Goal: Information Seeking & Learning: Learn about a topic

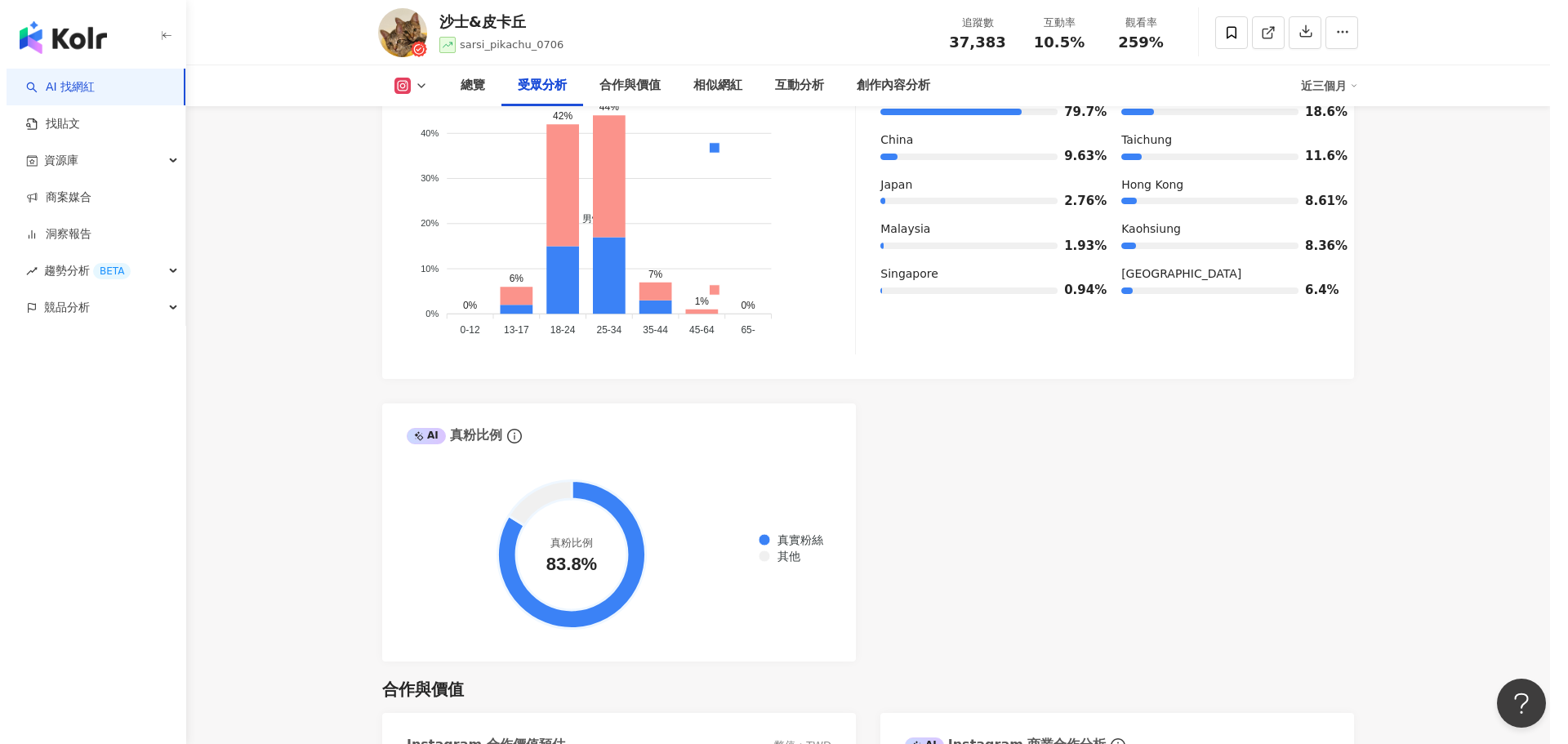
scroll to position [1469, 0]
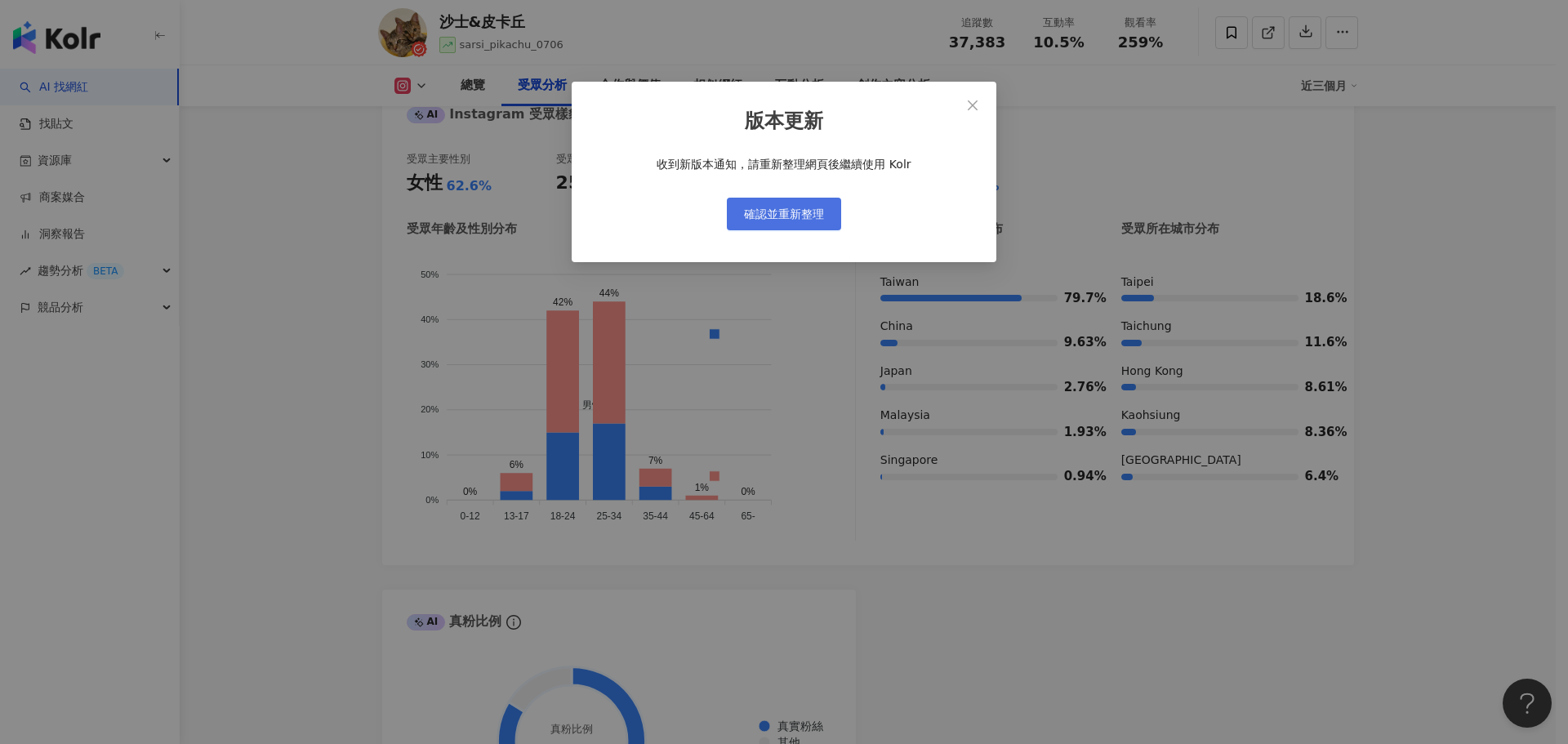
click at [815, 203] on button "確認並重新整理" at bounding box center [783, 214] width 114 height 33
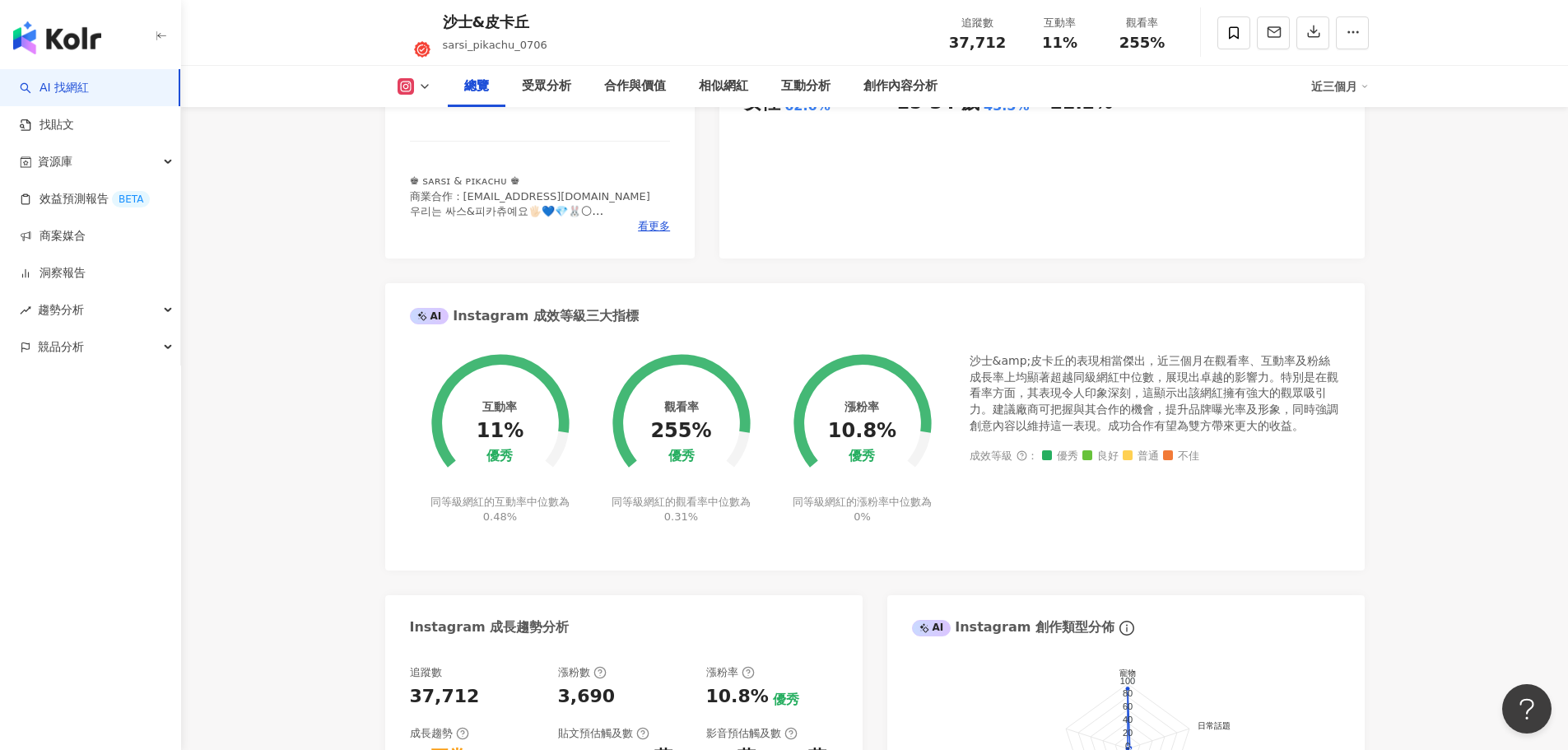
scroll to position [411, 0]
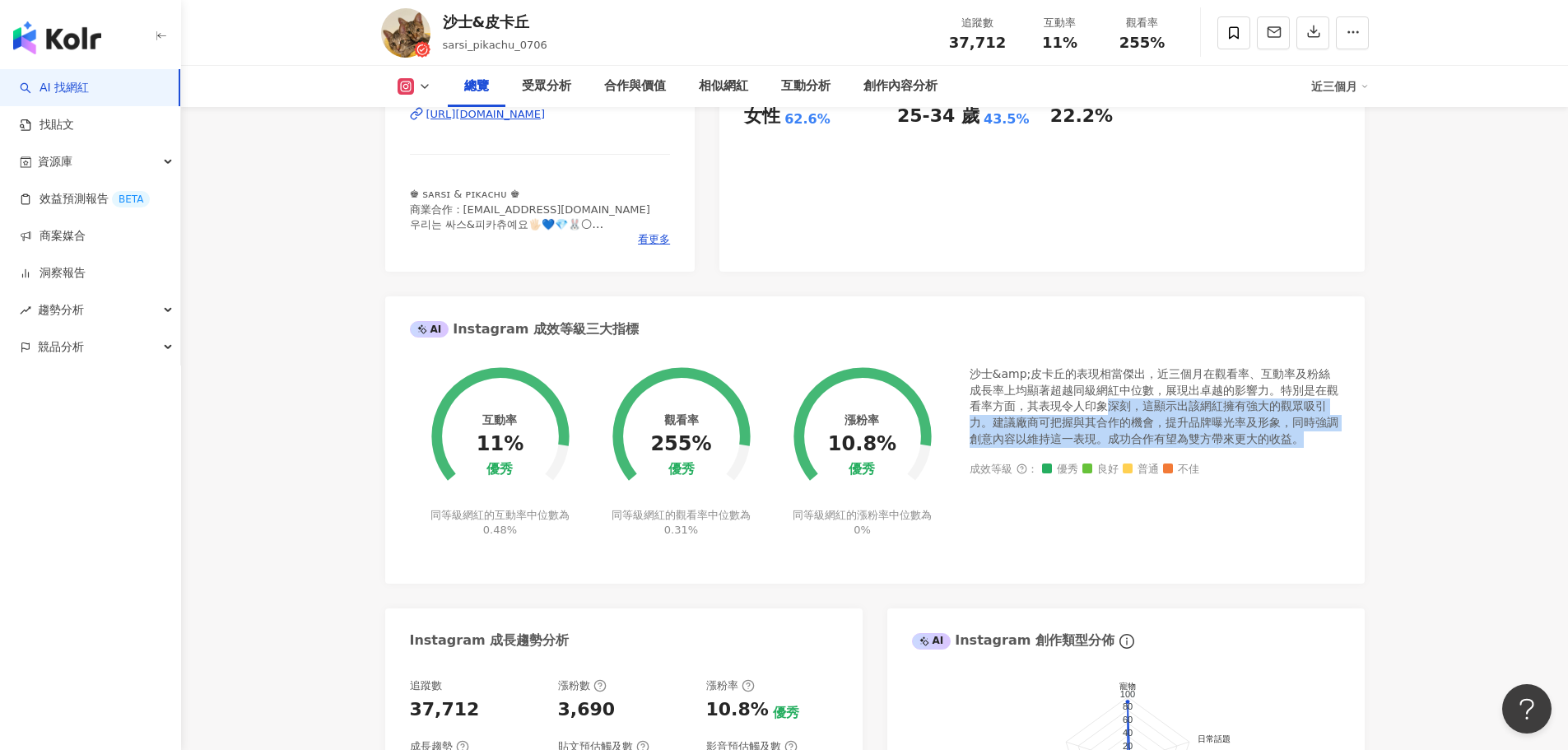
drag, startPoint x: 1098, startPoint y: 400, endPoint x: 1281, endPoint y: 444, distance: 188.2
click at [1281, 444] on div "沙士&amp;皮卡丘的表現相當傑出，近三個月在觀看率、互動率及粉絲成長率上均顯著超越同級網紅中位數，展現出卓越的影響力。特別是在觀看率方面，其表現令人印象深刻…" at bounding box center [1154, 407] width 370 height 80
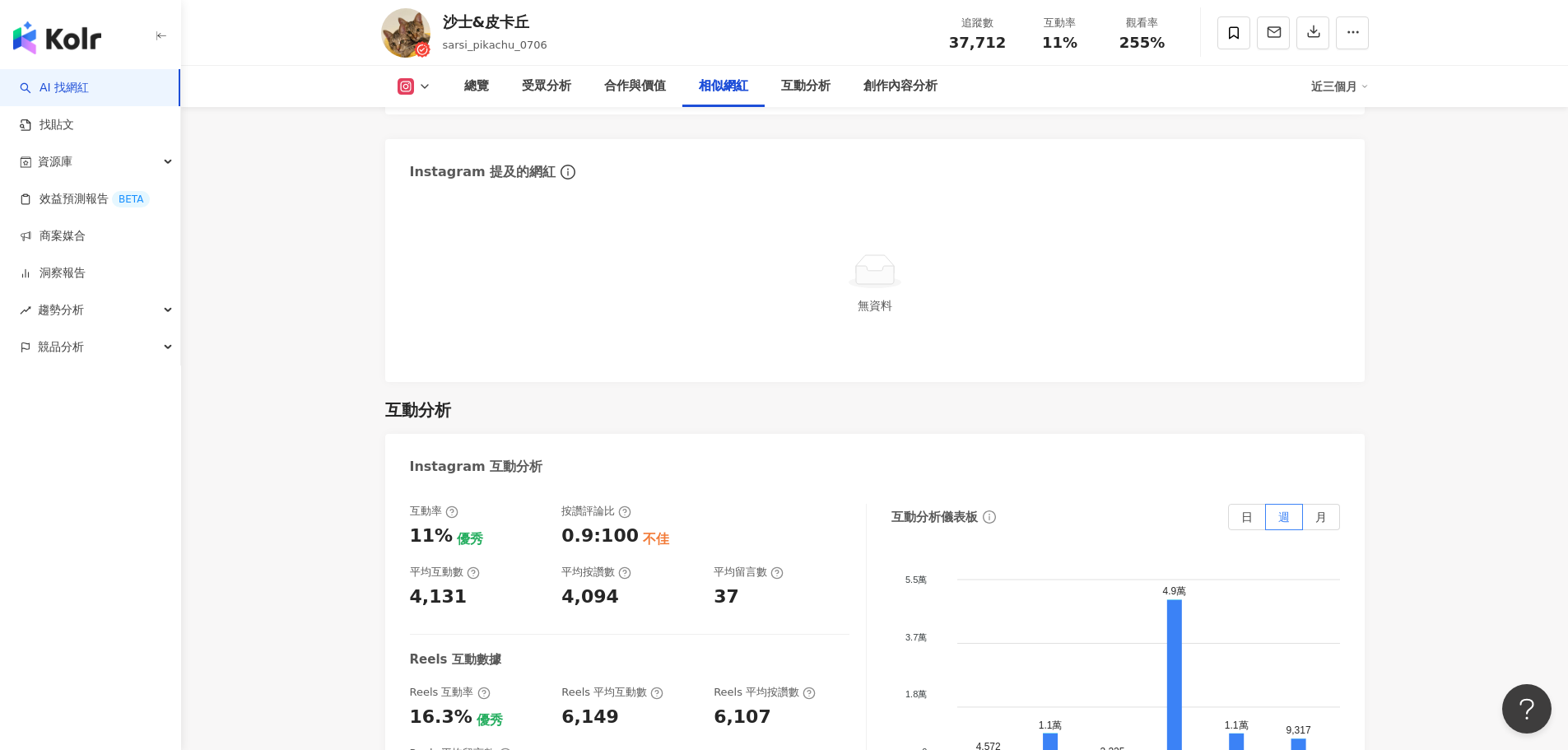
scroll to position [3141, 0]
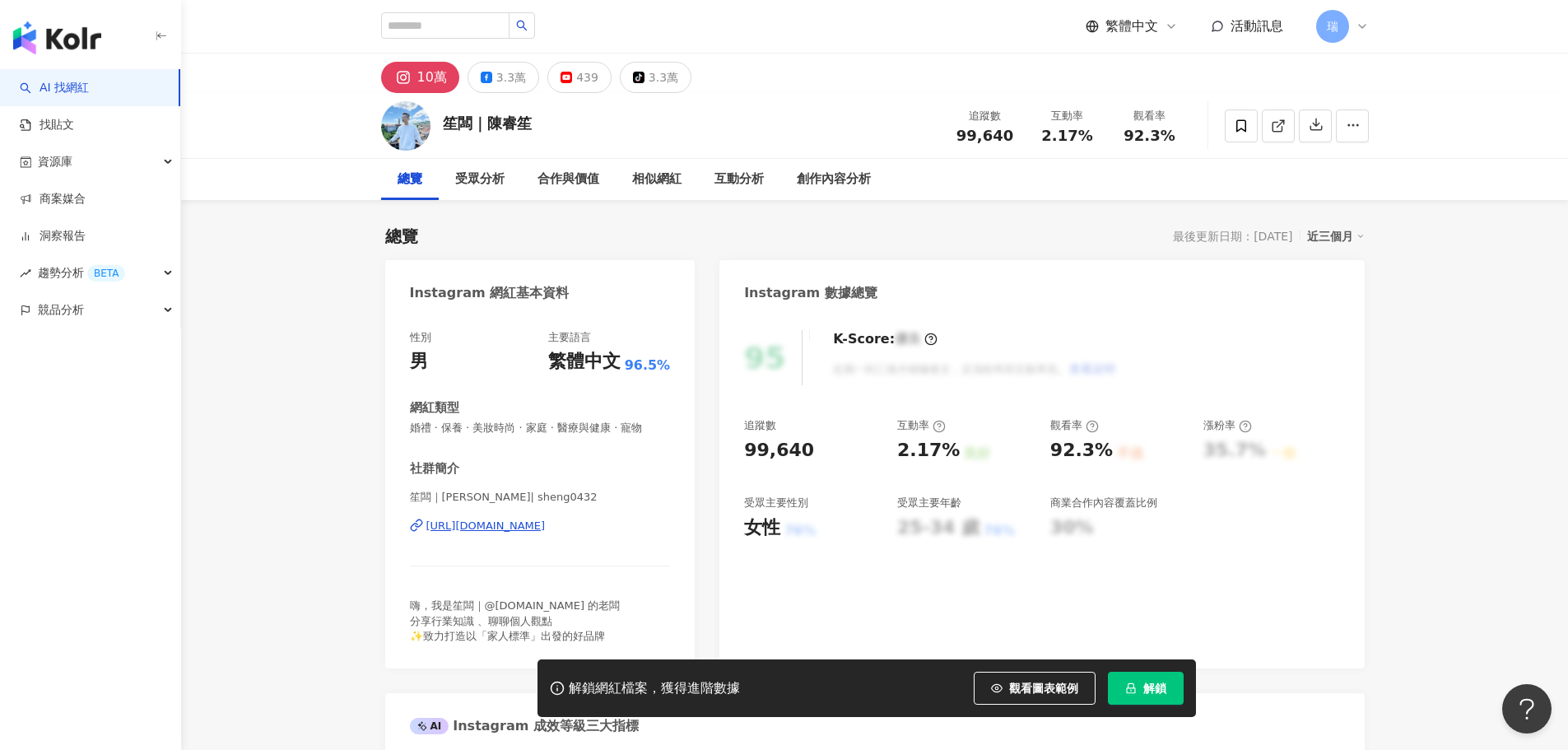
click at [442, 81] on div "10萬" at bounding box center [432, 78] width 30 height 23
drag, startPoint x: 444, startPoint y: 122, endPoint x: 472, endPoint y: 122, distance: 28.0
click at [472, 122] on div "笙闆｜陳睿笙" at bounding box center [486, 122] width 89 height 21
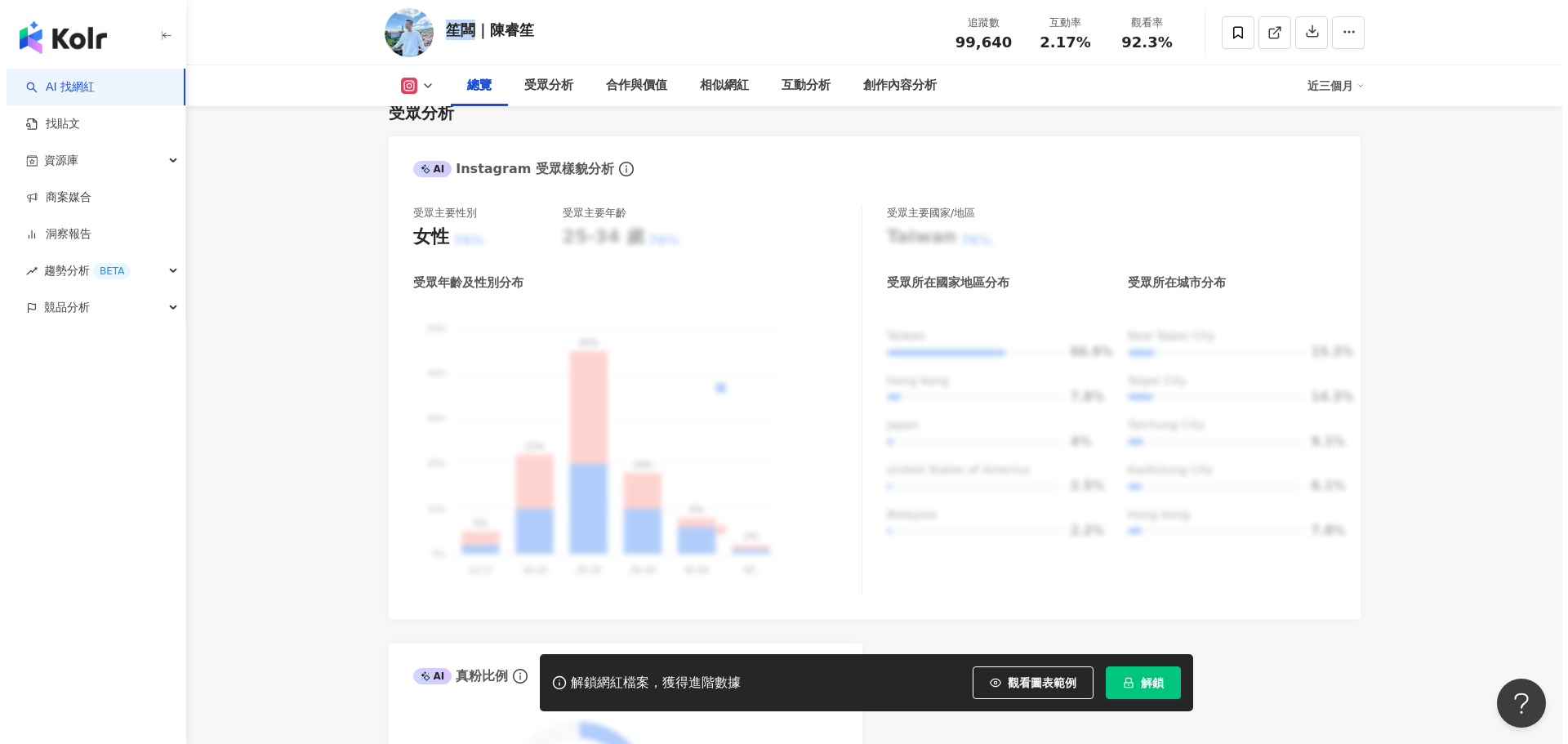
scroll to position [1469, 0]
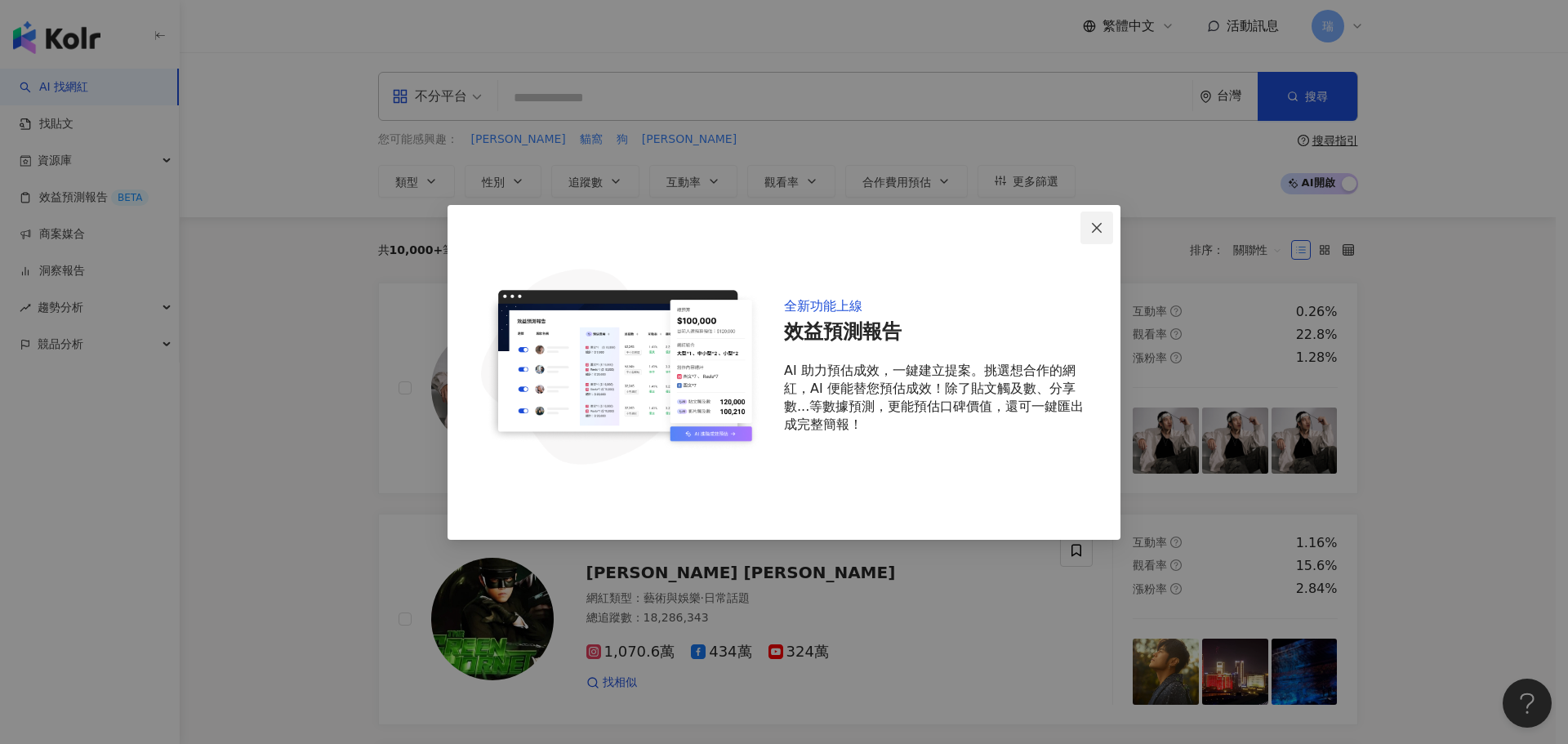
click at [1101, 225] on icon "close" at bounding box center [1096, 227] width 13 height 13
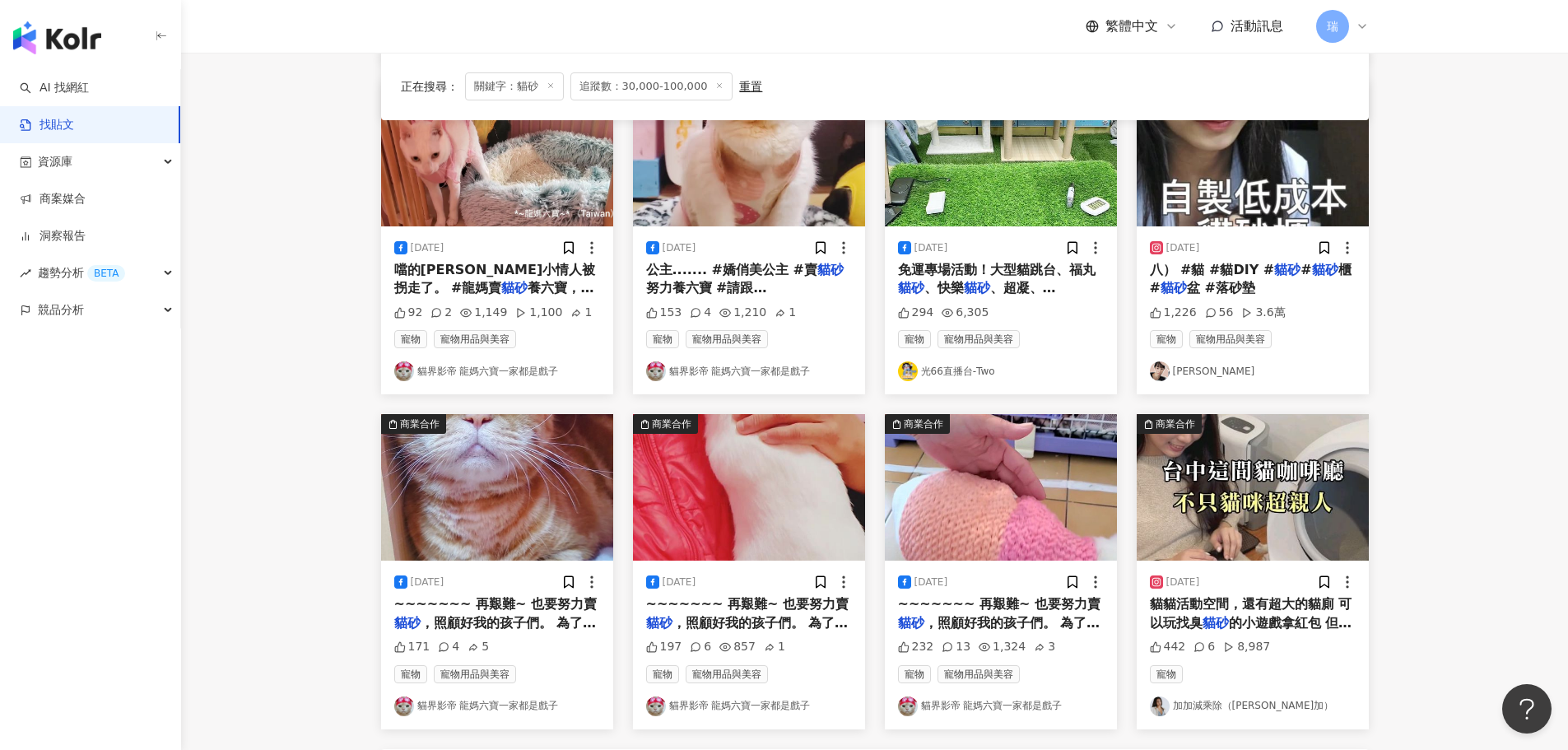
scroll to position [586, 0]
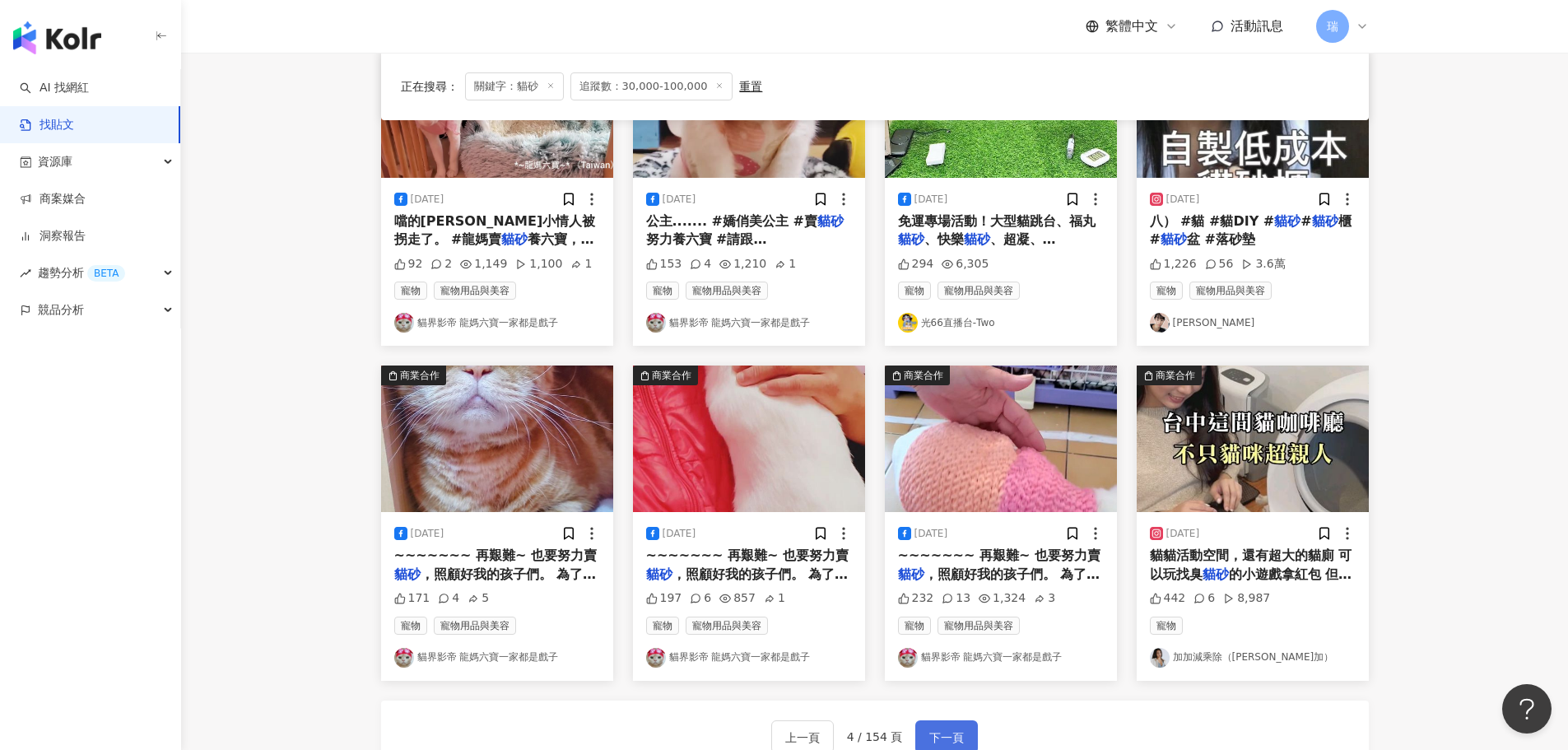
click at [932, 728] on span "下一頁" at bounding box center [946, 737] width 35 height 20
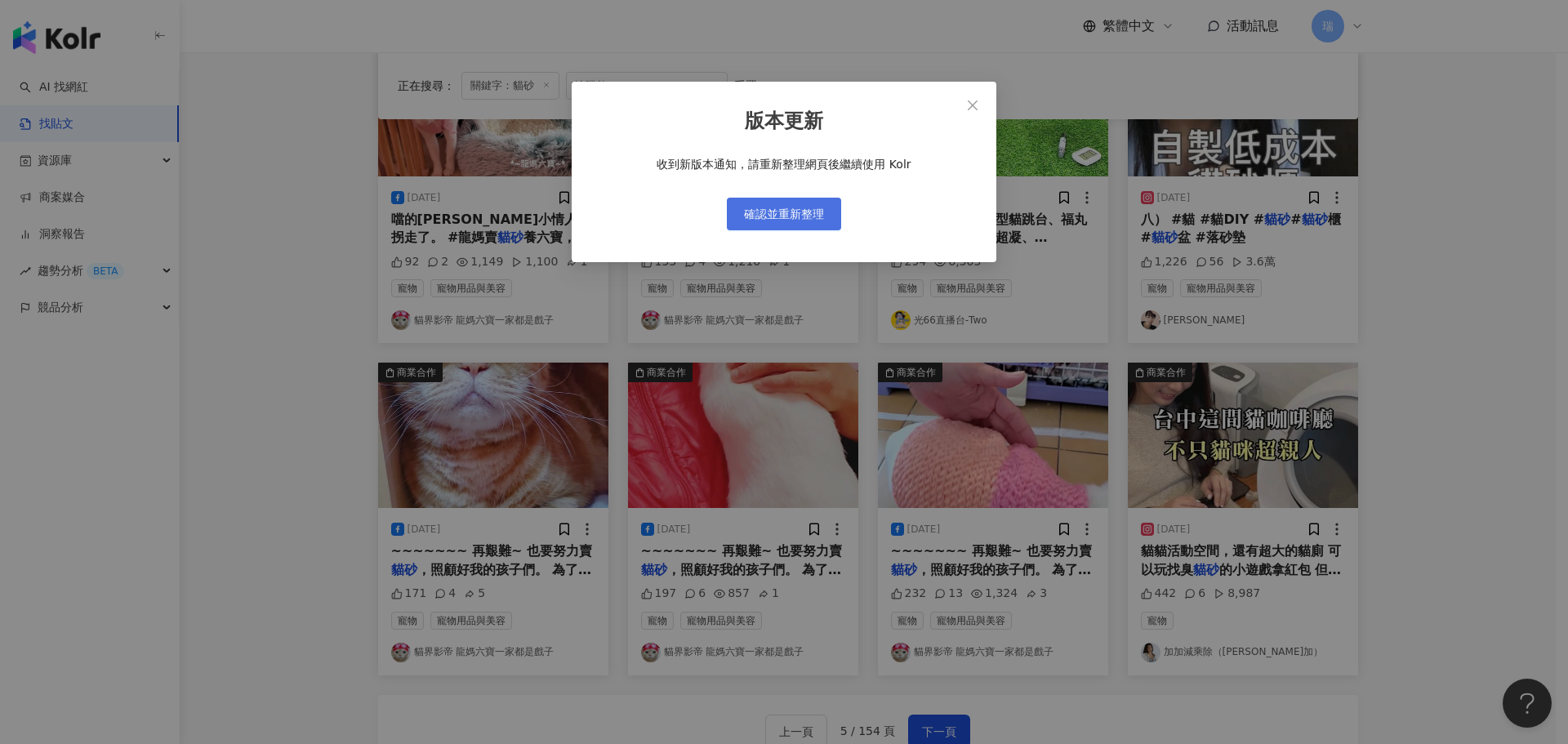
click at [787, 208] on span "確認並重新整理" at bounding box center [784, 214] width 80 height 13
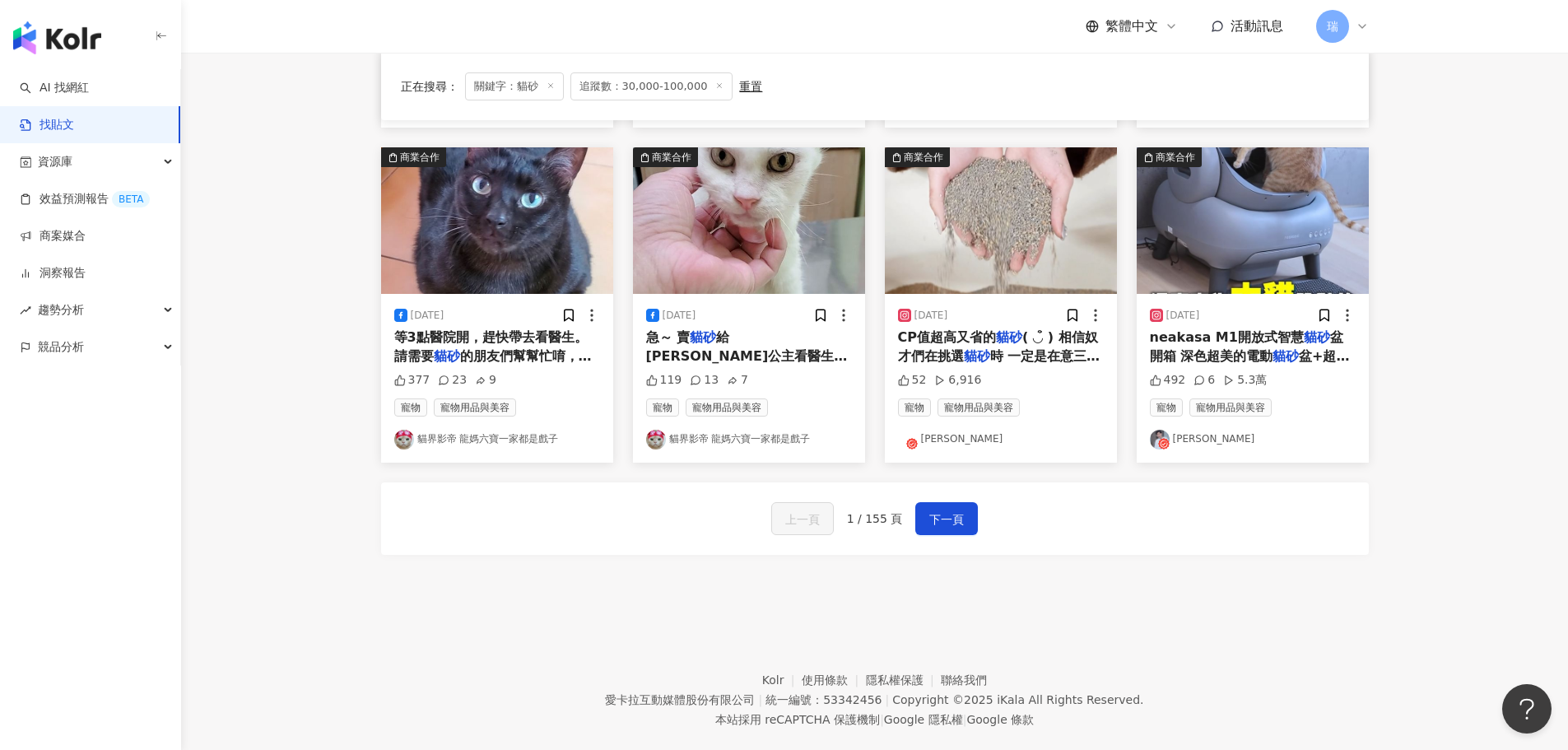
scroll to position [833, 0]
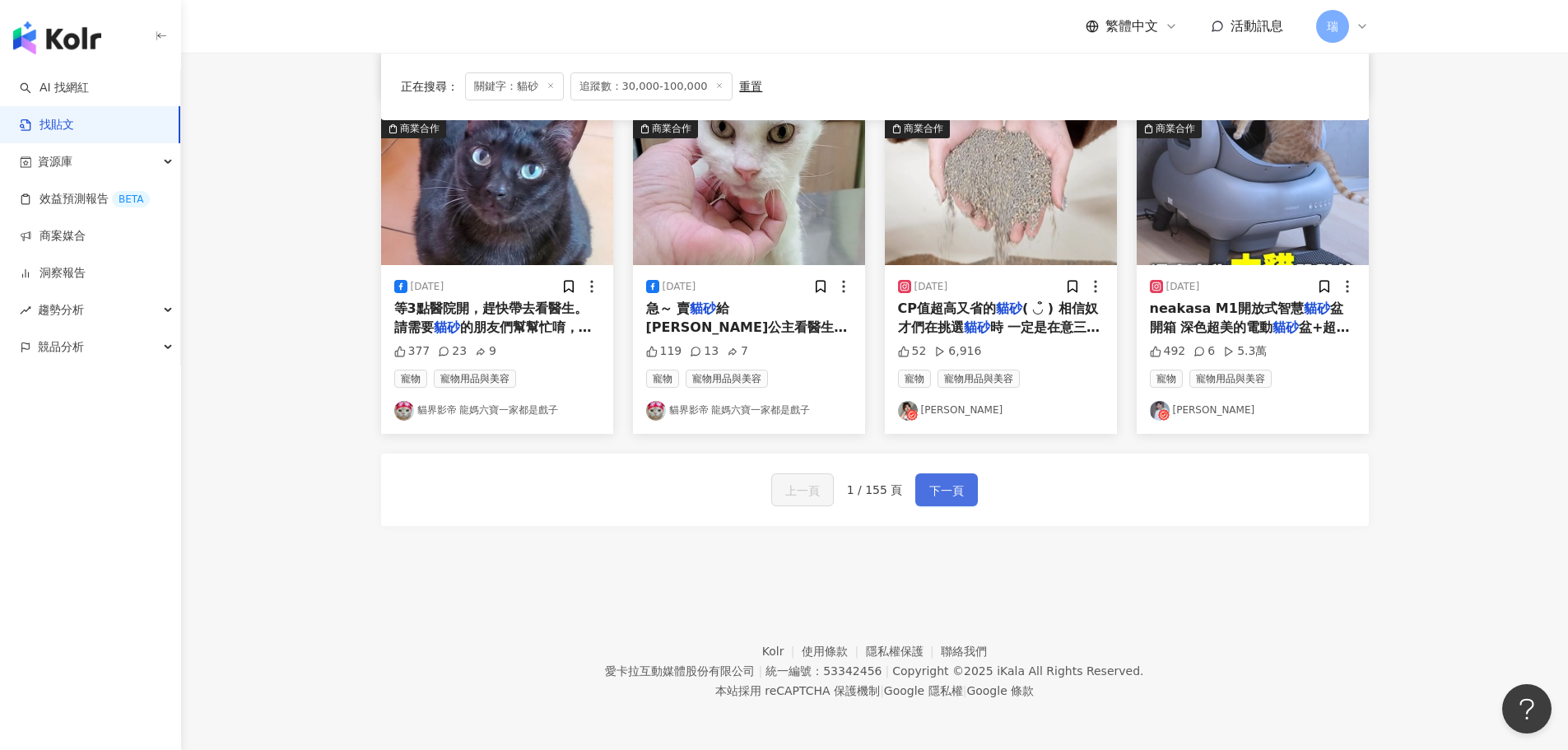
drag, startPoint x: 945, startPoint y: 502, endPoint x: 929, endPoint y: 493, distance: 18.4
click at [944, 502] on button "下一頁" at bounding box center [947, 489] width 63 height 33
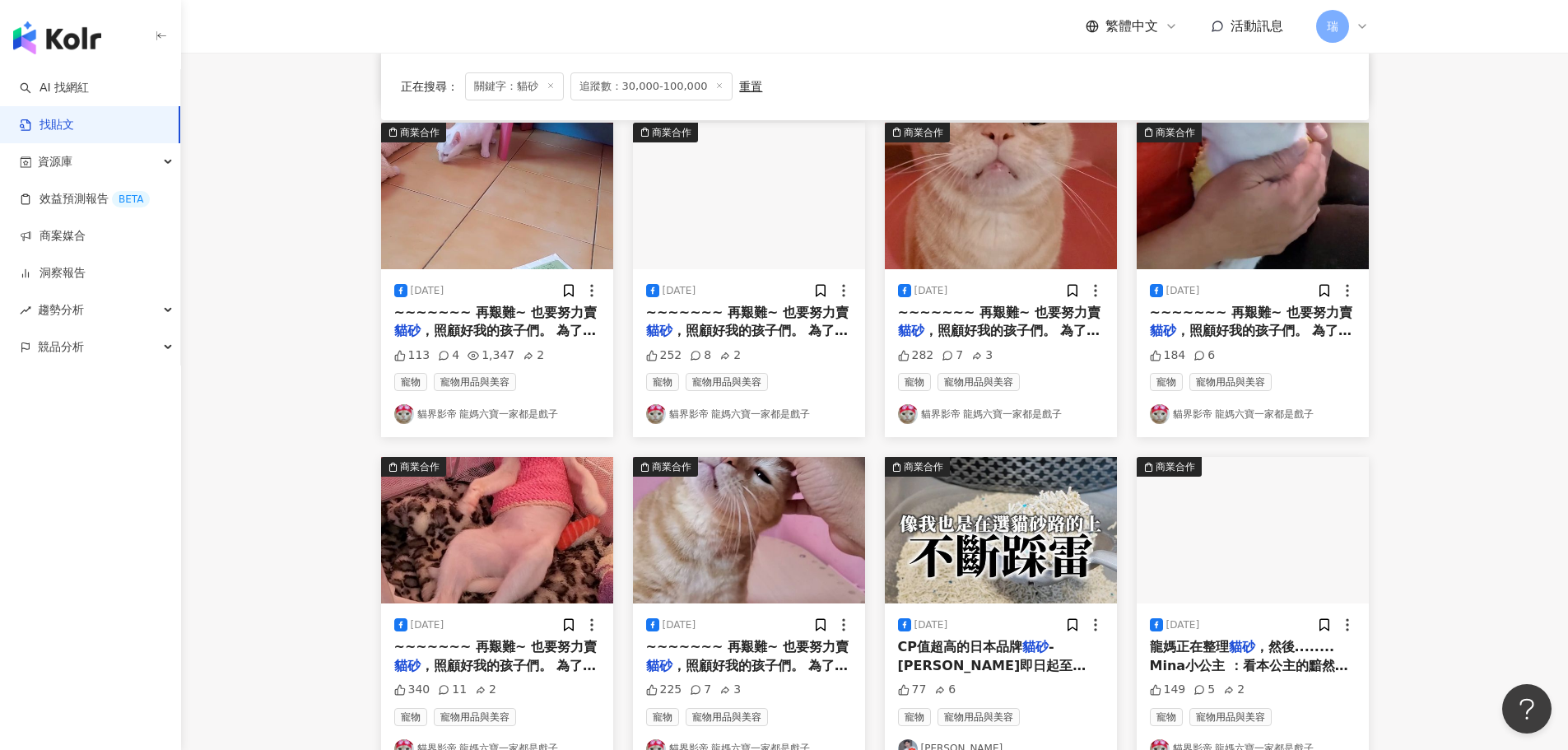
scroll to position [669, 0]
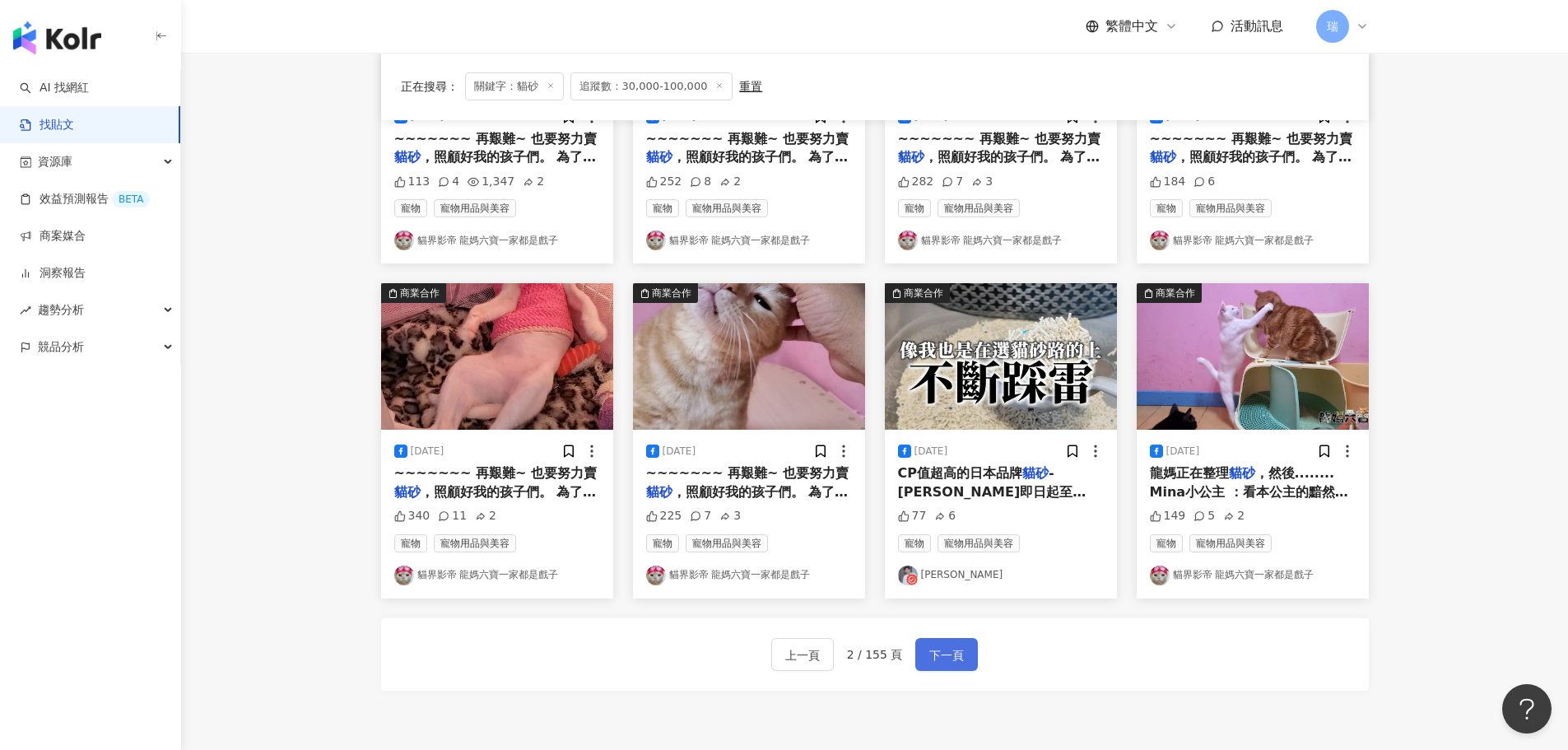
click at [955, 664] on span "下一頁" at bounding box center [946, 655] width 35 height 20
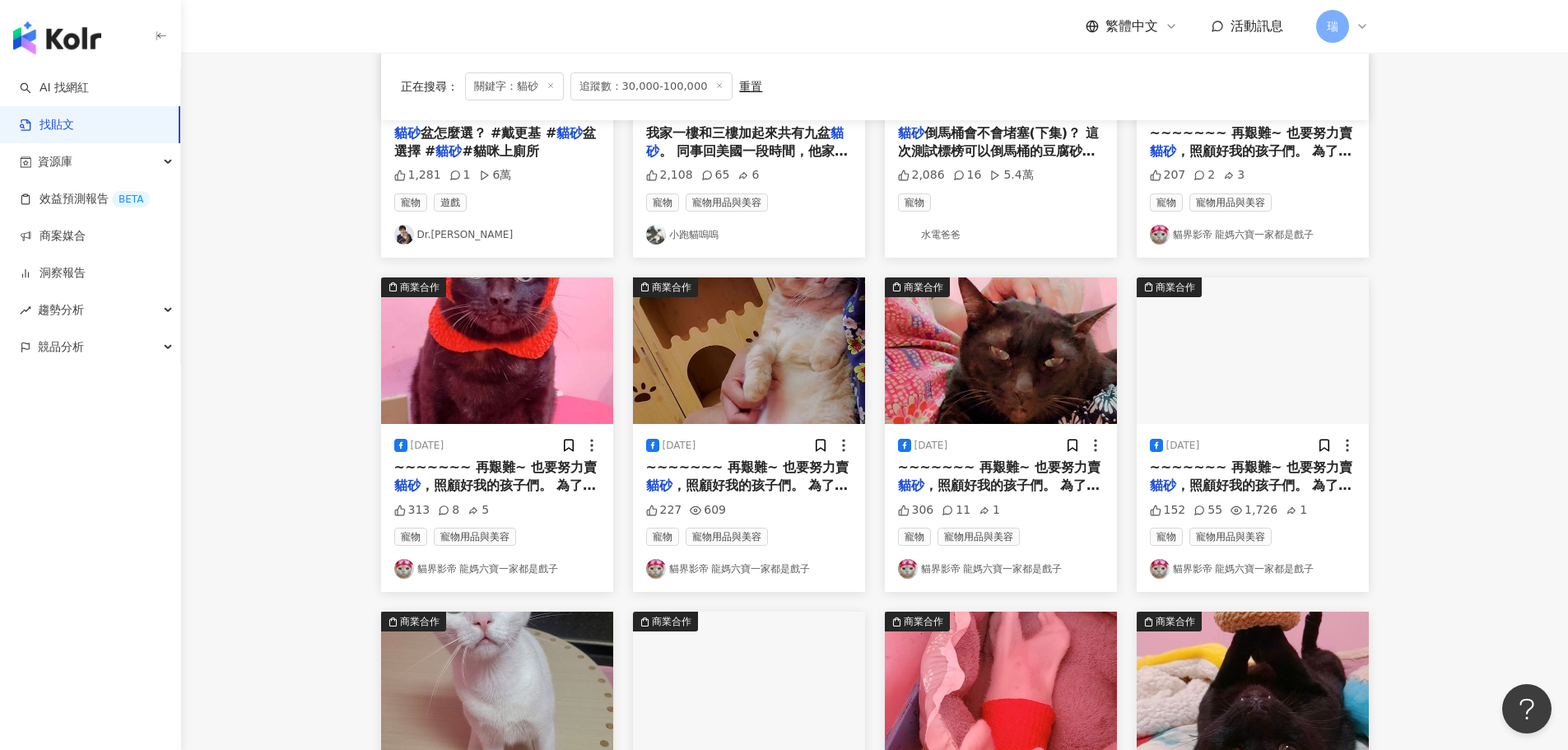
scroll to position [751, 0]
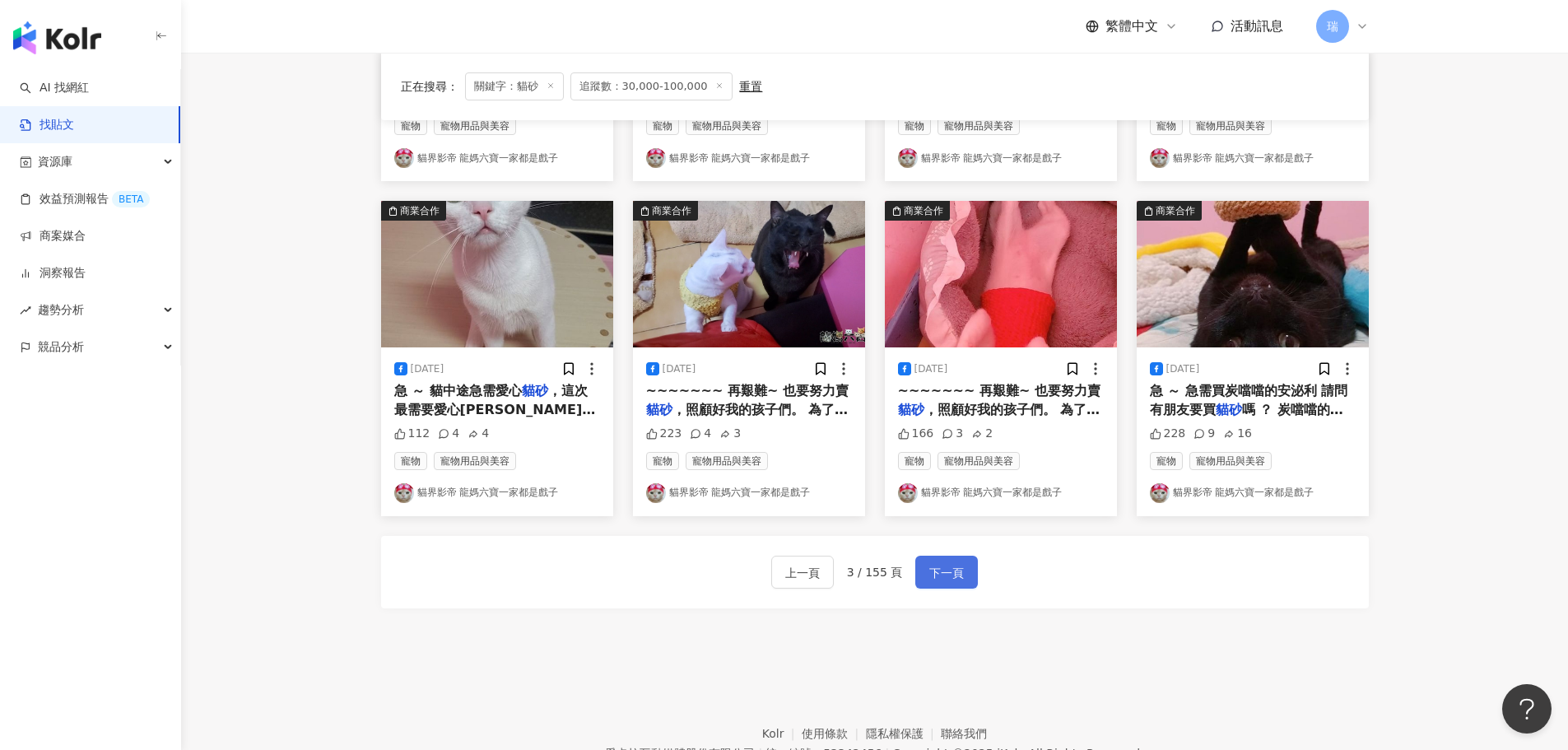
click at [937, 582] on span "下一頁" at bounding box center [946, 573] width 35 height 20
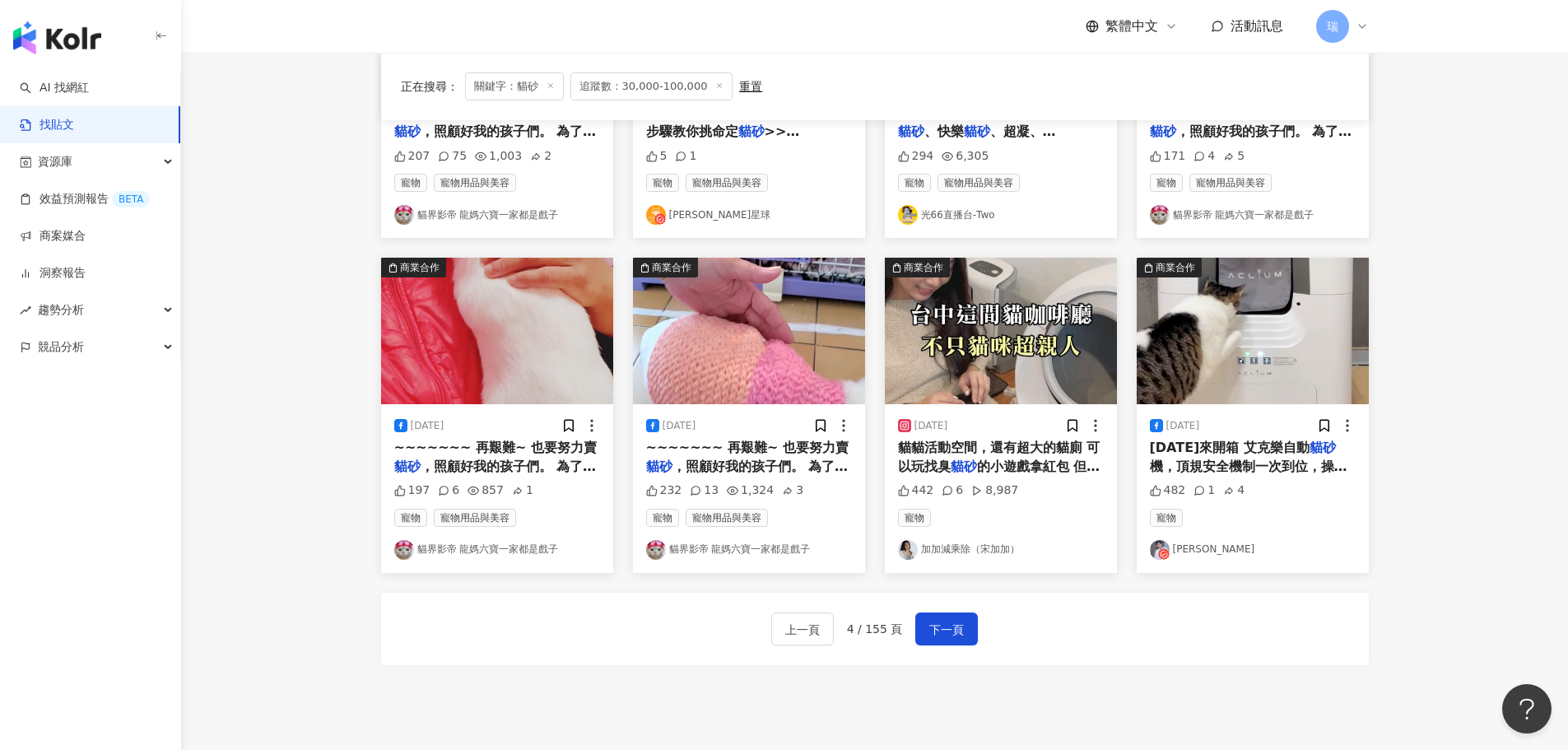
scroll to position [833, 0]
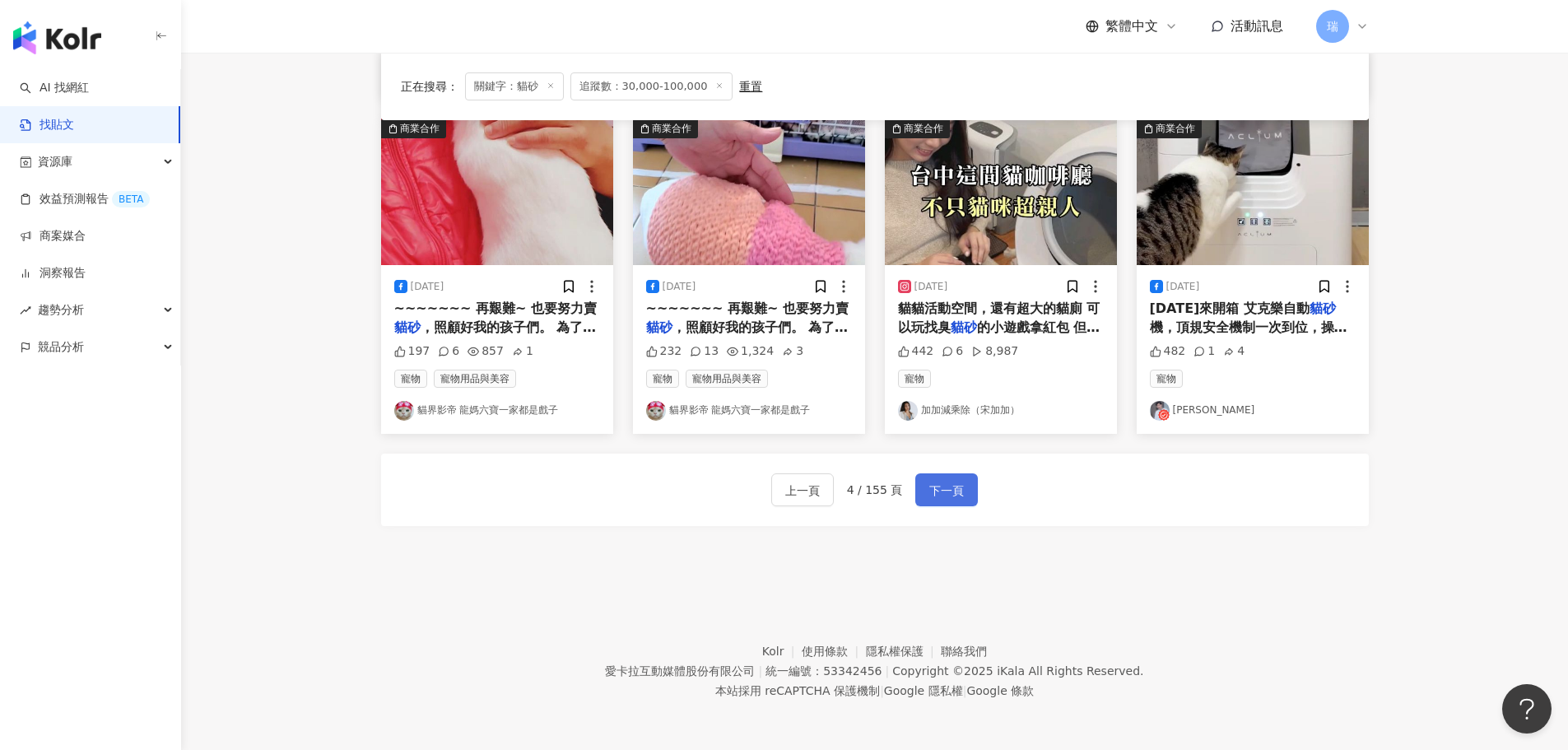
click at [946, 499] on span "下一頁" at bounding box center [946, 491] width 35 height 20
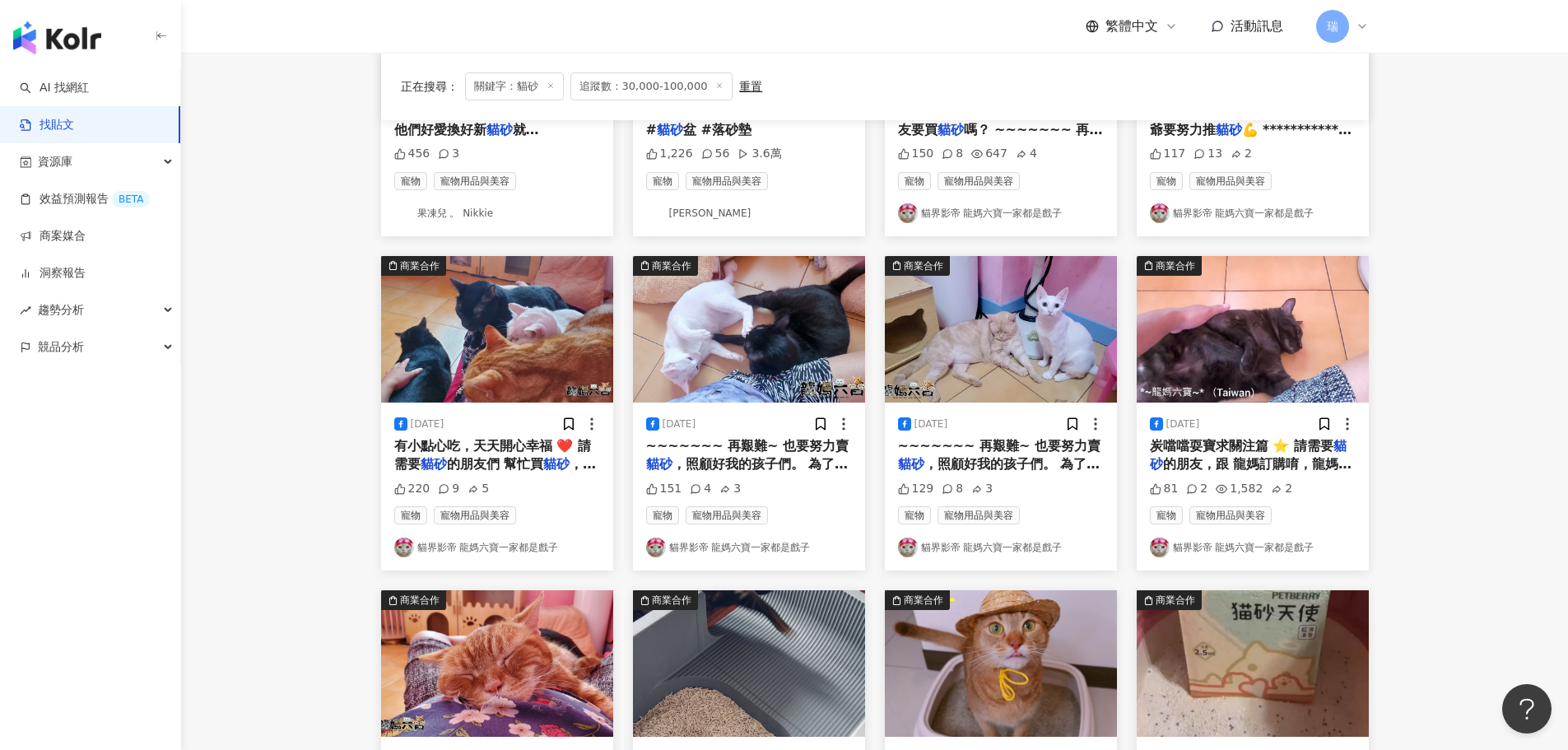
scroll to position [339, 0]
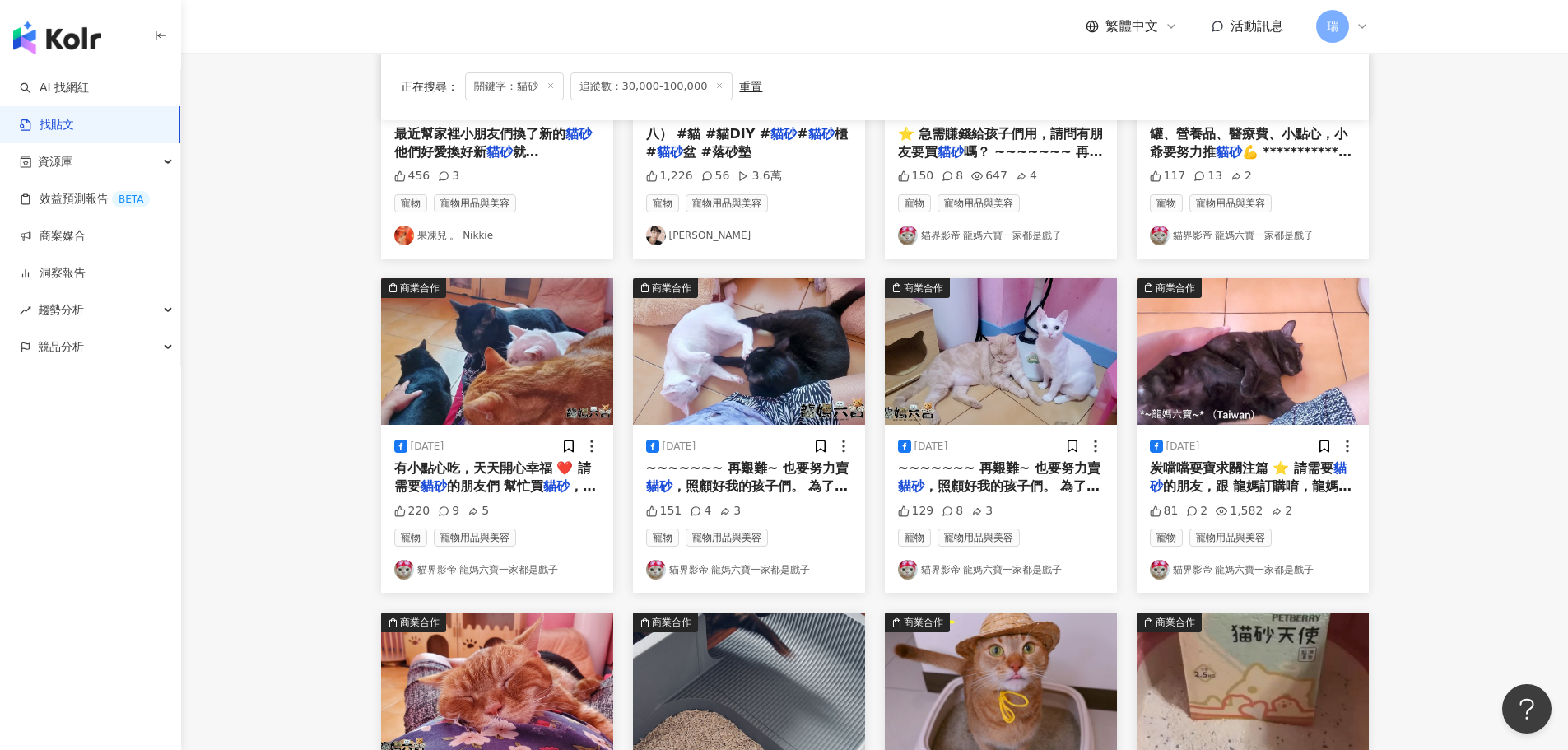
click at [1205, 670] on img "button" at bounding box center [1252, 686] width 232 height 147
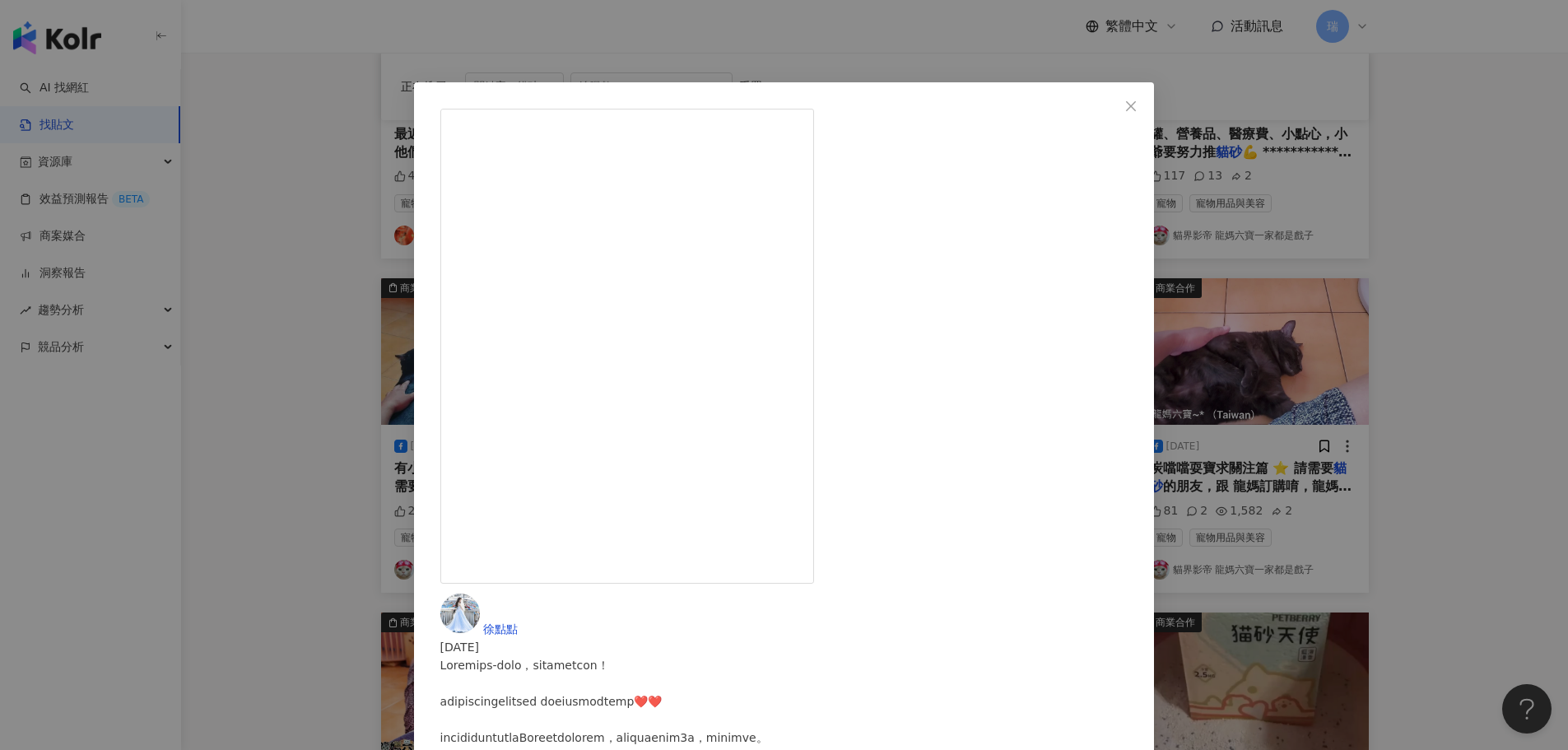
scroll to position [164, 0]
click at [1143, 105] on span "Close" at bounding box center [1130, 105] width 33 height 13
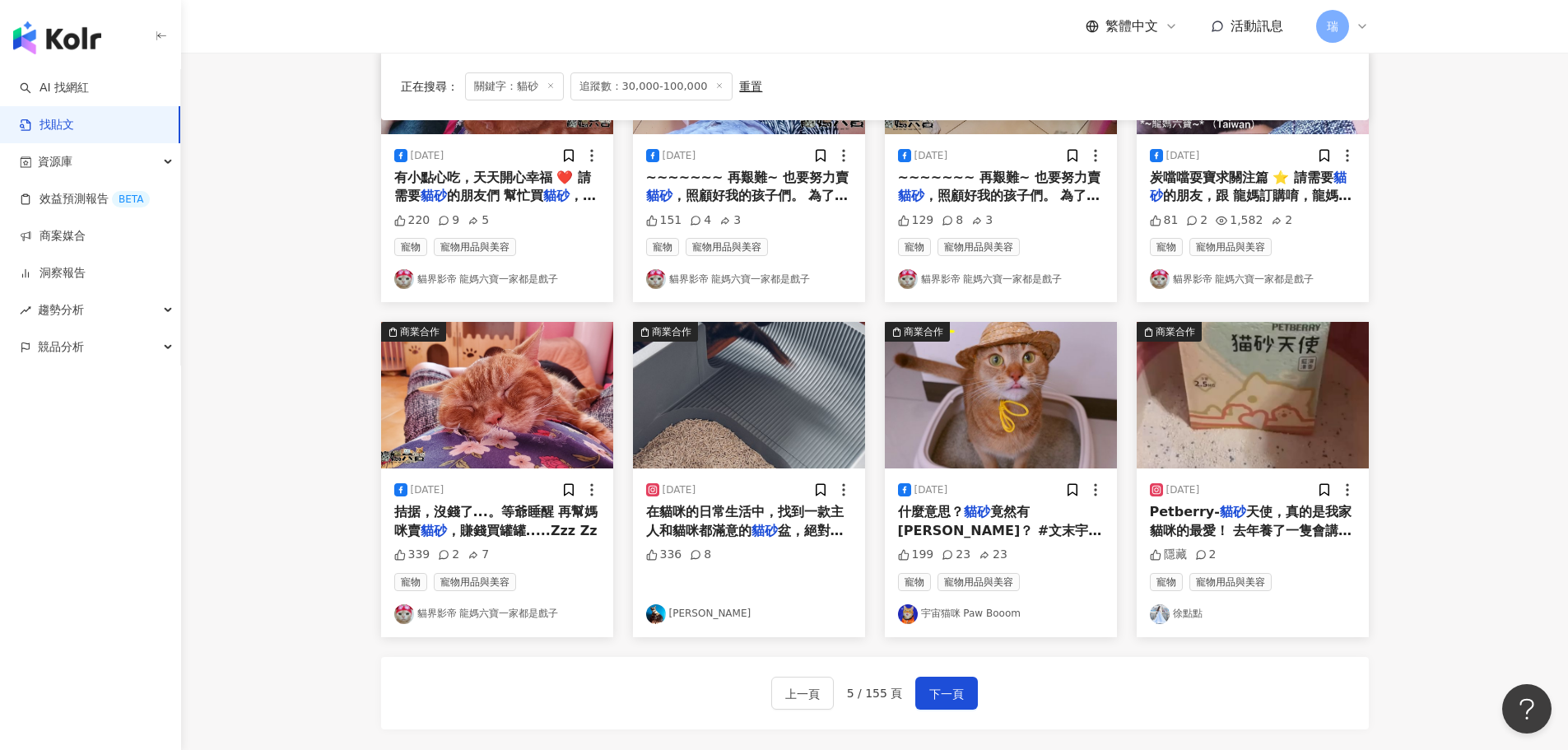
scroll to position [669, 0]
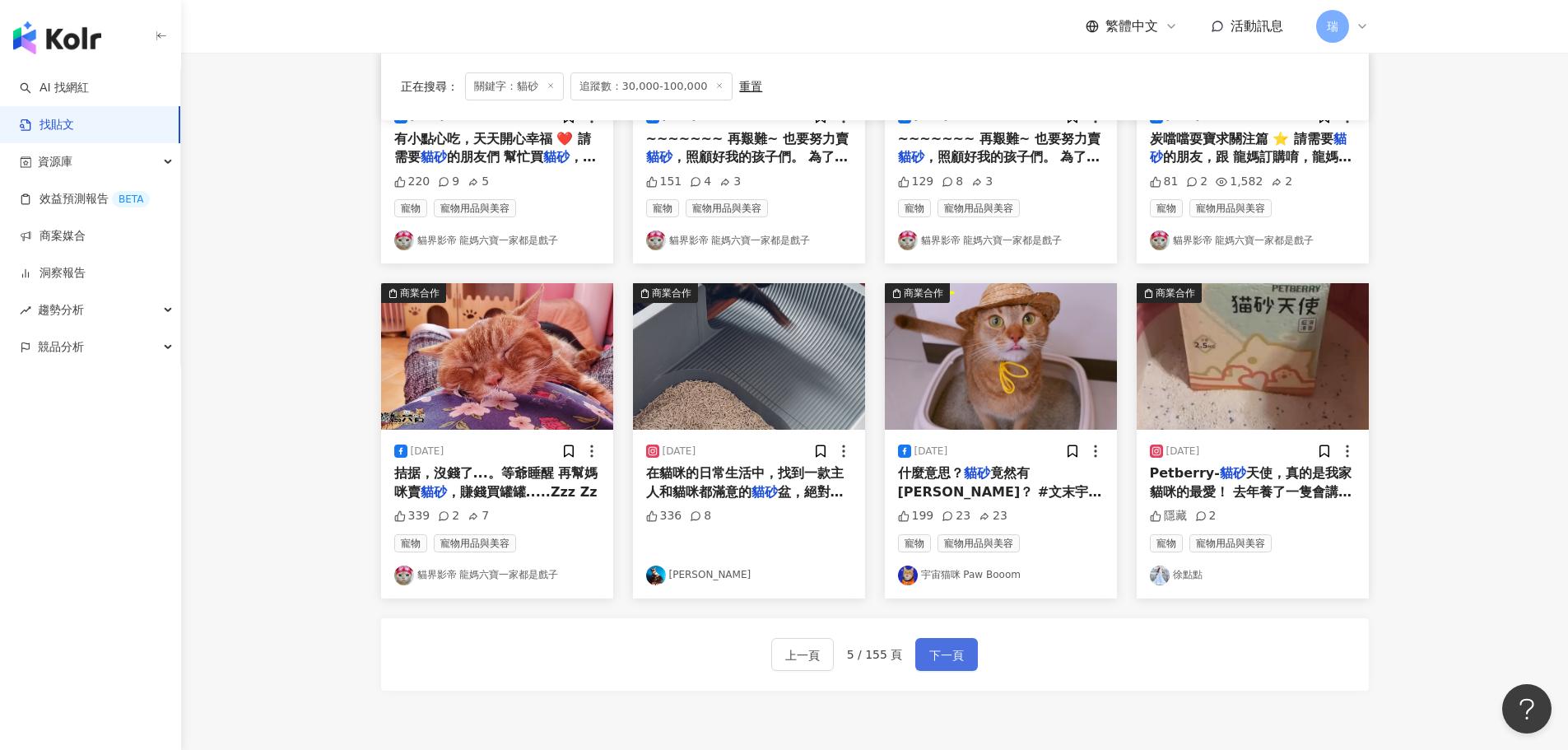
click at [959, 653] on span "下一頁" at bounding box center [946, 655] width 35 height 20
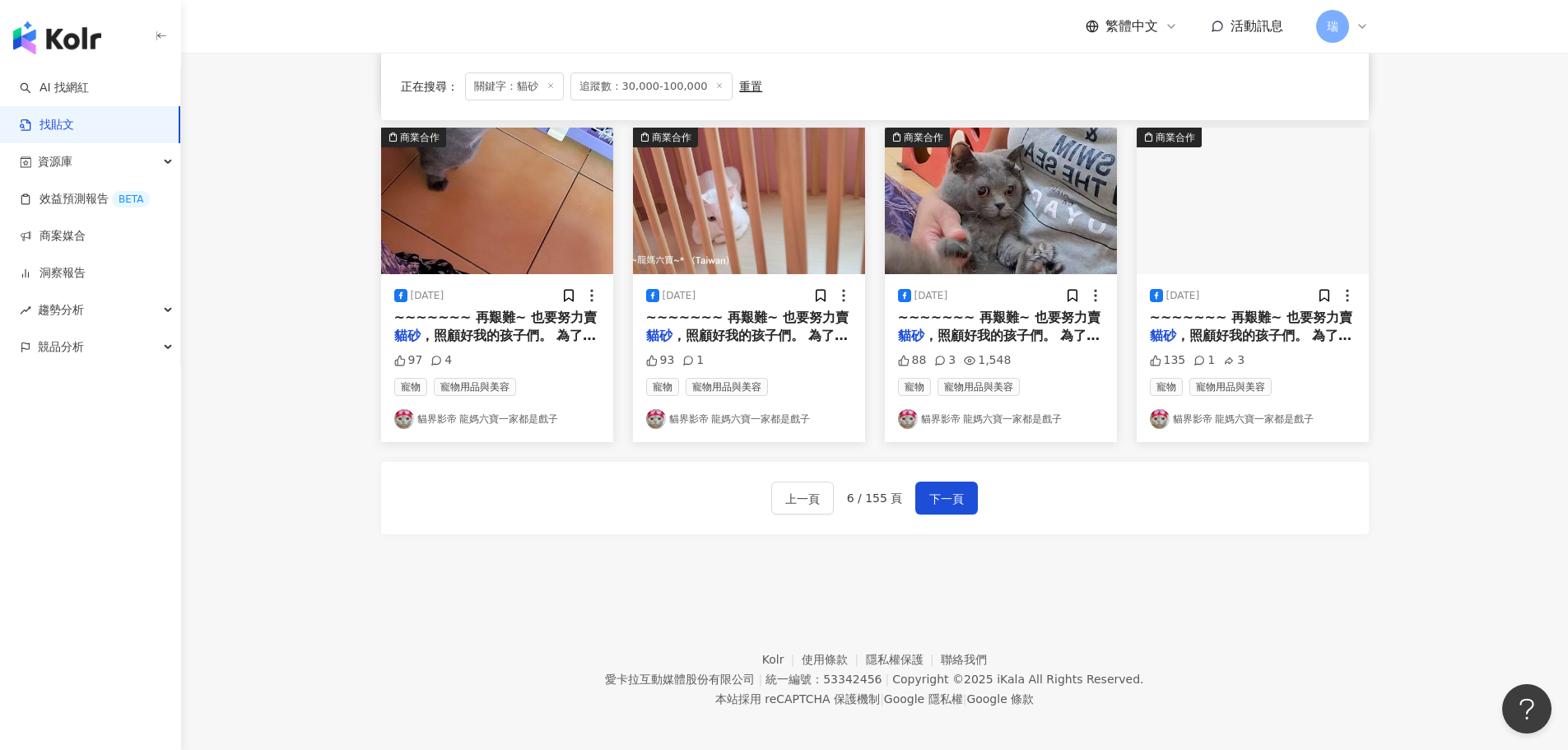
scroll to position [833, 0]
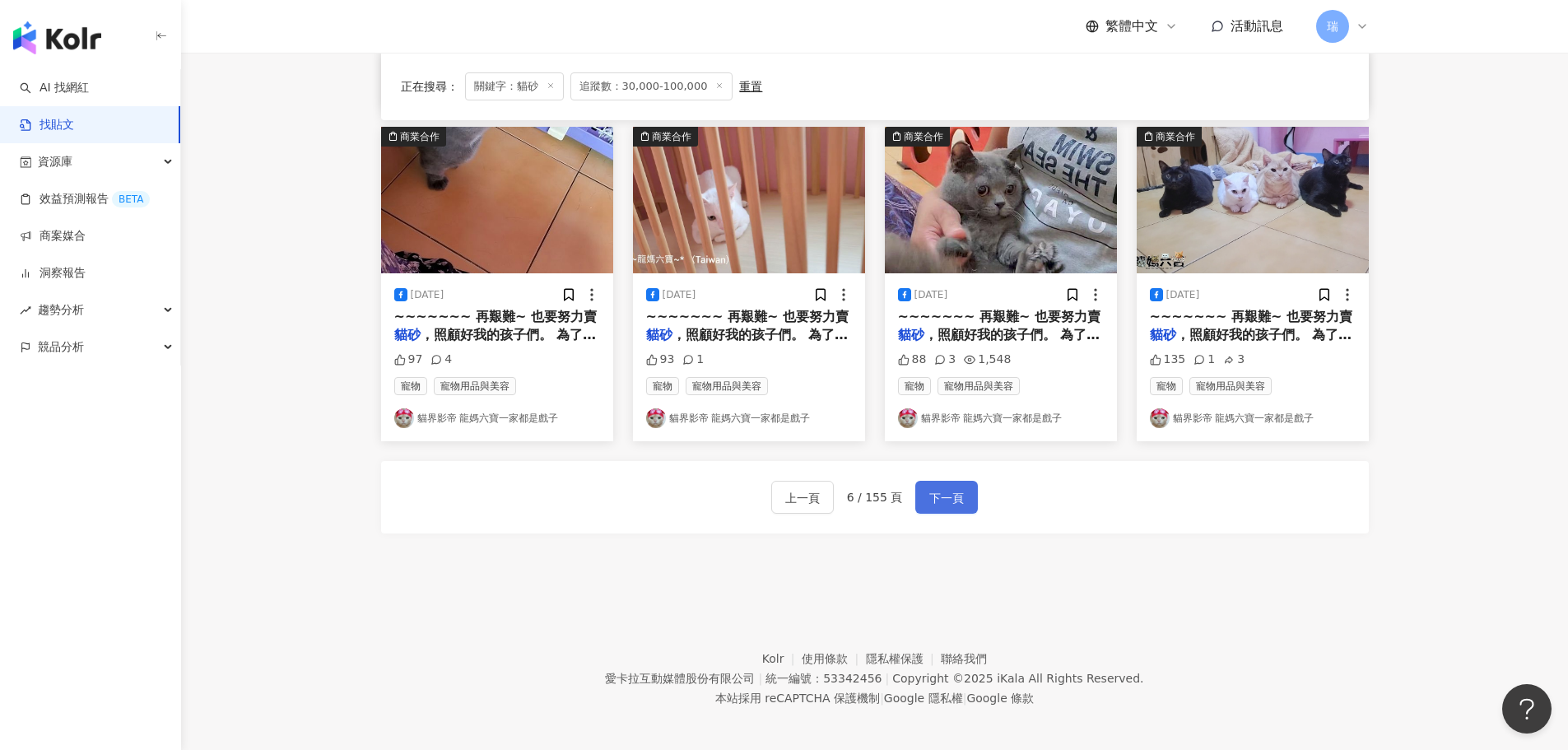
click at [932, 488] on span "下一頁" at bounding box center [946, 498] width 35 height 20
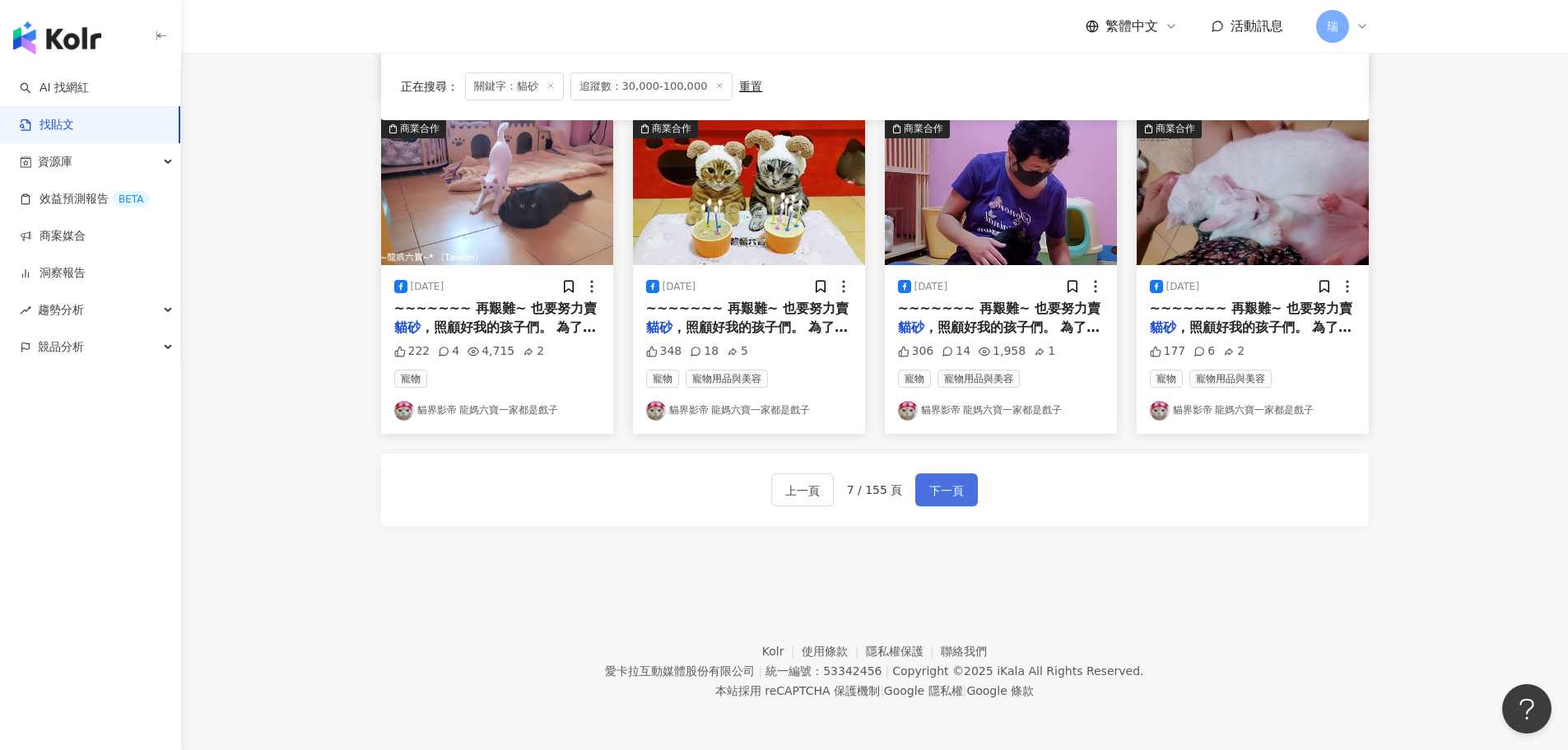
click at [939, 485] on span "下一頁" at bounding box center [946, 491] width 35 height 20
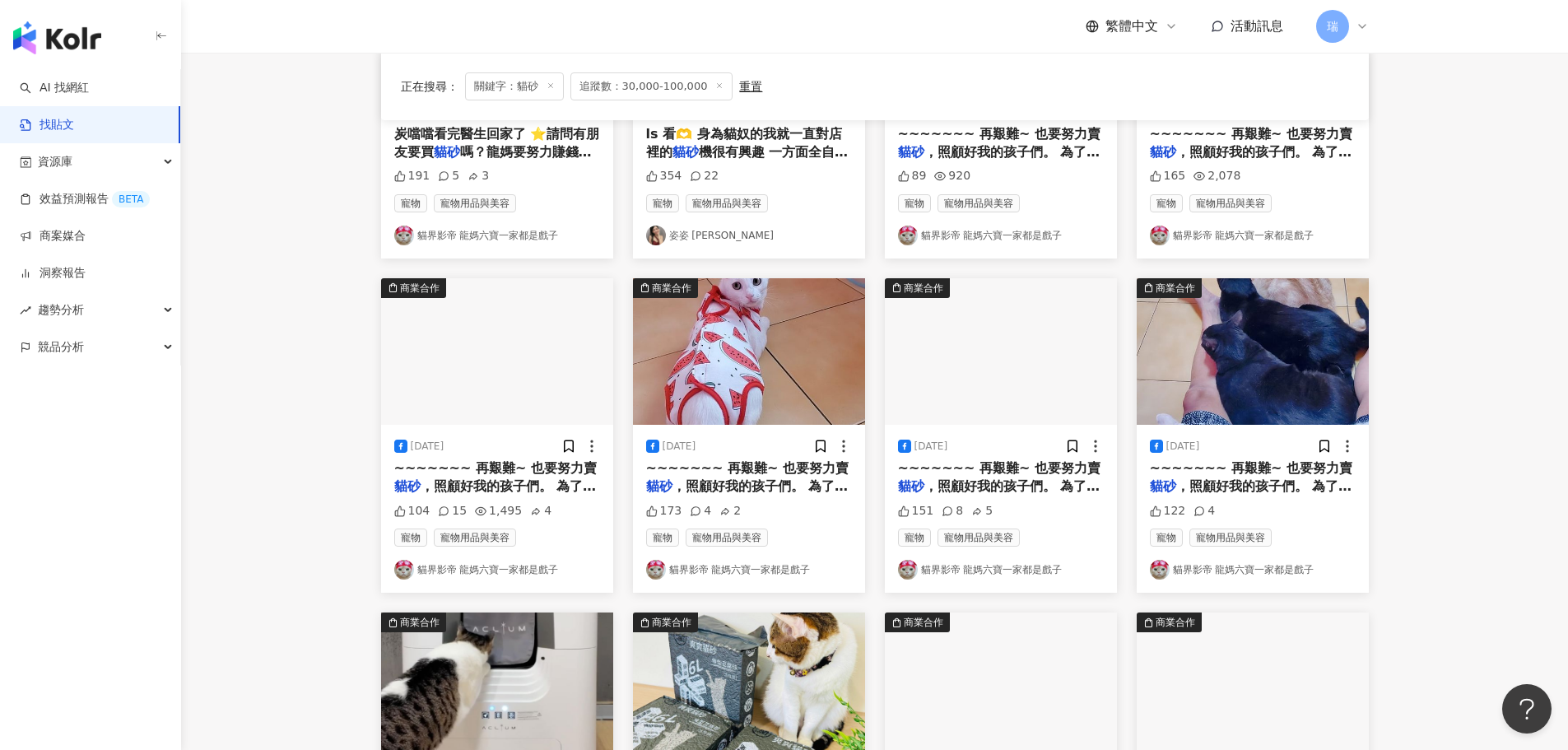
scroll to position [0, 0]
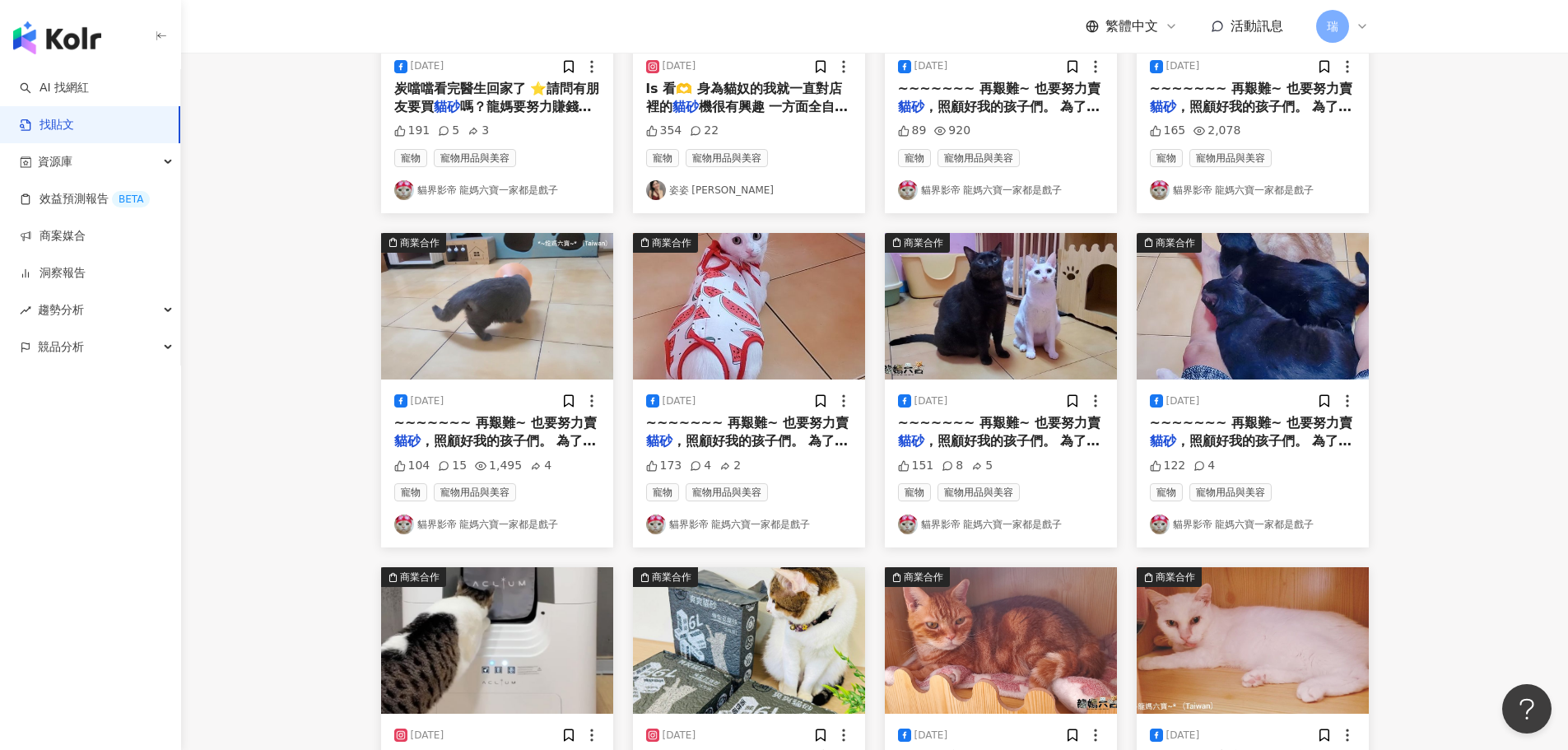
drag, startPoint x: 1394, startPoint y: 332, endPoint x: 1391, endPoint y: 353, distance: 21.2
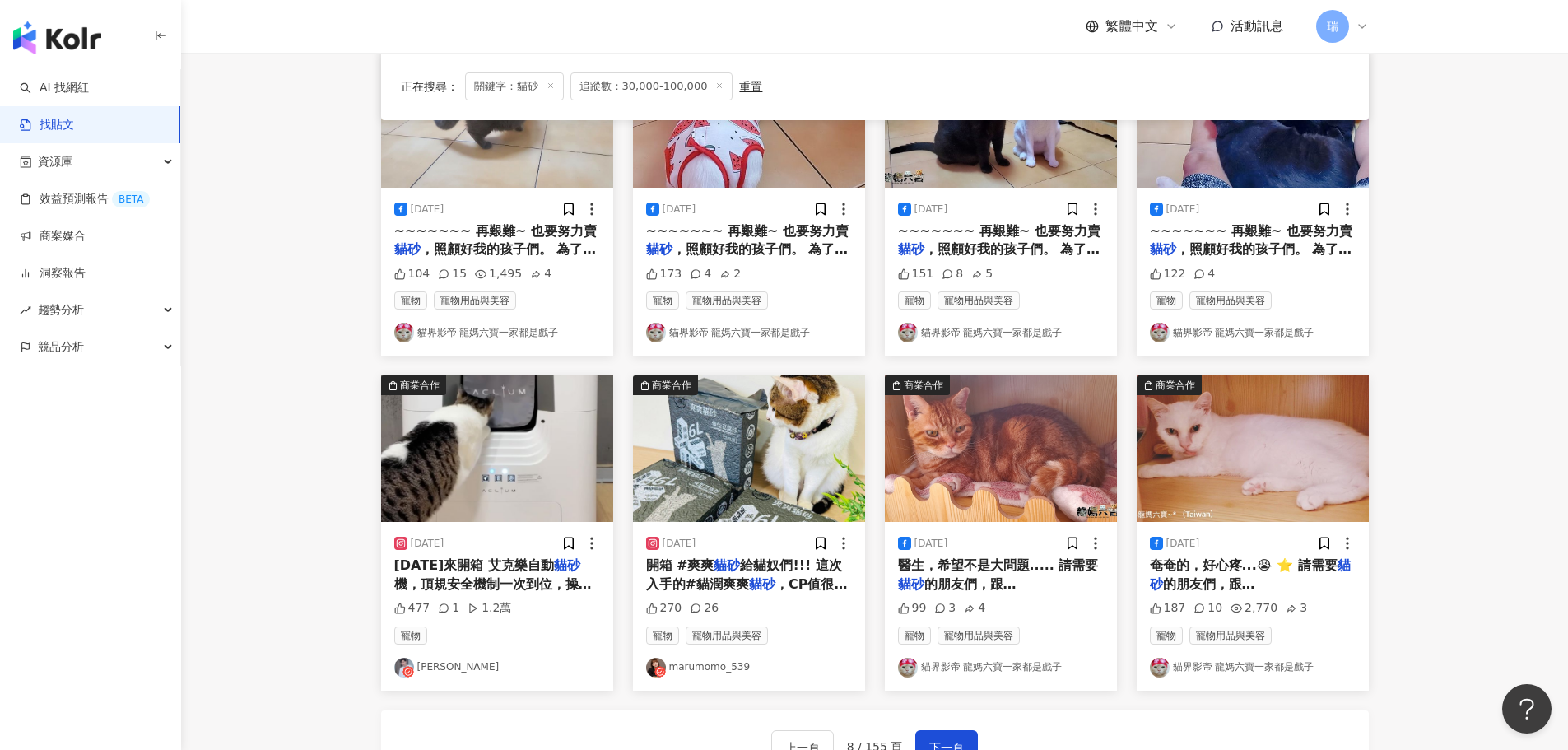
drag, startPoint x: 1391, startPoint y: 353, endPoint x: 1508, endPoint y: 282, distance: 136.9
click at [1508, 282] on main "不分平台 ** 台灣 搜尋 您可能感興趣： 凱舒 貓窩 貓糧 貓草 貓食 搜尋指引 內容形式 類型 追蹤數 發文時間 商業合作 官方帳號 排除 正在搜尋 ： …" at bounding box center [874, 149] width 1387 height 1347
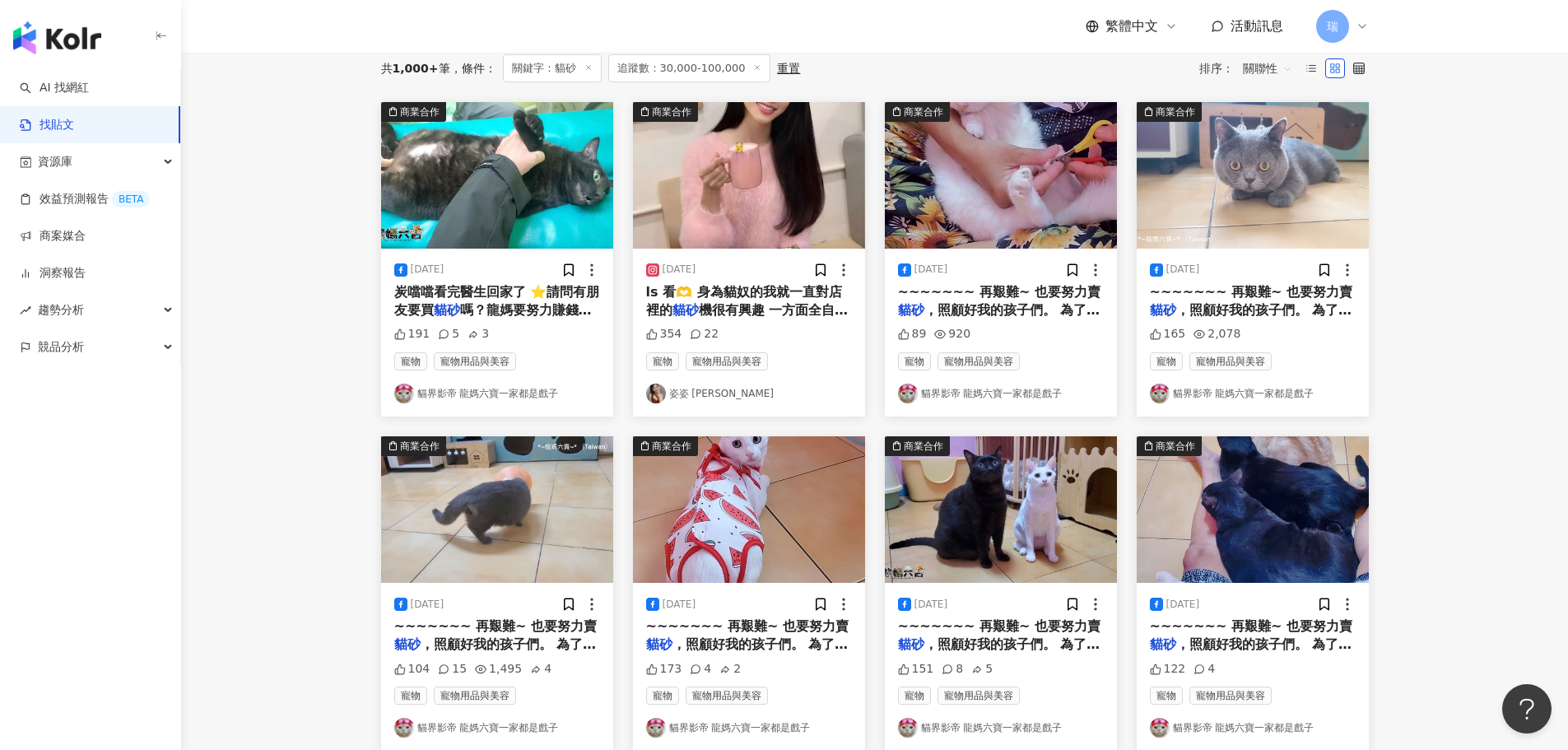
scroll to position [0, 0]
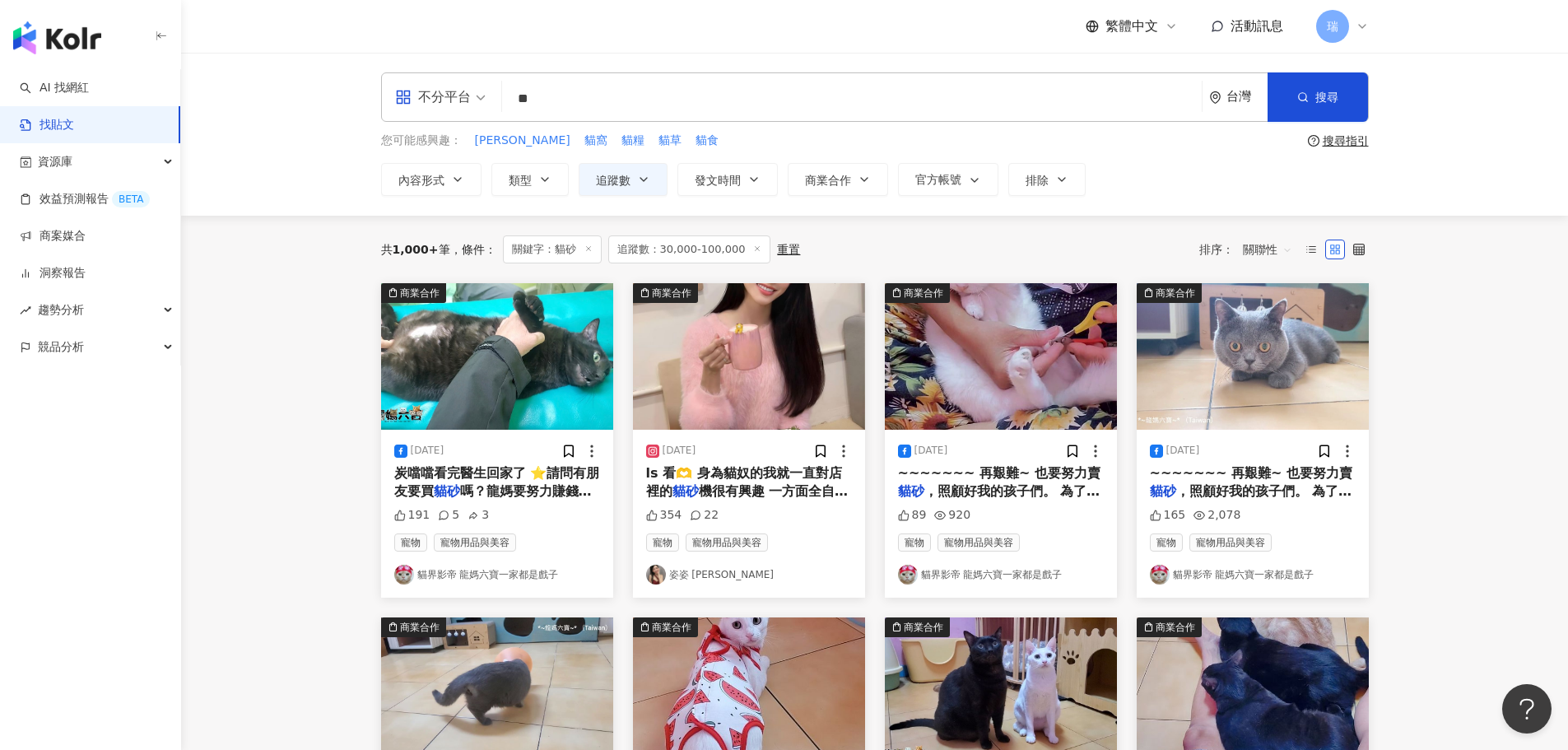
drag, startPoint x: 577, startPoint y: 95, endPoint x: 327, endPoint y: 93, distance: 250.0
click at [327, 93] on div "不分平台 貓砂 ** 台灣 搜尋 您可能感興趣： 凱舒 貓窩 貓糧 貓草 貓食 搜尋指引 內容形式 類型 追蹤數 發文時間 商業合作 官方帳號 排除" at bounding box center [874, 134] width 1387 height 163
type input "***"
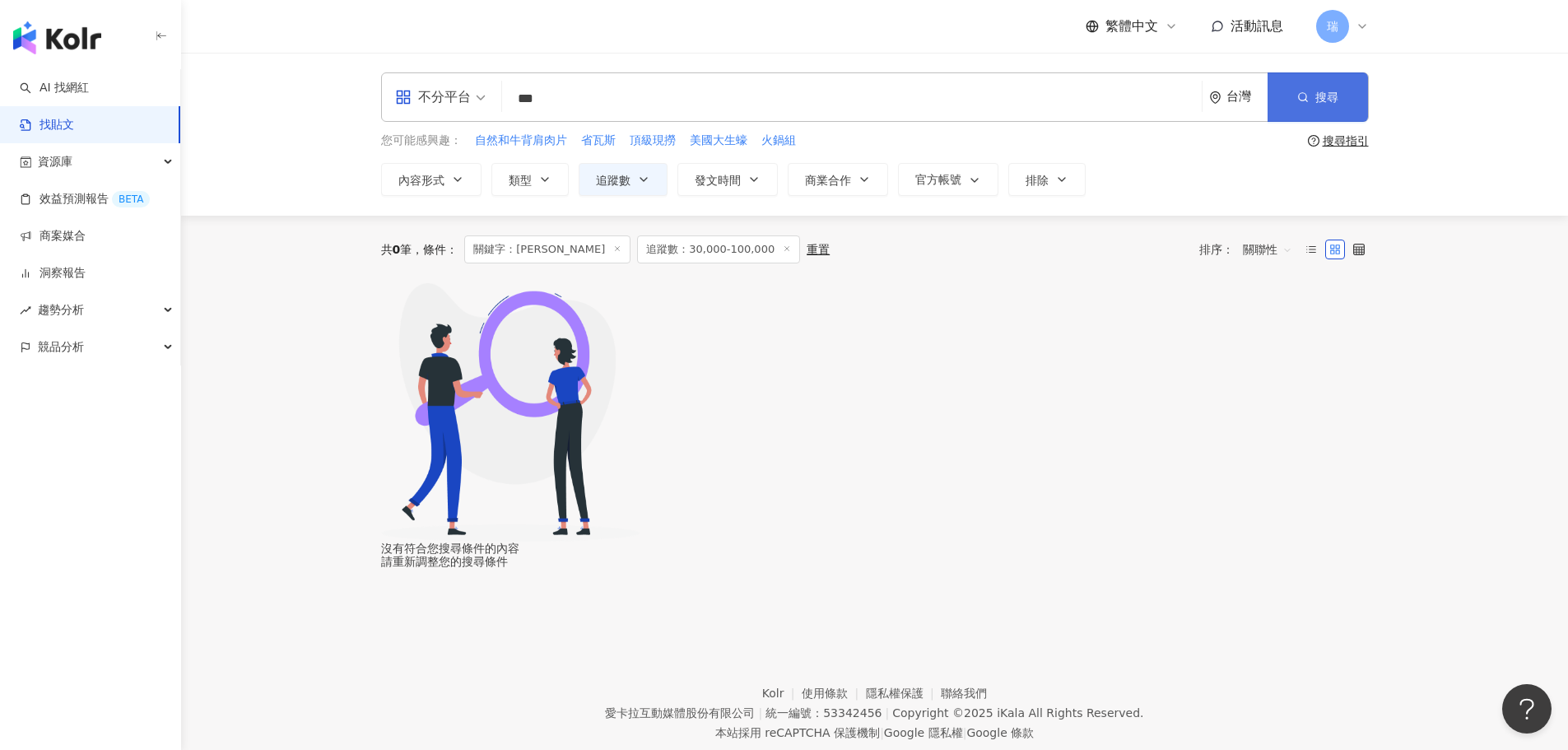
click at [1327, 111] on button "搜尋" at bounding box center [1318, 97] width 100 height 49
click at [782, 254] on span at bounding box center [786, 249] width 8 height 9
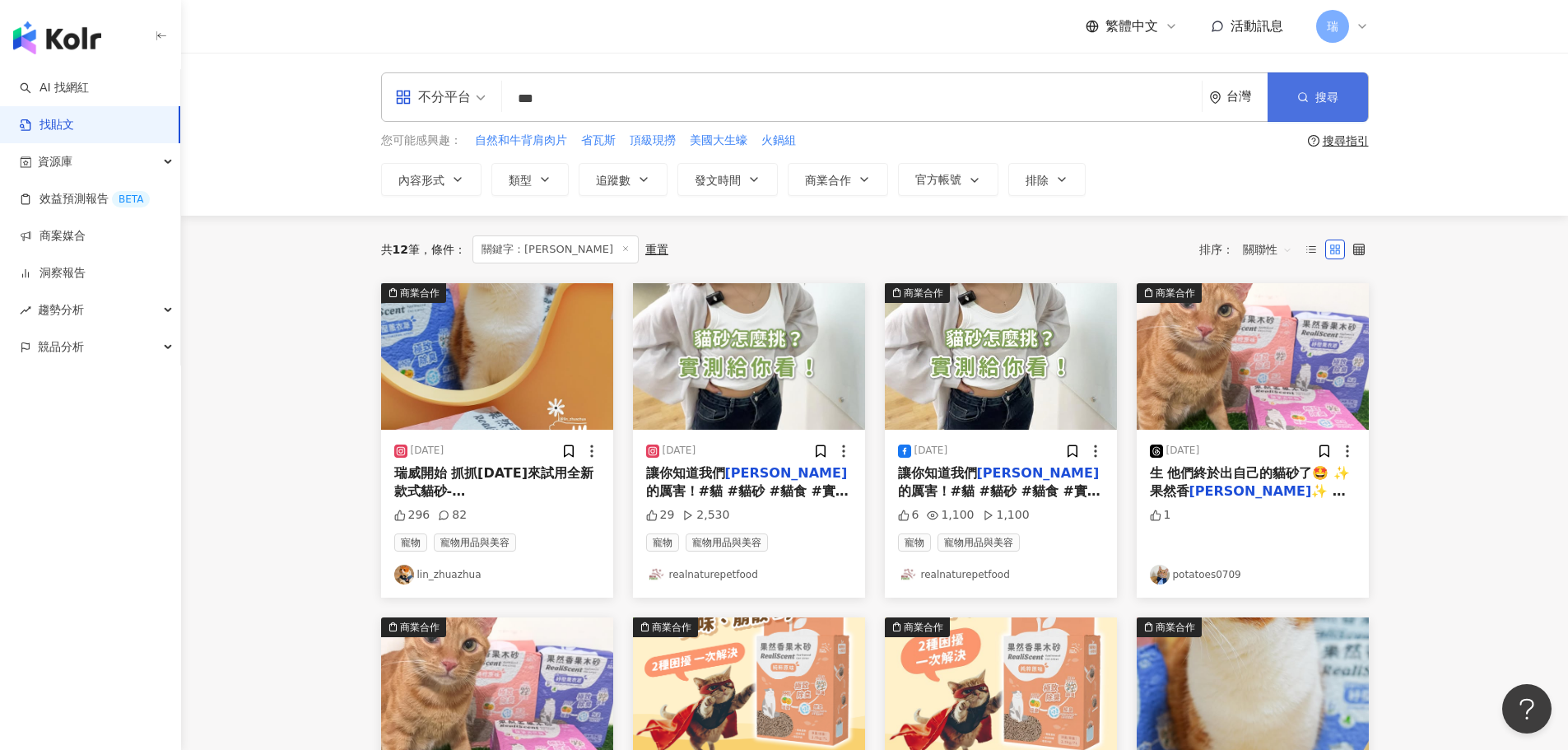
click at [1330, 102] on span "搜尋" at bounding box center [1327, 97] width 23 height 13
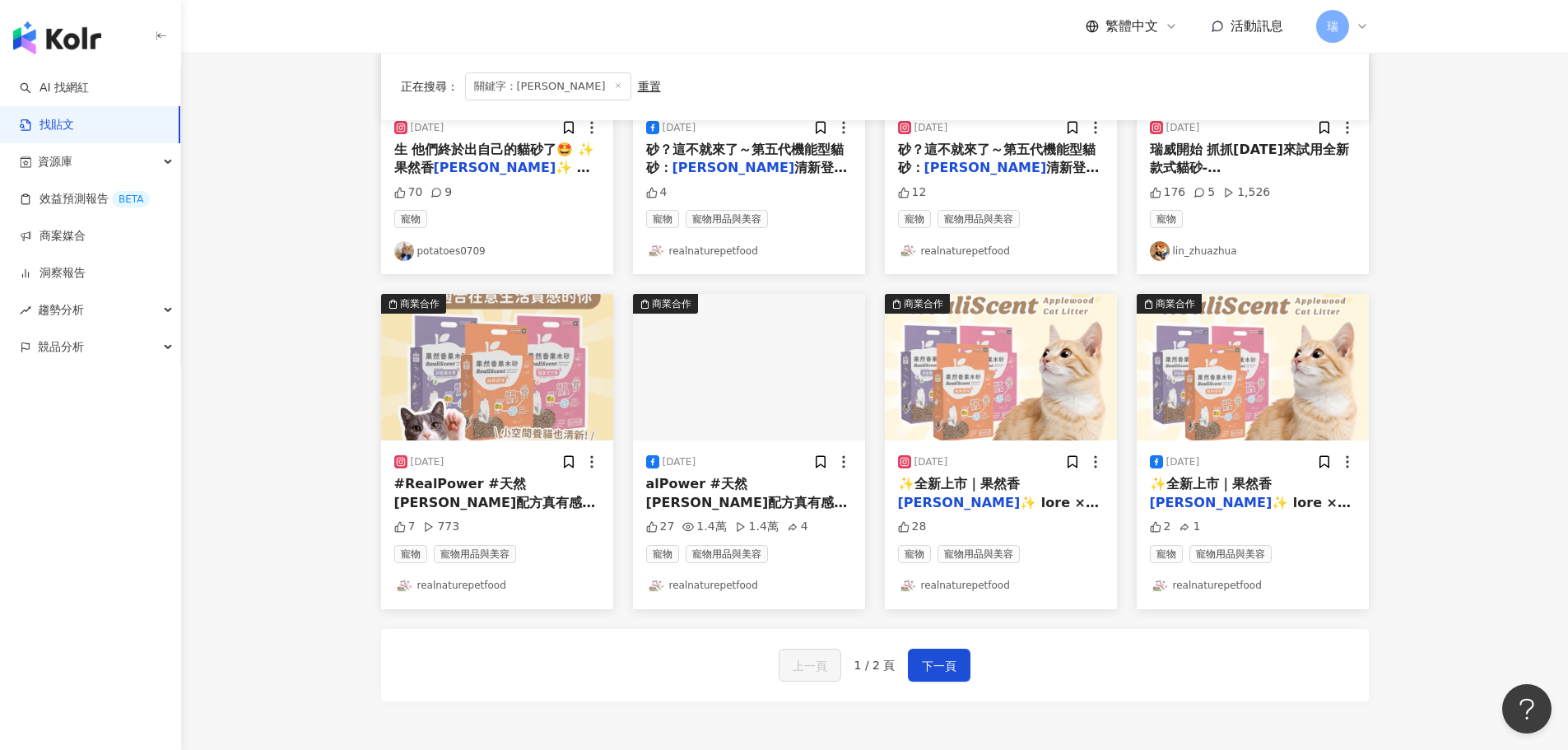
scroll to position [833, 0]
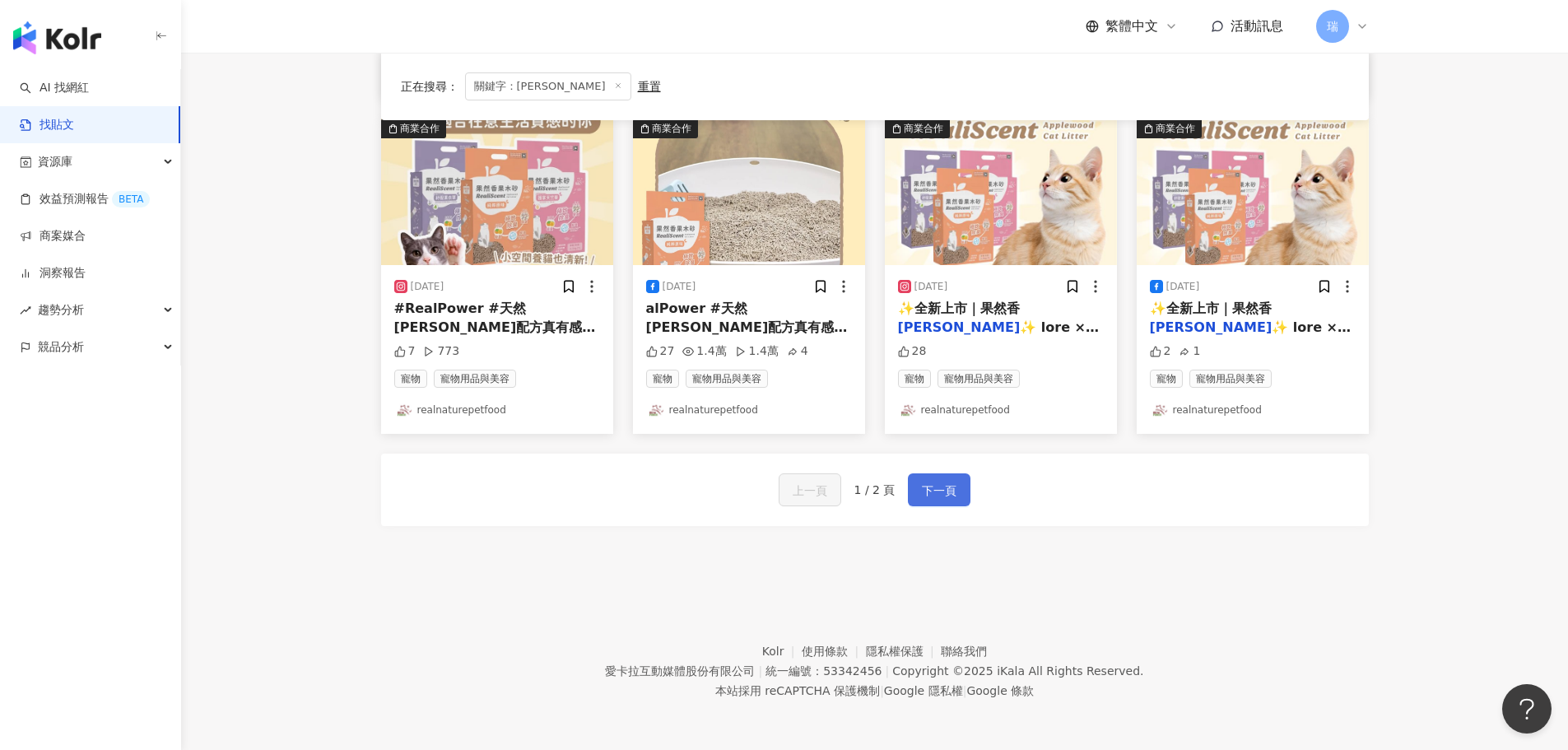
click at [927, 490] on span "下一頁" at bounding box center [939, 491] width 35 height 20
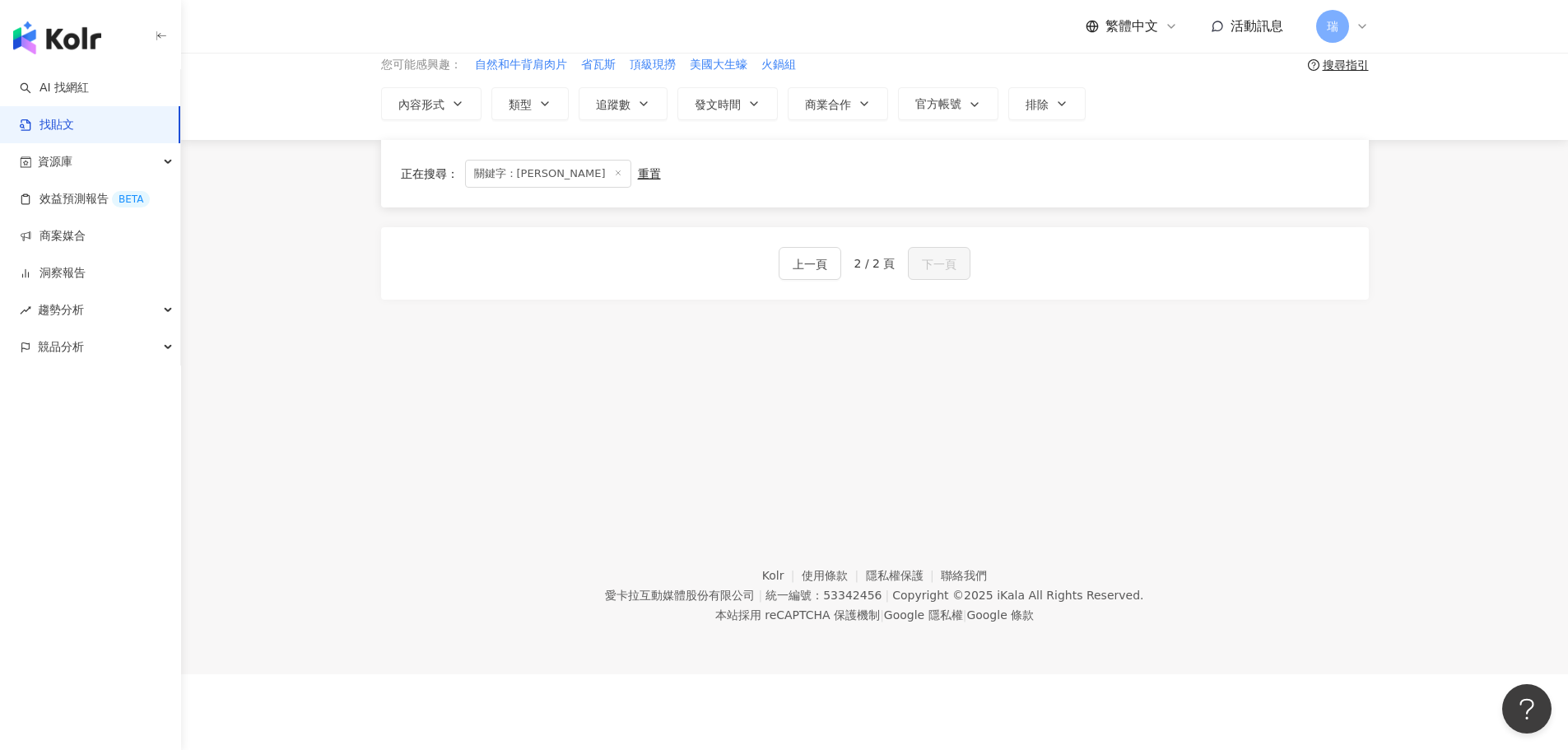
scroll to position [0, 0]
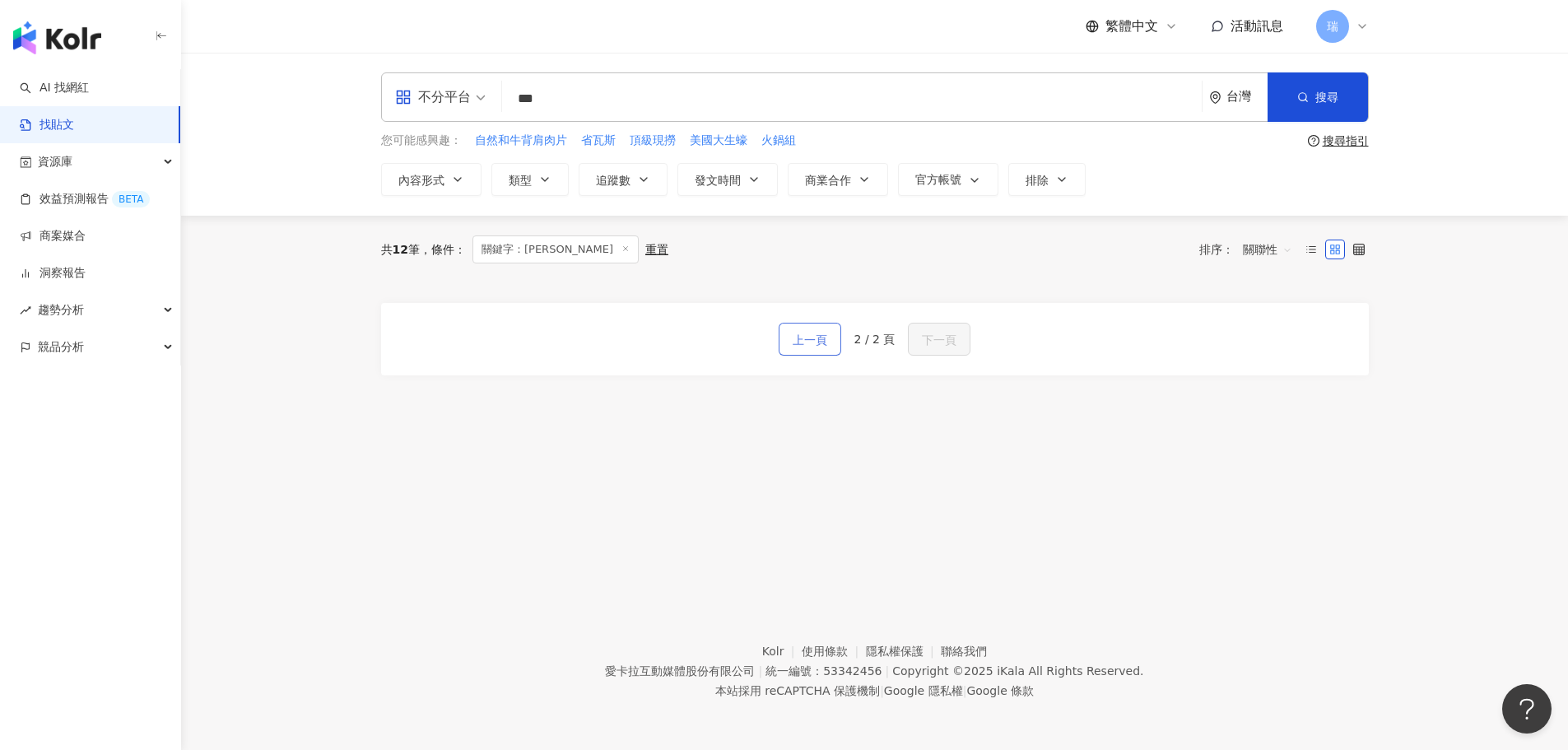
click at [837, 340] on button "上一頁" at bounding box center [810, 339] width 63 height 33
click at [827, 336] on span "上一頁" at bounding box center [810, 340] width 35 height 20
click at [802, 330] on span "上一頁" at bounding box center [810, 340] width 35 height 20
click at [816, 341] on span "上一頁" at bounding box center [810, 340] width 35 height 20
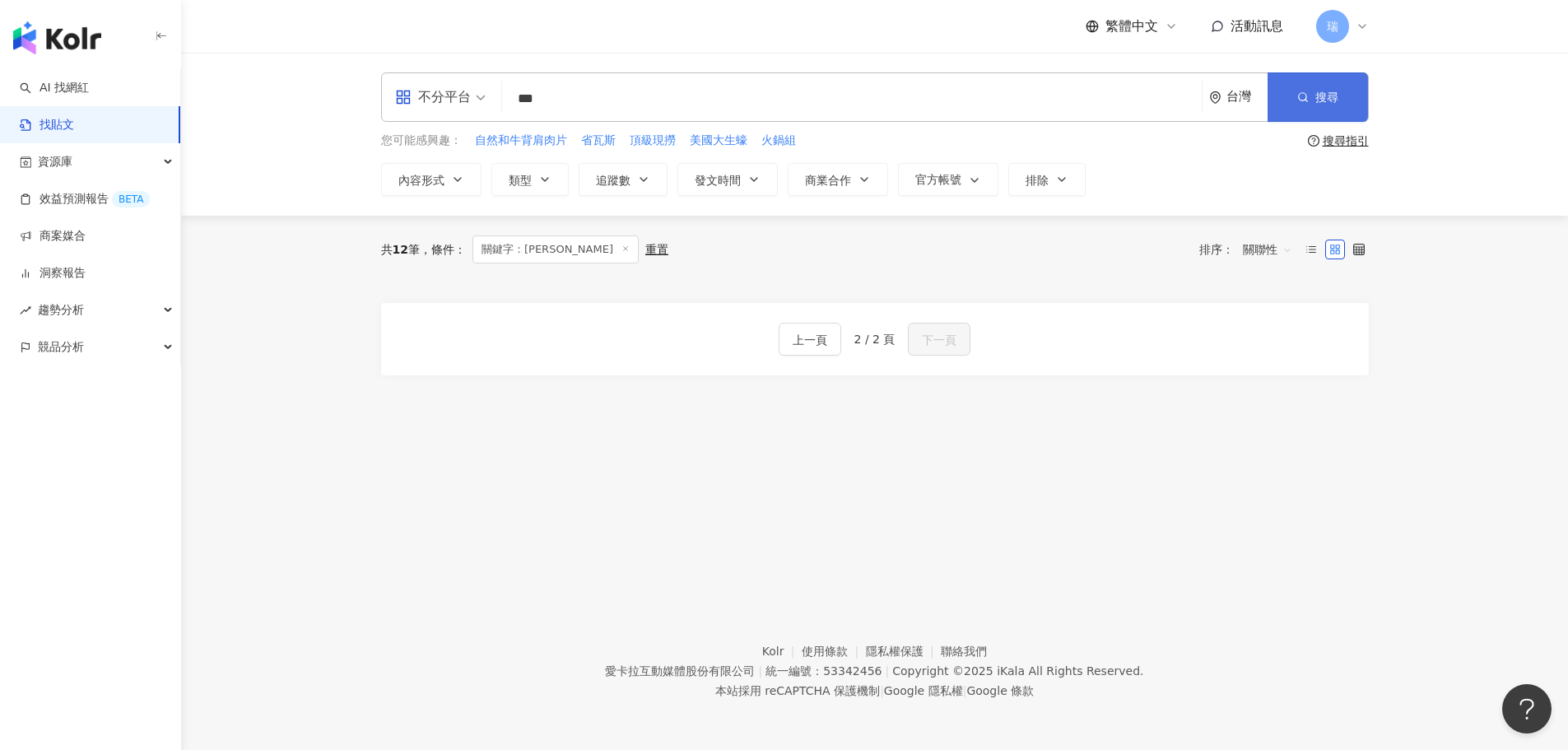
click at [1359, 111] on button "搜尋" at bounding box center [1318, 97] width 100 height 49
click at [1328, 91] on span "搜尋" at bounding box center [1327, 97] width 23 height 13
click at [1328, 91] on span "搜尋" at bounding box center [1327, 97] width 23 height 13
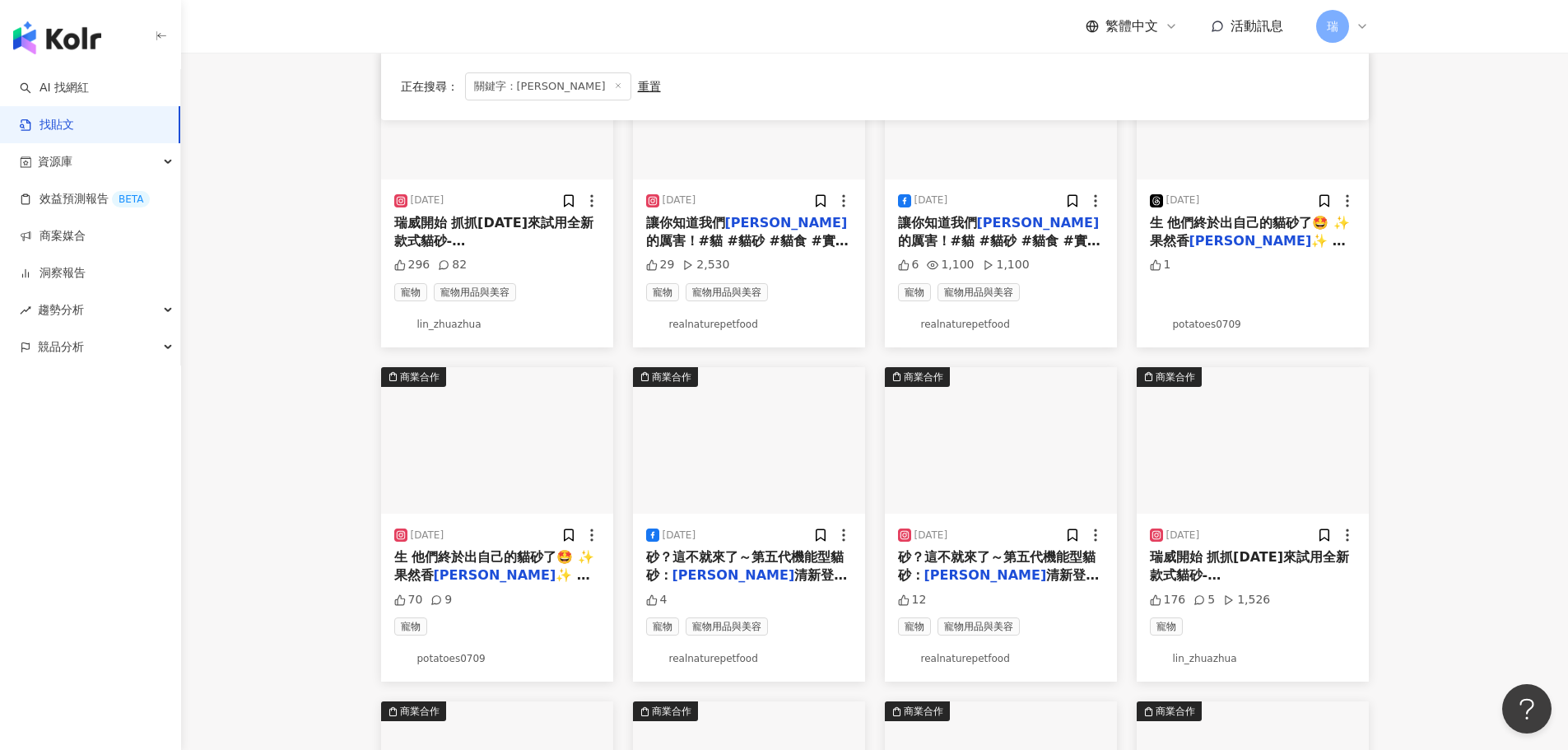
scroll to position [82, 0]
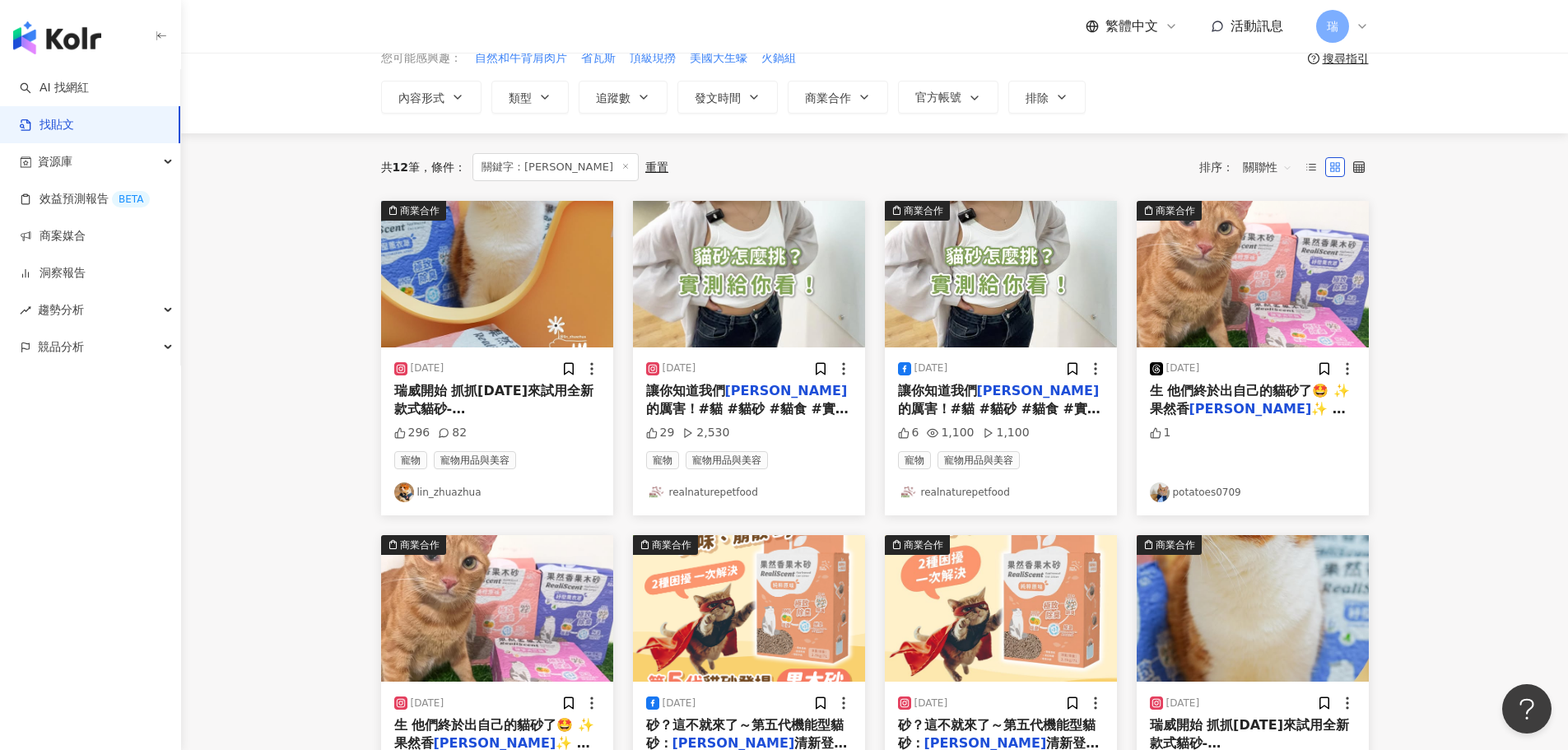
click at [508, 419] on span "？？？首先是一臉問號，" at bounding box center [495, 436] width 202 height 34
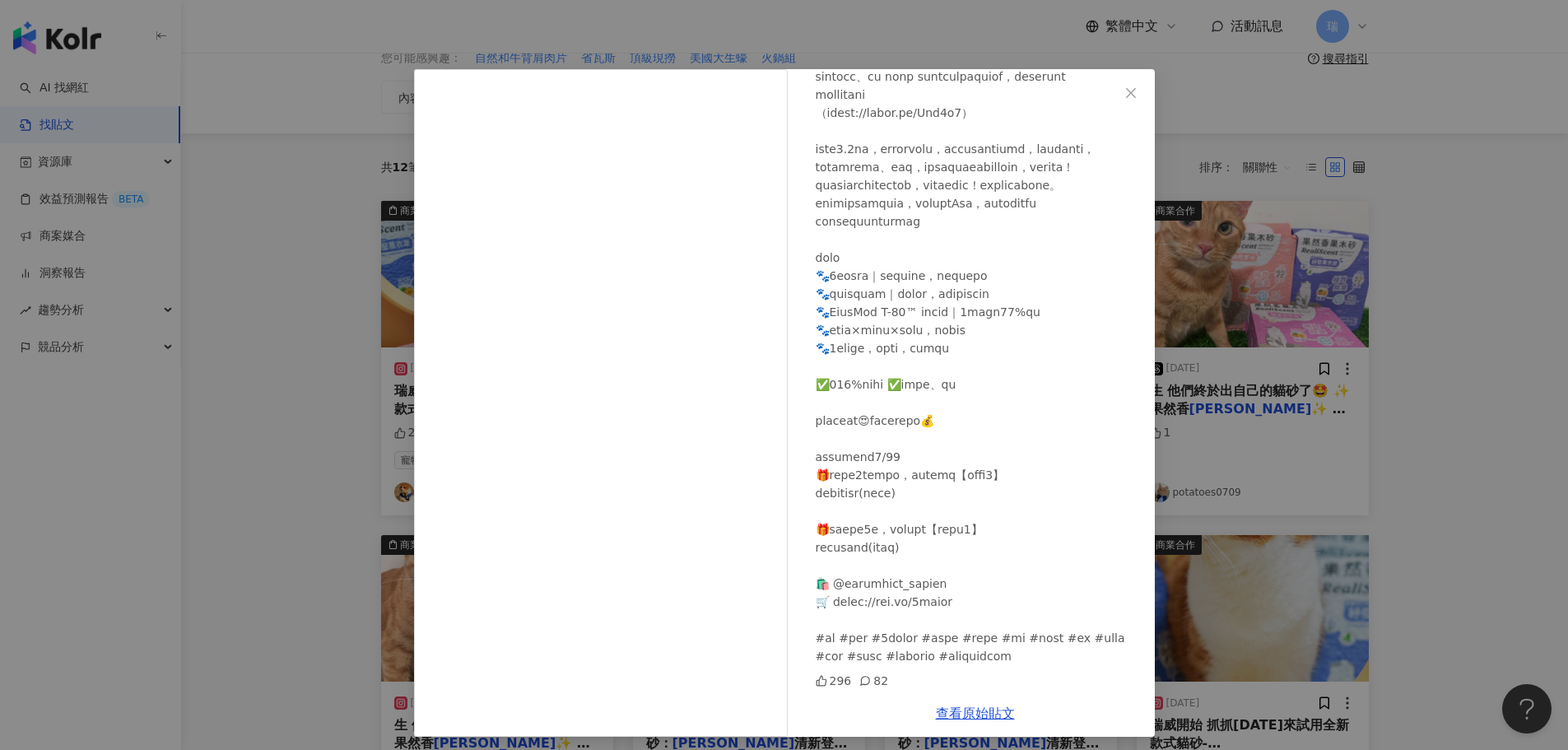
scroll to position [20, 0]
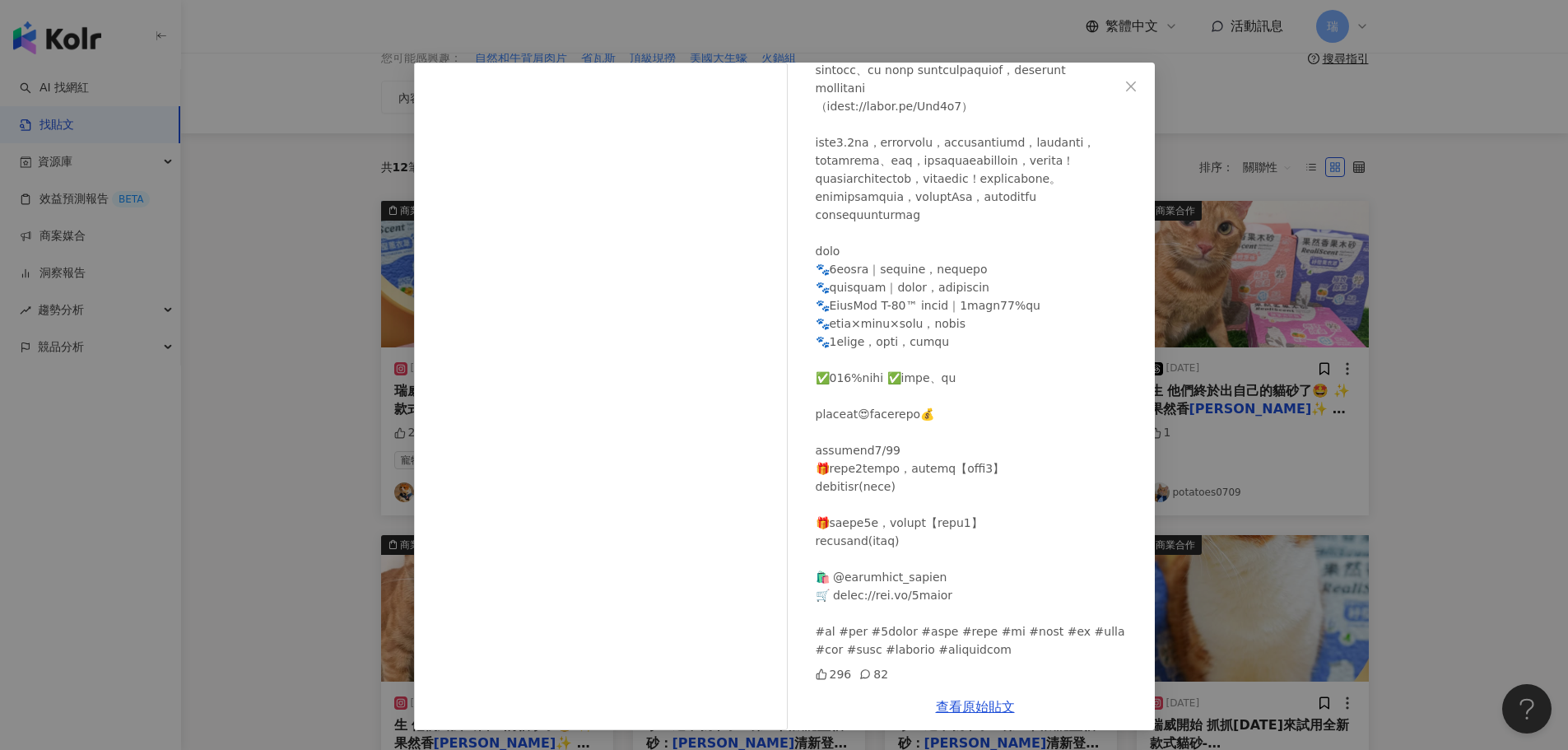
click at [1471, 192] on div "lin_zhuazhua 2025/8/16 296 82 查看原始貼文" at bounding box center [784, 375] width 1568 height 750
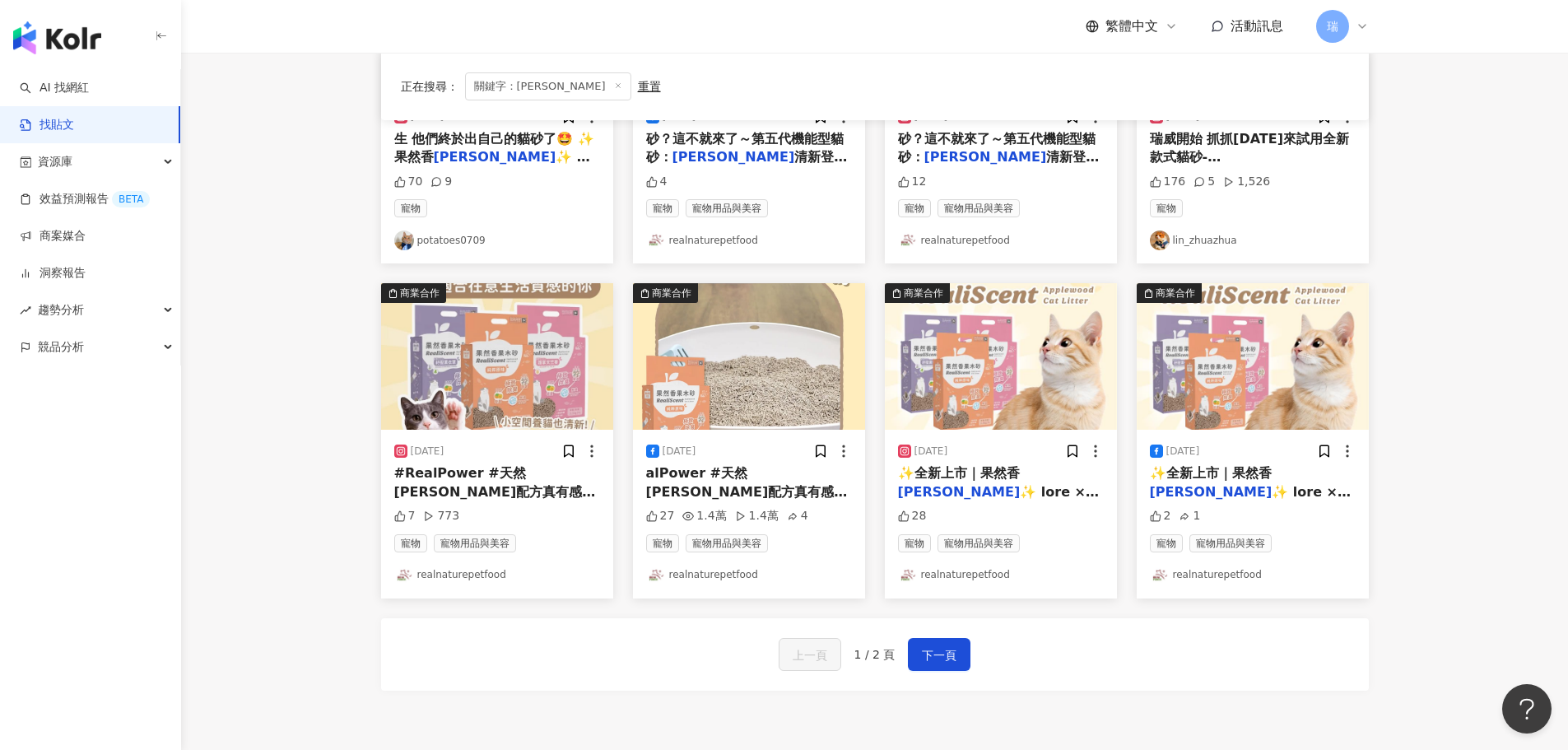
scroll to position [741, 0]
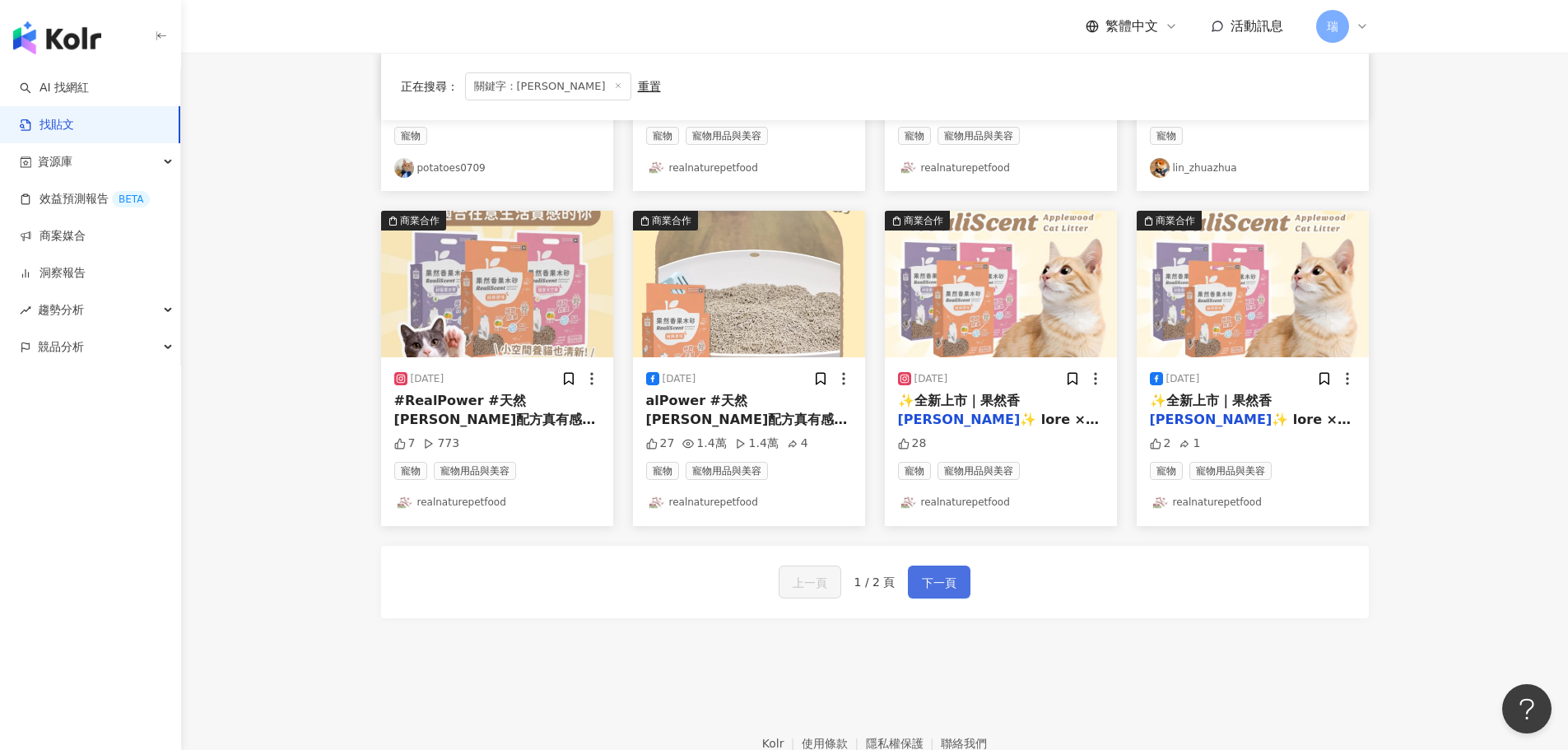
click at [948, 592] on span "下一頁" at bounding box center [939, 583] width 35 height 20
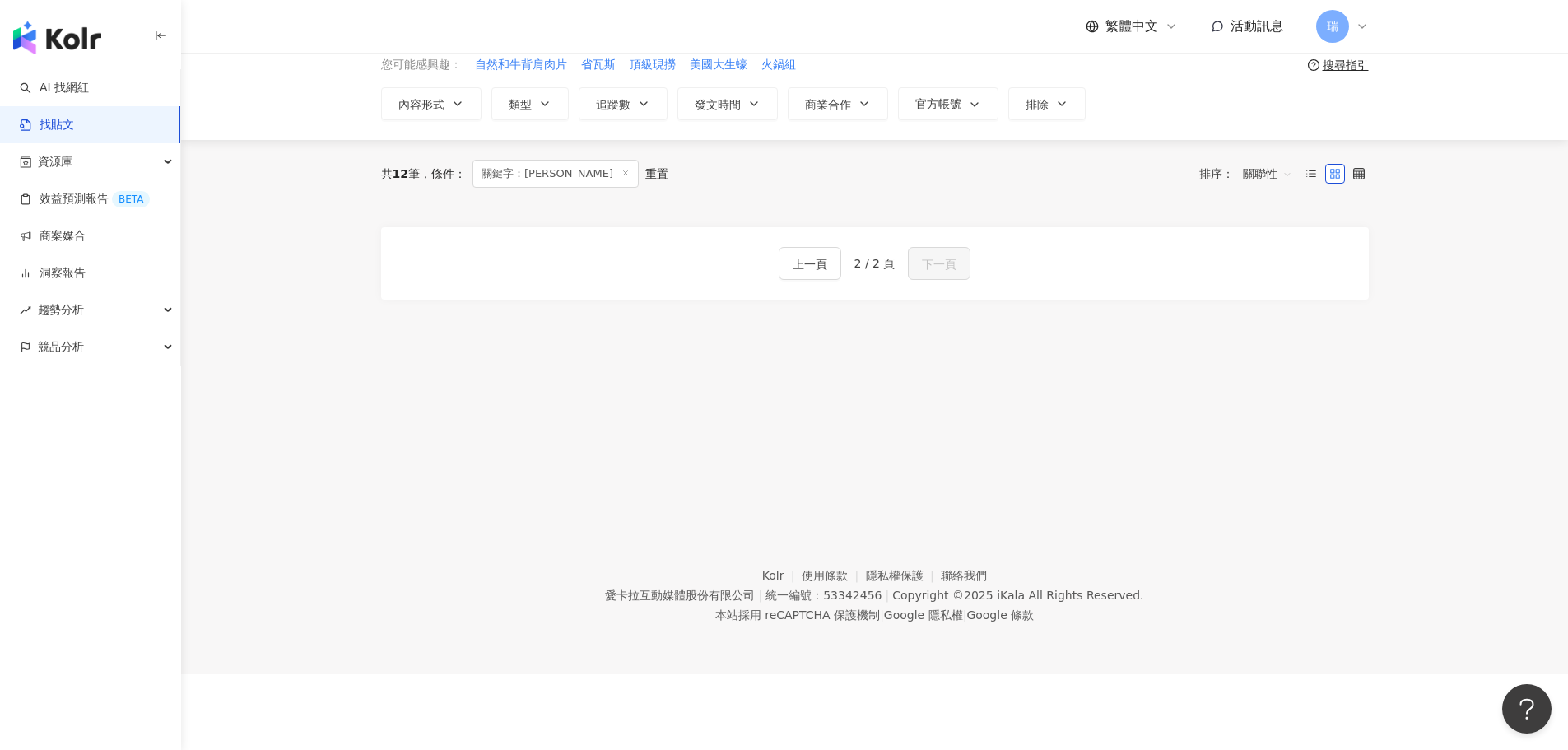
scroll to position [0, 0]
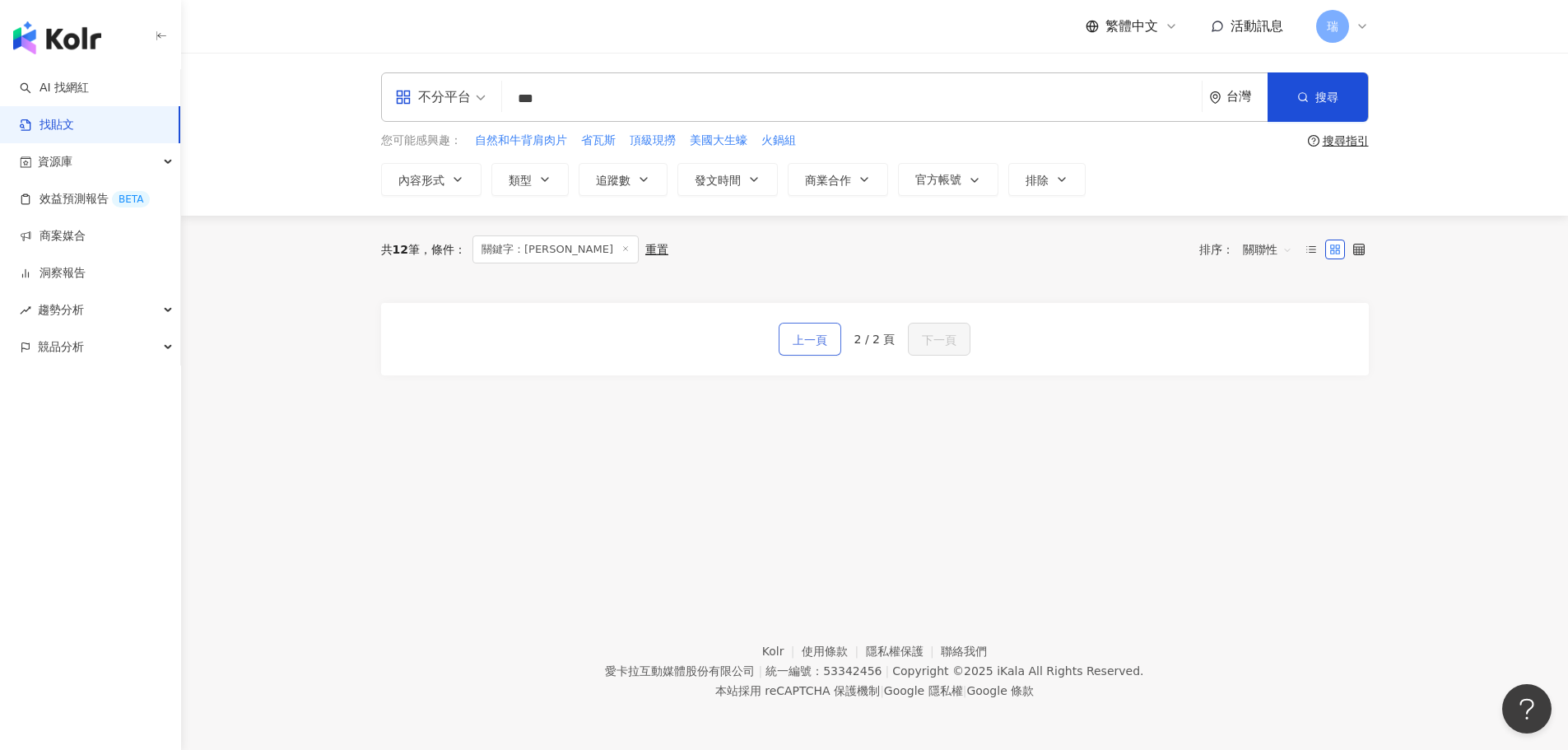
click at [811, 349] on span "上一頁" at bounding box center [810, 340] width 35 height 20
click at [621, 252] on icon at bounding box center [625, 248] width 8 height 8
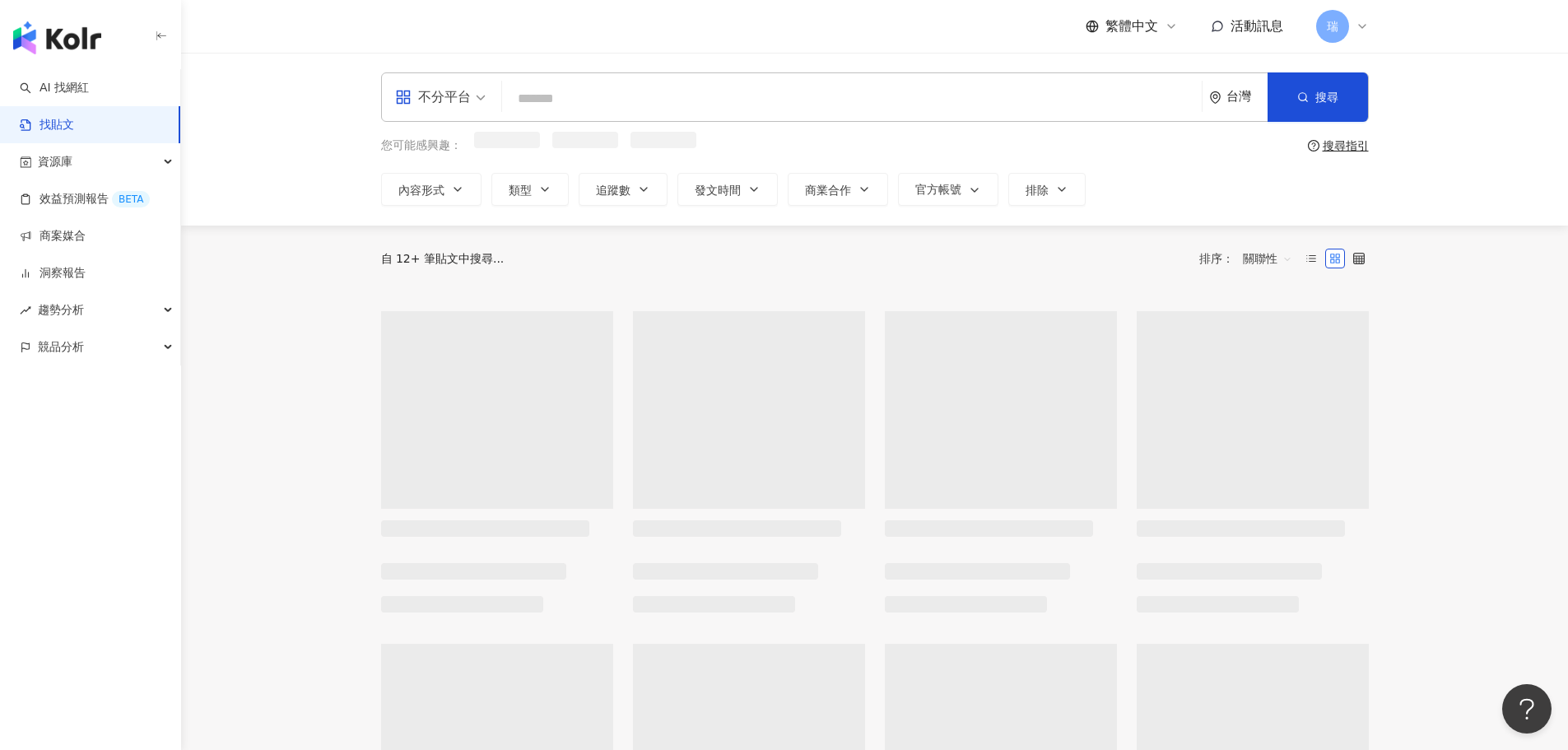
click at [677, 88] on input "search" at bounding box center [852, 98] width 687 height 36
type input "*"
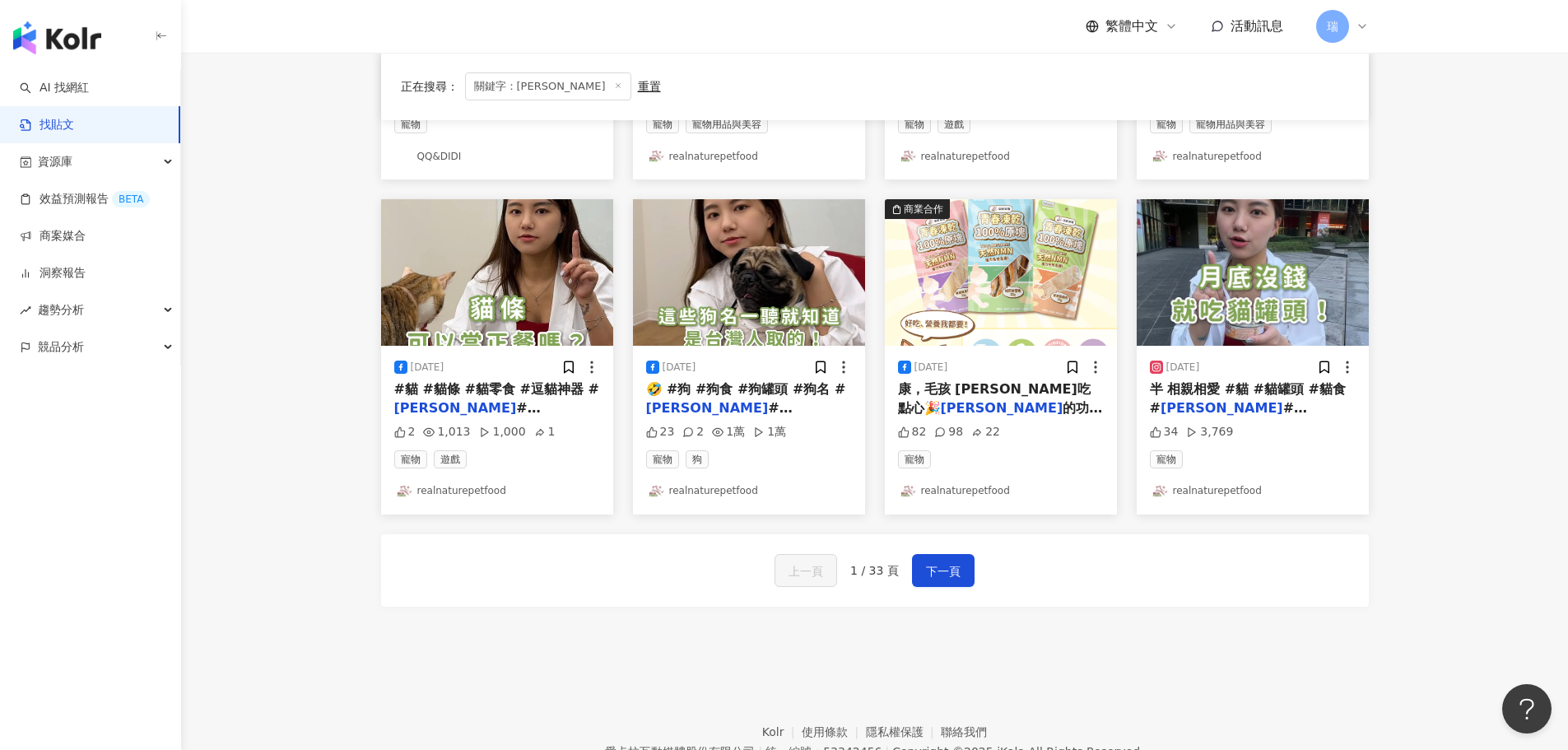
scroll to position [823, 0]
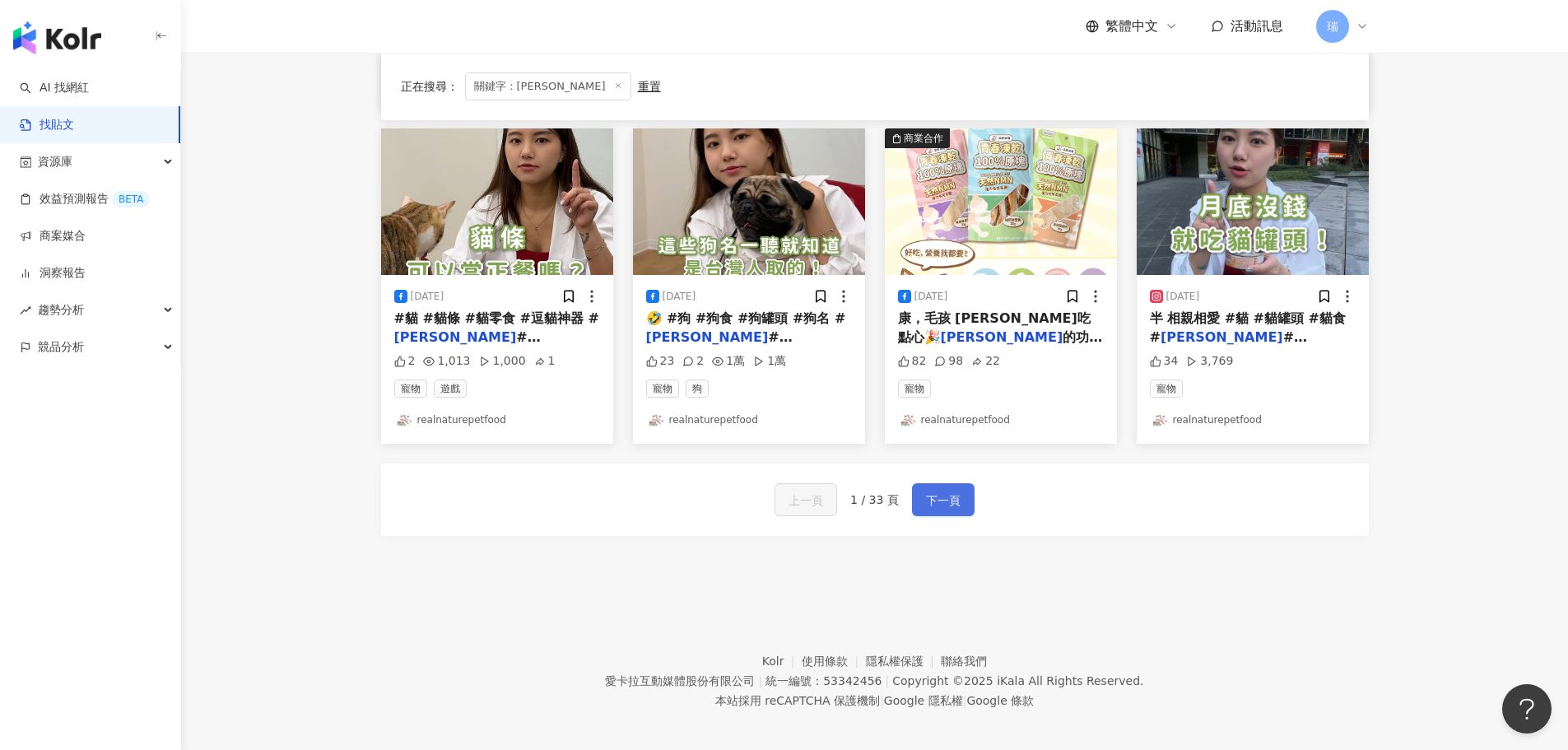
click at [933, 504] on span "下一頁" at bounding box center [943, 501] width 35 height 20
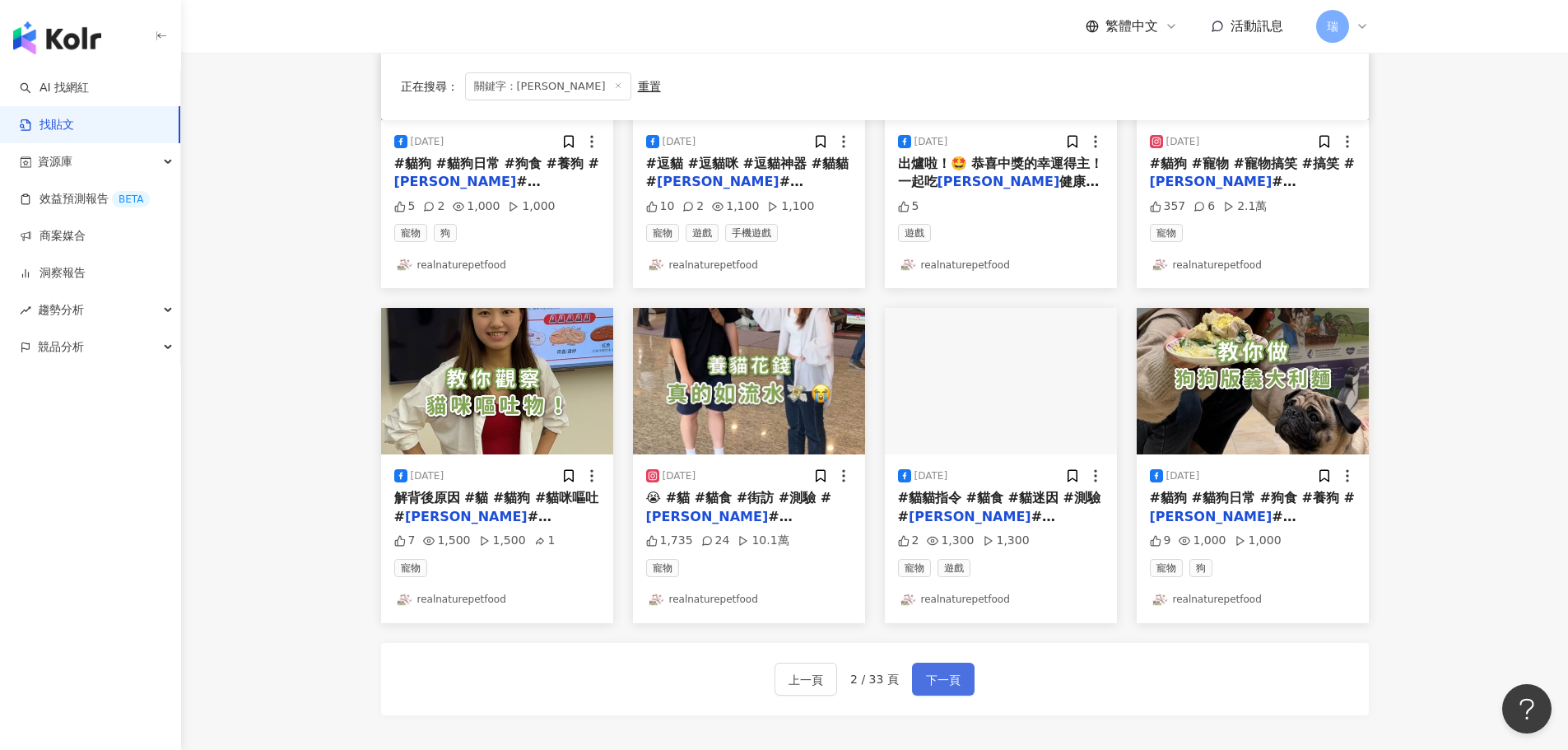
scroll to position [741, 0]
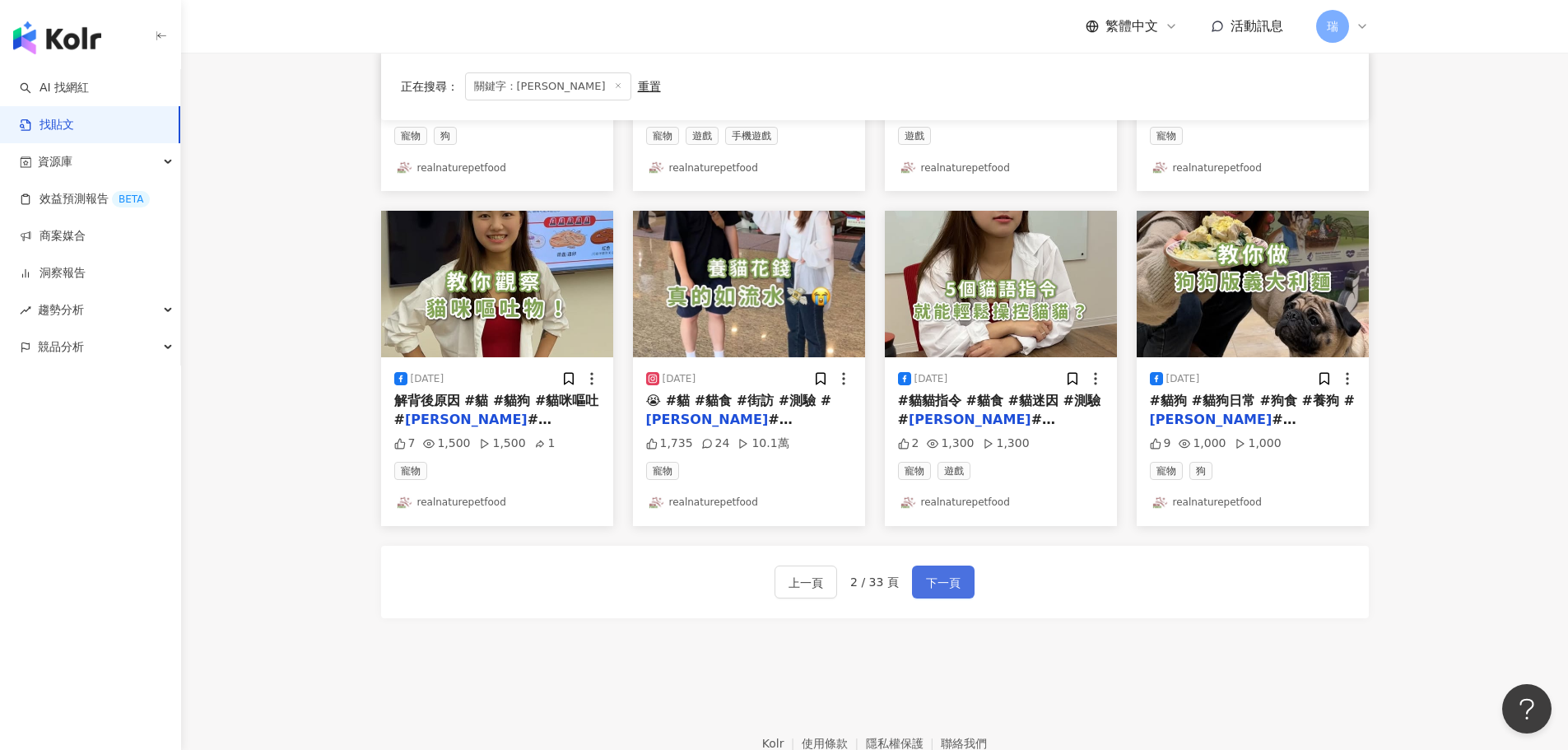
click at [933, 589] on span "下一頁" at bounding box center [943, 583] width 35 height 20
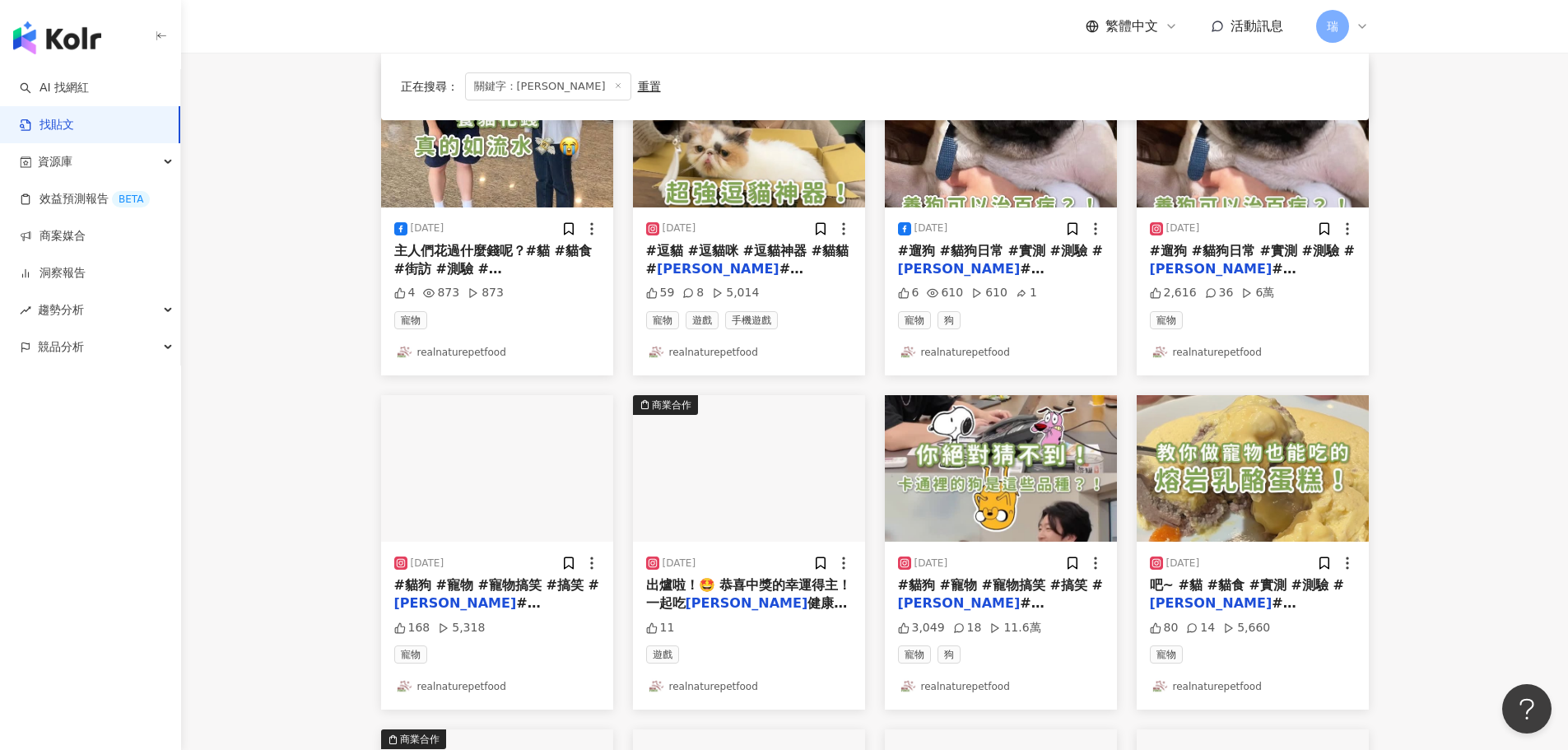
scroll to position [247, 0]
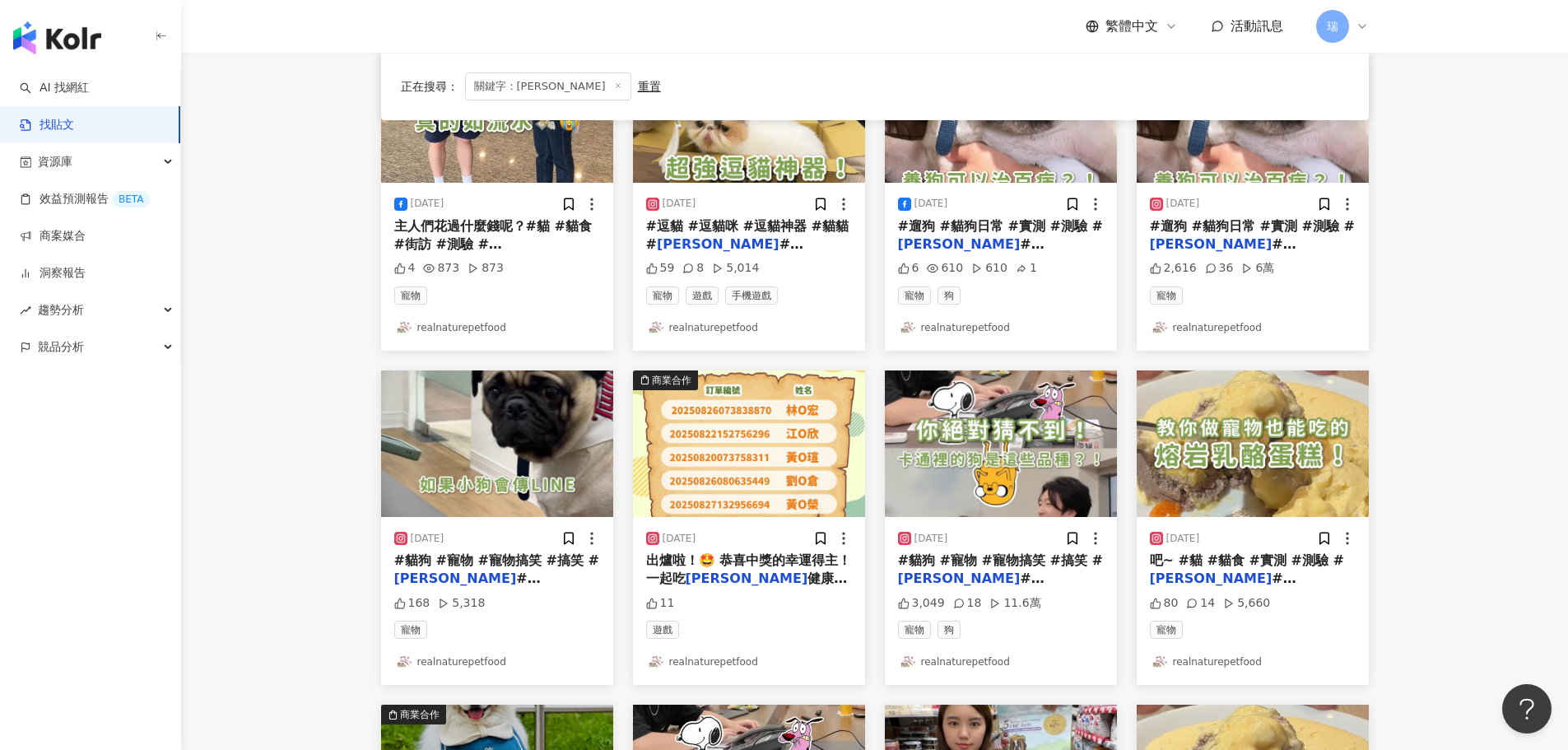
click at [732, 333] on link "realnaturepetfood" at bounding box center [749, 327] width 206 height 20
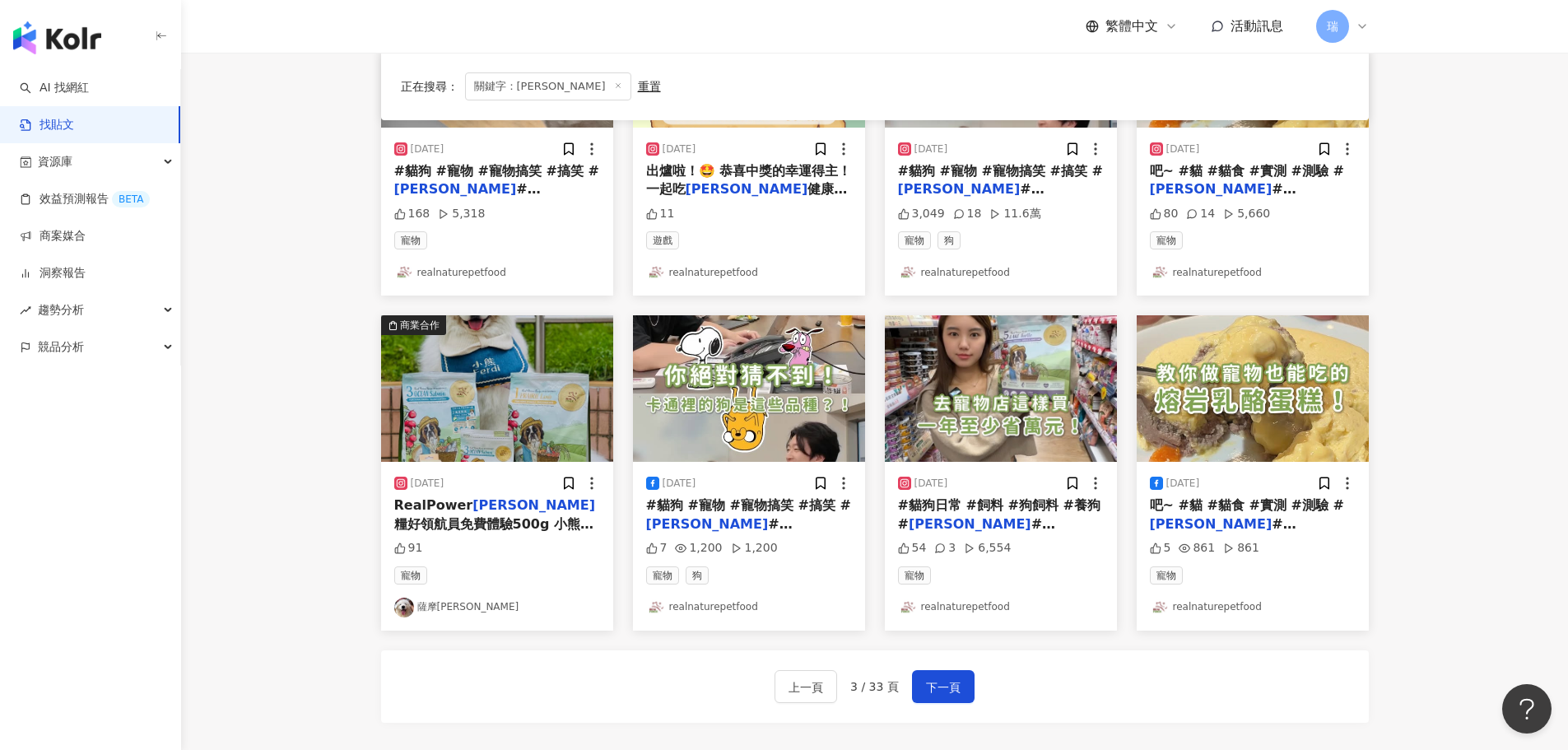
scroll to position [658, 0]
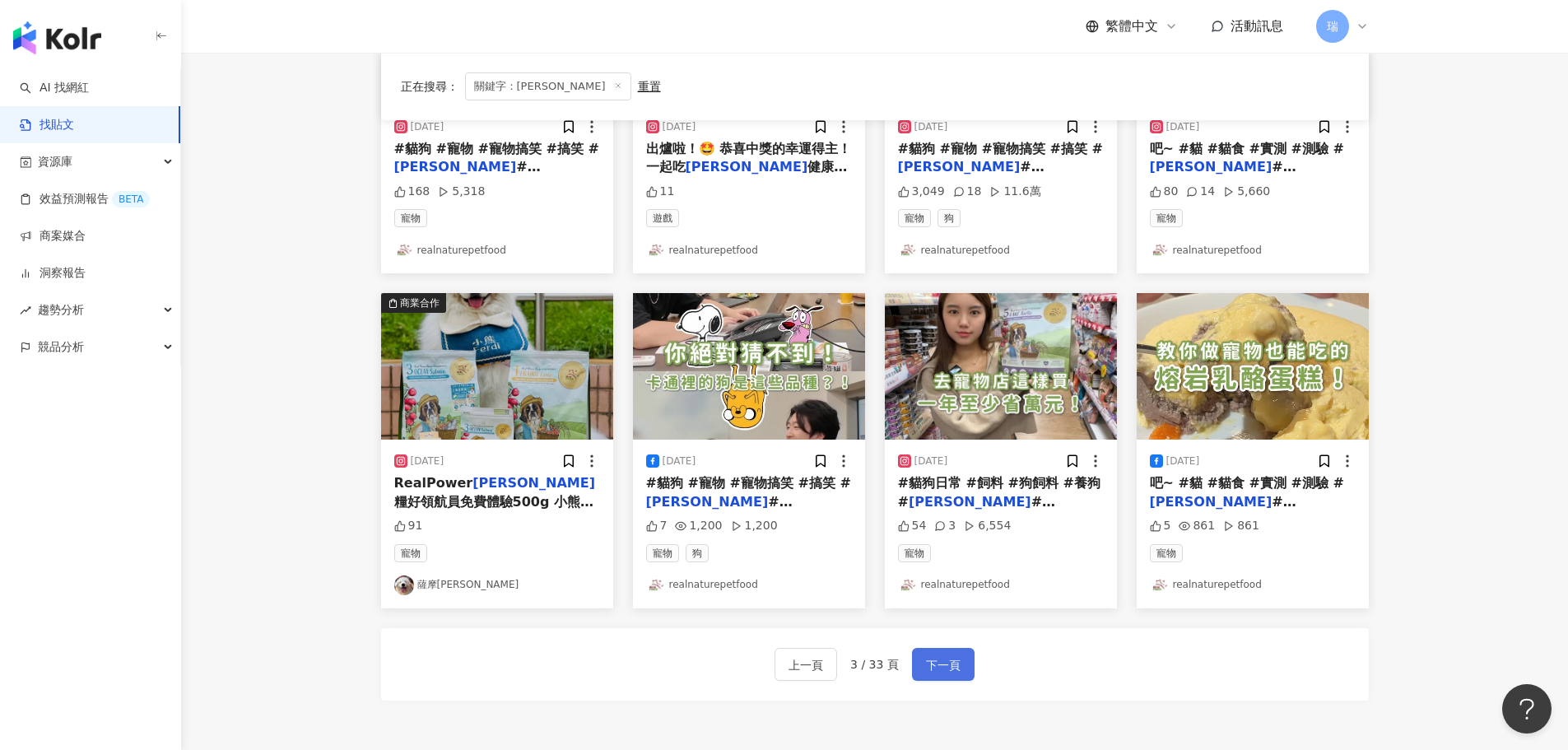
click at [938, 666] on span "下一頁" at bounding box center [943, 665] width 35 height 20
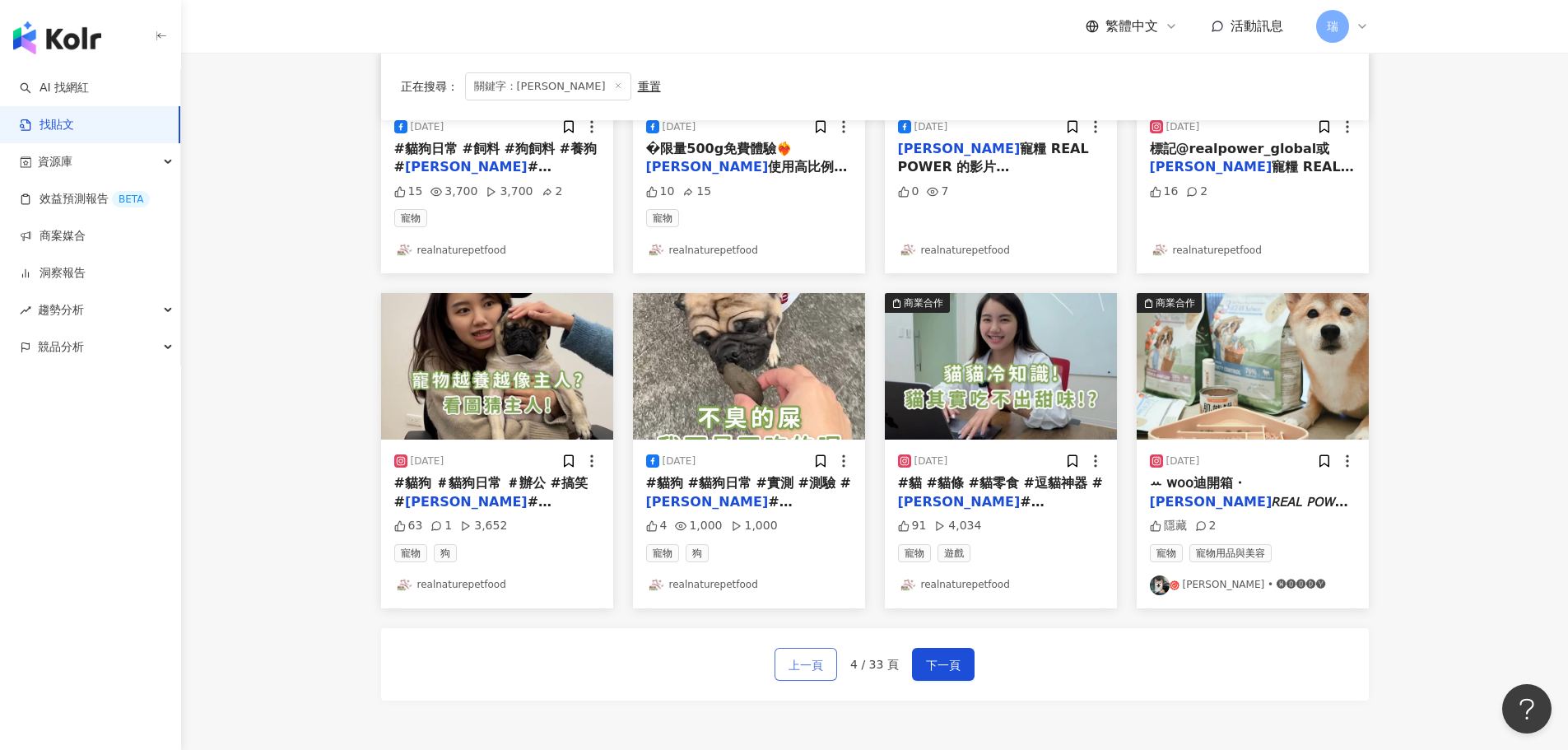
click at [821, 669] on span "上一頁" at bounding box center [805, 665] width 35 height 20
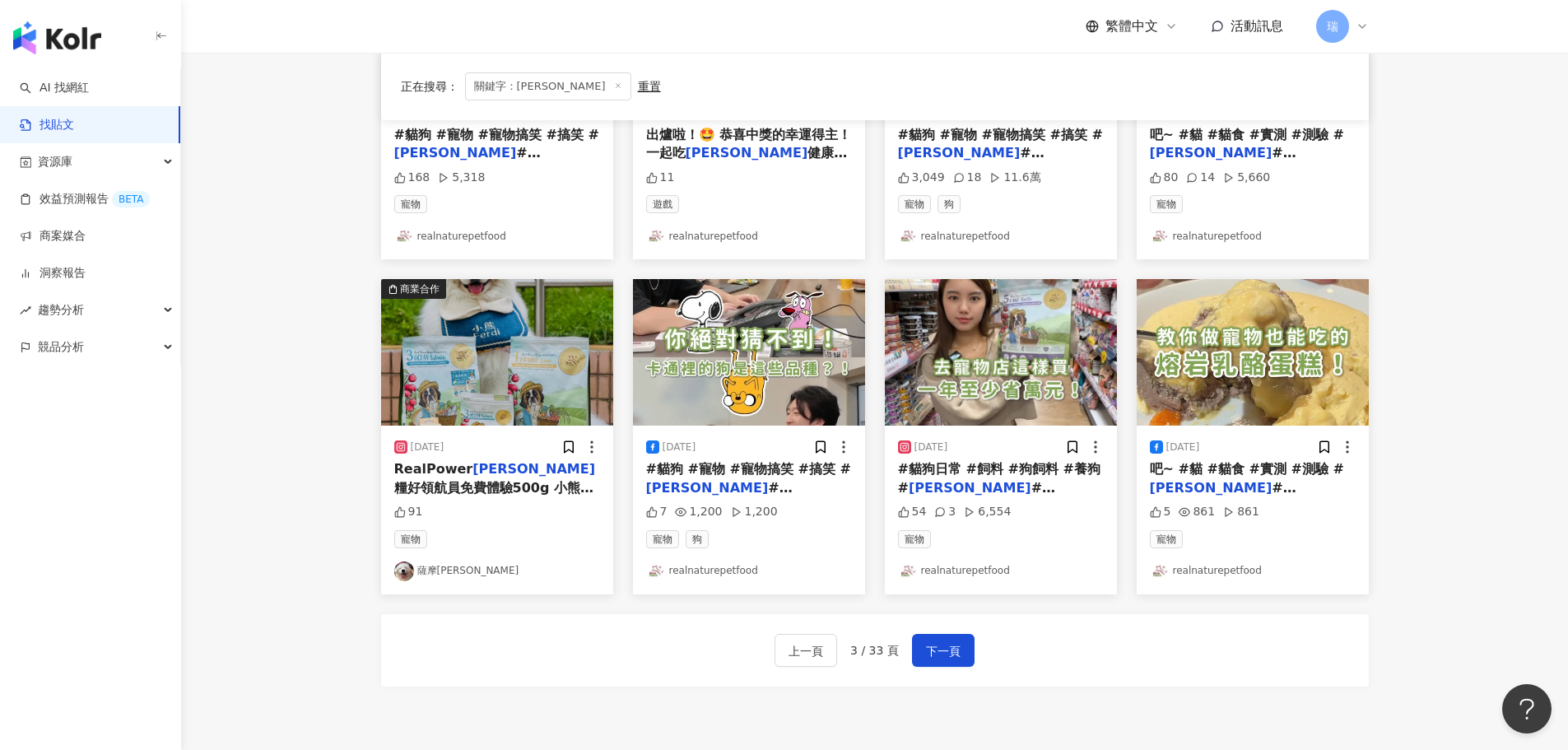
scroll to position [833, 0]
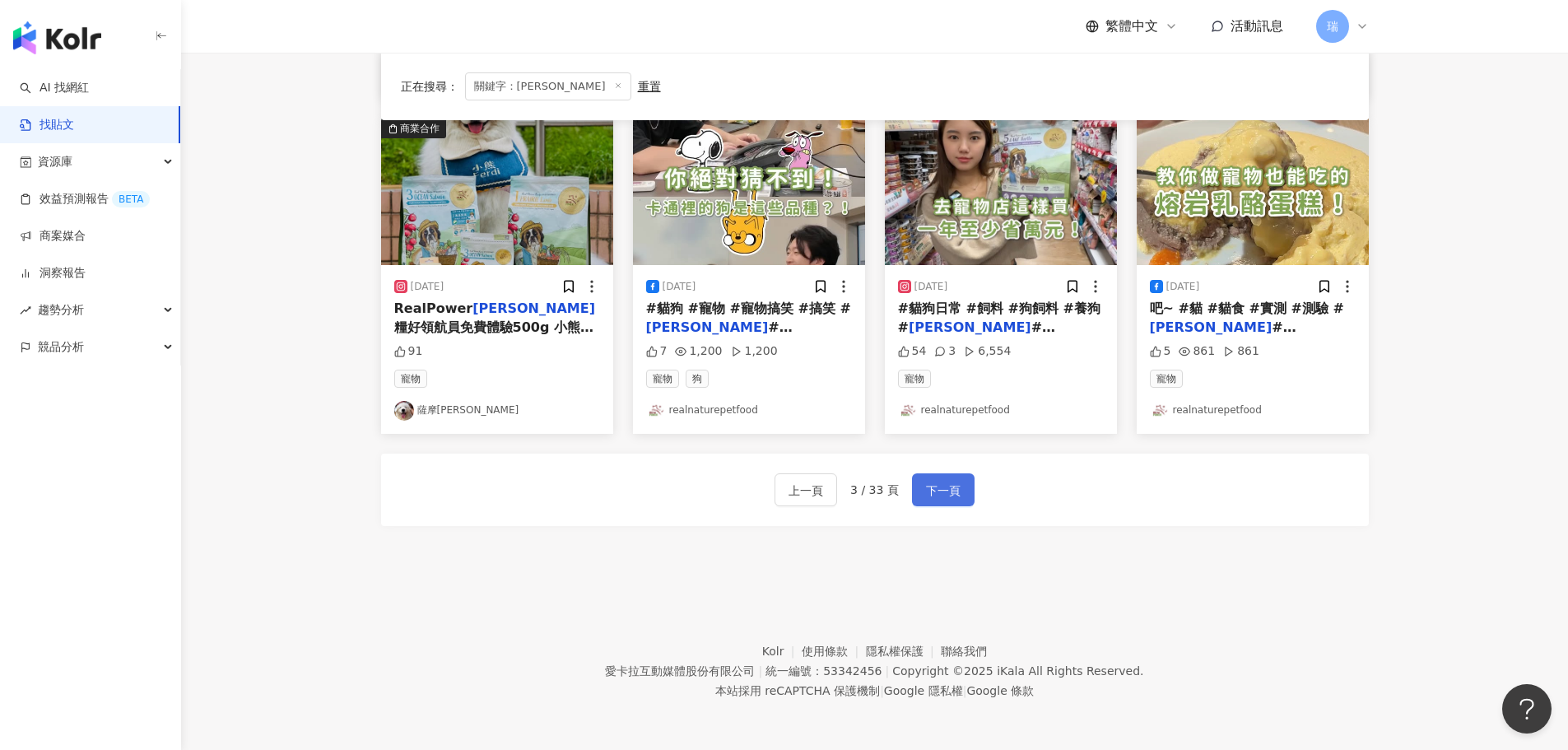
click at [938, 495] on span "下一頁" at bounding box center [943, 491] width 35 height 20
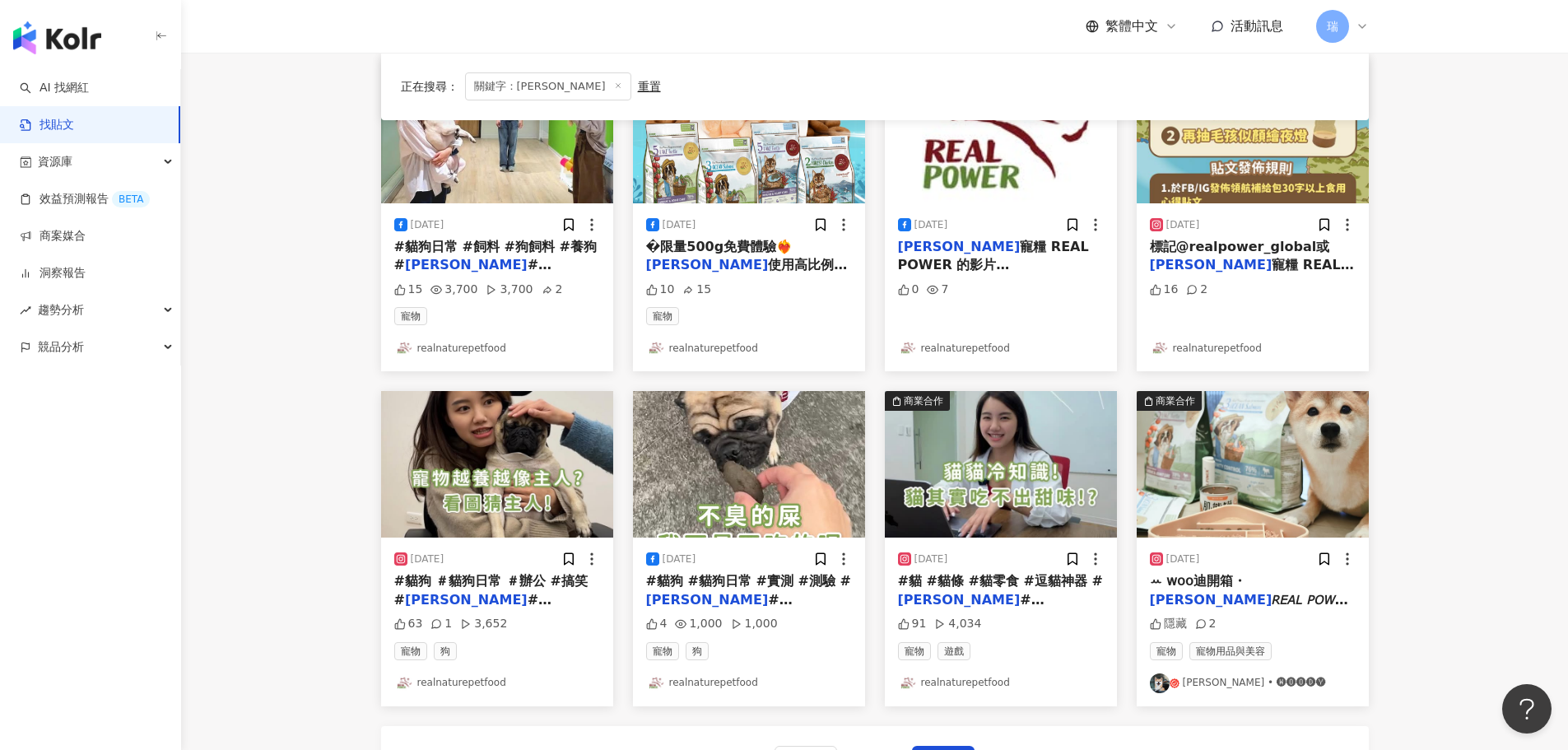
scroll to position [823, 0]
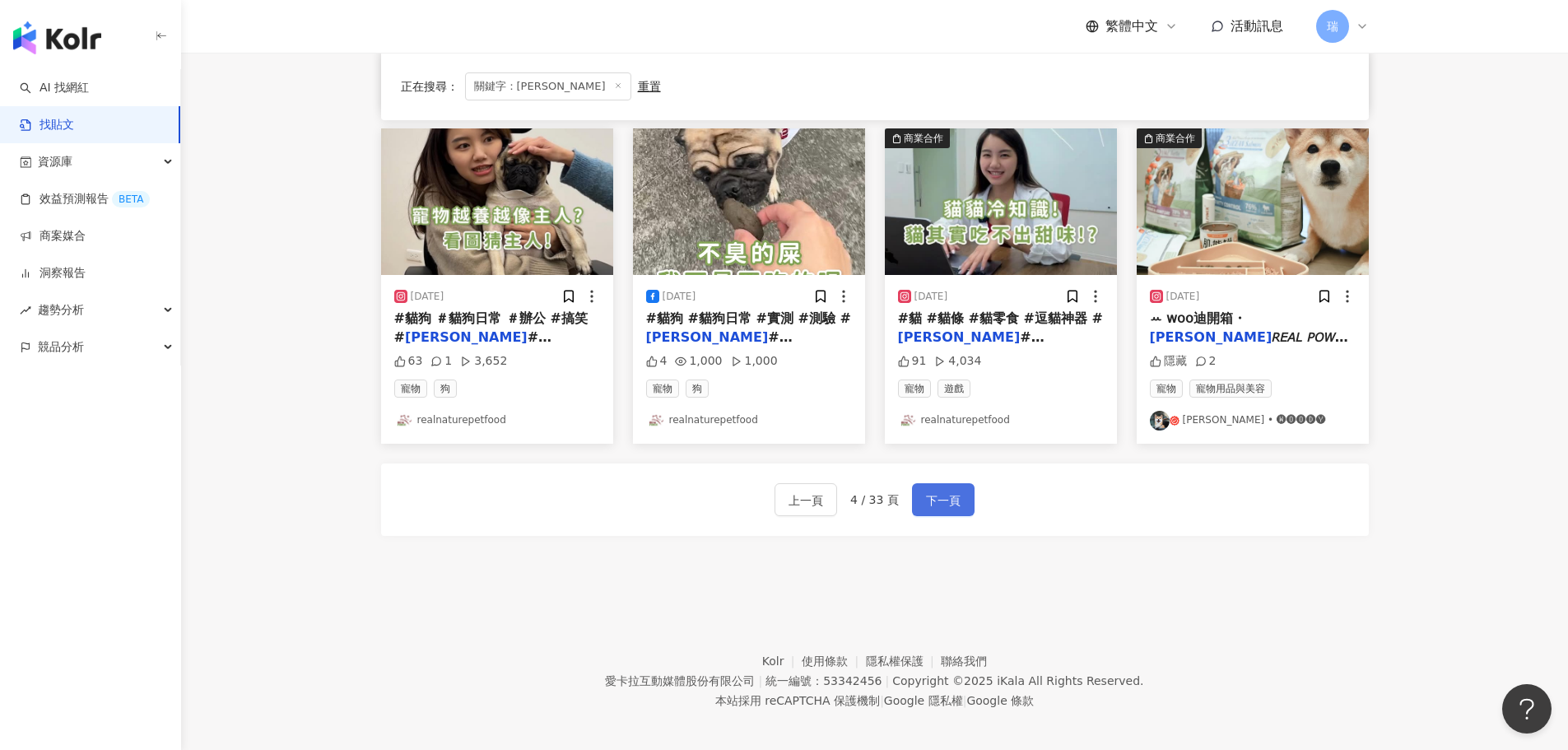
click at [917, 510] on button "下一頁" at bounding box center [943, 499] width 63 height 33
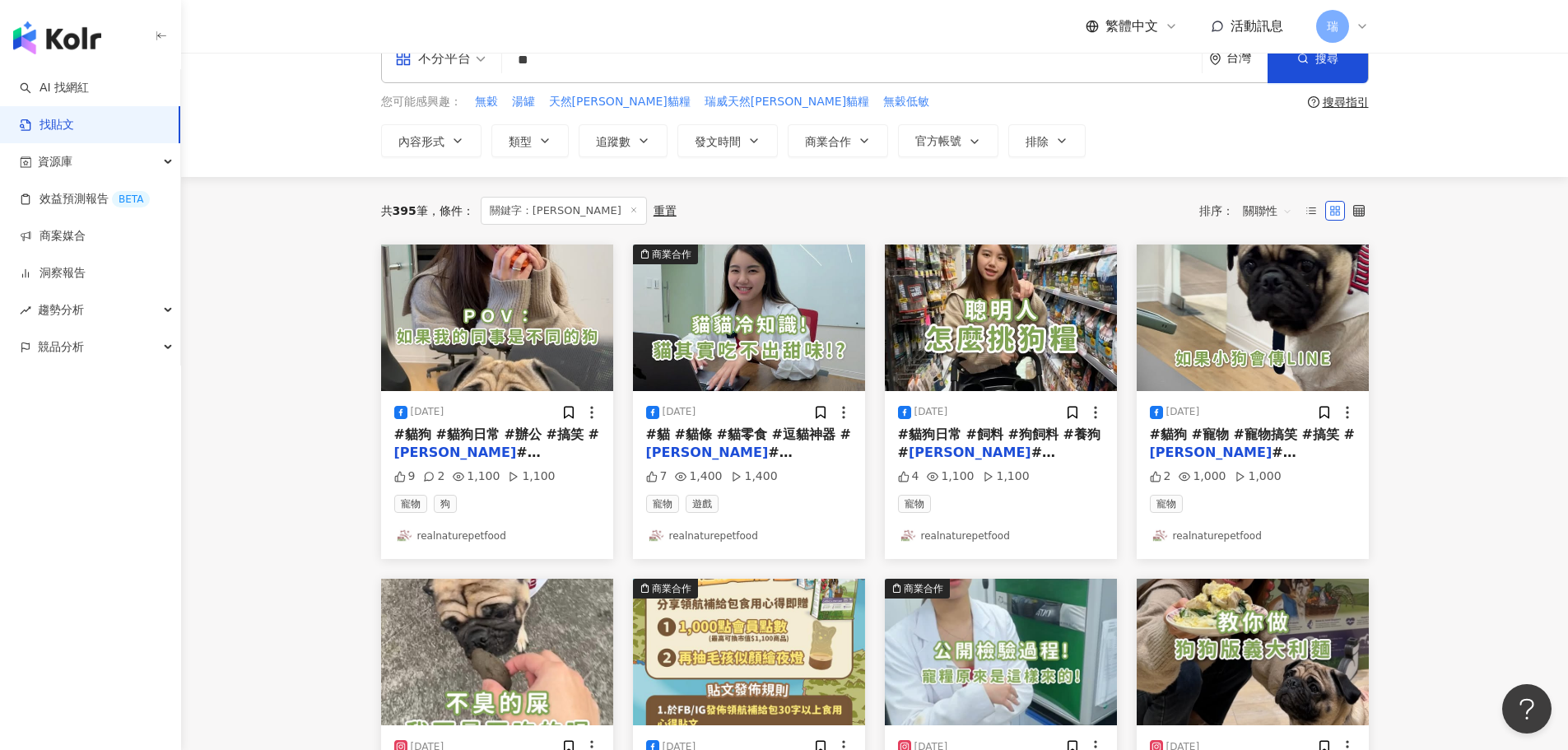
scroll to position [0, 0]
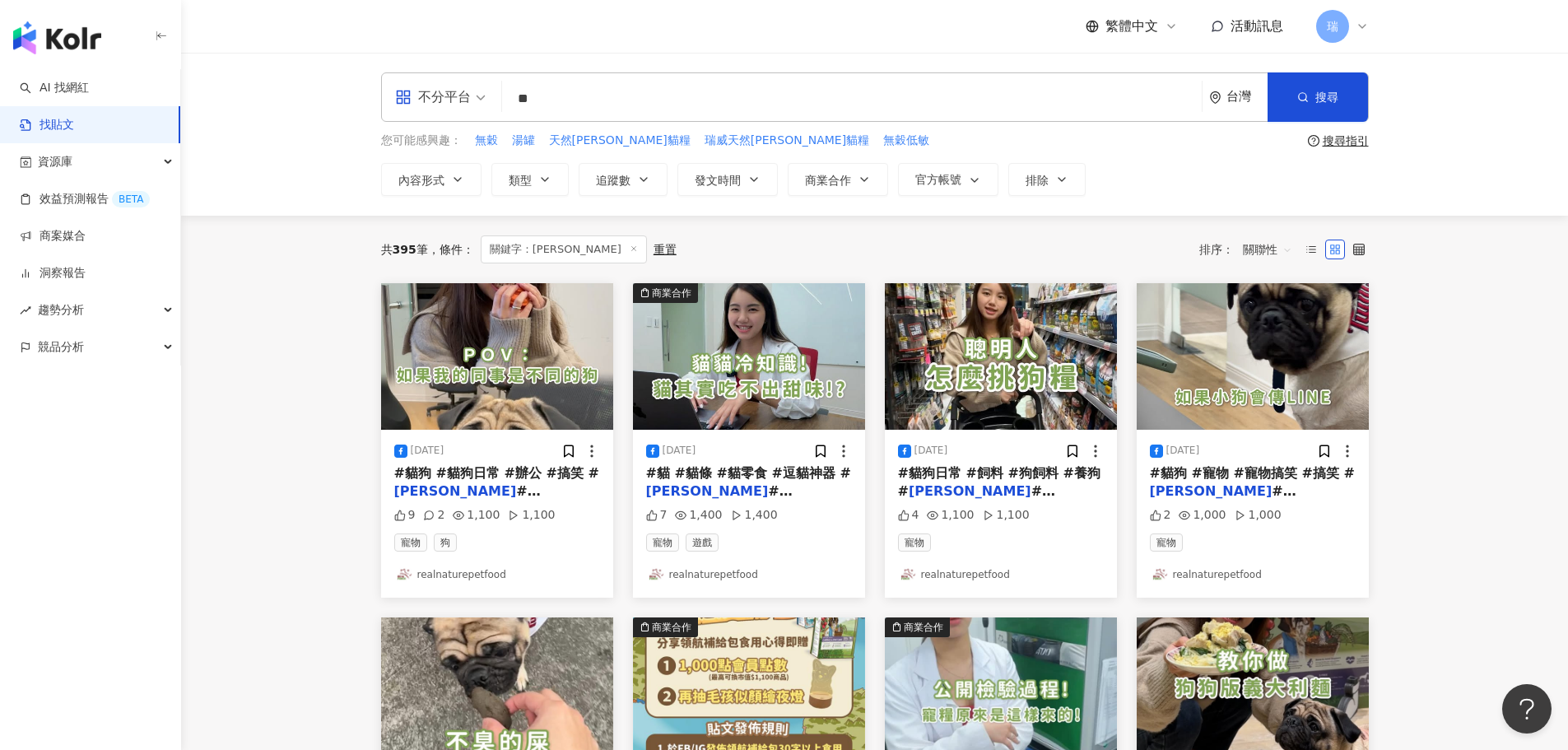
click at [648, 90] on input "**" at bounding box center [852, 98] width 687 height 36
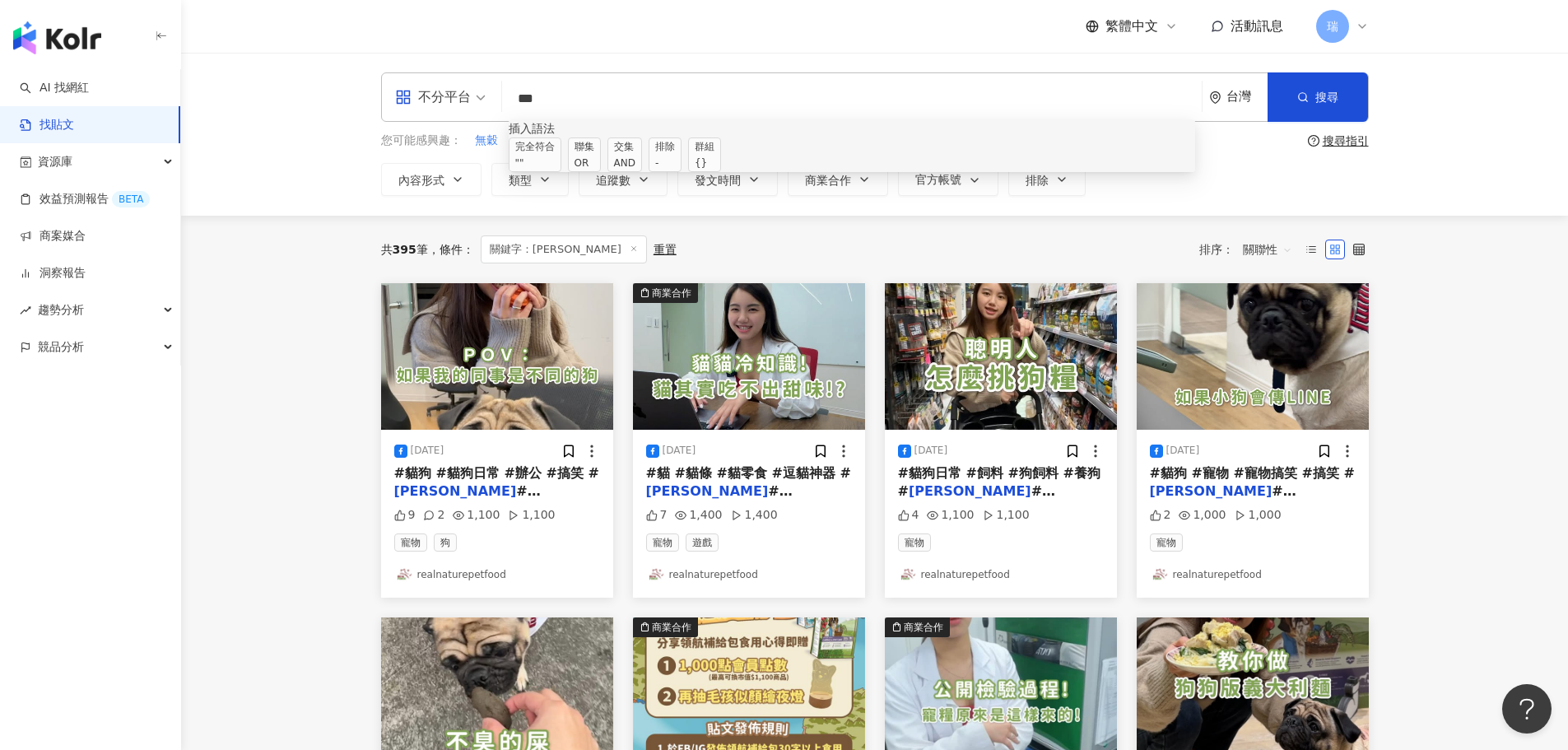
click at [642, 171] on span "交集 AND" at bounding box center [624, 155] width 35 height 35
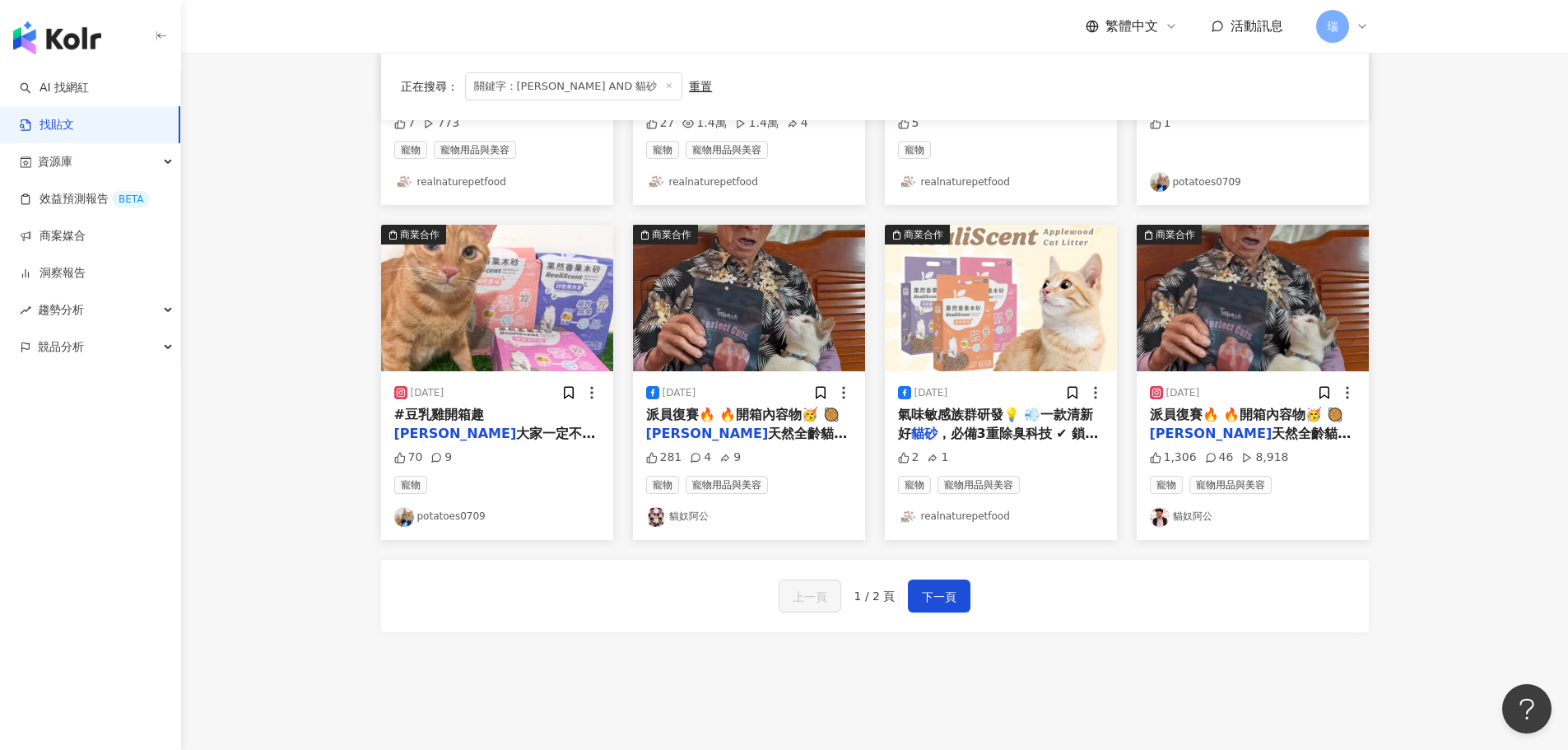
scroll to position [741, 0]
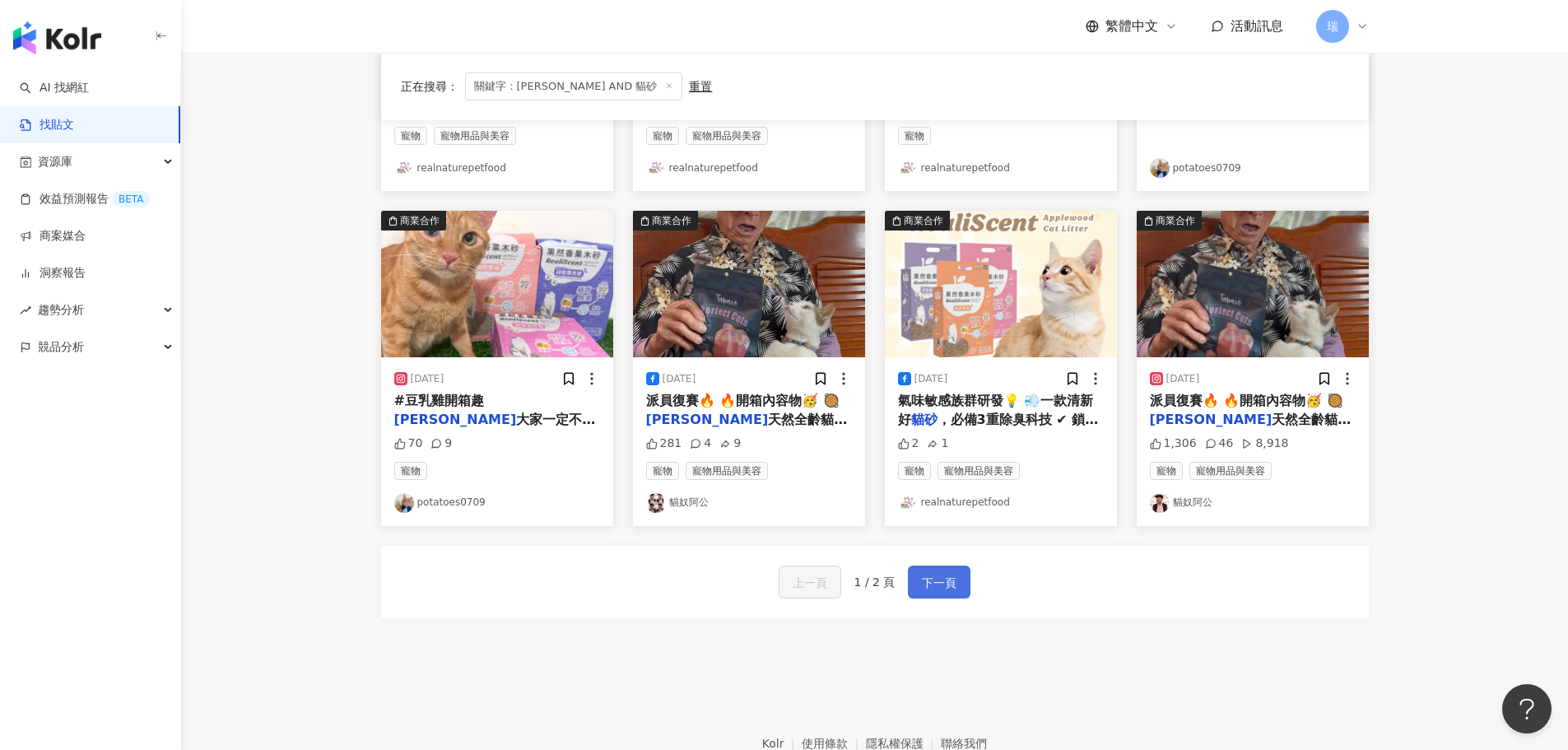
click at [935, 589] on span "下一頁" at bounding box center [939, 583] width 35 height 20
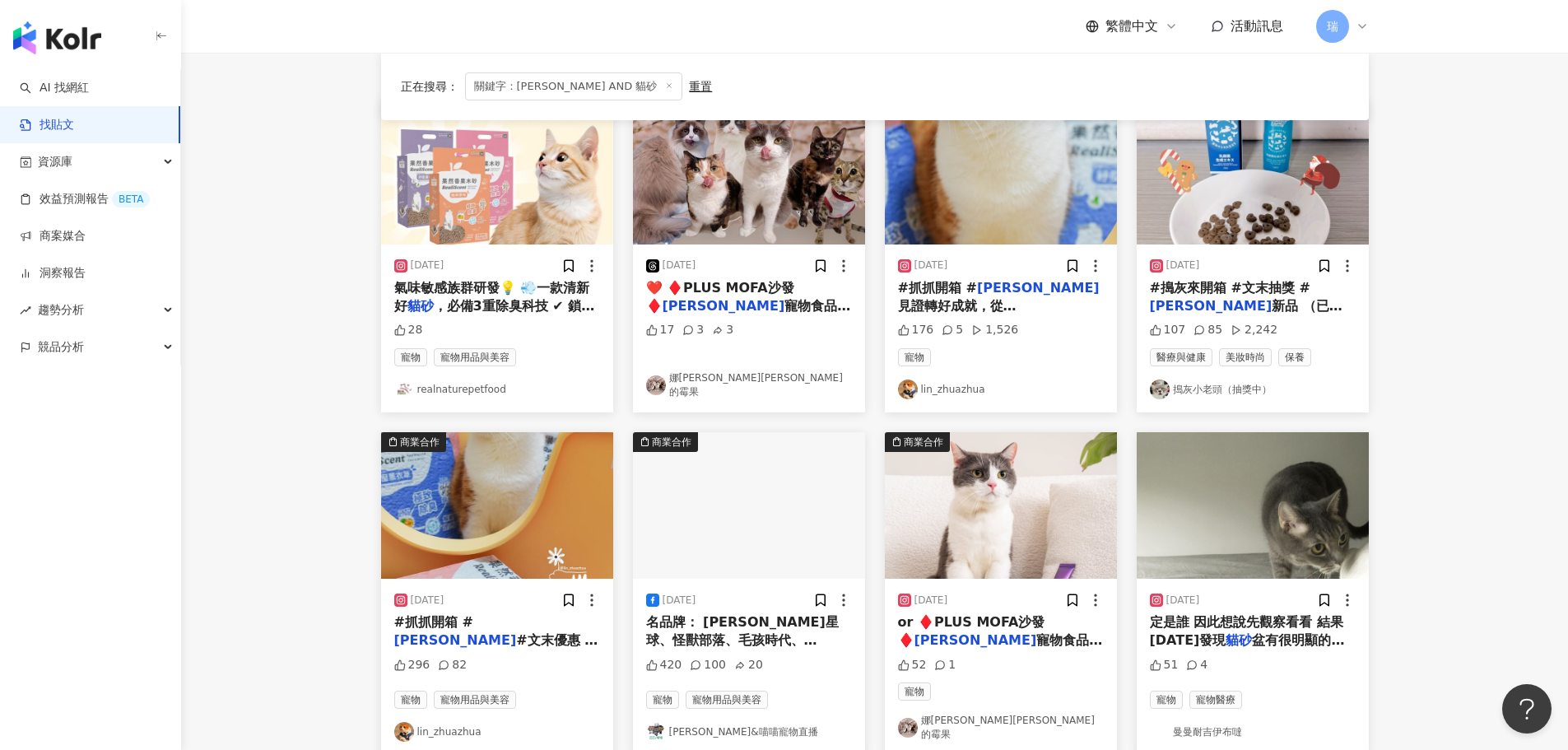
scroll to position [329, 0]
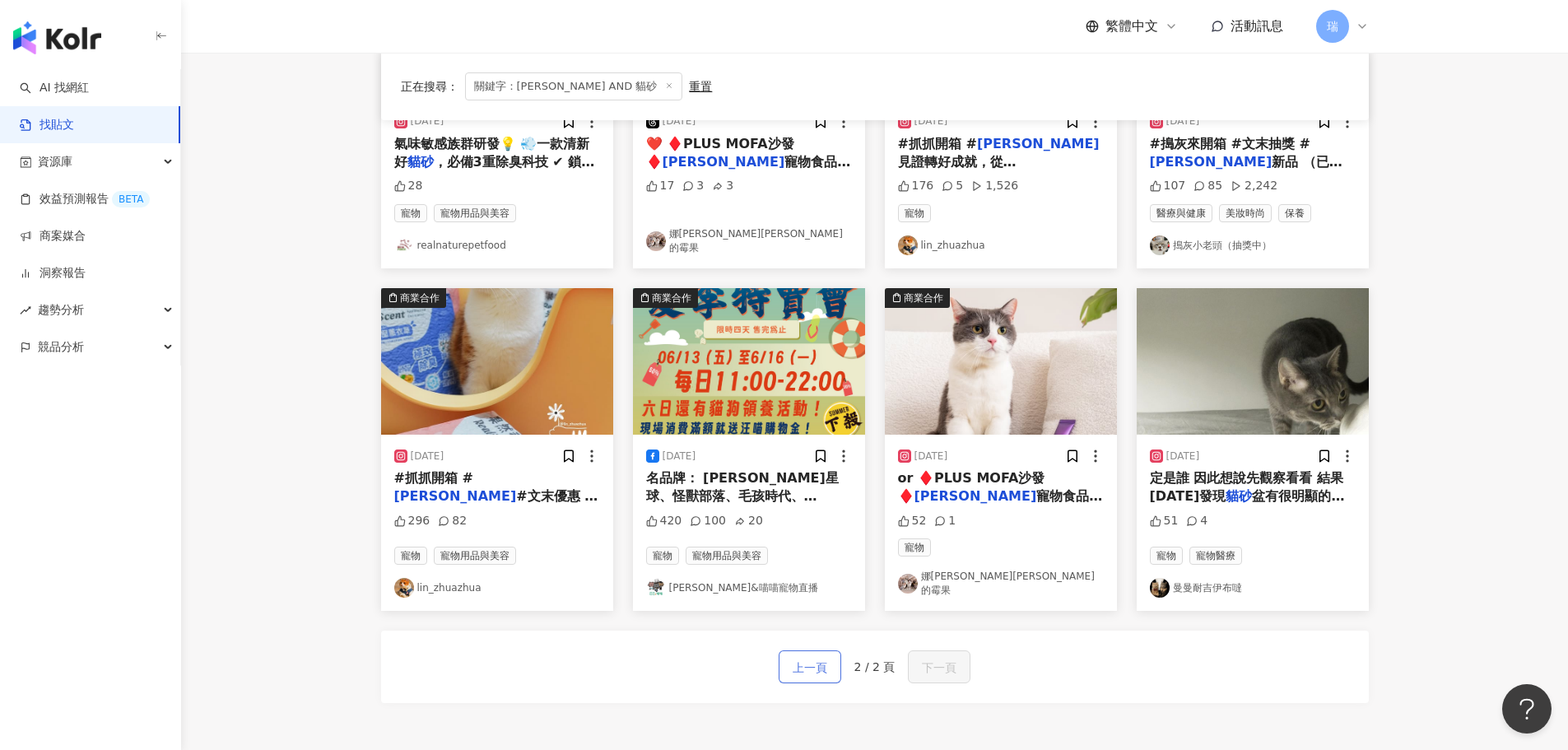
click at [807, 658] on span "上一頁" at bounding box center [810, 668] width 35 height 20
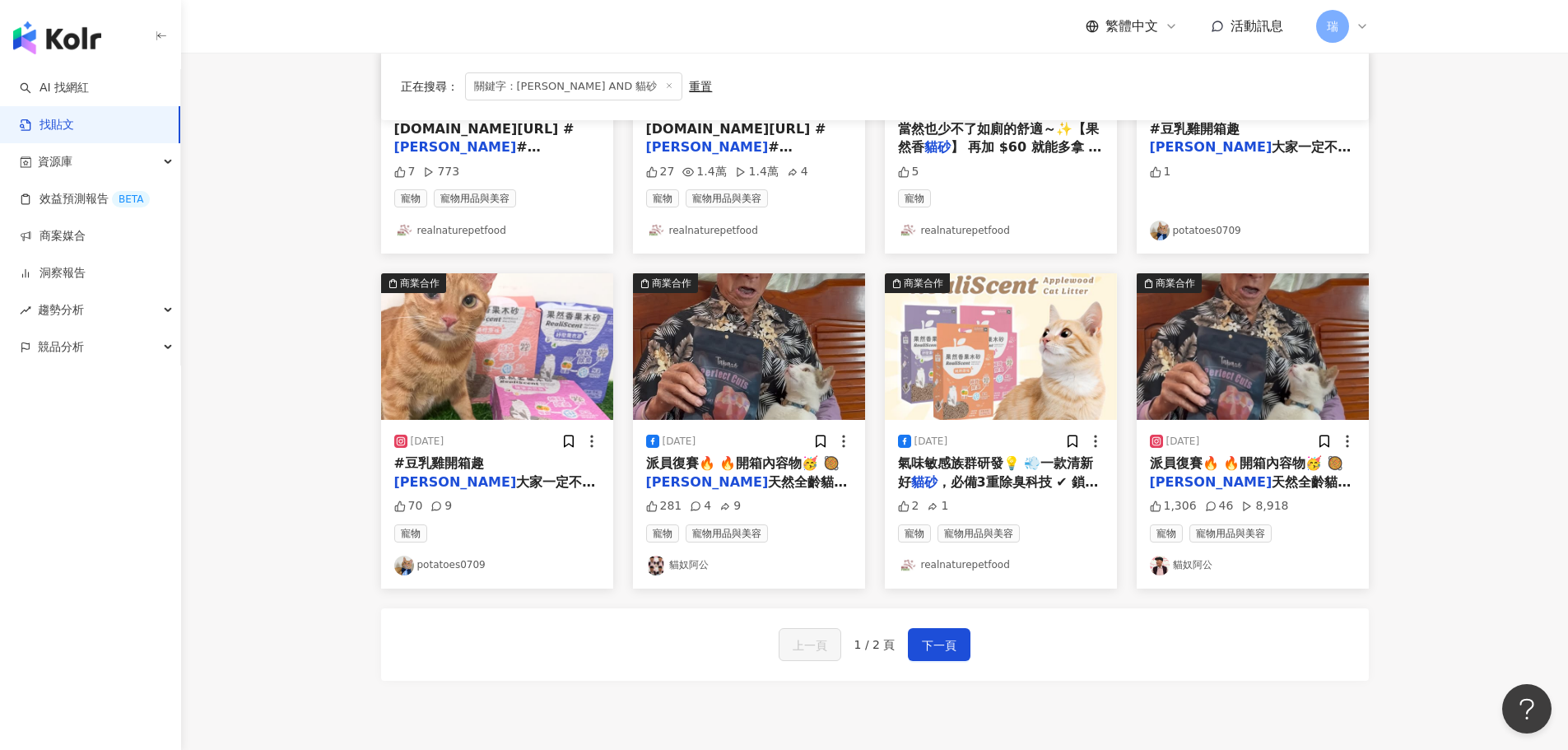
scroll to position [664, 0]
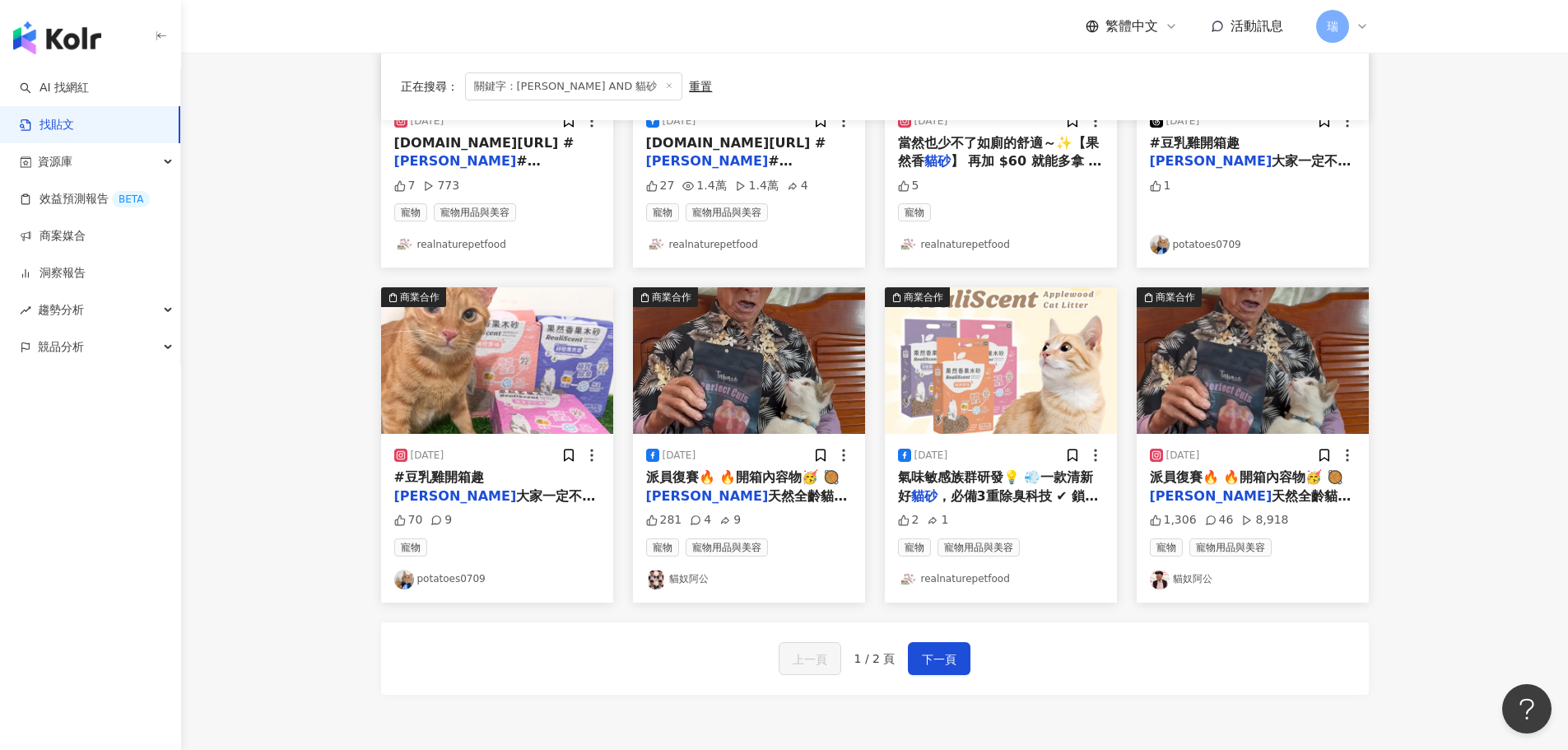
click at [1249, 493] on span "天然全齡貓糧（海洋魚貝）500g �" at bounding box center [1251, 505] width 202 height 34
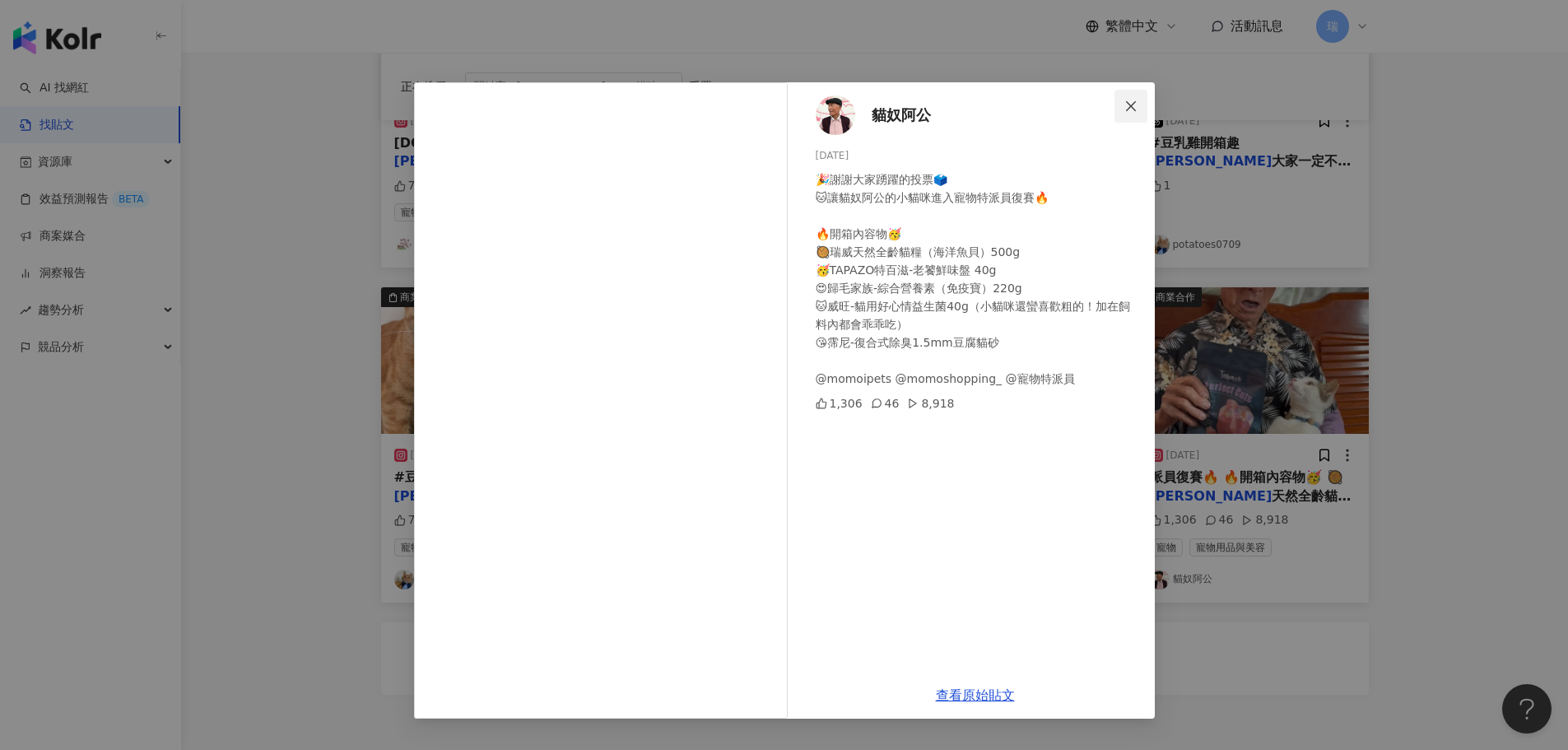
click at [1132, 109] on icon "close" at bounding box center [1131, 105] width 13 height 13
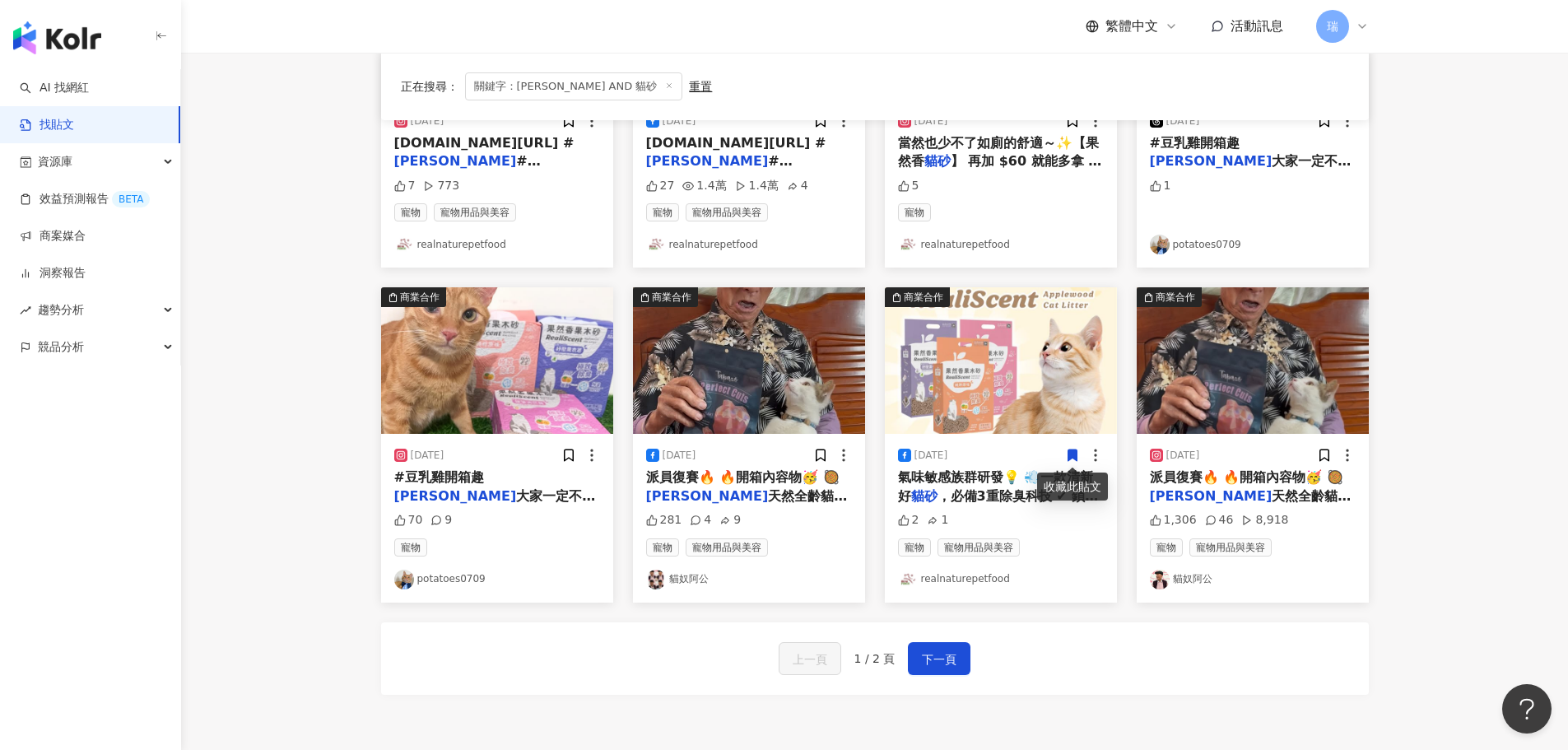
click at [1070, 456] on icon at bounding box center [1072, 456] width 9 height 12
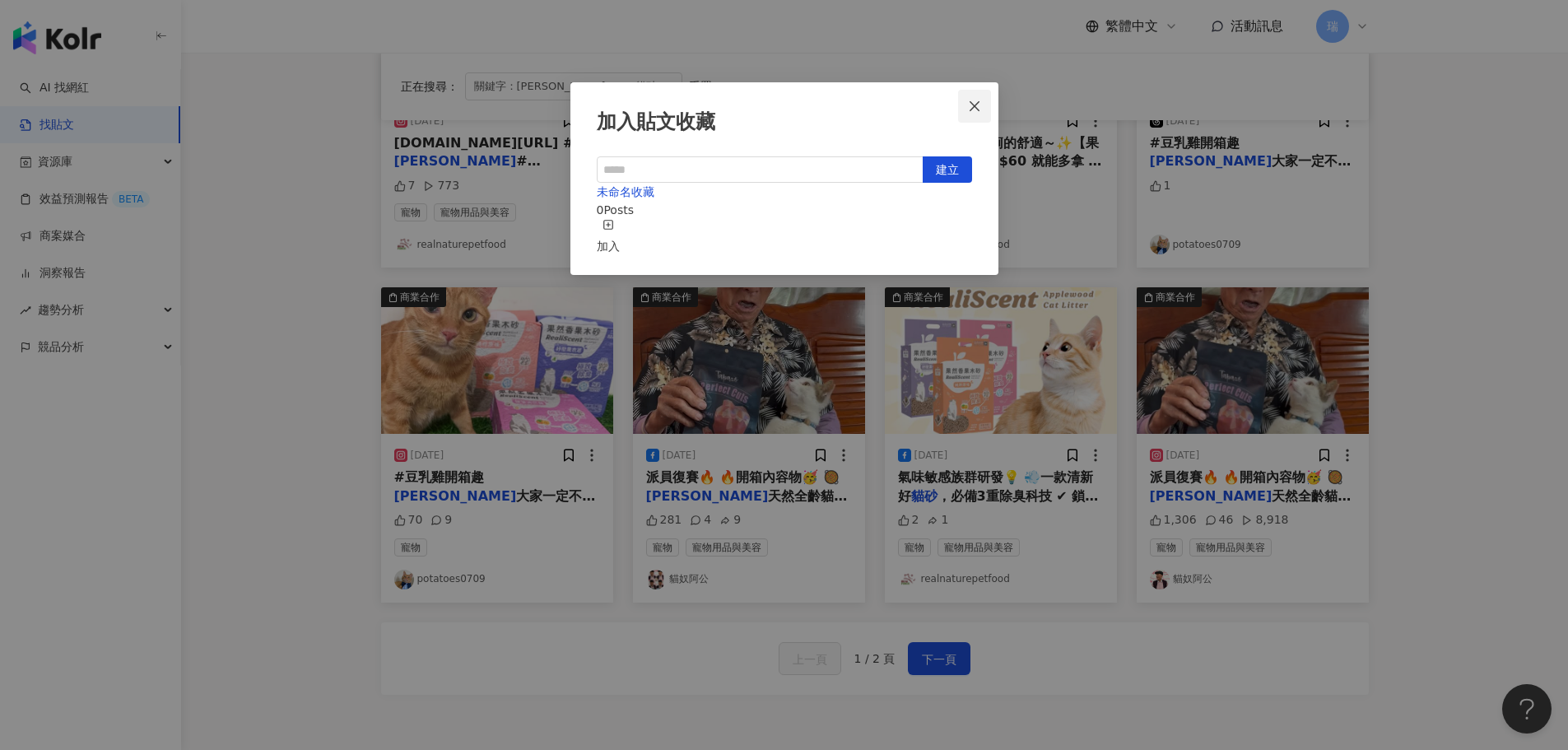
click at [977, 104] on icon "close" at bounding box center [974, 105] width 10 height 10
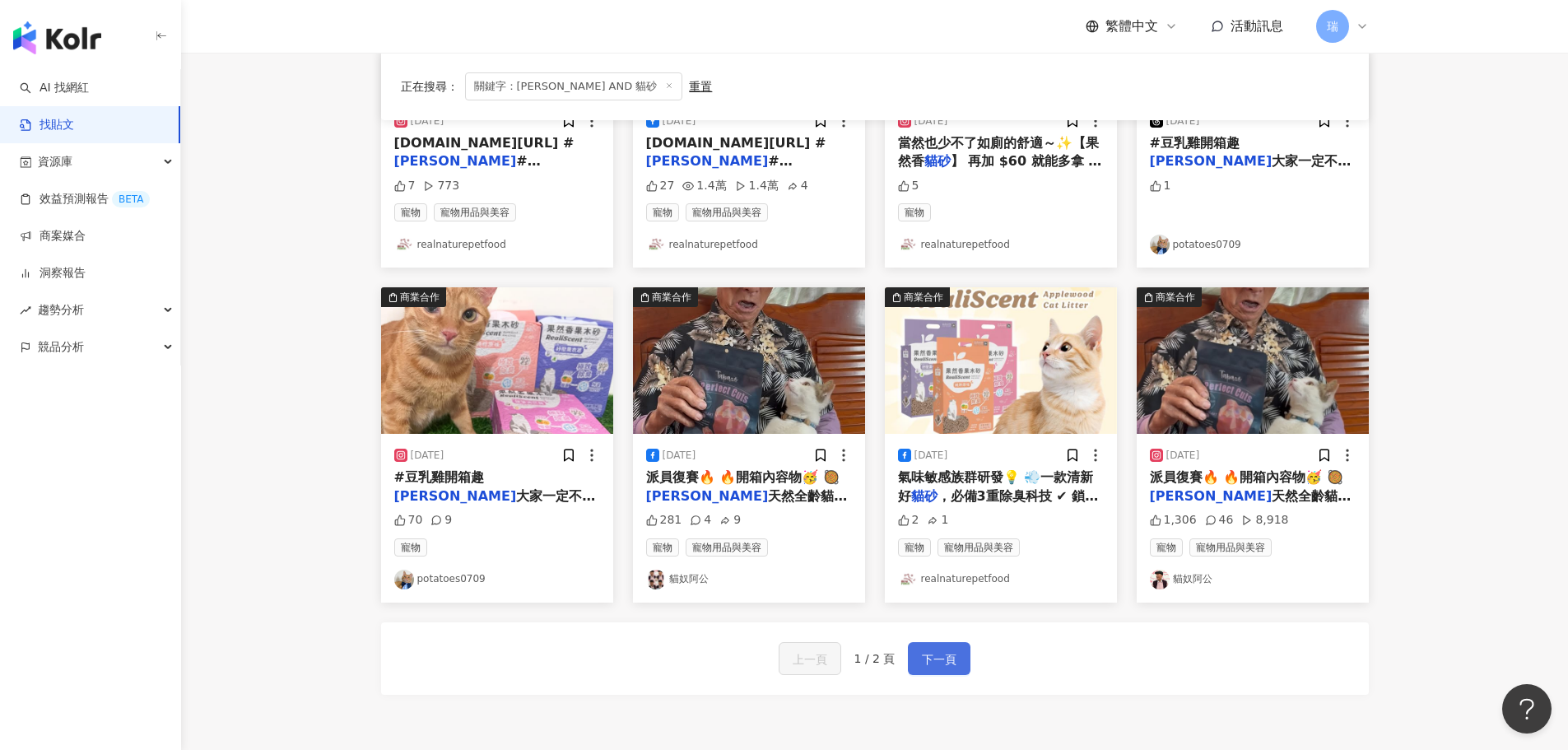
click at [939, 658] on span "下一頁" at bounding box center [939, 659] width 35 height 20
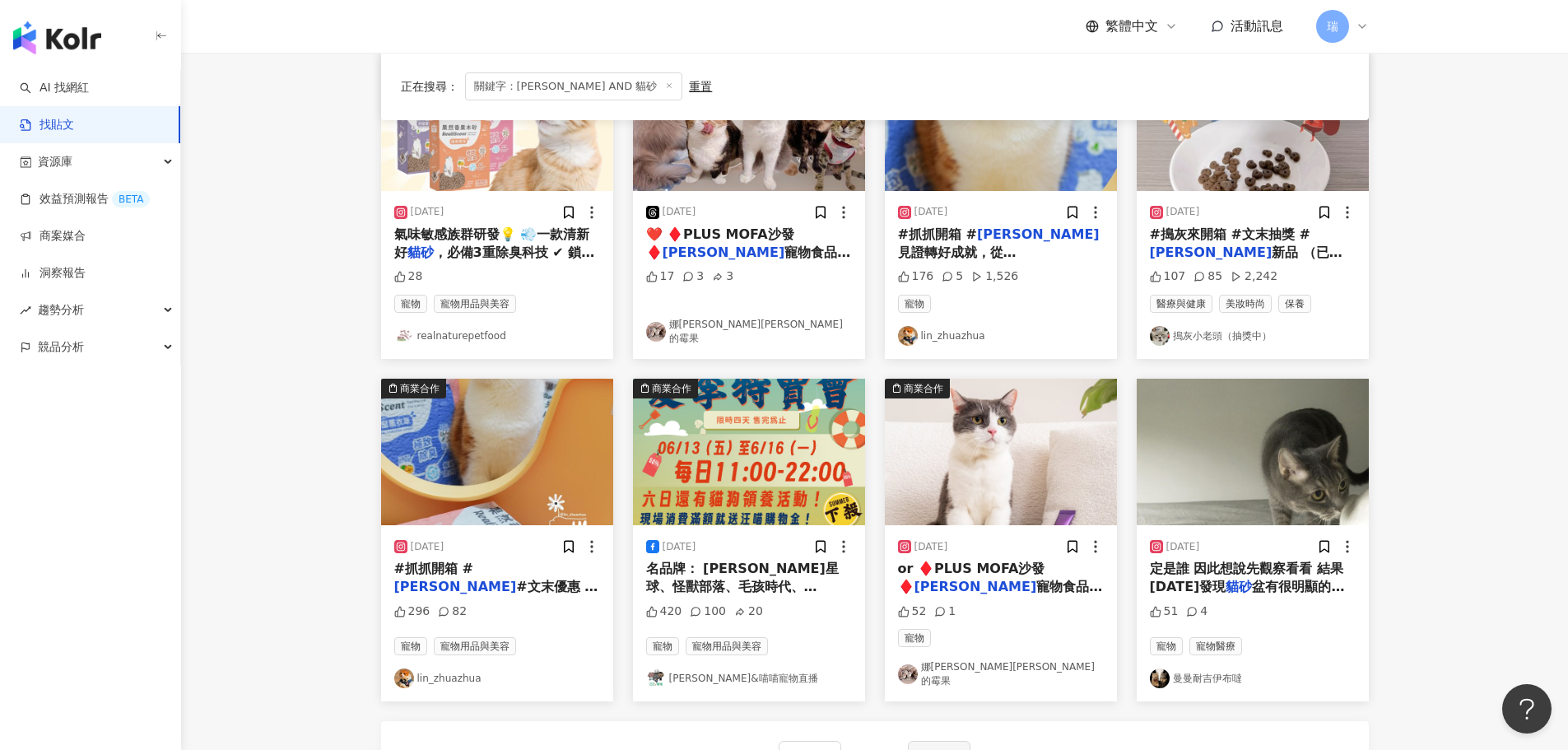
scroll to position [247, 0]
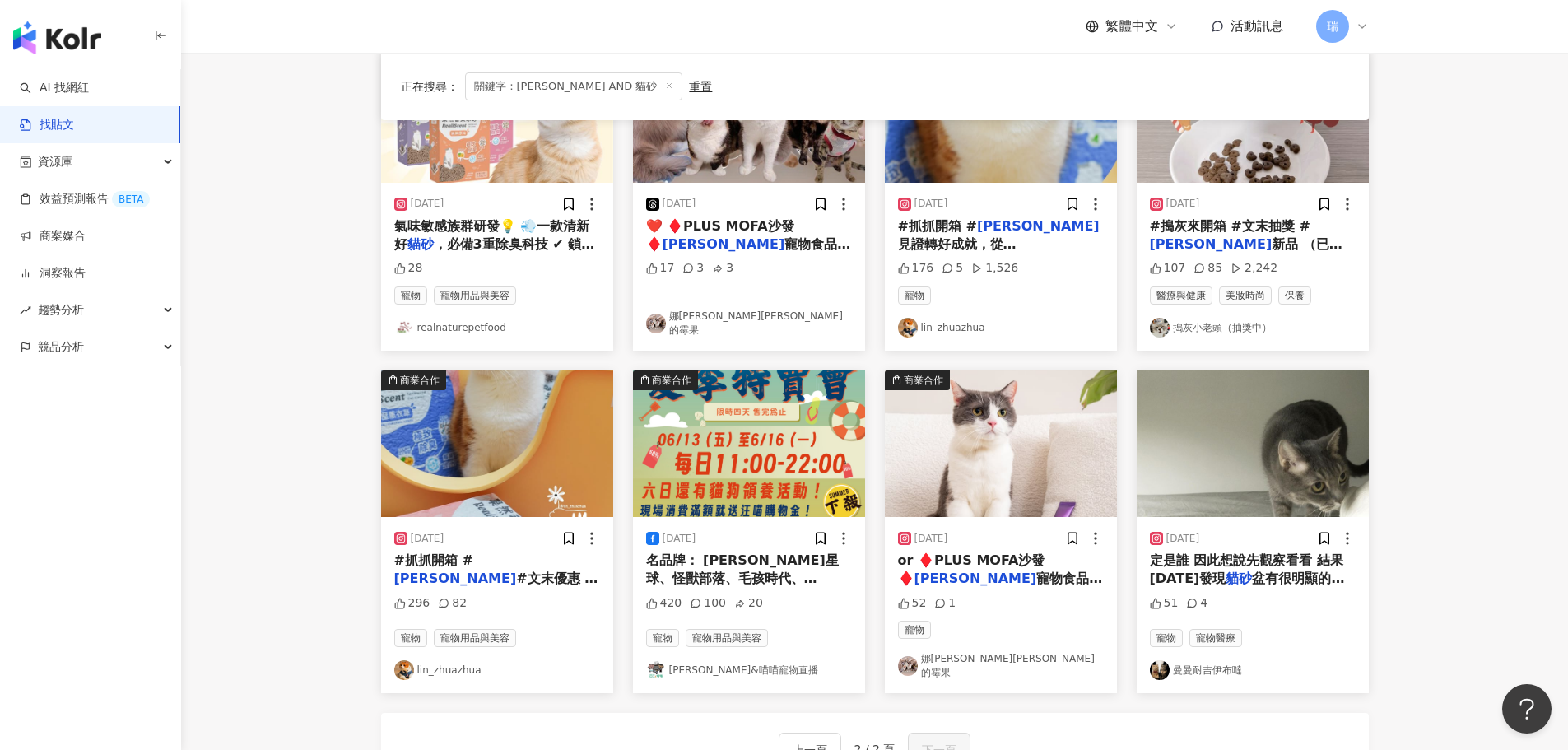
click at [1262, 570] on span "盆有很明顯的血尿+上尿是在中間 （因" at bounding box center [1247, 587] width 195 height 34
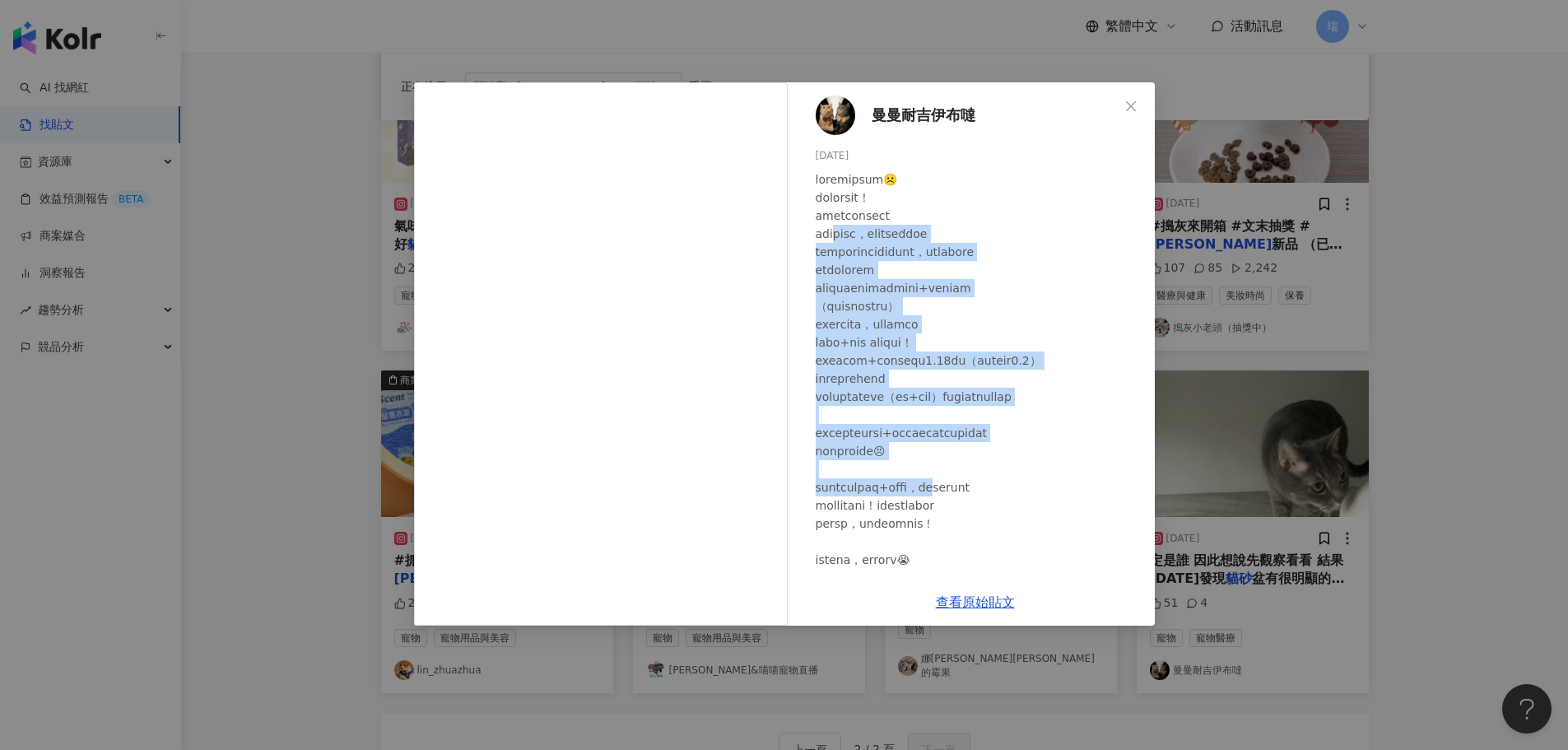
drag, startPoint x: 848, startPoint y: 229, endPoint x: 1016, endPoint y: 524, distance: 339.5
click at [1016, 524] on div at bounding box center [978, 388] width 326 height 434
click at [964, 55] on div "曼曼耐吉伊布噠 2024/9/27 51 4 查看原始貼文" at bounding box center [784, 375] width 1568 height 750
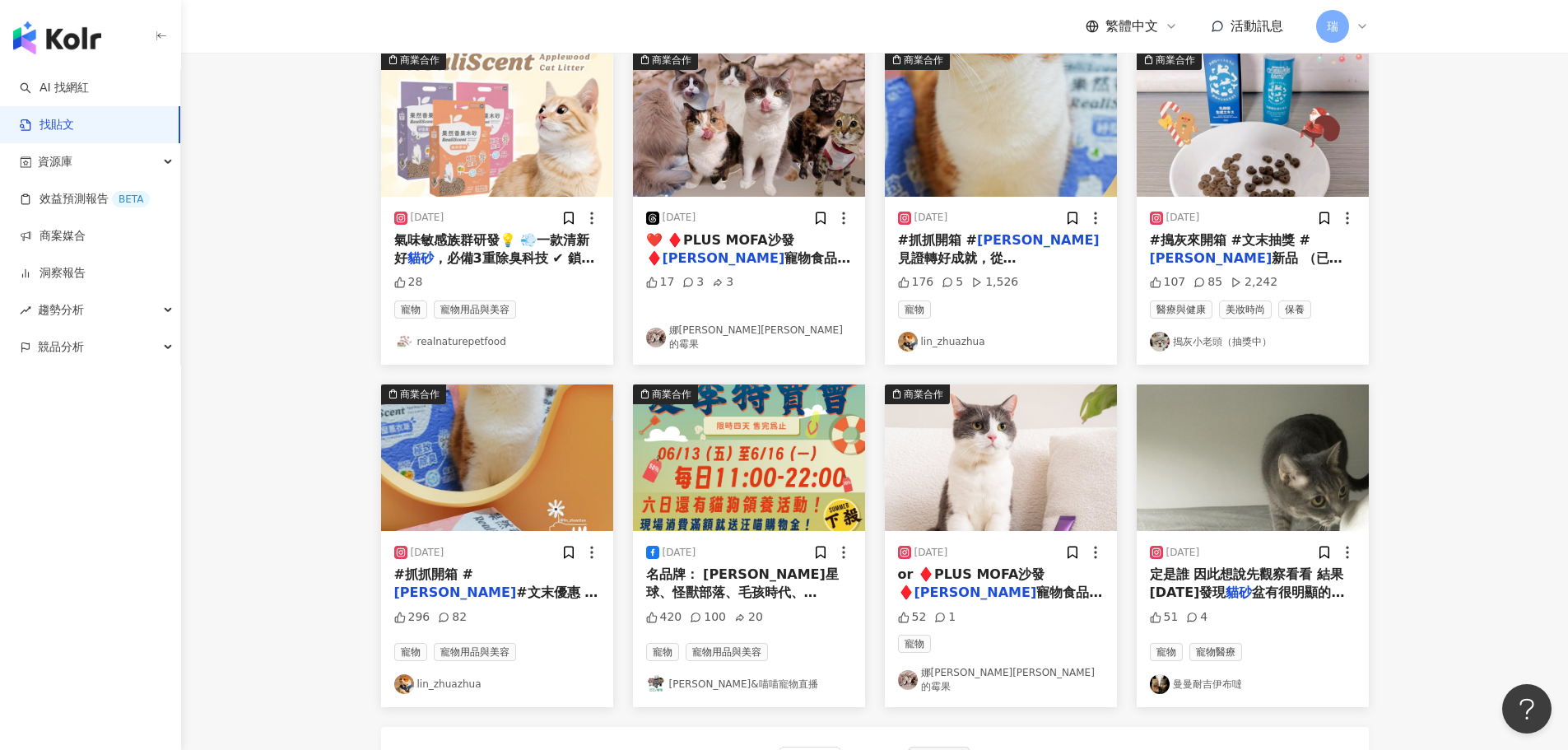
scroll to position [0, 0]
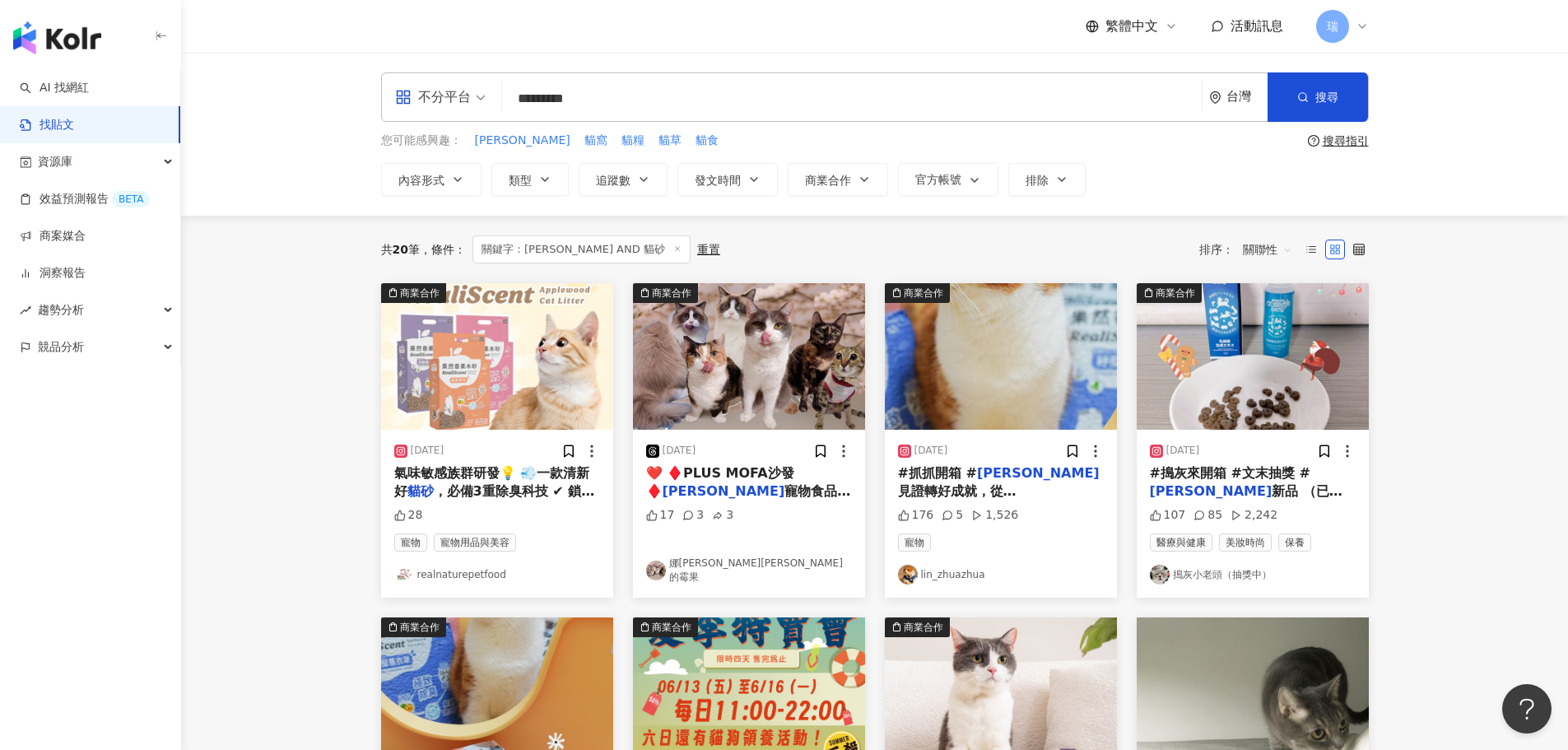
drag, startPoint x: 573, startPoint y: 98, endPoint x: 480, endPoint y: 97, distance: 93.0
click at [480, 97] on div "不分平台 瑞威 AND 貓砂 ********* 台灣 搜尋 searchOperator 插入語法 完全符合 "" 聯集 OR 交集 AND 排除 - 群組…" at bounding box center [874, 97] width 988 height 49
type input "**"
click at [1297, 98] on icon "button" at bounding box center [1302, 97] width 12 height 12
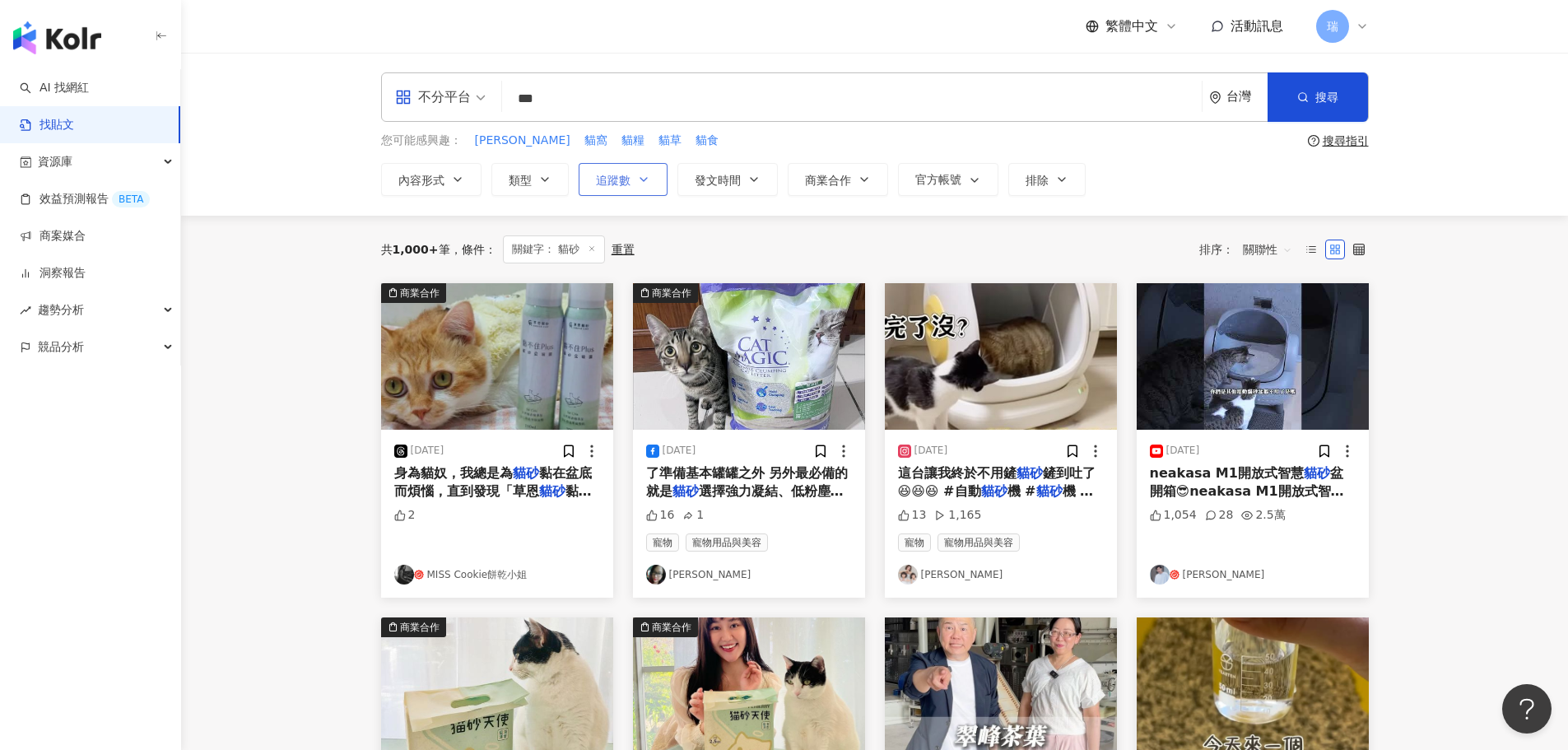
click at [642, 177] on icon "button" at bounding box center [644, 179] width 13 height 13
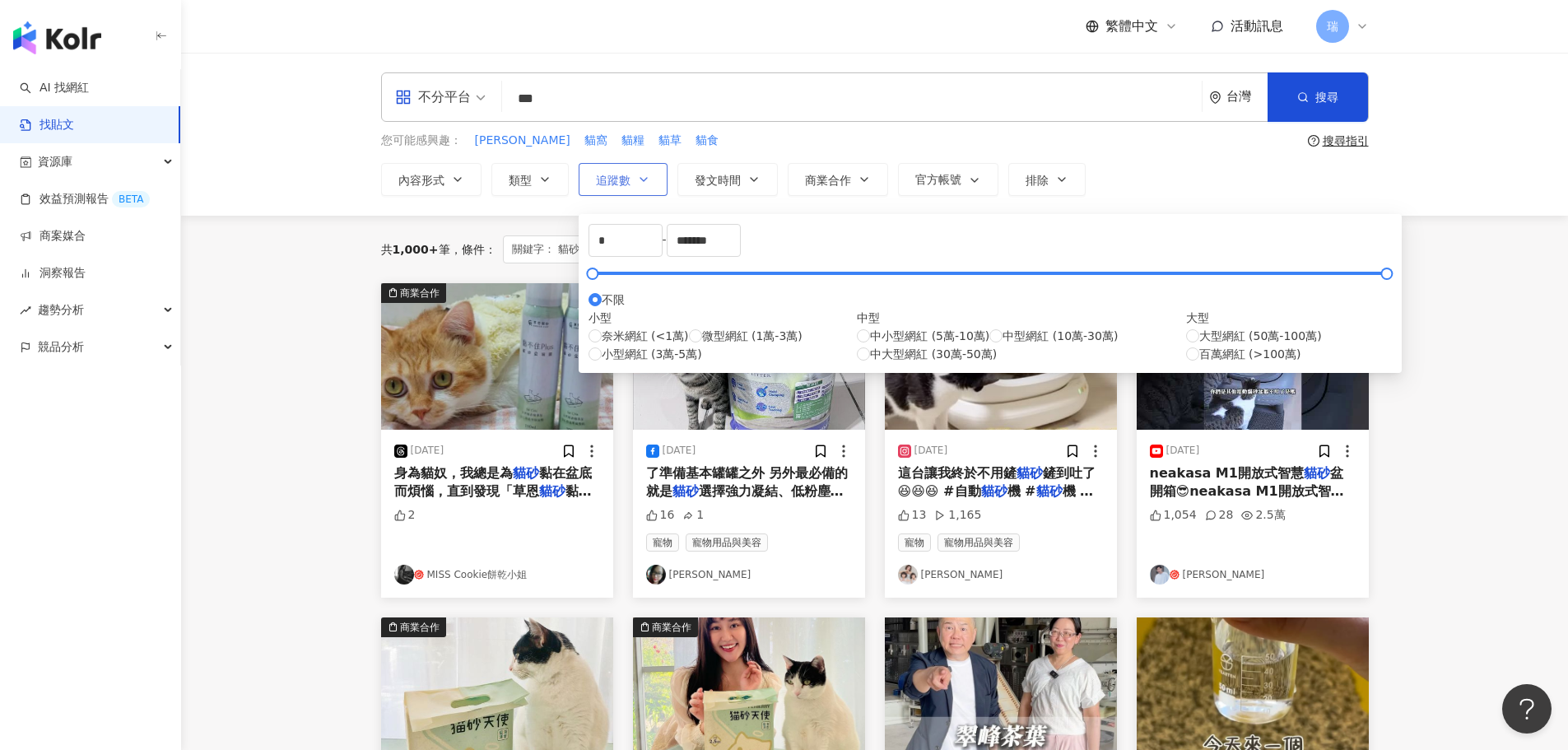
click at [642, 177] on icon "button" at bounding box center [644, 179] width 13 height 13
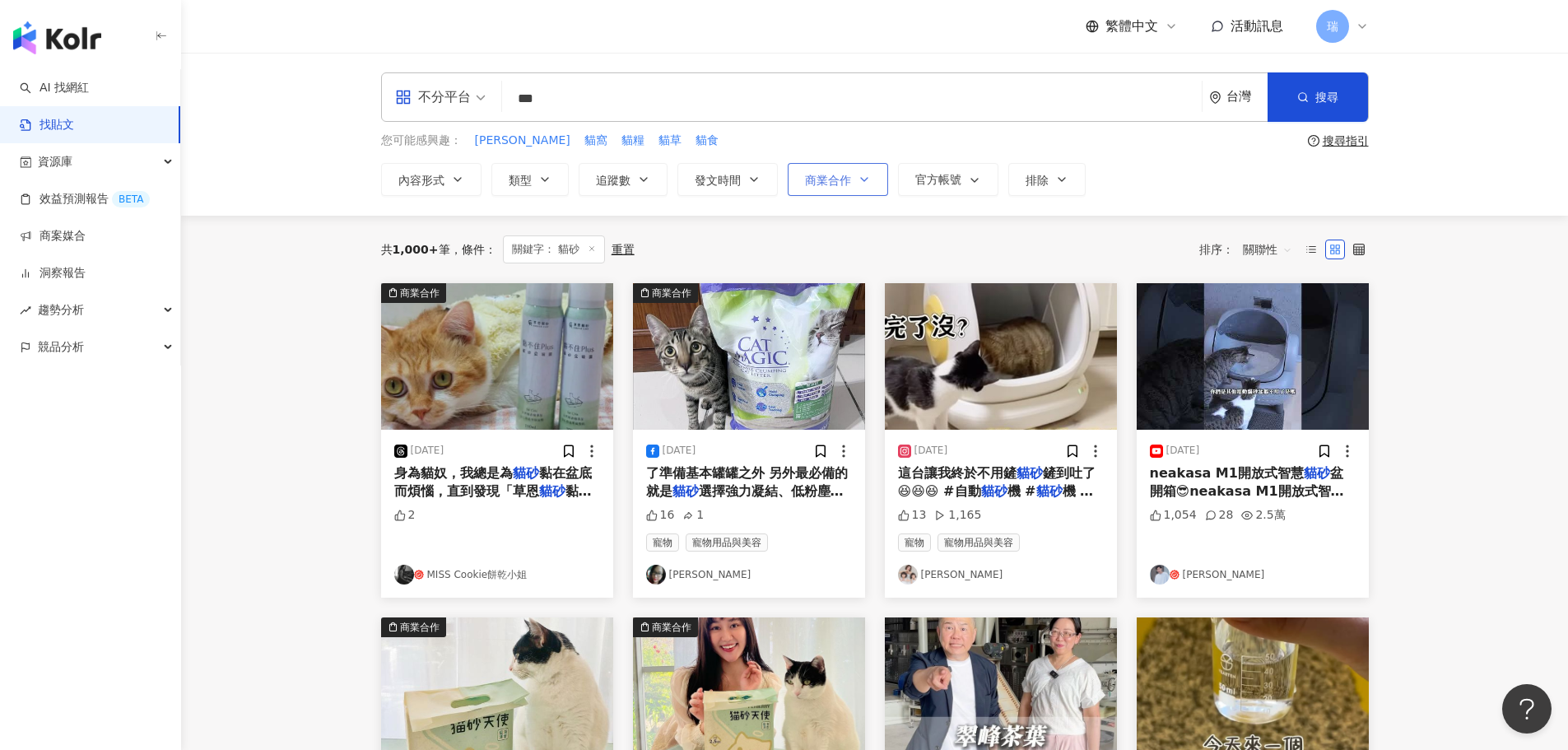
click at [864, 186] on button "商業合作" at bounding box center [838, 179] width 100 height 33
click at [468, 192] on button "內容形式" at bounding box center [431, 179] width 100 height 33
click at [1047, 188] on button "排除" at bounding box center [1047, 179] width 78 height 33
click at [1235, 242] on span "不推薦的網紅" at bounding box center [1277, 232] width 82 height 18
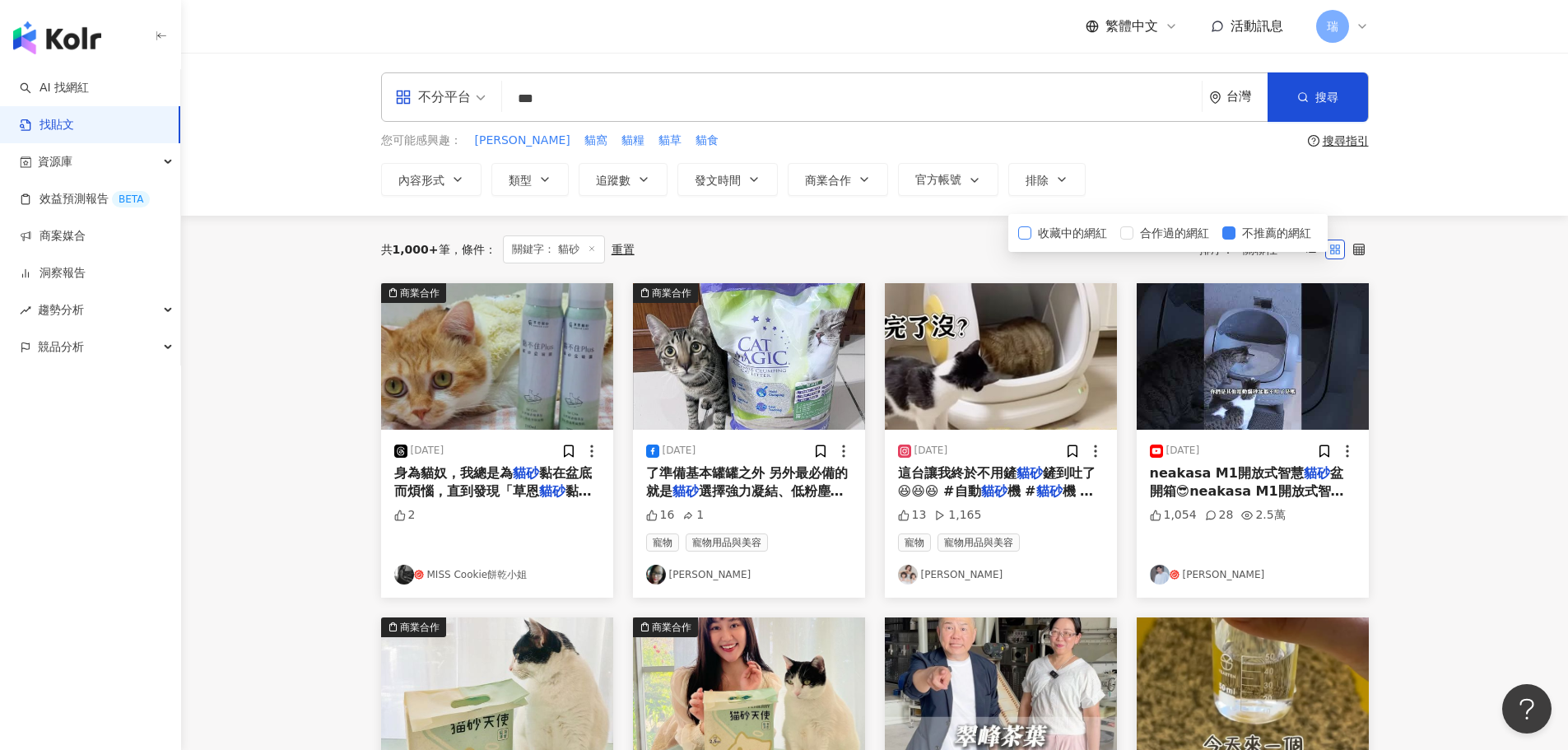
click at [1100, 223] on span "收藏中的網紅" at bounding box center [1073, 232] width 82 height 18
click at [1302, 105] on button "搜尋" at bounding box center [1318, 97] width 100 height 49
click at [603, 186] on span "追蹤數" at bounding box center [613, 180] width 35 height 13
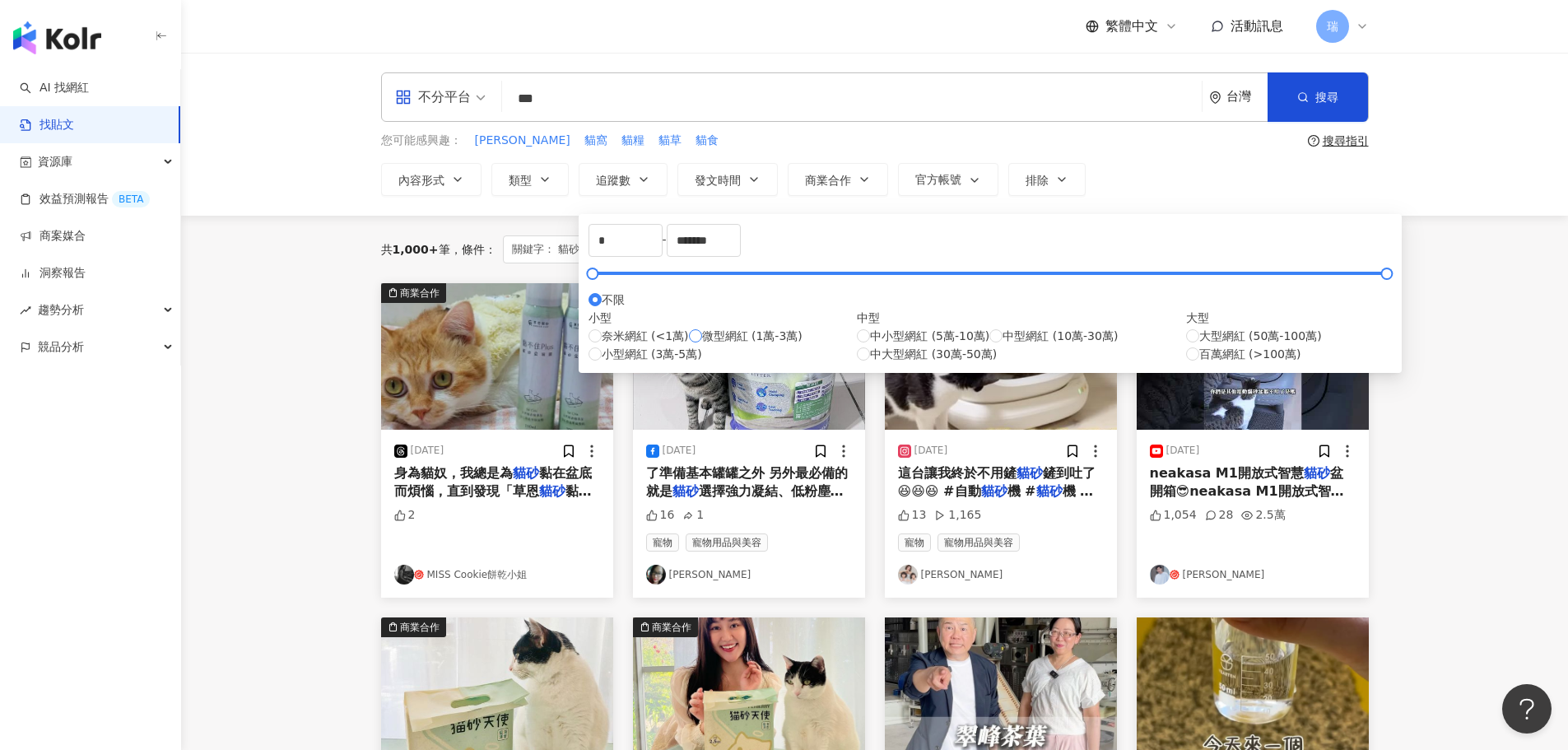
click at [702, 345] on span "微型網紅 (1萬-3萬)" at bounding box center [752, 335] width 100 height 18
type input "*****"
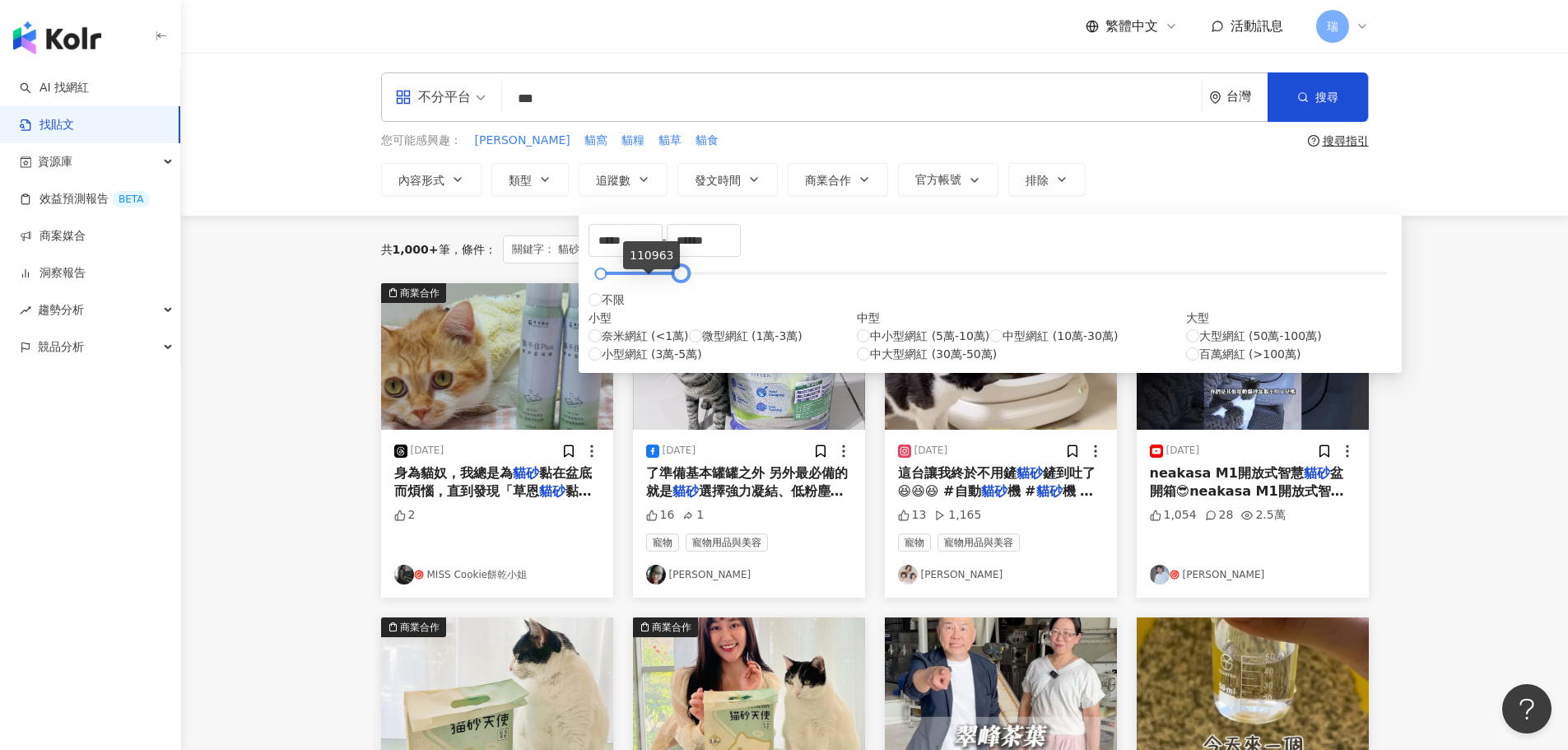
type input "******"
drag, startPoint x: 617, startPoint y: 285, endPoint x: 652, endPoint y: 279, distance: 35.5
click at [678, 278] on div at bounding box center [682, 274] width 9 height 9
click at [1309, 96] on button "搜尋" at bounding box center [1318, 97] width 100 height 49
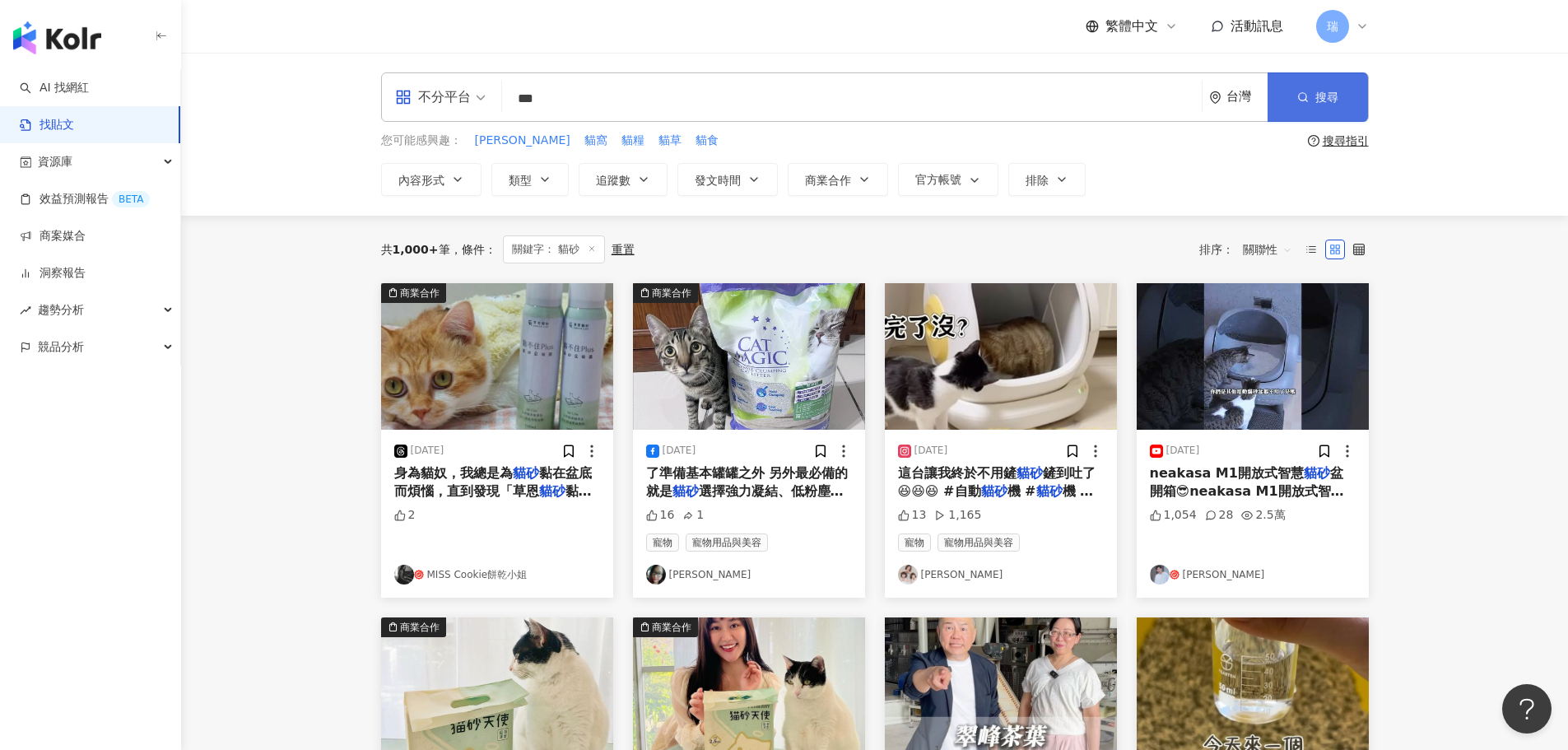
click at [1311, 98] on button "搜尋" at bounding box center [1318, 97] width 100 height 49
click at [932, 576] on link "Joy Lee" at bounding box center [1000, 575] width 206 height 20
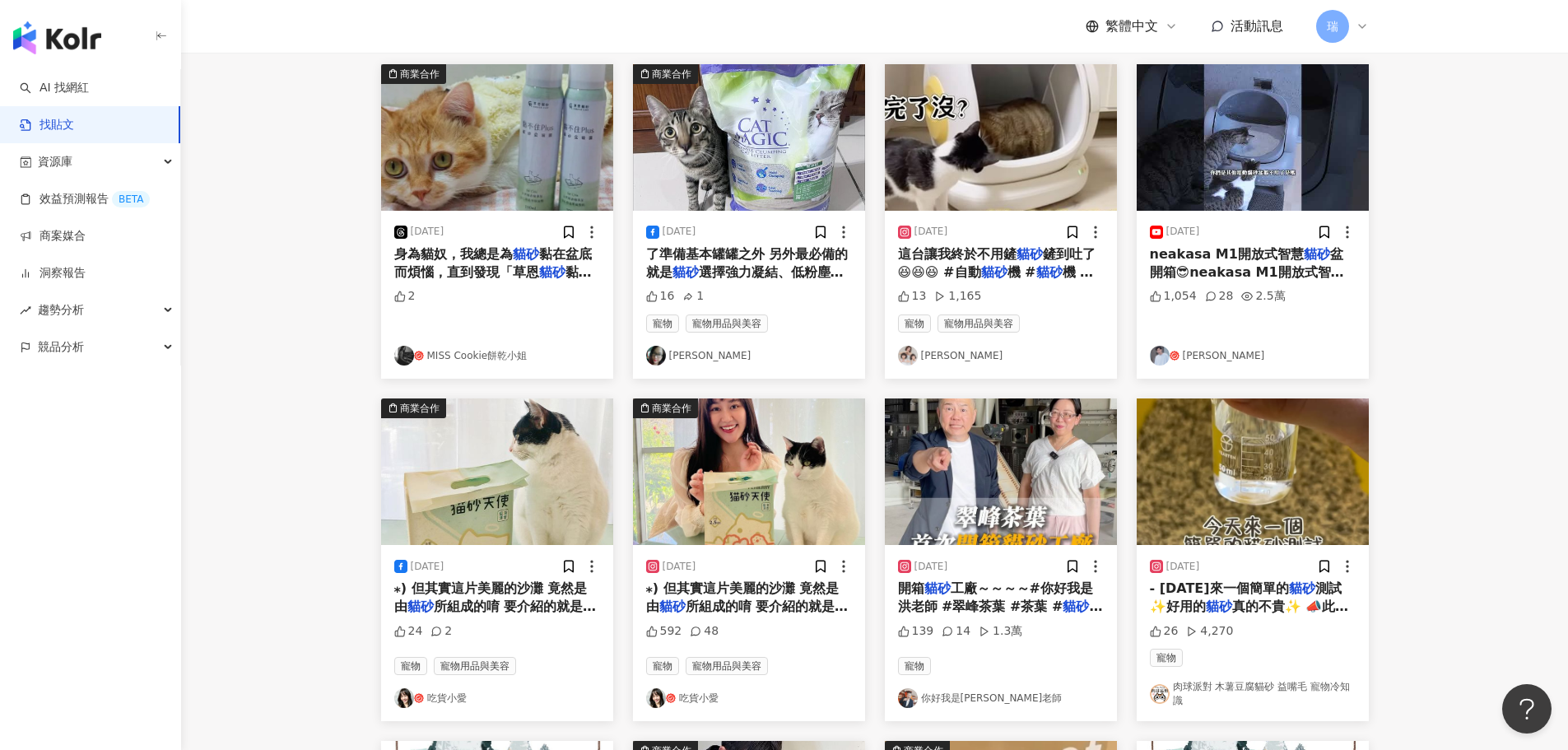
scroll to position [329, 0]
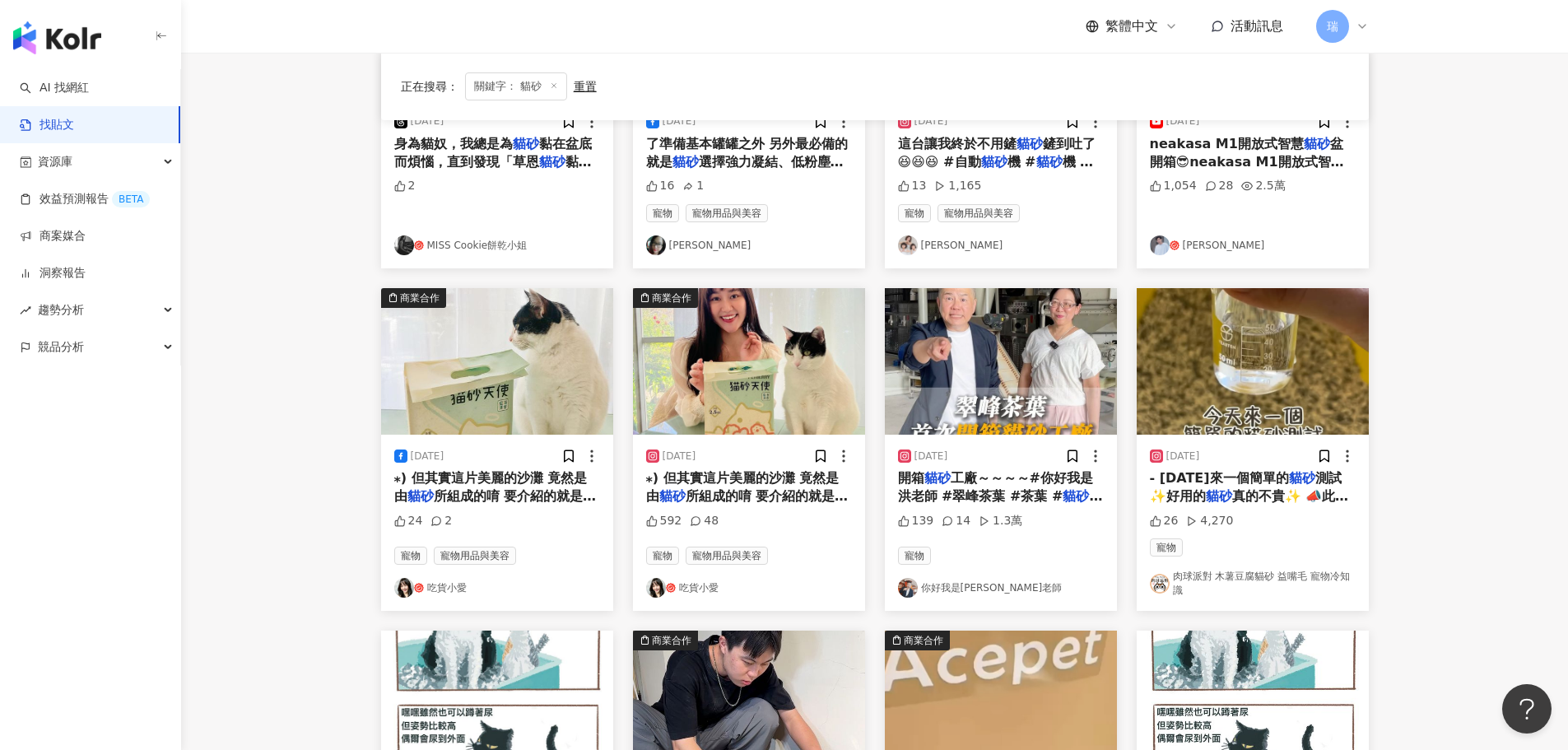
click at [698, 584] on link "吃貨小愛" at bounding box center [749, 587] width 206 height 20
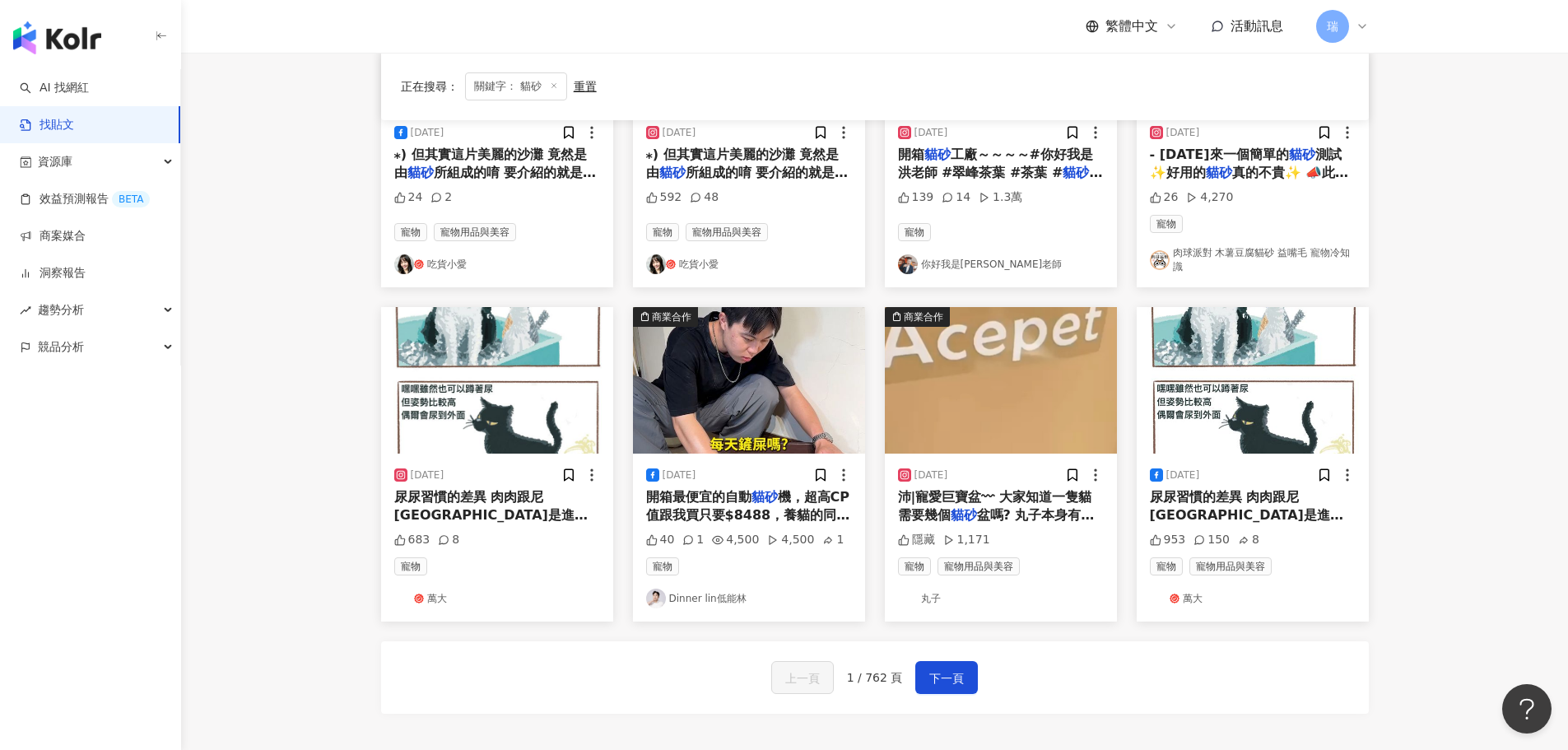
scroll to position [658, 0]
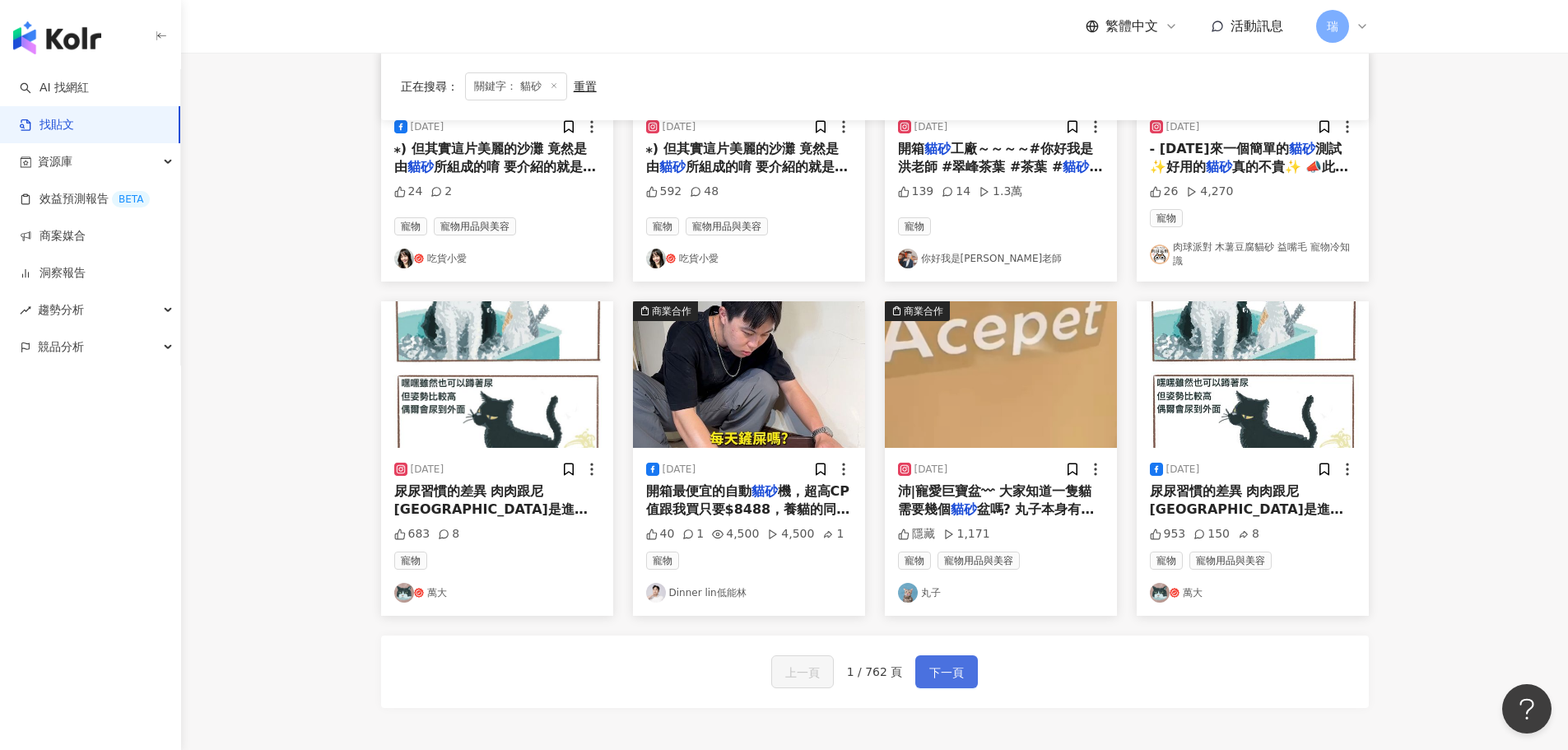
click at [948, 686] on button "下一頁" at bounding box center [947, 671] width 63 height 33
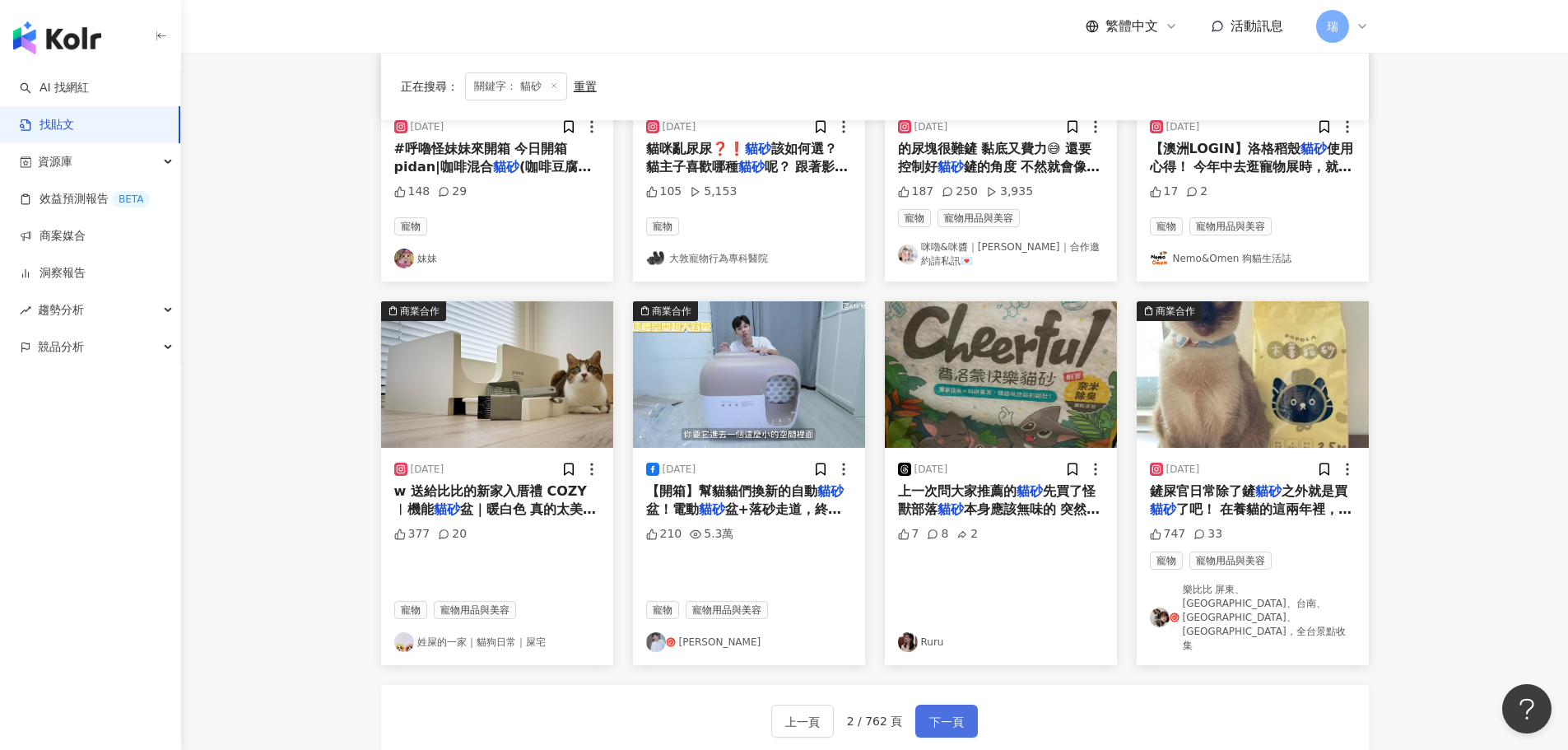
click at [958, 712] on span "下一頁" at bounding box center [946, 721] width 35 height 20
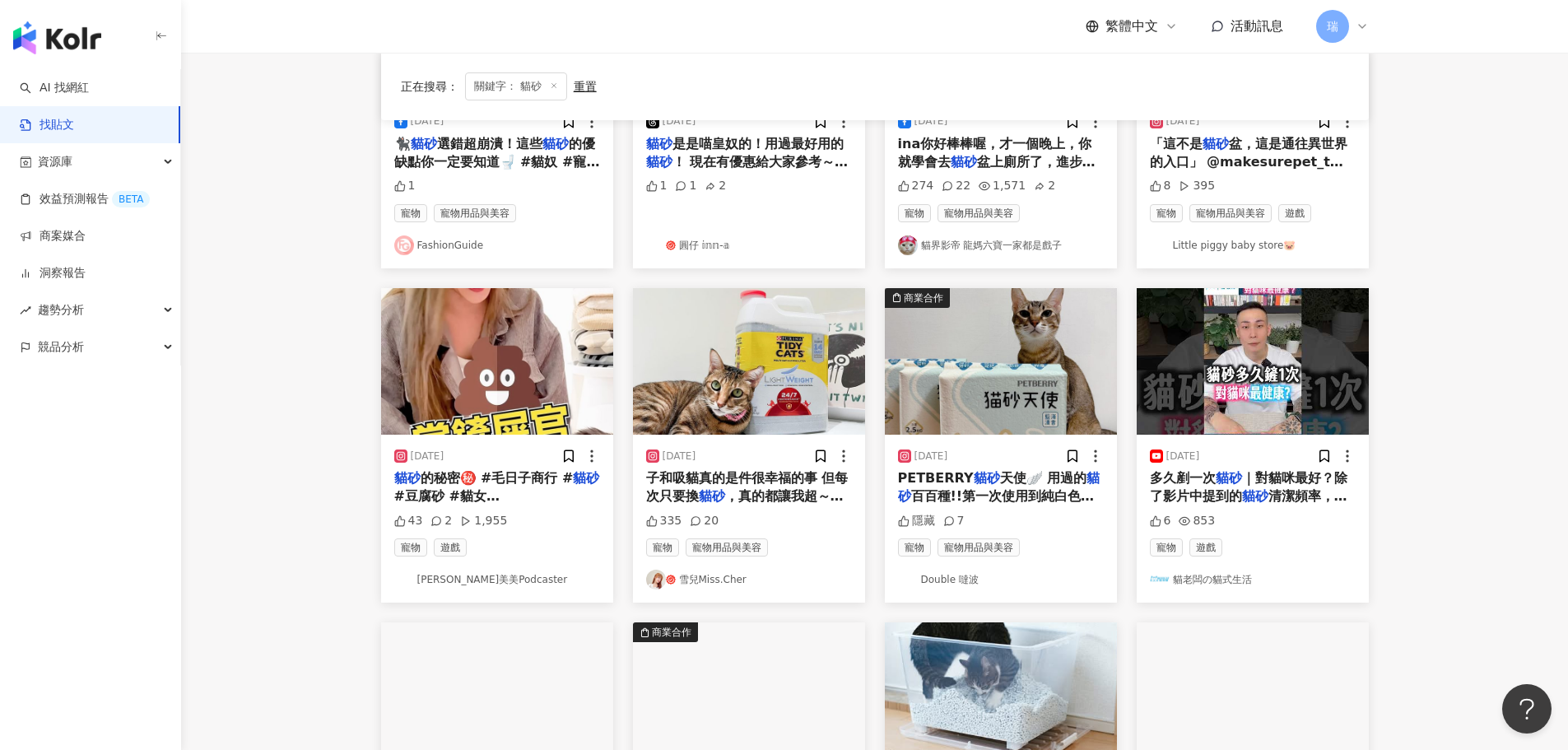
scroll to position [322, 0]
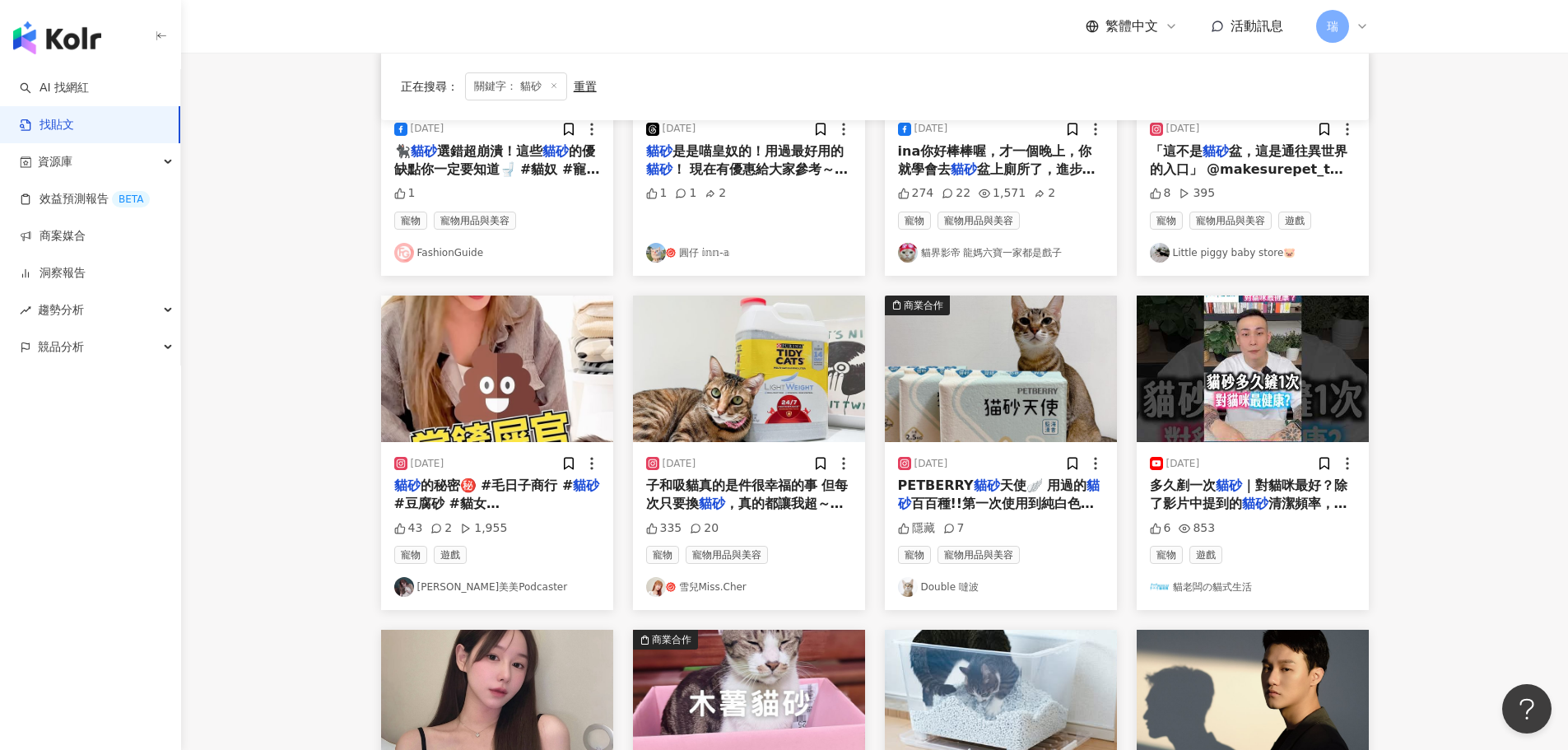
click at [700, 584] on link "雪兒Miss.Cher" at bounding box center [749, 586] width 206 height 20
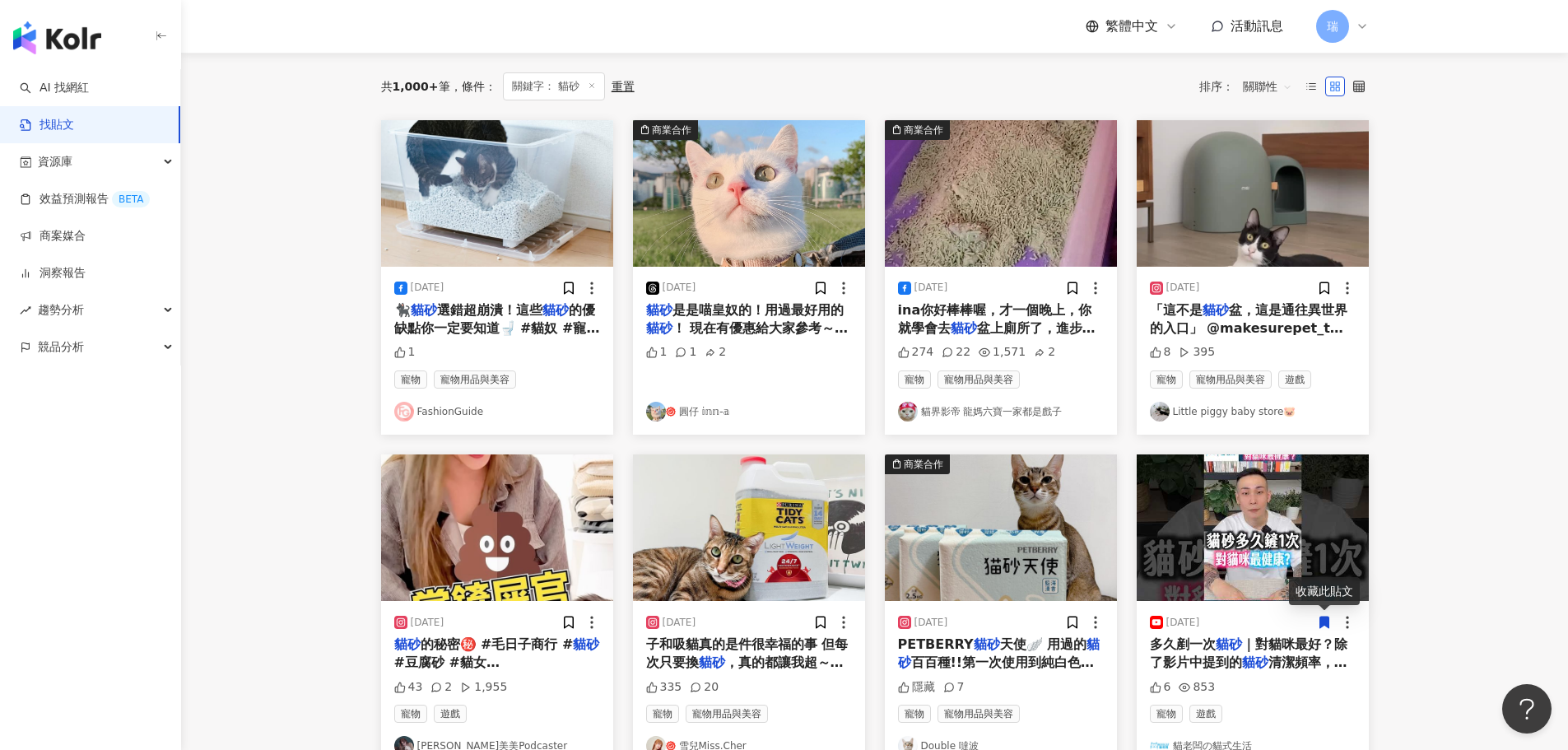
scroll to position [157, 0]
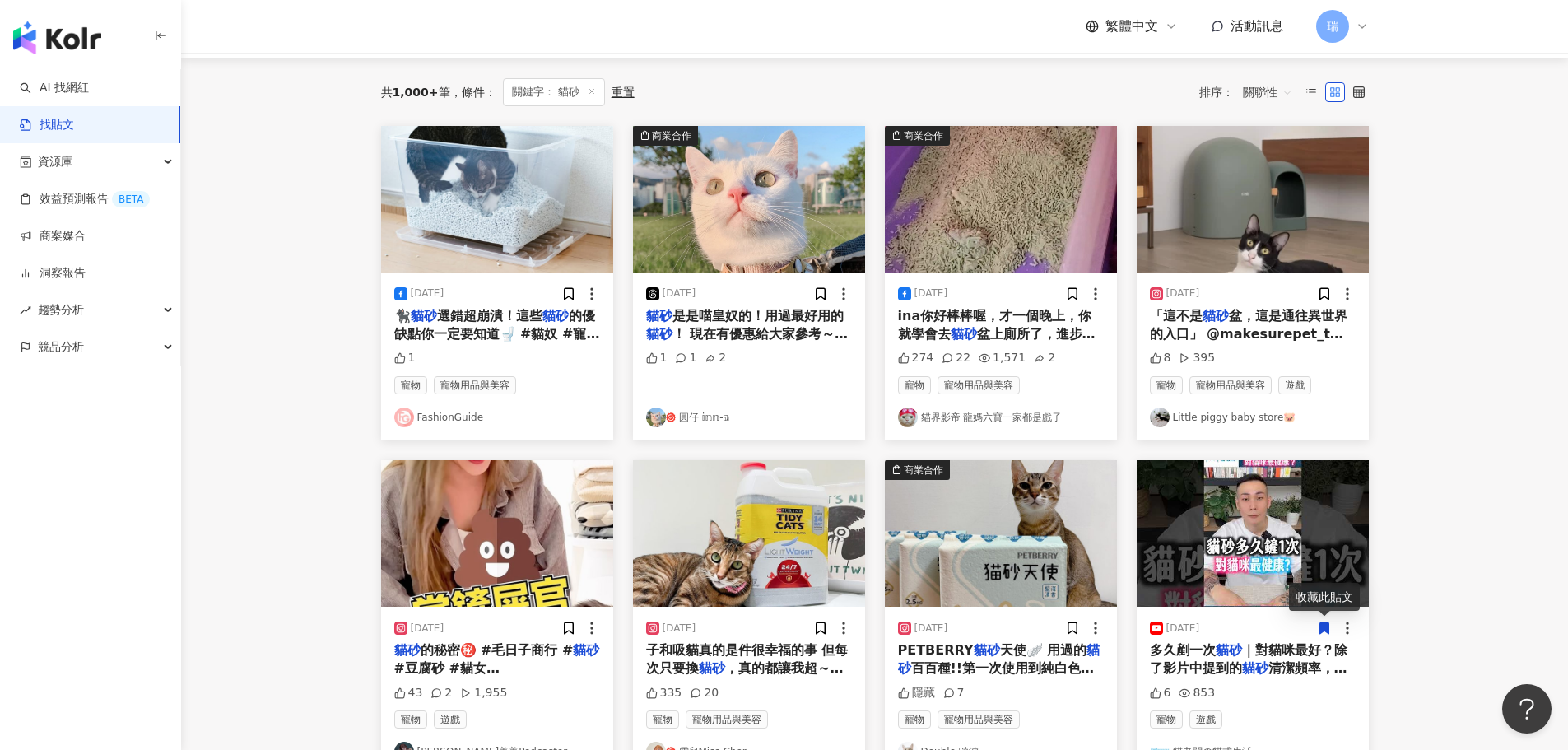
click at [928, 418] on link "貓界影帝 龍媽六寶一家都是戲子" at bounding box center [1000, 417] width 206 height 20
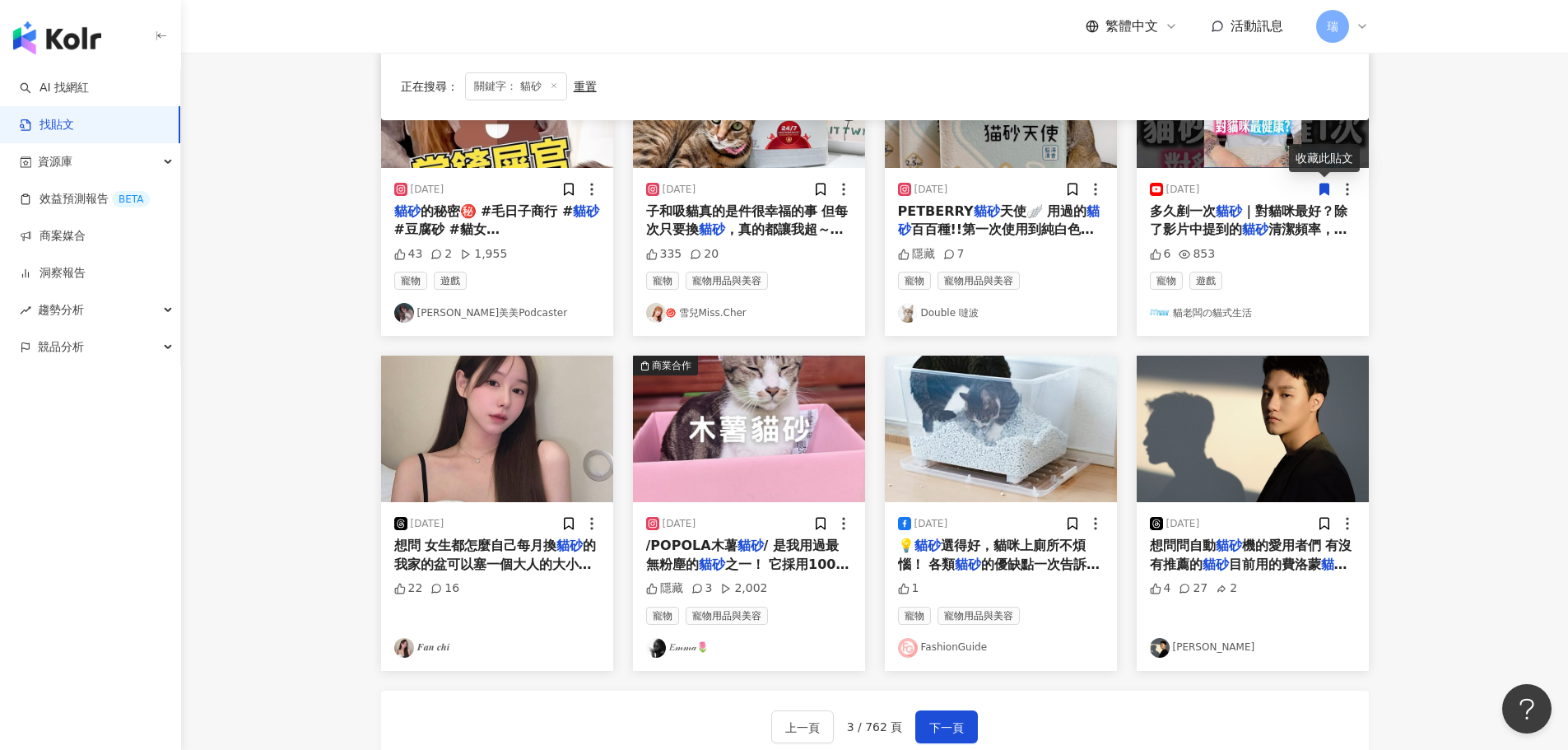
scroll to position [651, 0]
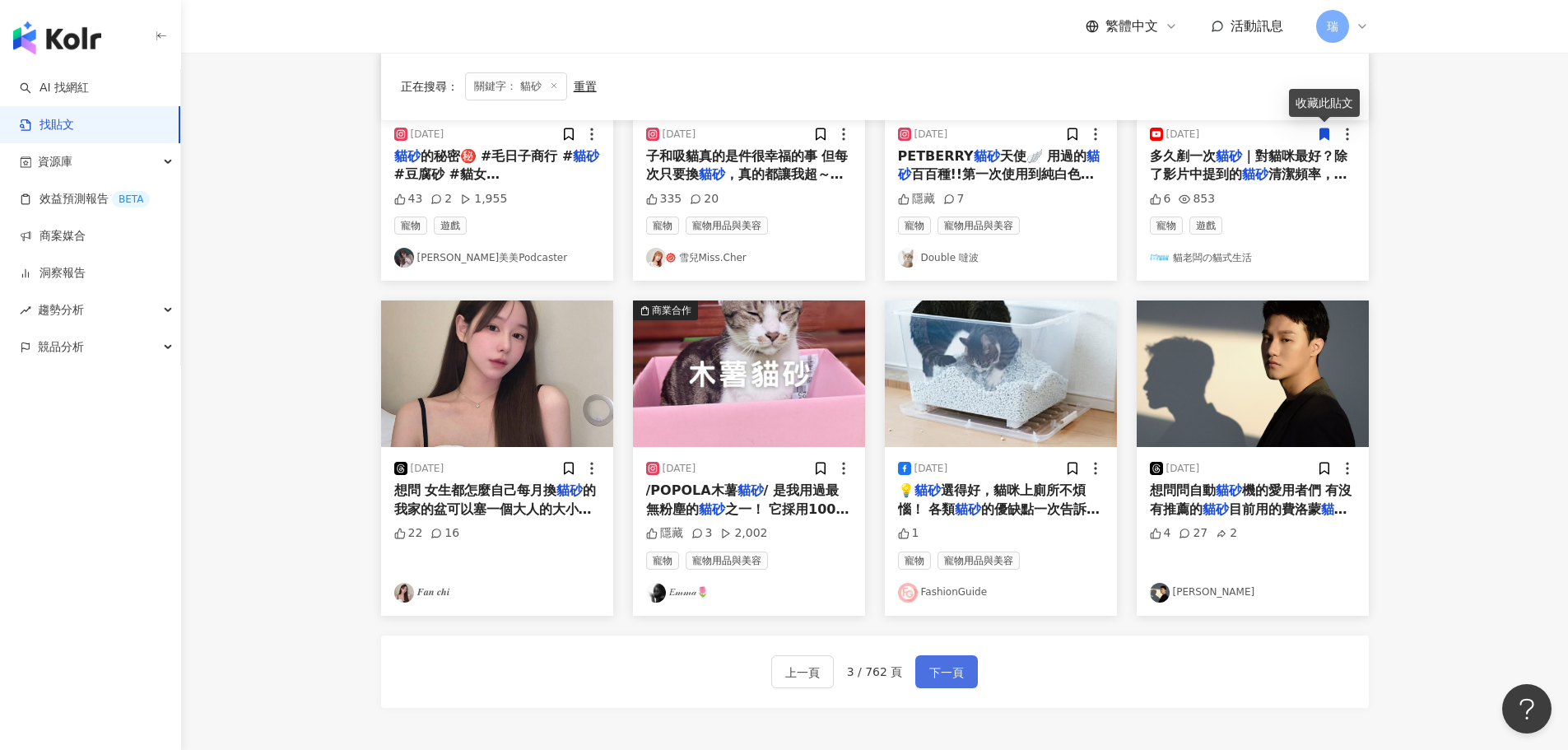
click at [944, 670] on span "下一頁" at bounding box center [946, 672] width 35 height 20
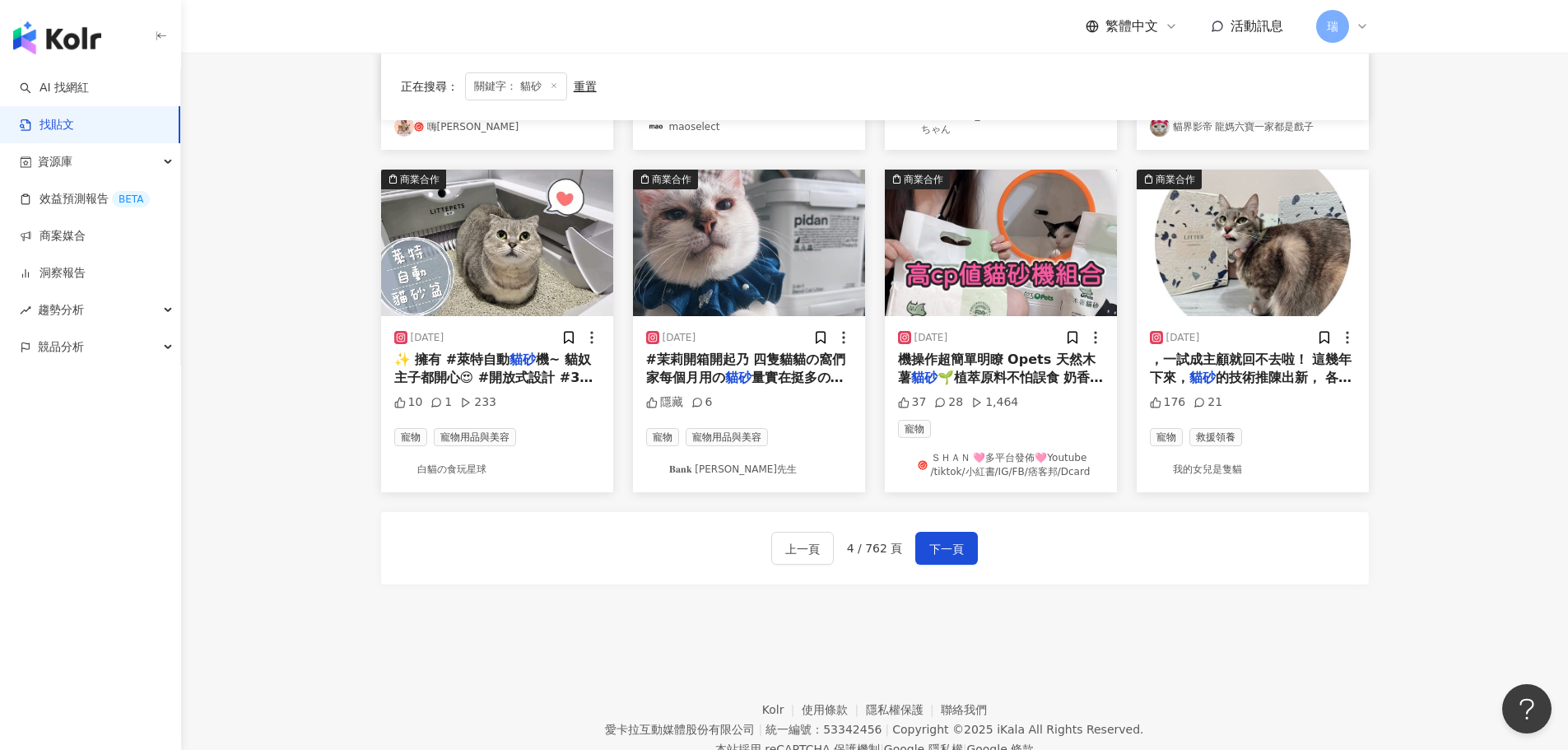
scroll to position [840, 0]
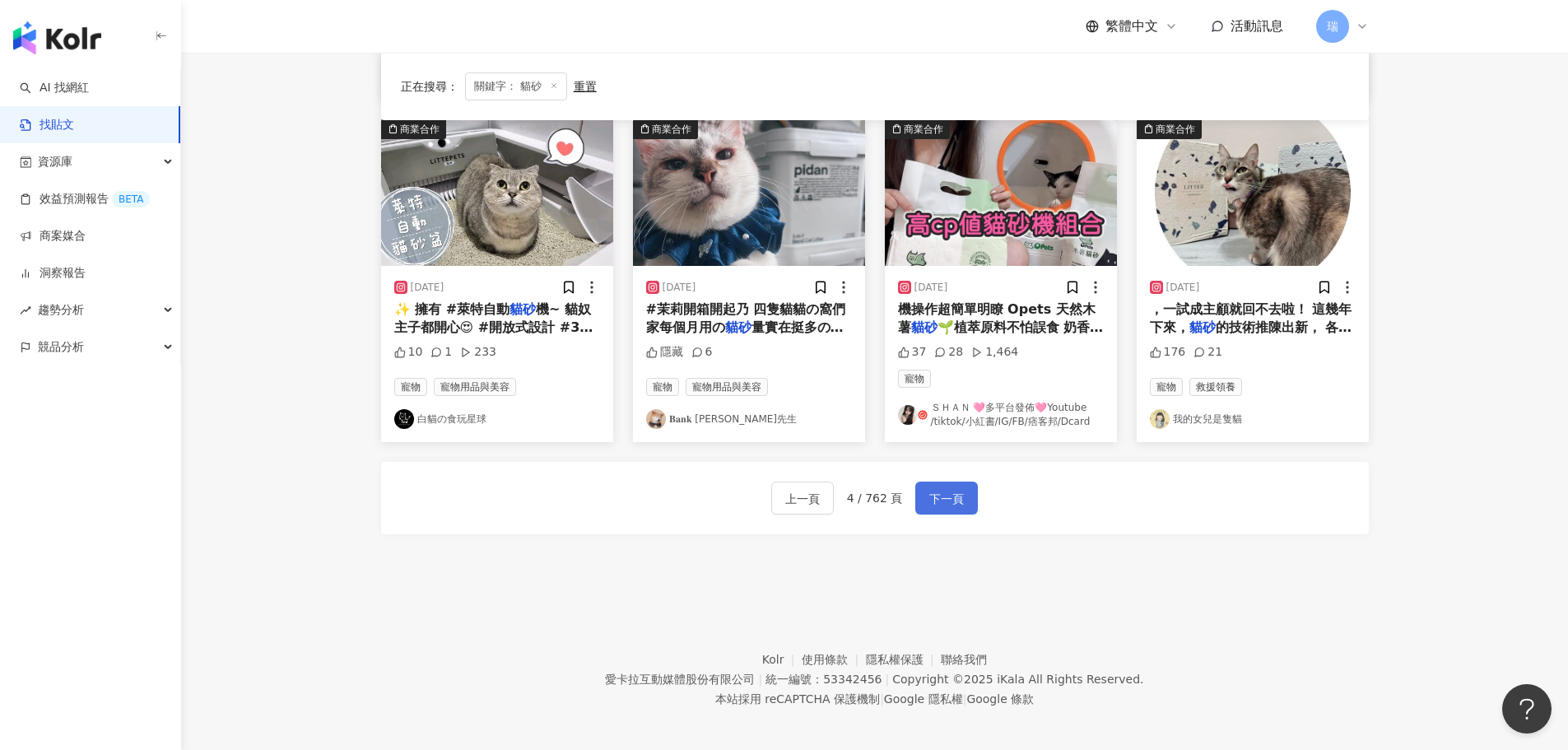
click at [936, 494] on span "下一頁" at bounding box center [946, 499] width 35 height 20
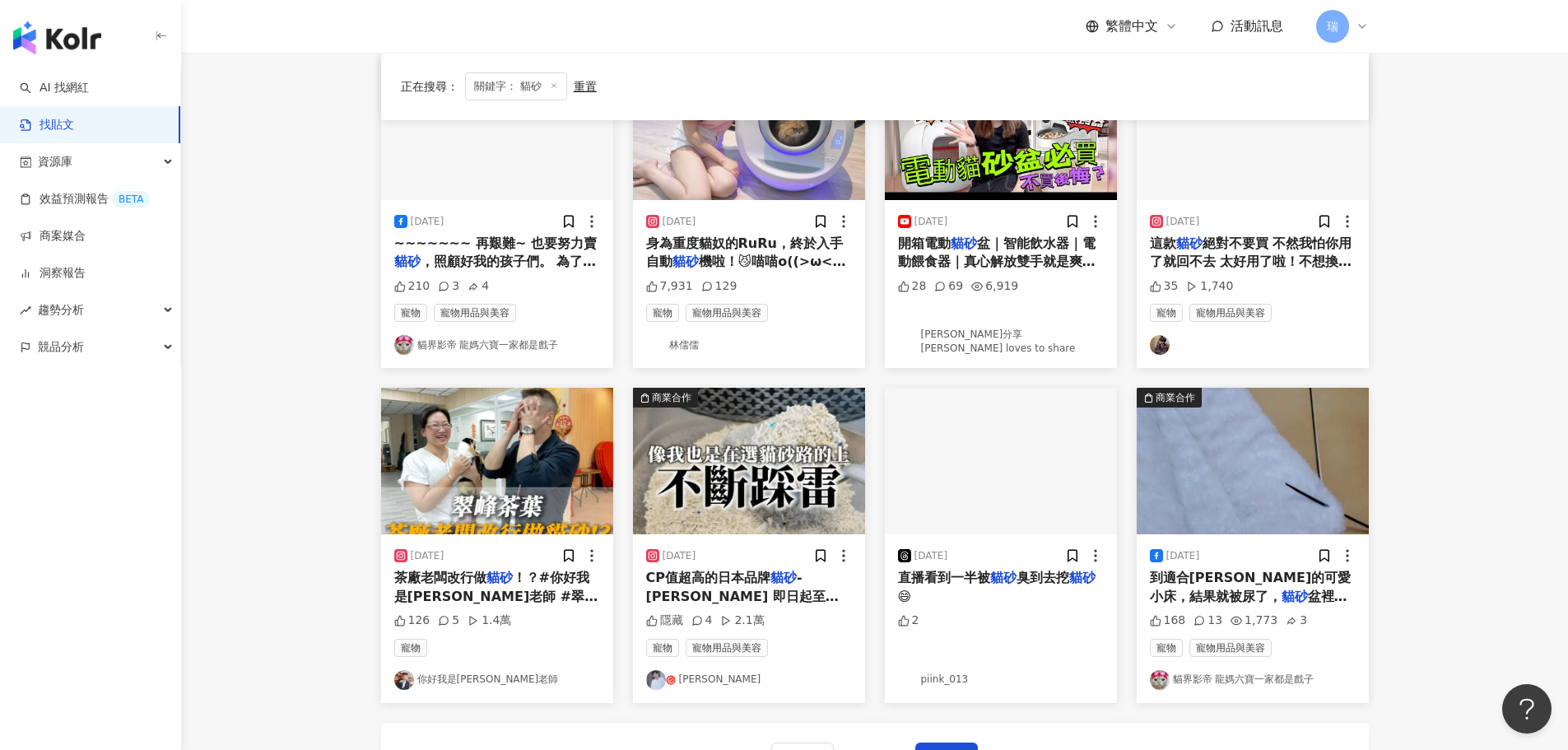
scroll to position [669, 0]
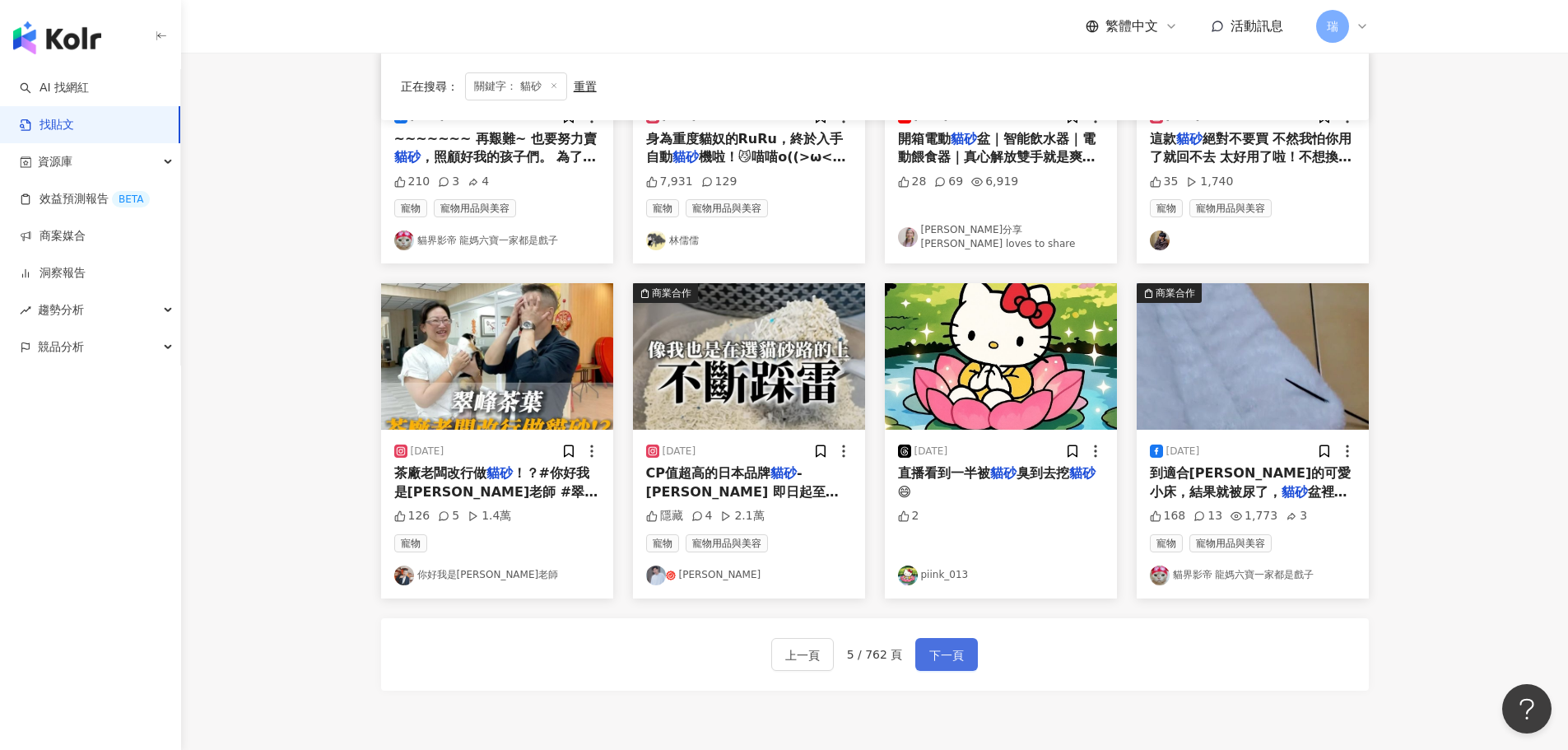
click at [953, 655] on span "下一頁" at bounding box center [946, 655] width 35 height 20
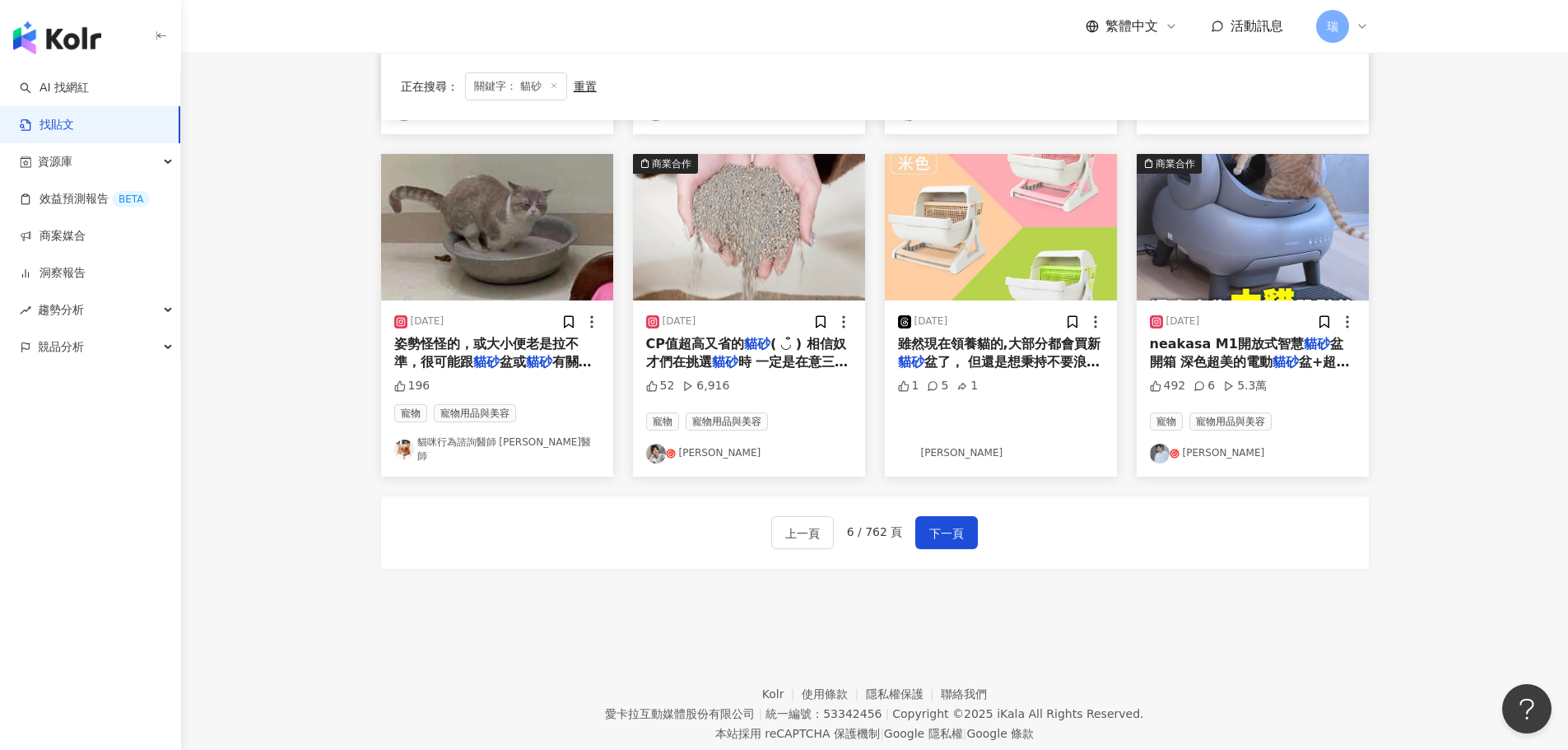
scroll to position [840, 0]
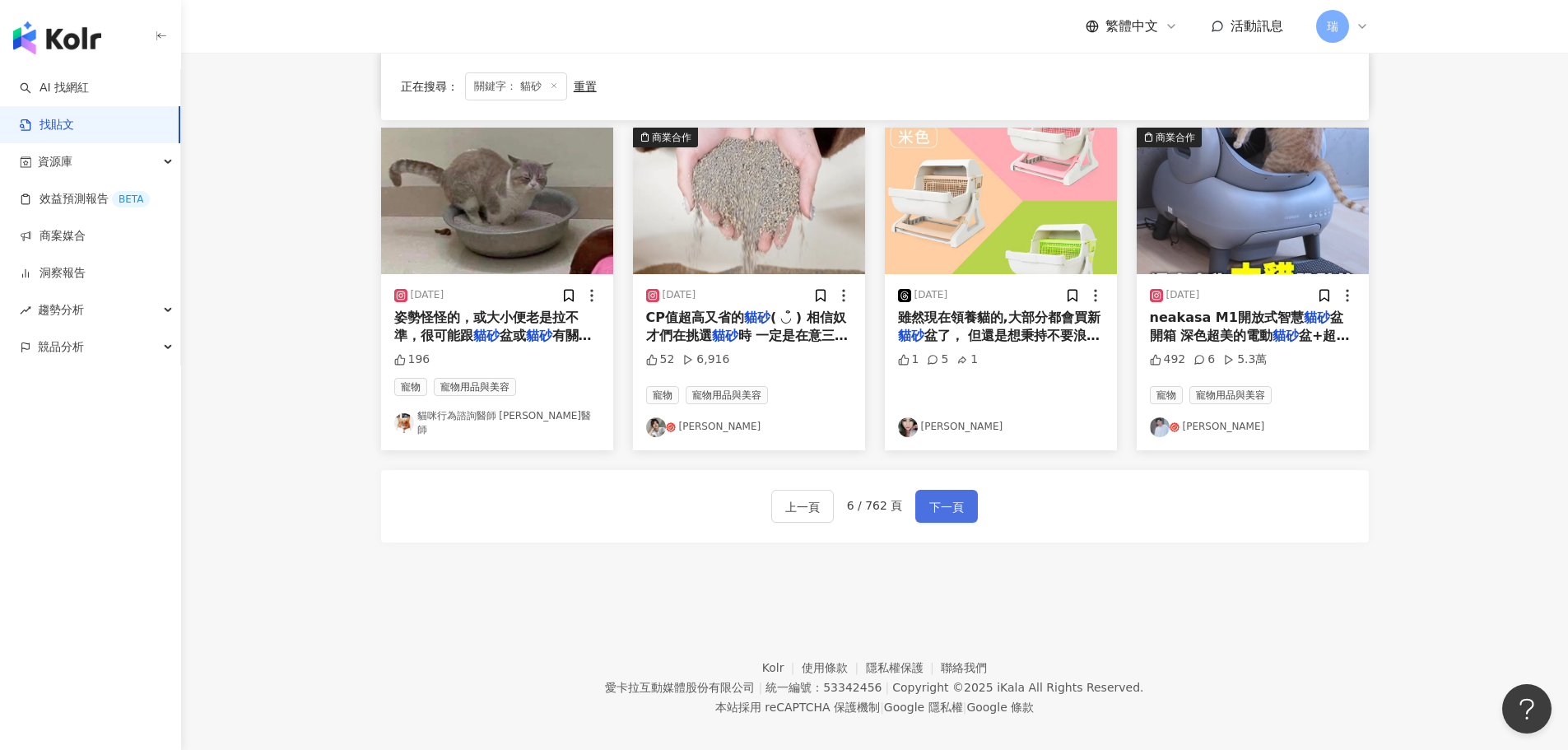
click at [945, 497] on span "下一頁" at bounding box center [946, 507] width 35 height 20
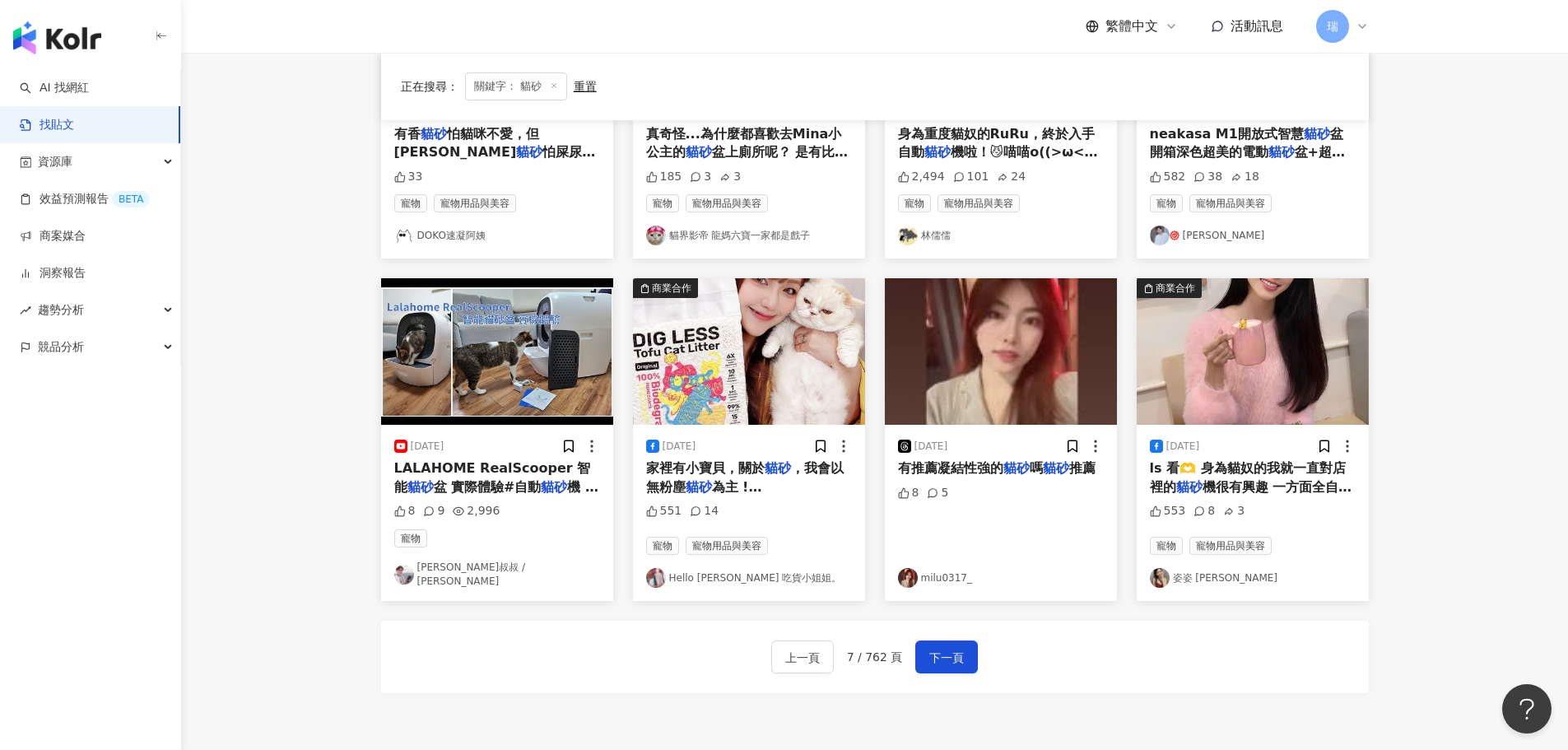
scroll to position [833, 0]
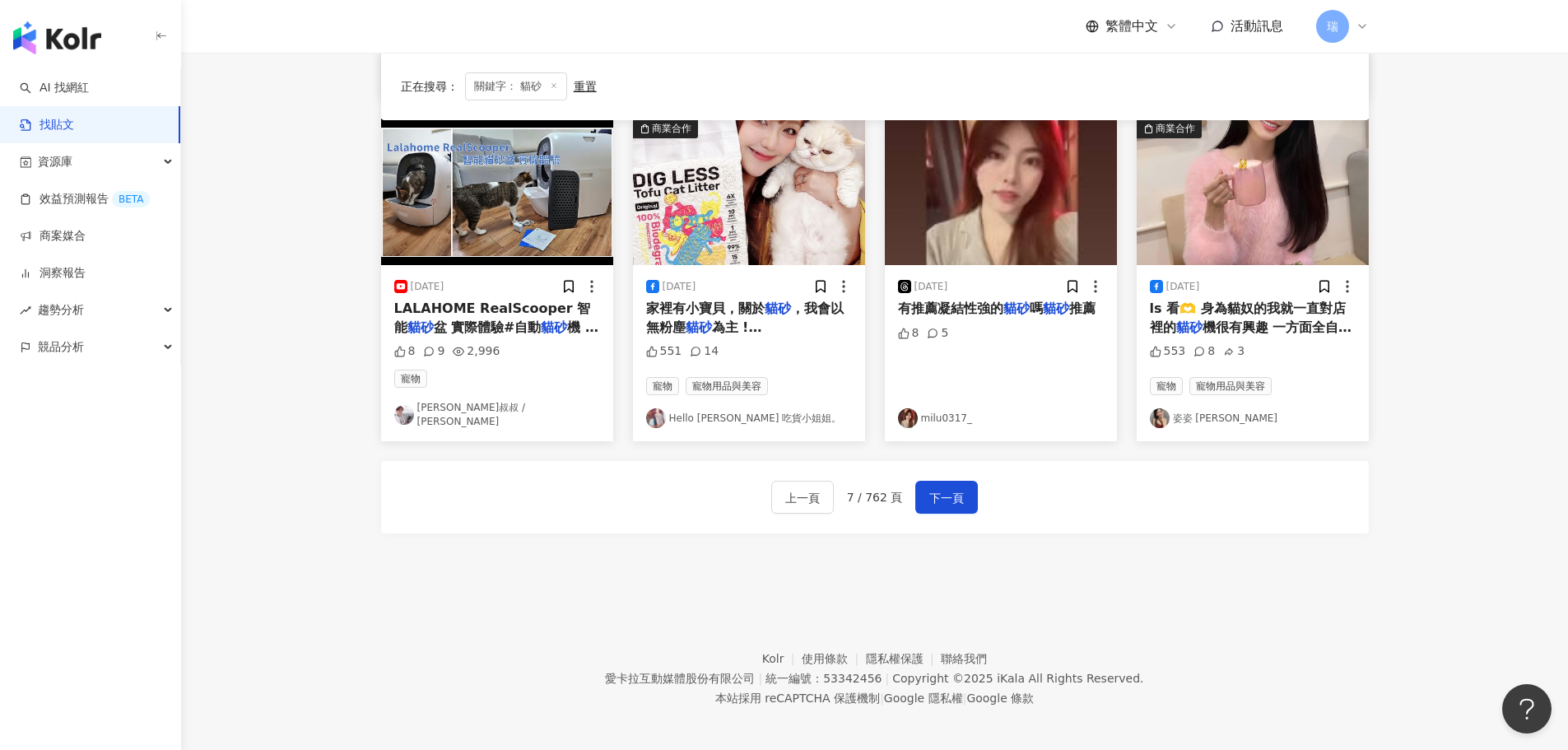
drag, startPoint x: 1205, startPoint y: 409, endPoint x: 1266, endPoint y: 320, distance: 107.9
drag, startPoint x: 1266, startPoint y: 320, endPoint x: 1249, endPoint y: 319, distance: 17.0
click at [1249, 319] on span "機很有興趣 一方面全自動很方便適合忙" at bounding box center [1251, 336] width 202 height 34
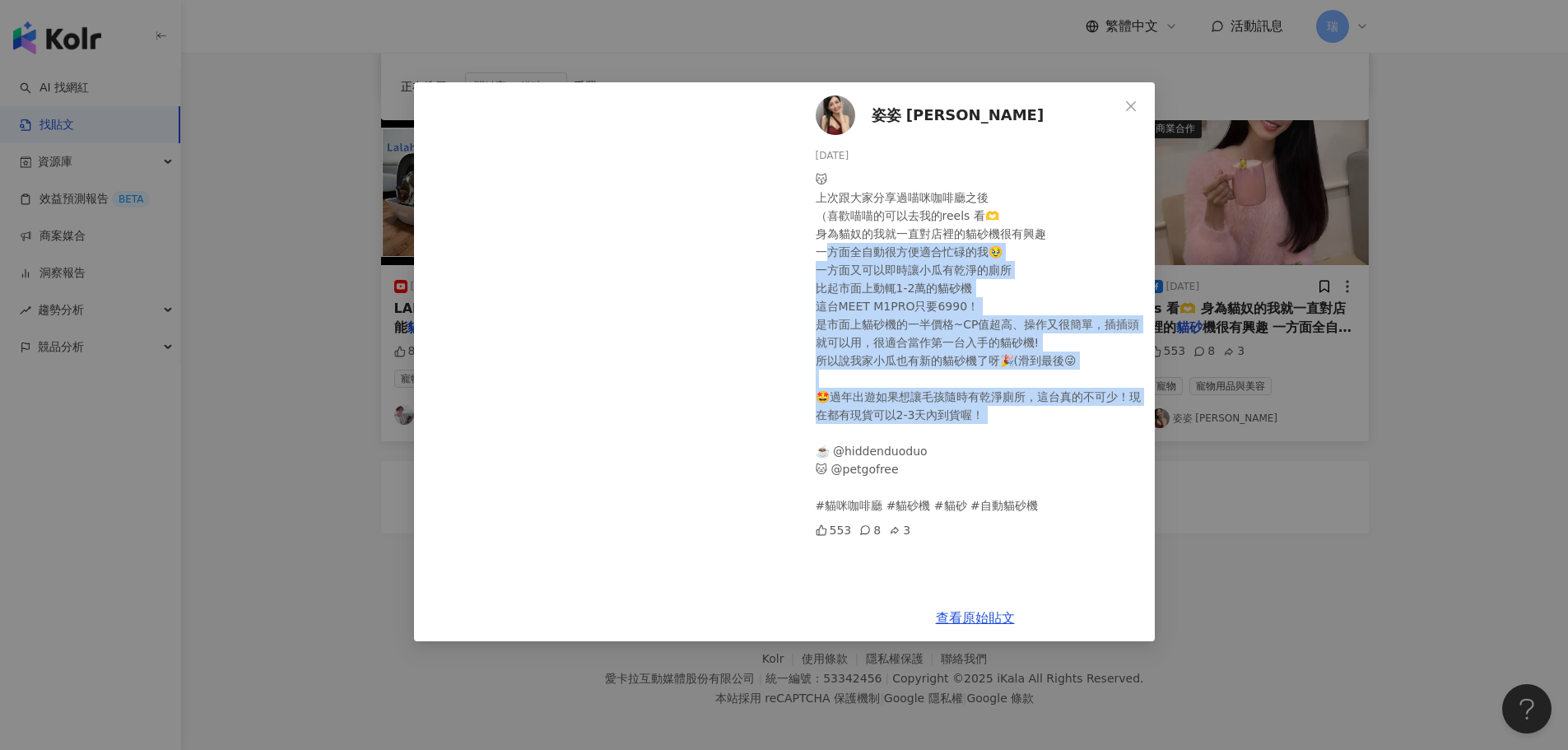
drag, startPoint x: 831, startPoint y: 246, endPoint x: 1058, endPoint y: 451, distance: 305.9
click at [1058, 451] on div "😽 上次跟大家分享過喵咪咖啡廳之後 （喜歡喵喵的可以去我的reels 看🫶 身為貓奴的我就一直對店裡的貓砂機很有興趣 一方面全自動很方便適合忙碌的我🥹 一方面…" at bounding box center [978, 342] width 326 height 344
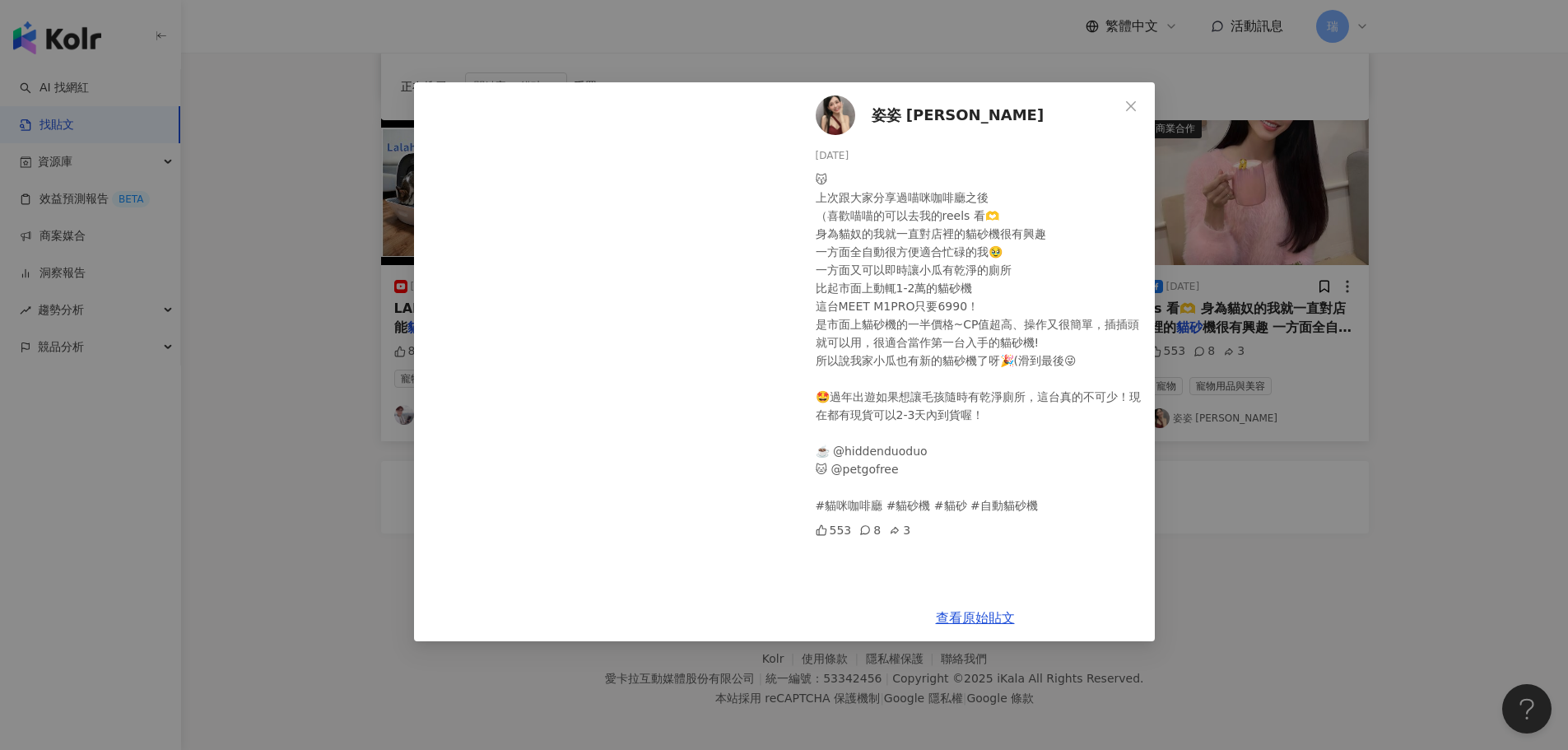
click at [1052, 478] on div "😽 上次跟大家分享過喵咪咖啡廳之後 （喜歡喵喵的可以去我的reels 看🫶 身為貓奴的我就一直對店裡的貓砂機很有興趣 一方面全自動很方便適合忙碌的我🥹 一方面…" at bounding box center [978, 342] width 326 height 344
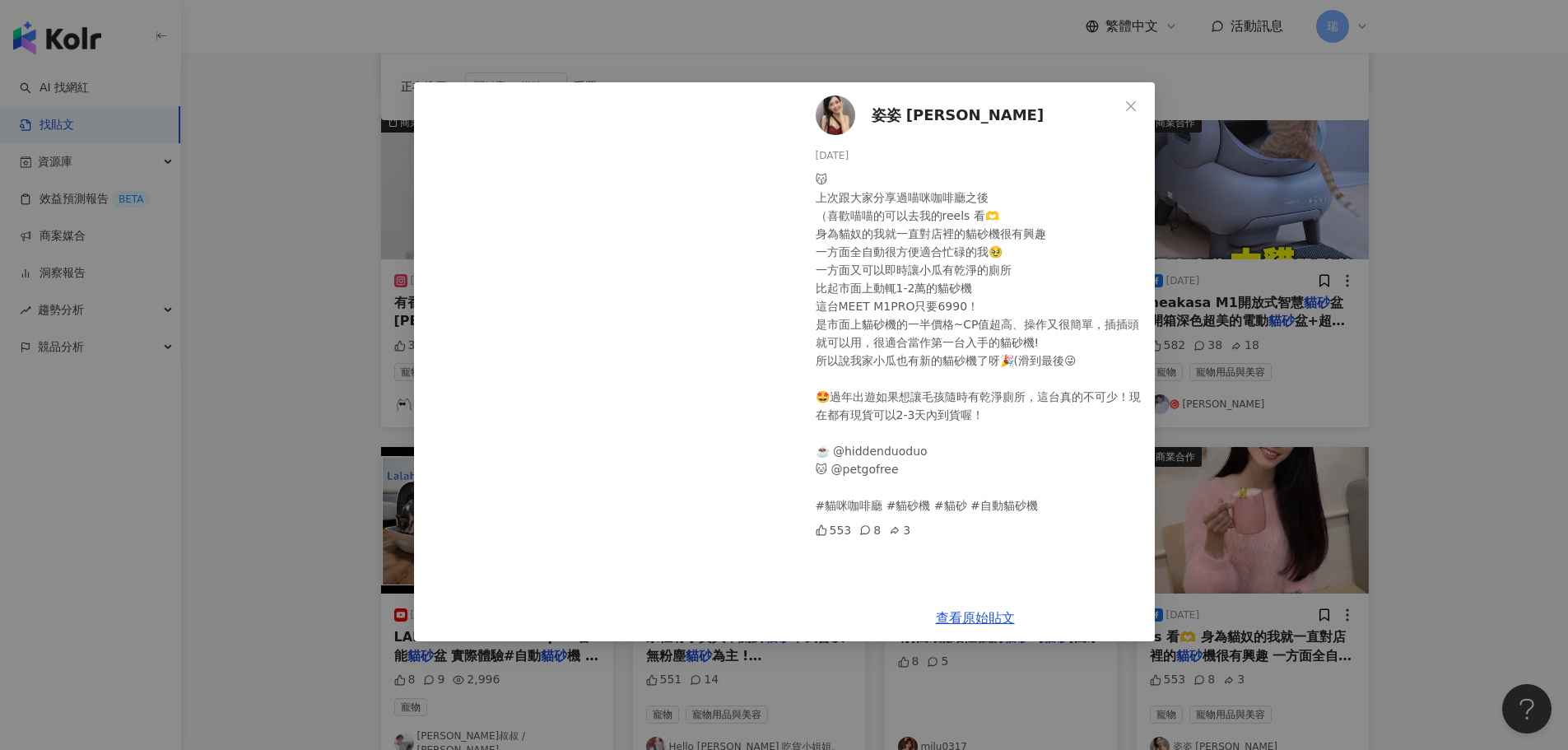
scroll to position [503, 0]
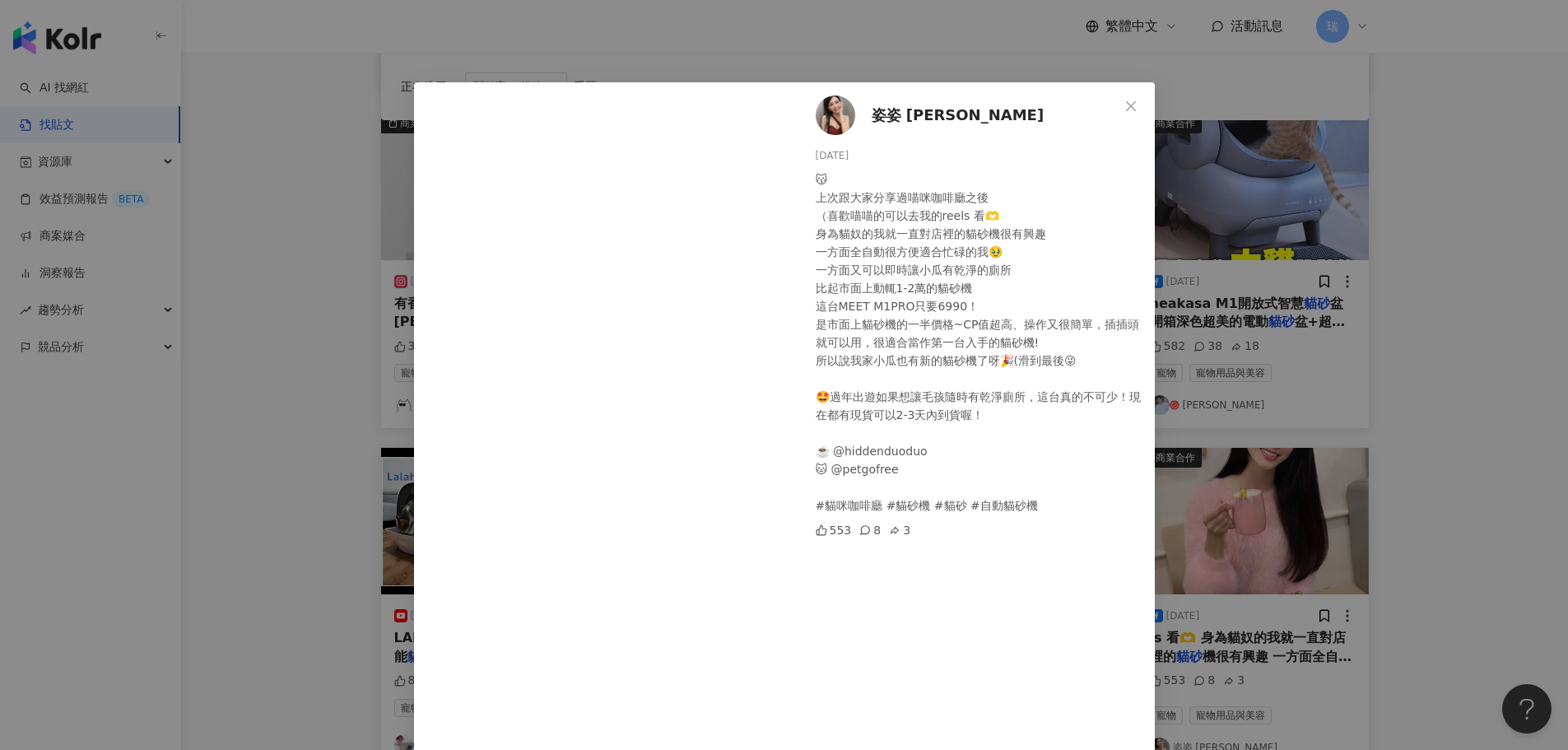
click at [1496, 445] on div "姿姿 Linda 2024/2/5 😽 上次跟大家分享過喵咪咖啡廳之後 （喜歡喵喵的可以去我的reels 看🫶 身為貓奴的我就一直對店裡的貓砂機很有興趣 一方…" at bounding box center [784, 375] width 1568 height 750
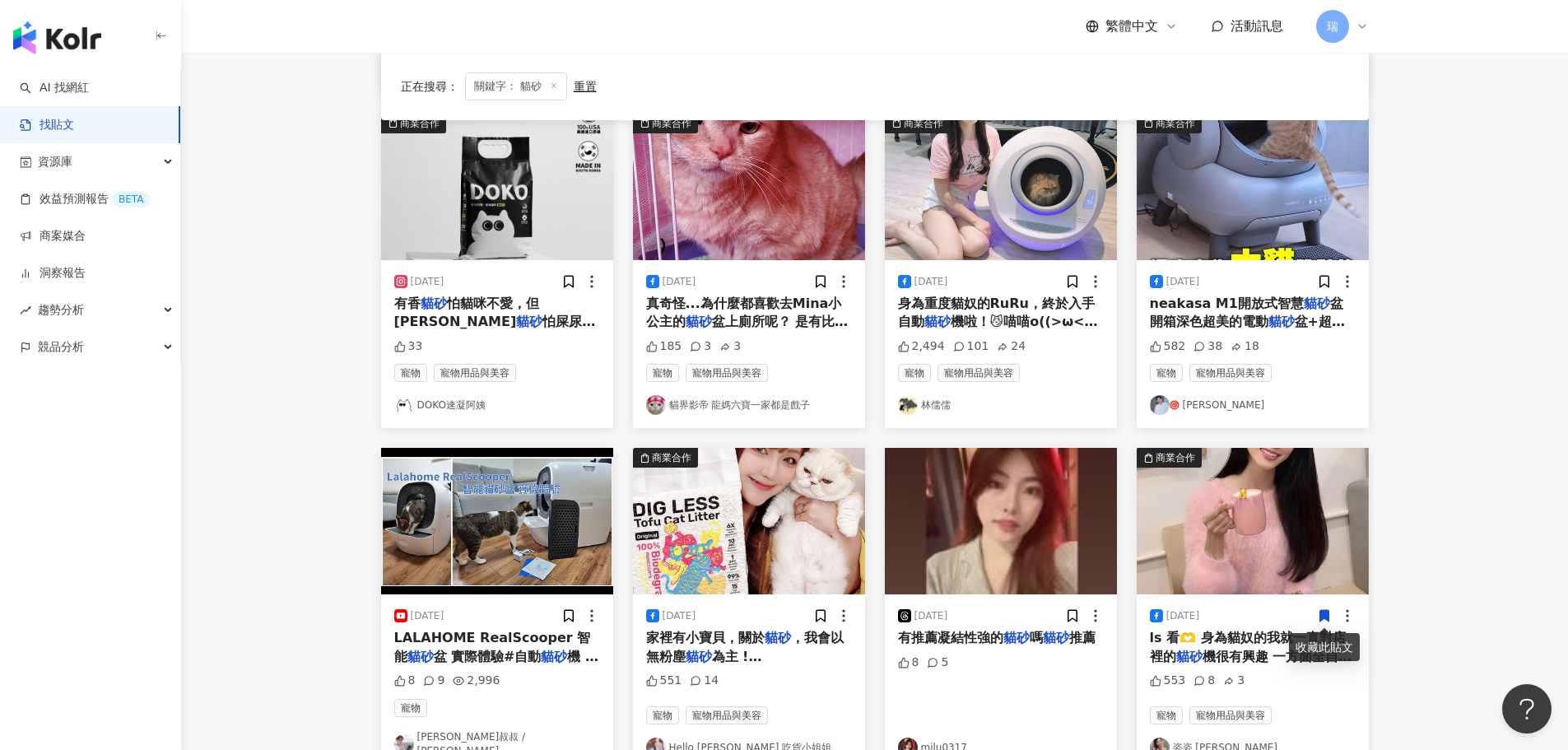
click at [1261, 649] on span "機很有興趣 一方面全自動很方便適合忙" at bounding box center [1251, 665] width 202 height 34
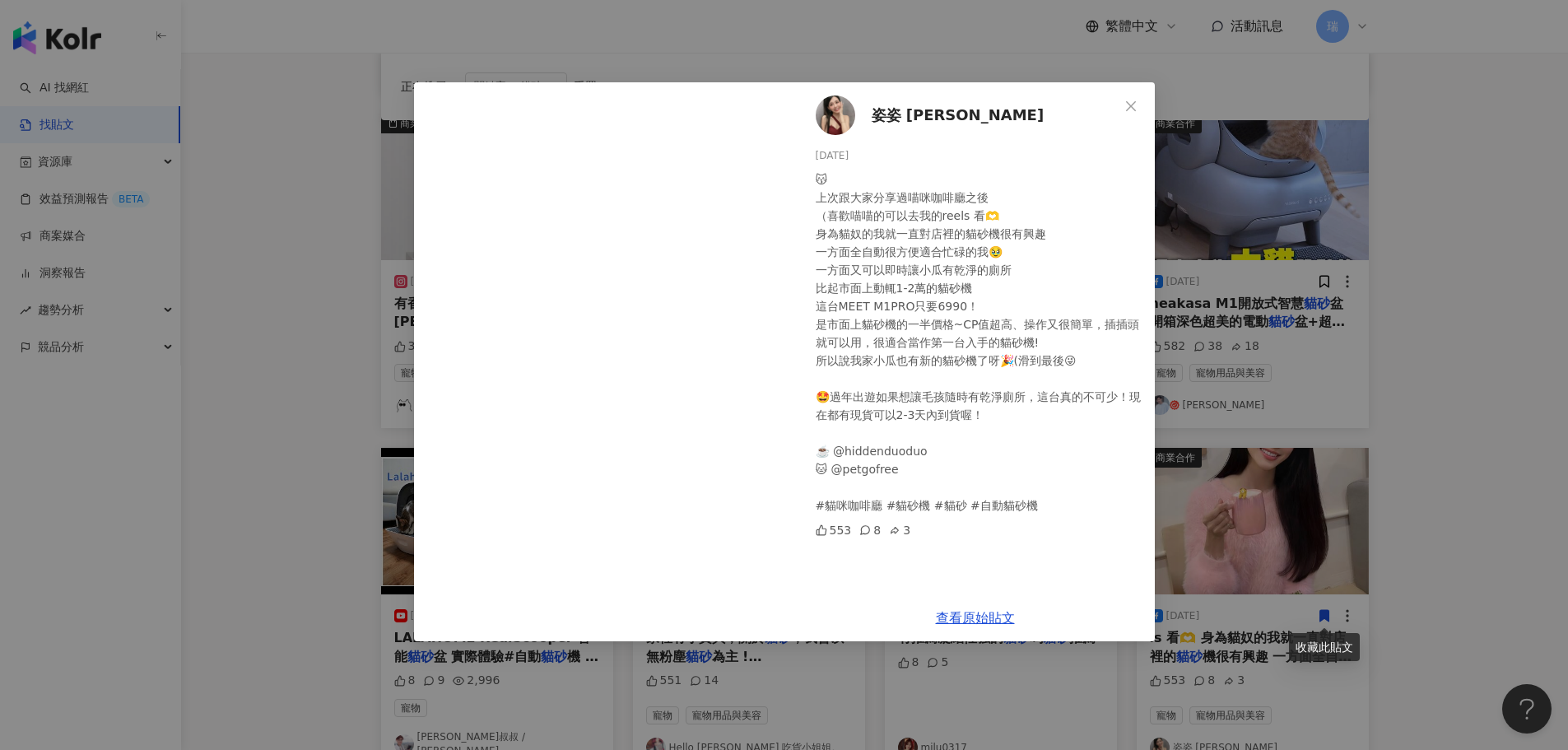
drag, startPoint x: 1373, startPoint y: 637, endPoint x: 1362, endPoint y: 633, distance: 11.7
click at [1373, 637] on div "姿姿 Linda 2024/2/5 😽 上次跟大家分享過喵咪咖啡廳之後 （喜歡喵喵的可以去我的reels 看🫶 身為貓奴的我就一直對店裡的貓砂機很有興趣 一方…" at bounding box center [784, 375] width 1568 height 750
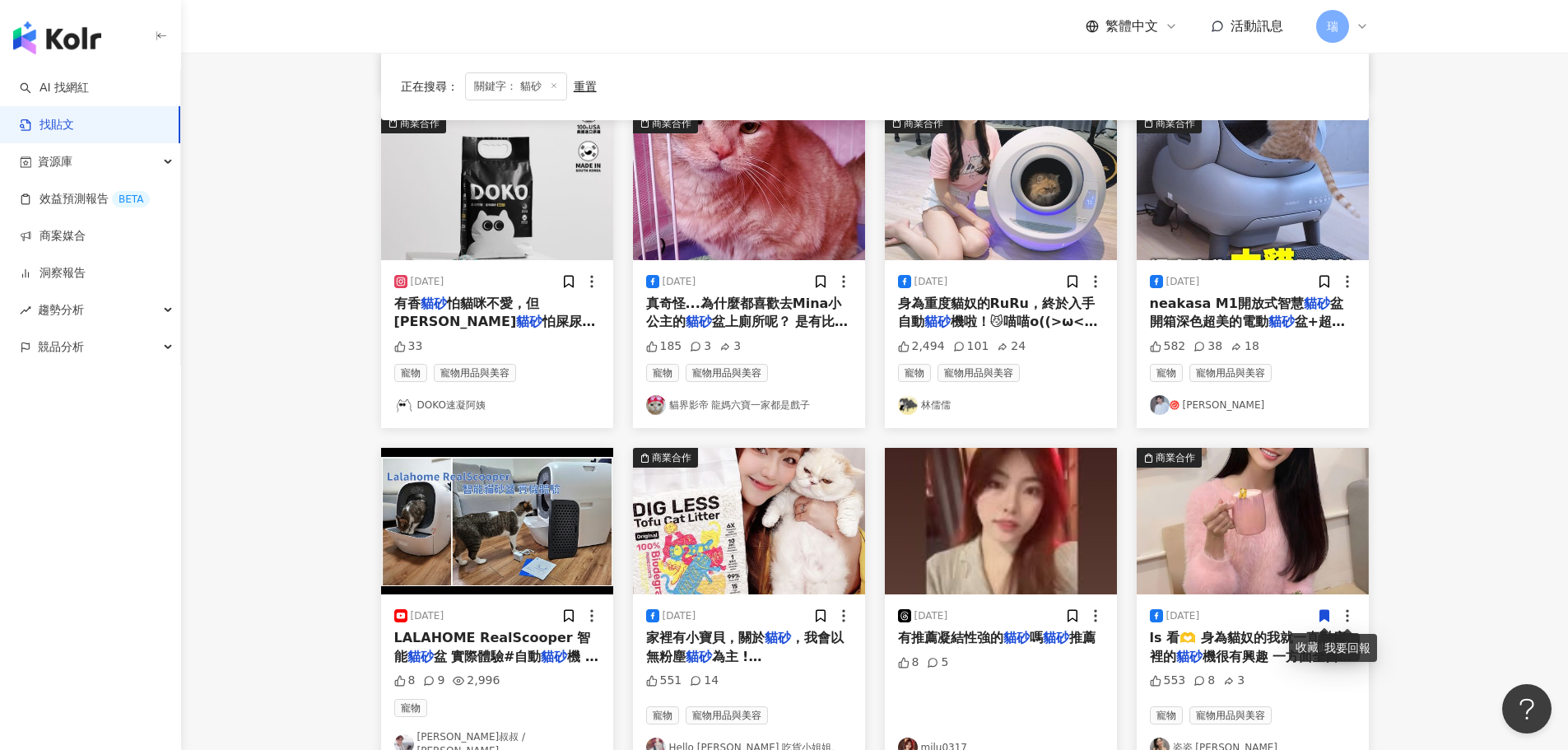
click at [1329, 614] on icon at bounding box center [1324, 615] width 15 height 15
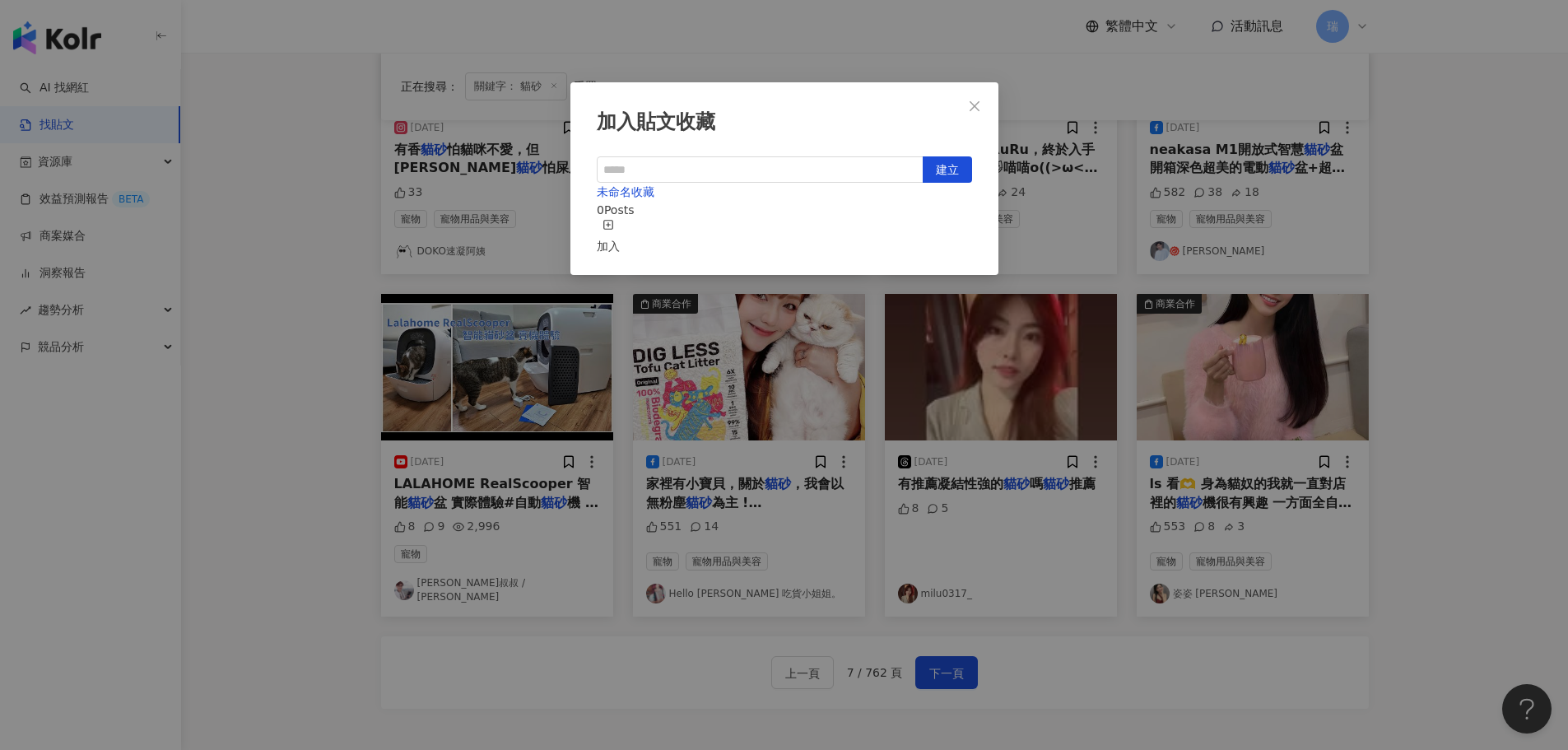
scroll to position [751, 0]
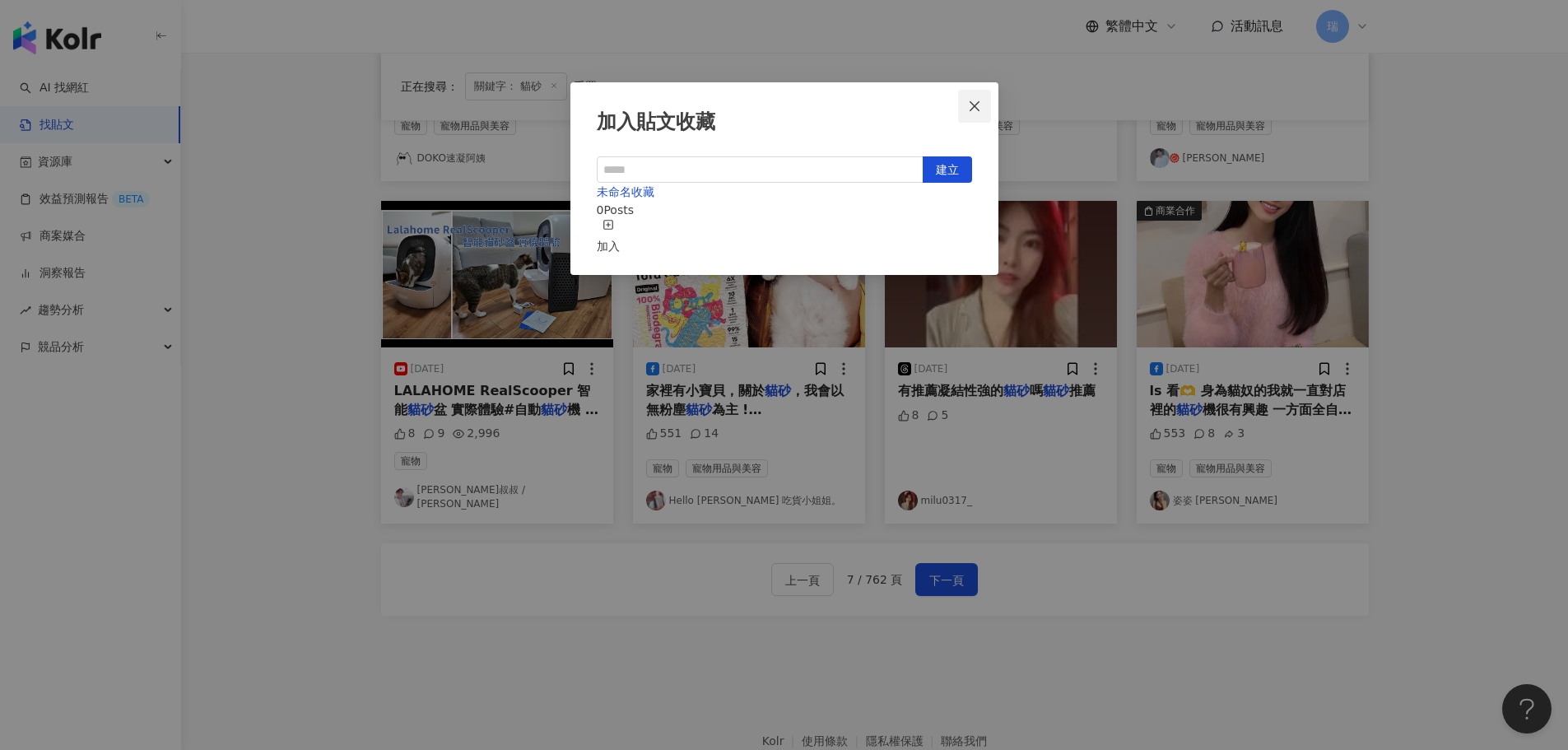
click at [969, 106] on icon "close" at bounding box center [974, 105] width 13 height 13
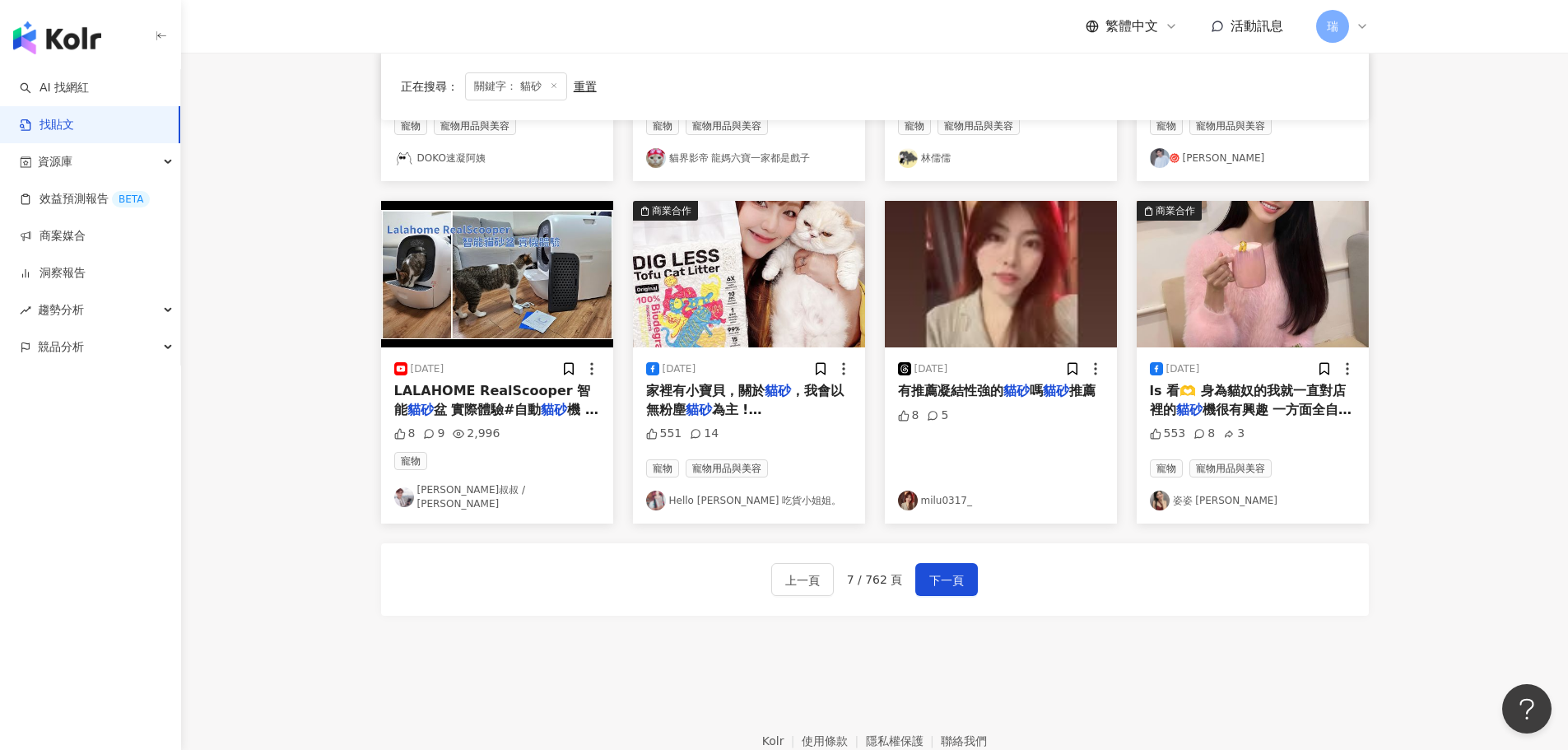
click at [1201, 492] on link "姿姿 Linda" at bounding box center [1252, 501] width 206 height 20
click at [959, 571] on span "下一頁" at bounding box center [946, 580] width 35 height 20
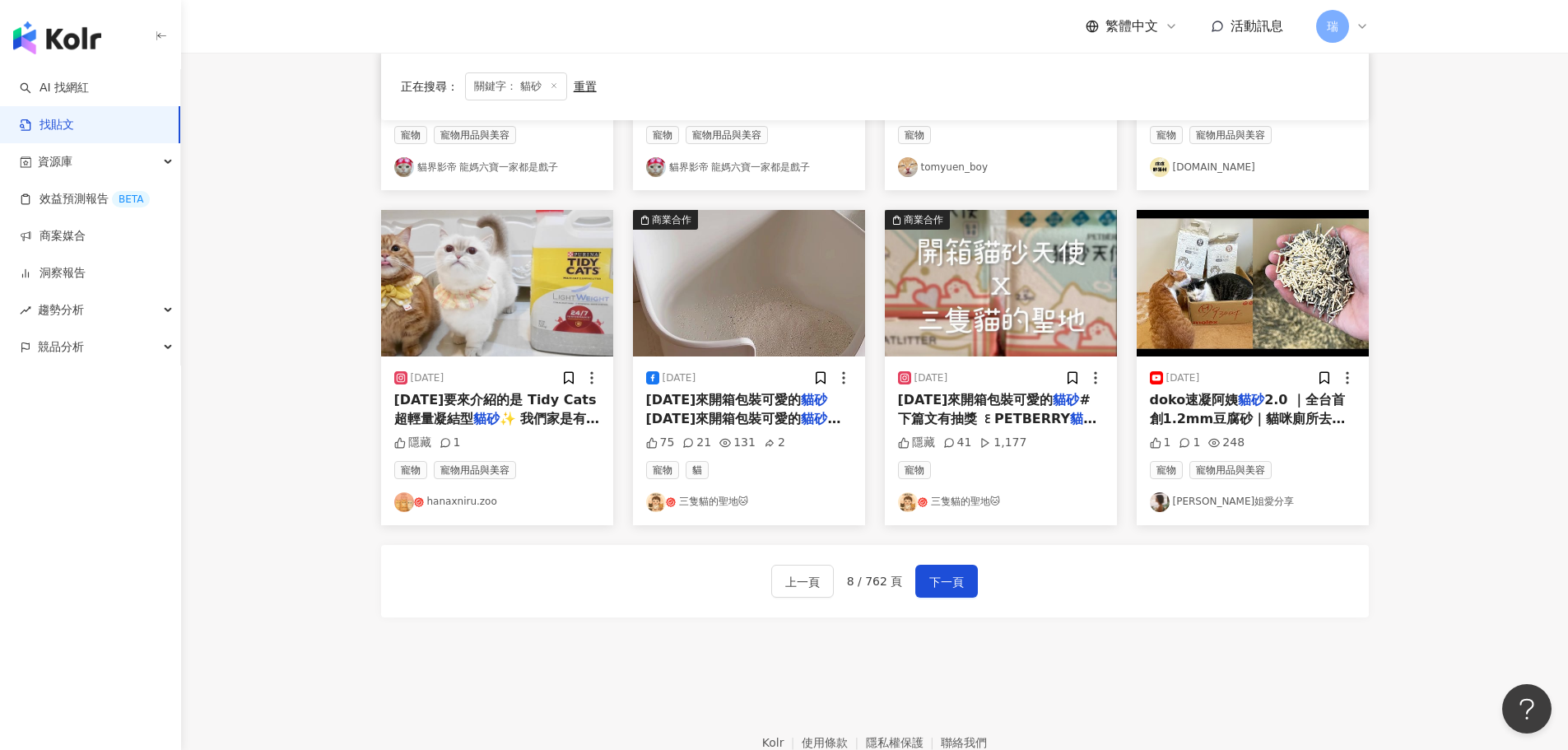
scroll to position [833, 0]
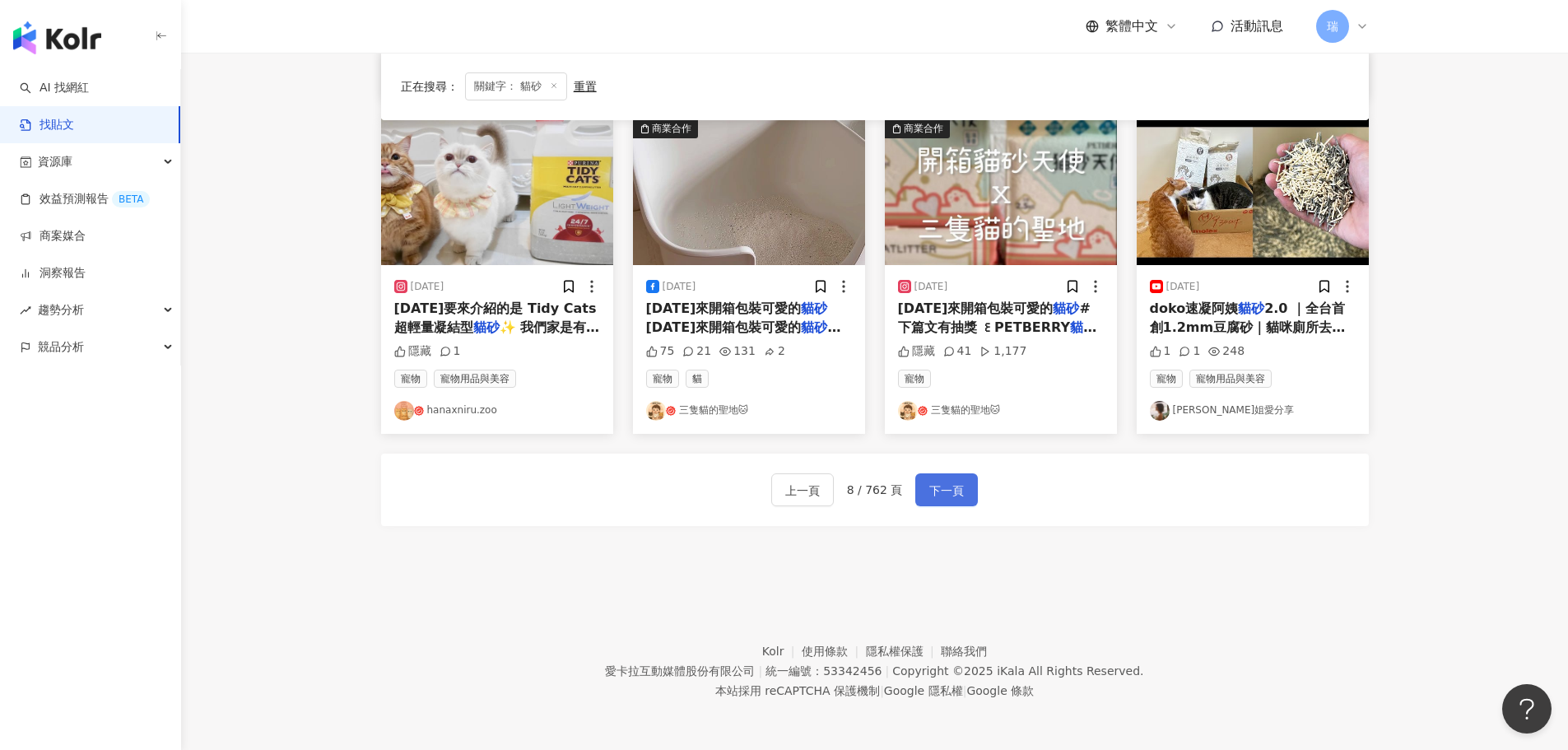
click at [959, 497] on span "下一頁" at bounding box center [946, 491] width 35 height 20
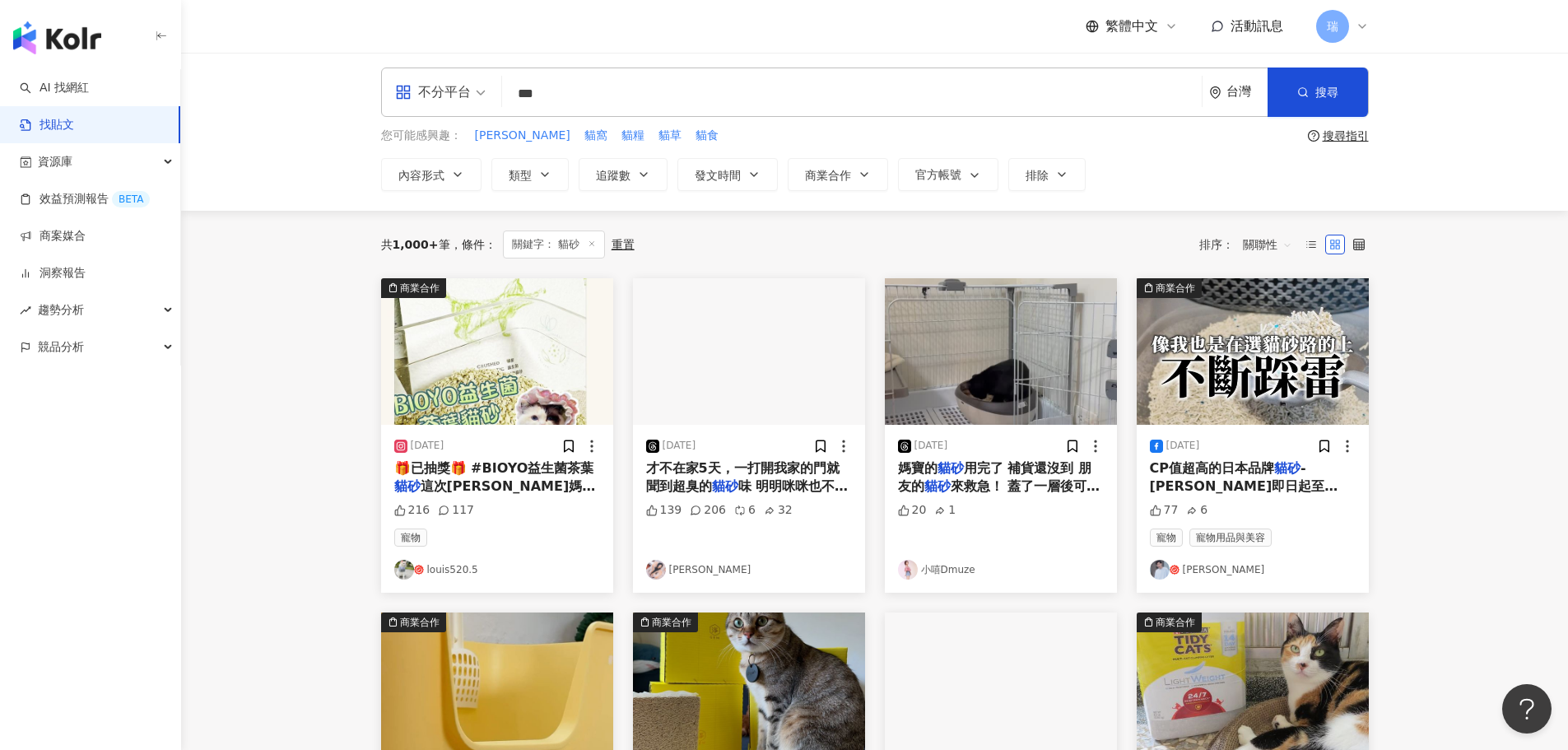
scroll to position [0, 0]
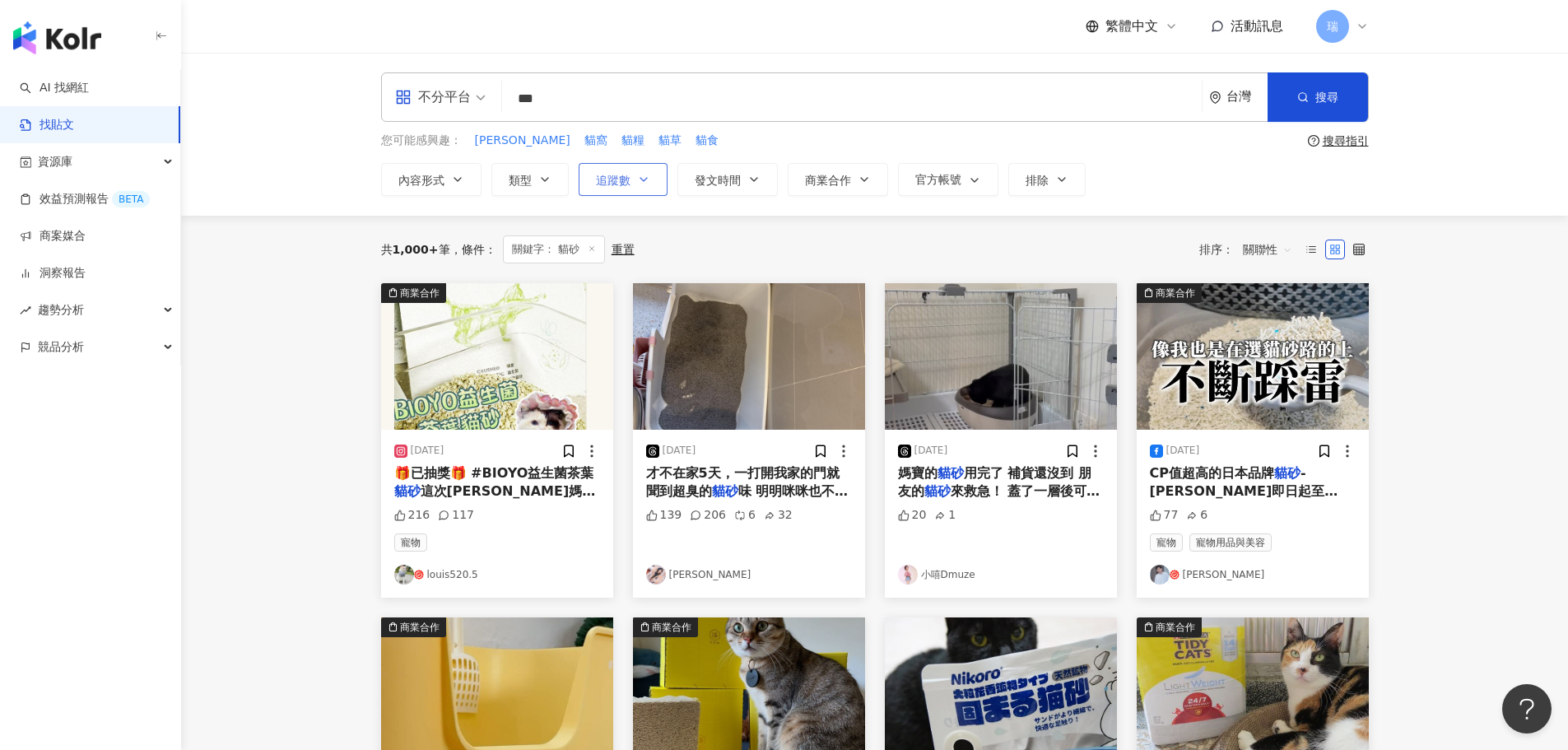
click at [644, 181] on icon "button" at bounding box center [643, 180] width 6 height 4
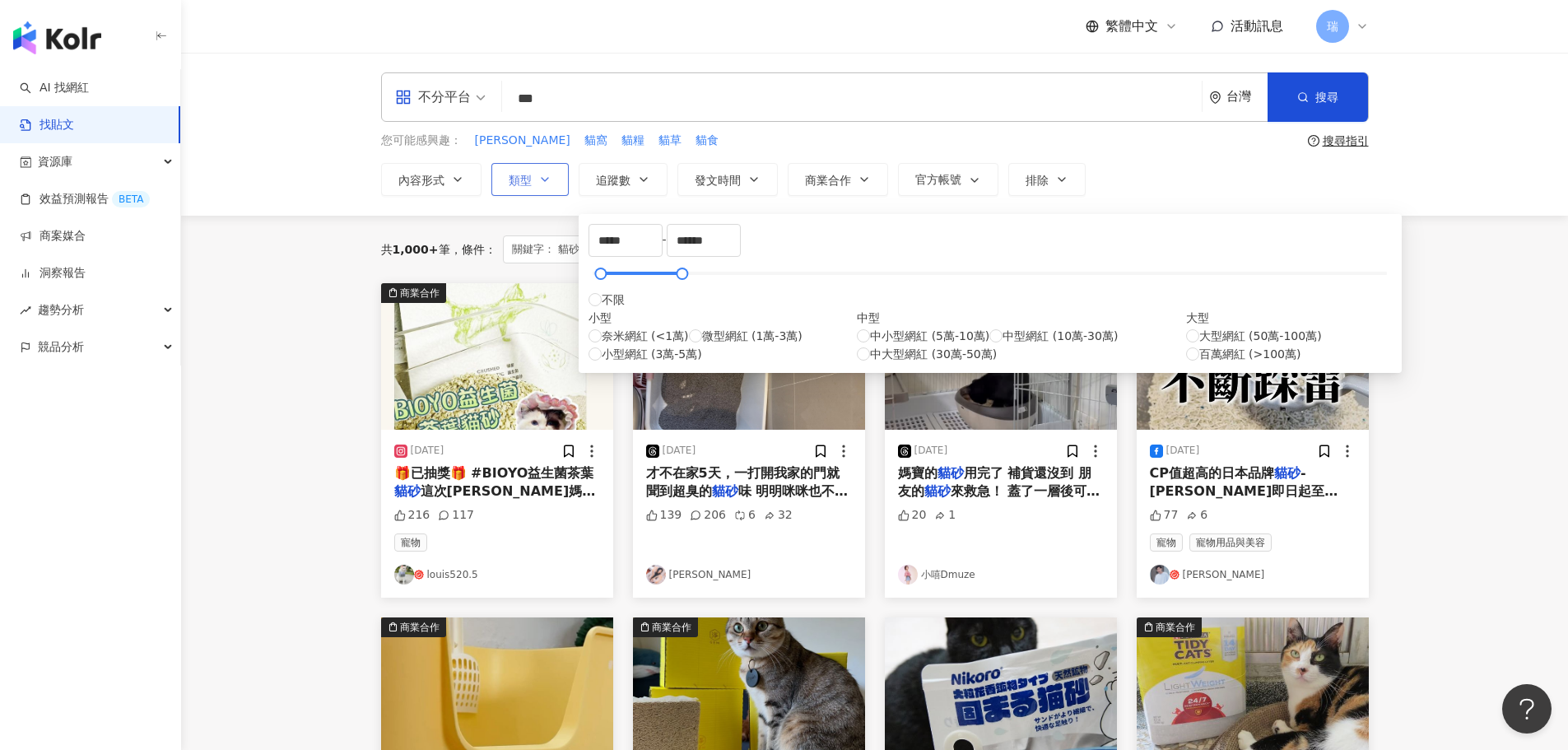
click at [549, 178] on icon "button" at bounding box center [544, 179] width 13 height 13
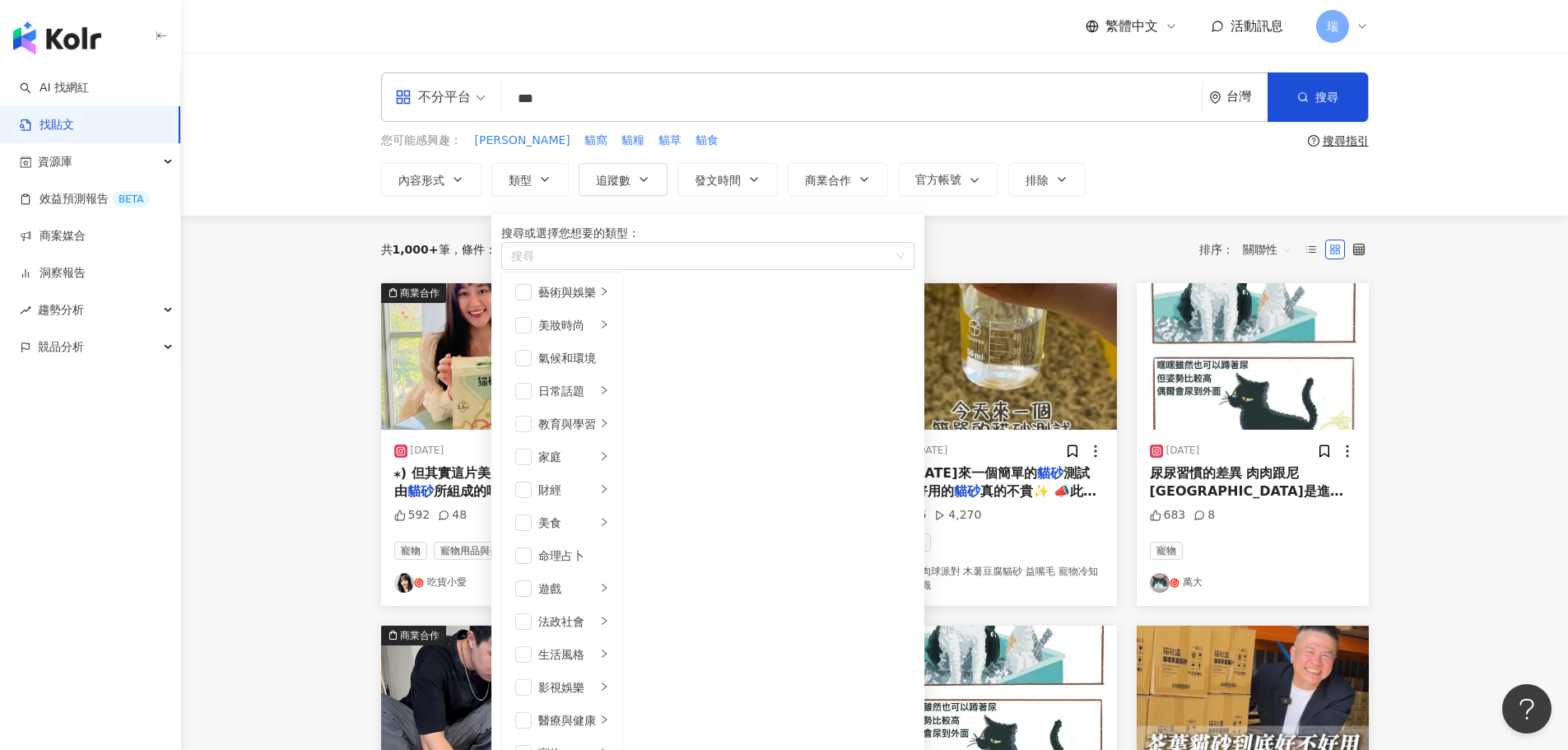
click at [1142, 191] on div "內容形式 類型 搜尋或選擇您想要的類型： 搜尋 藝術與娛樂 美妝時尚 氣候和環境 日常話題 教育與學習 家庭 財經 美食 命理占卜 遊戲 法政社會 生活風格 …" at bounding box center [874, 179] width 988 height 33
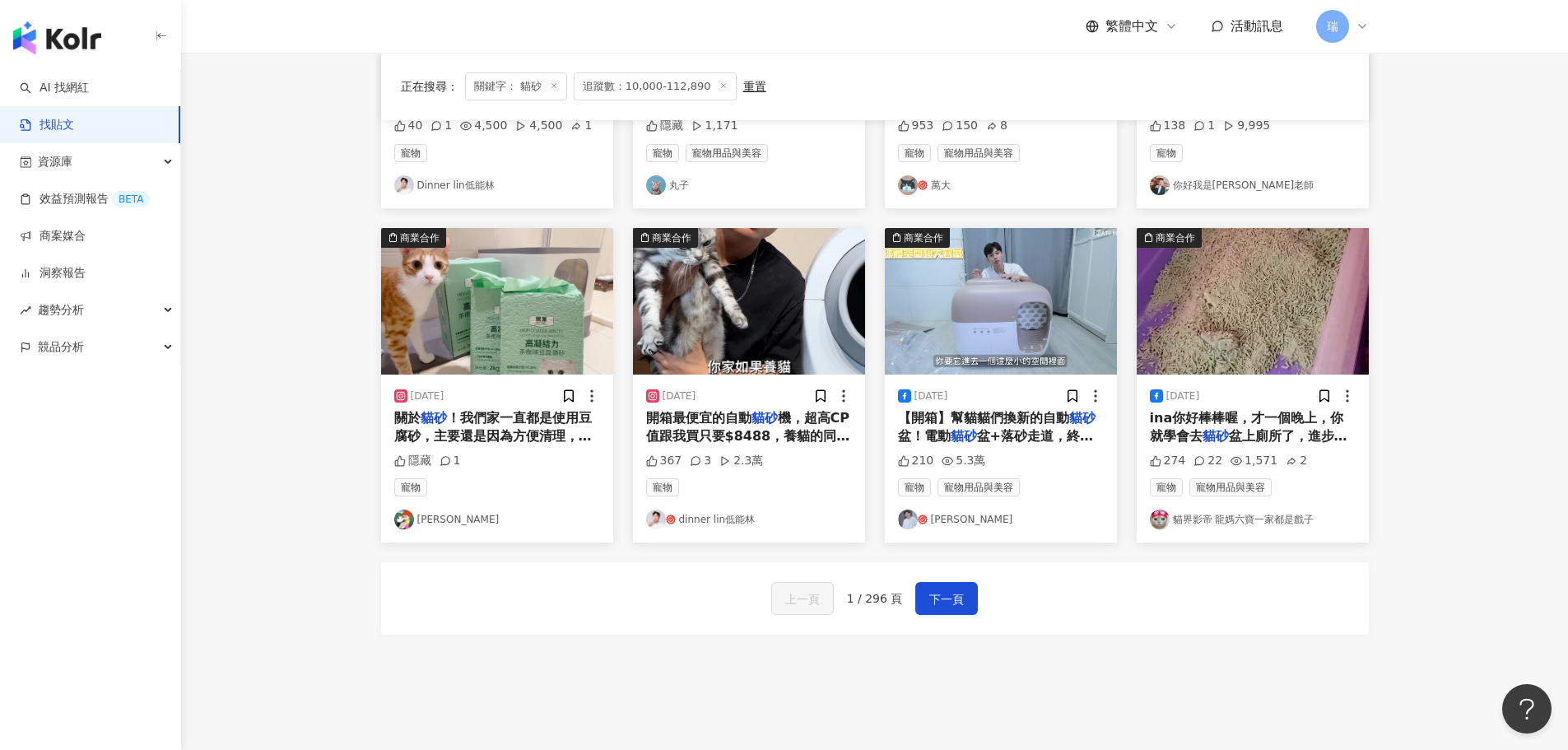
scroll to position [741, 0]
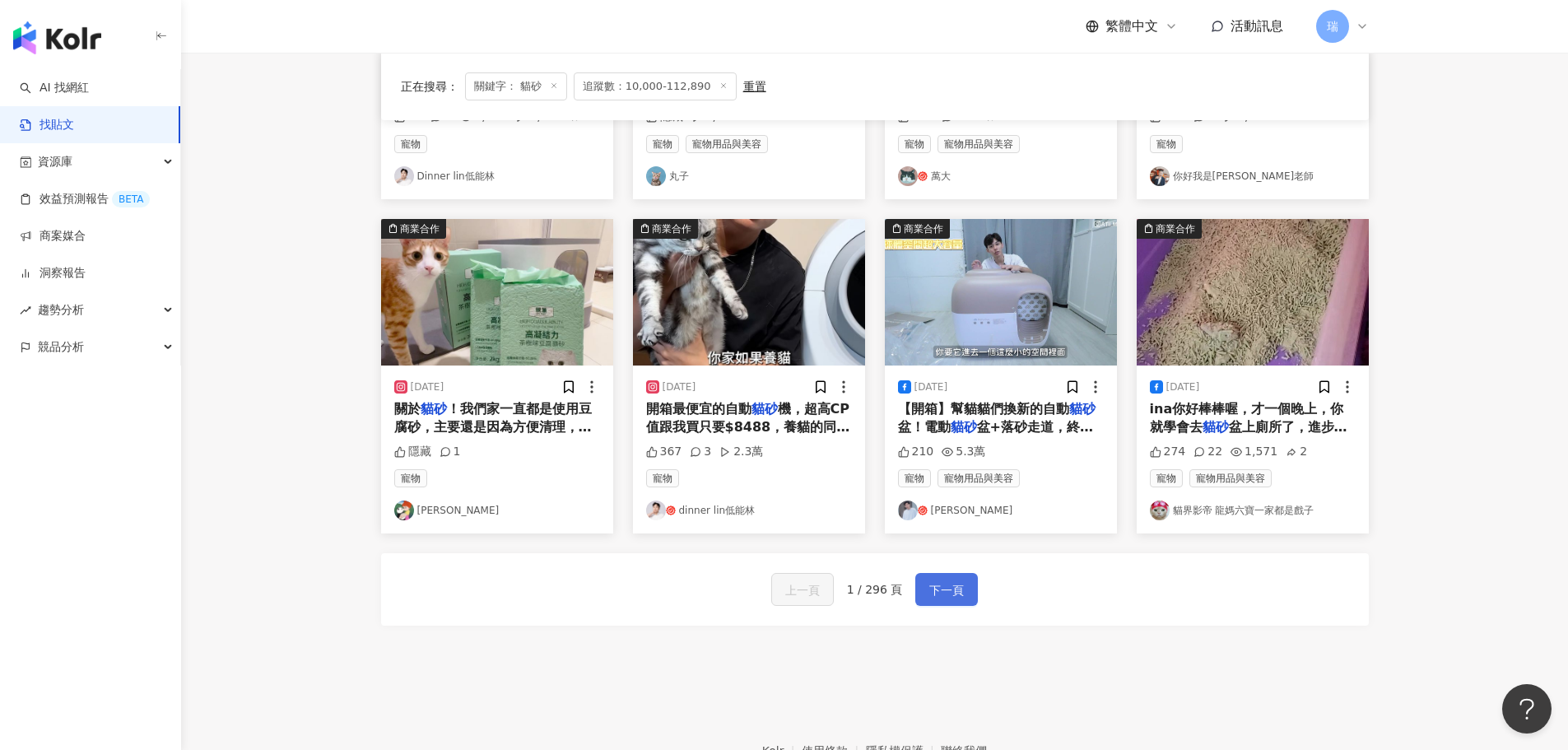
click at [929, 586] on span "下一頁" at bounding box center [946, 590] width 35 height 20
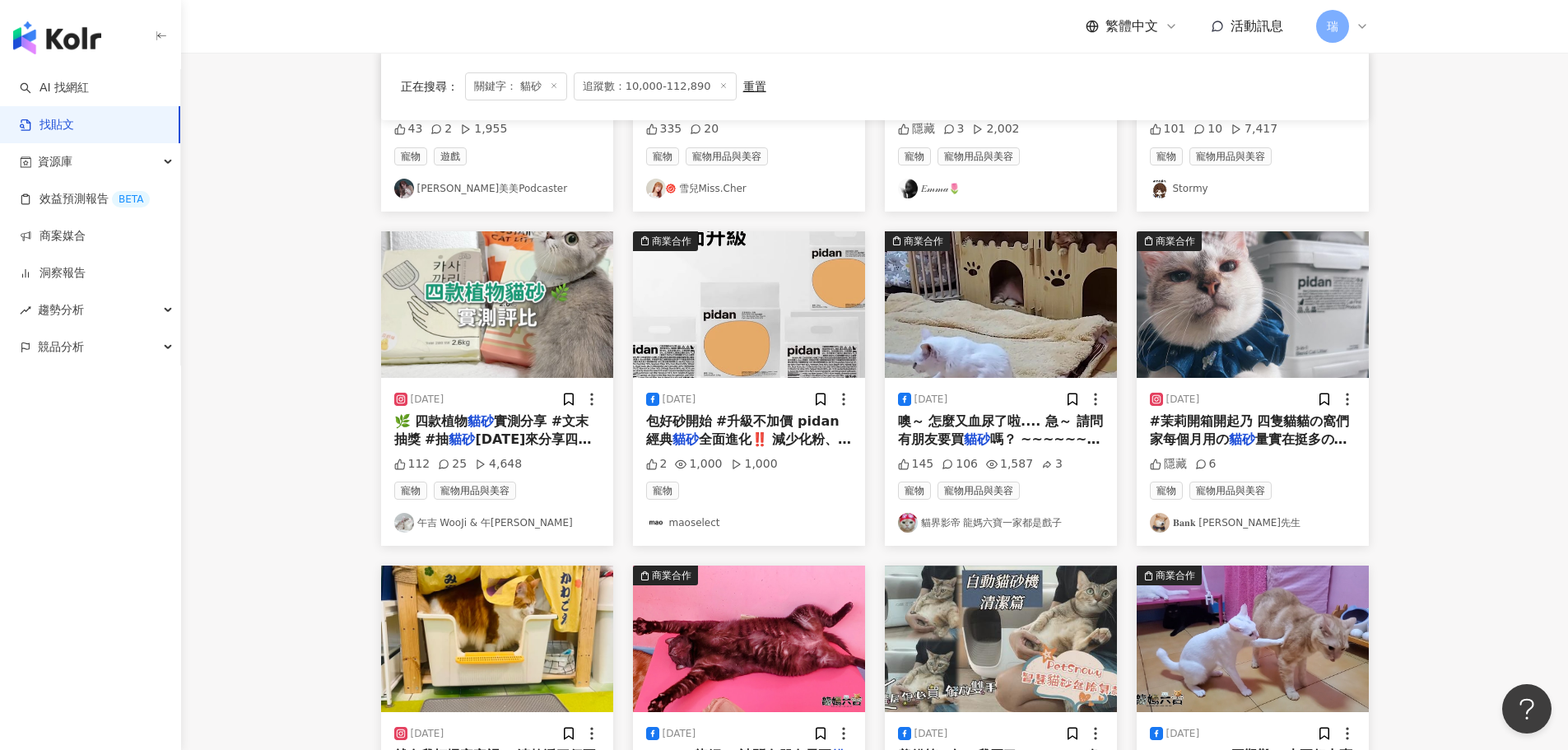
scroll to position [651, 0]
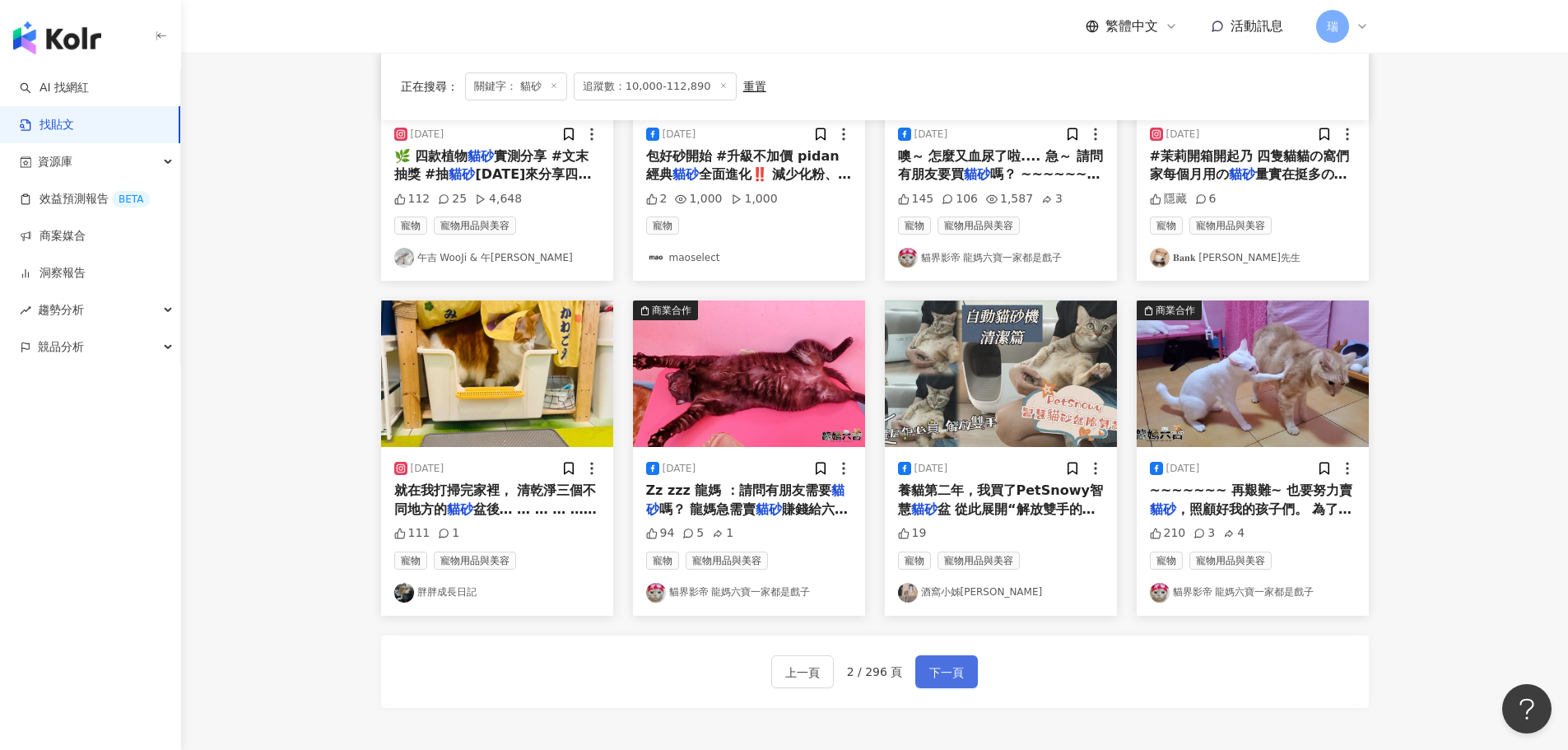
click at [959, 663] on span "下一頁" at bounding box center [946, 672] width 35 height 20
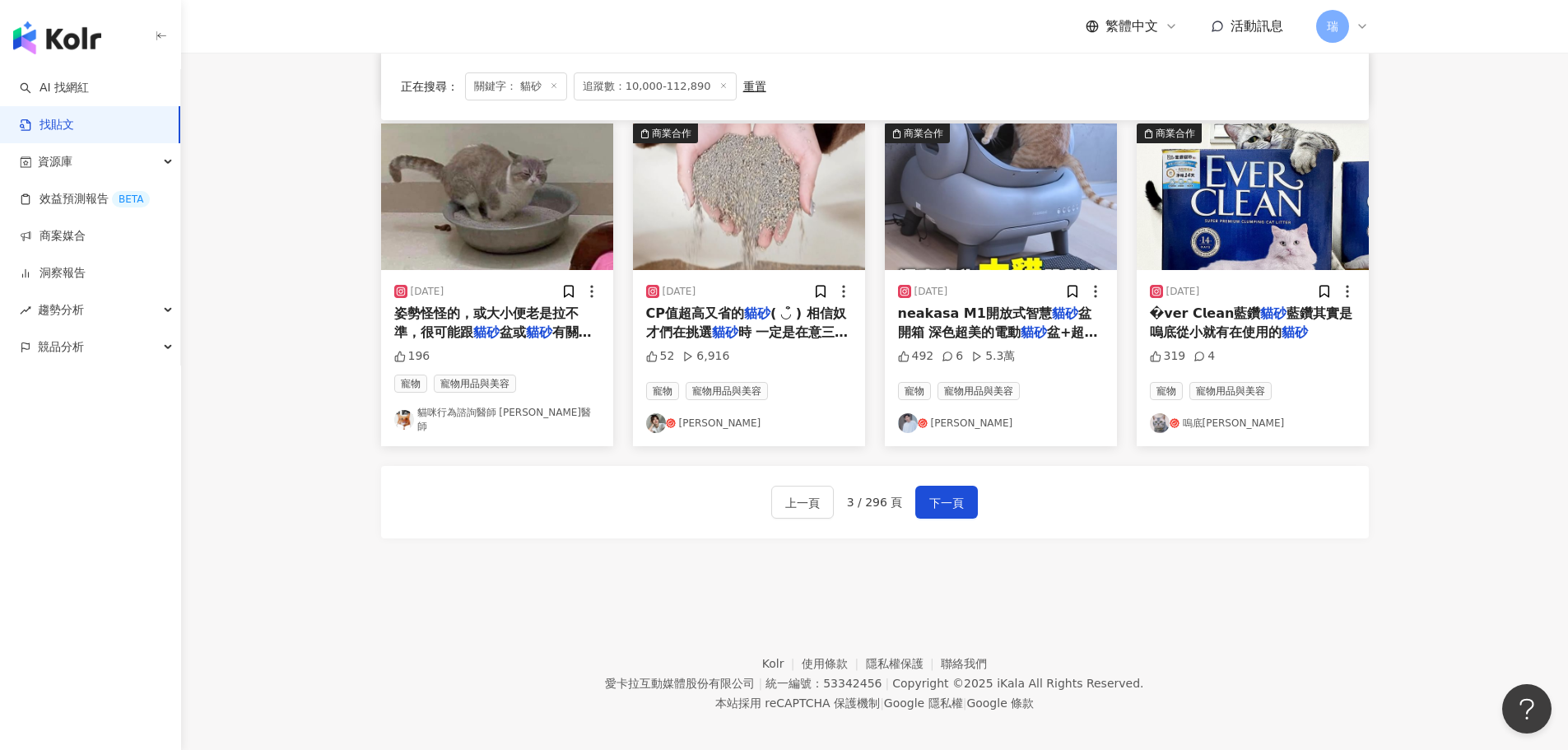
scroll to position [833, 0]
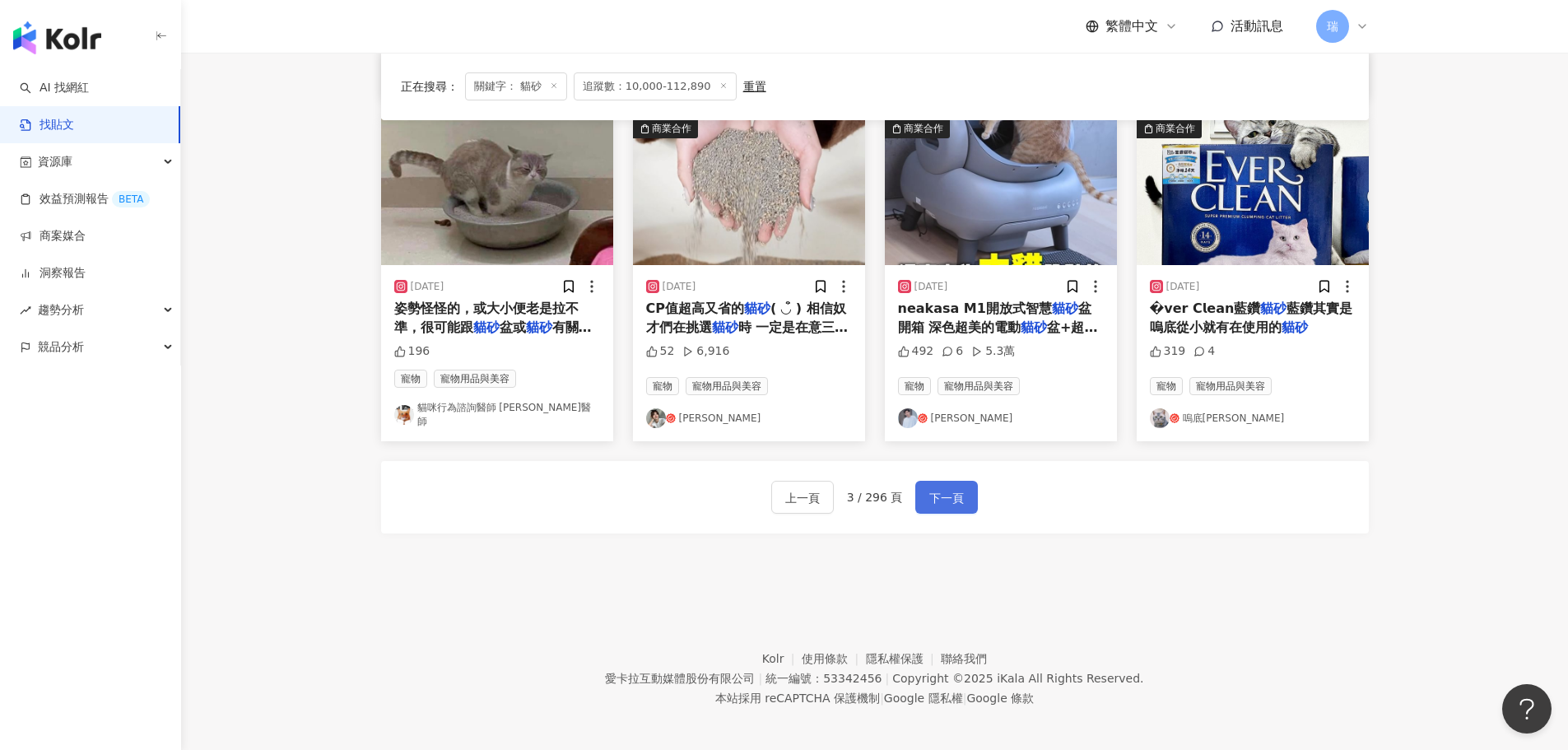
click at [947, 491] on span "下一頁" at bounding box center [946, 498] width 35 height 20
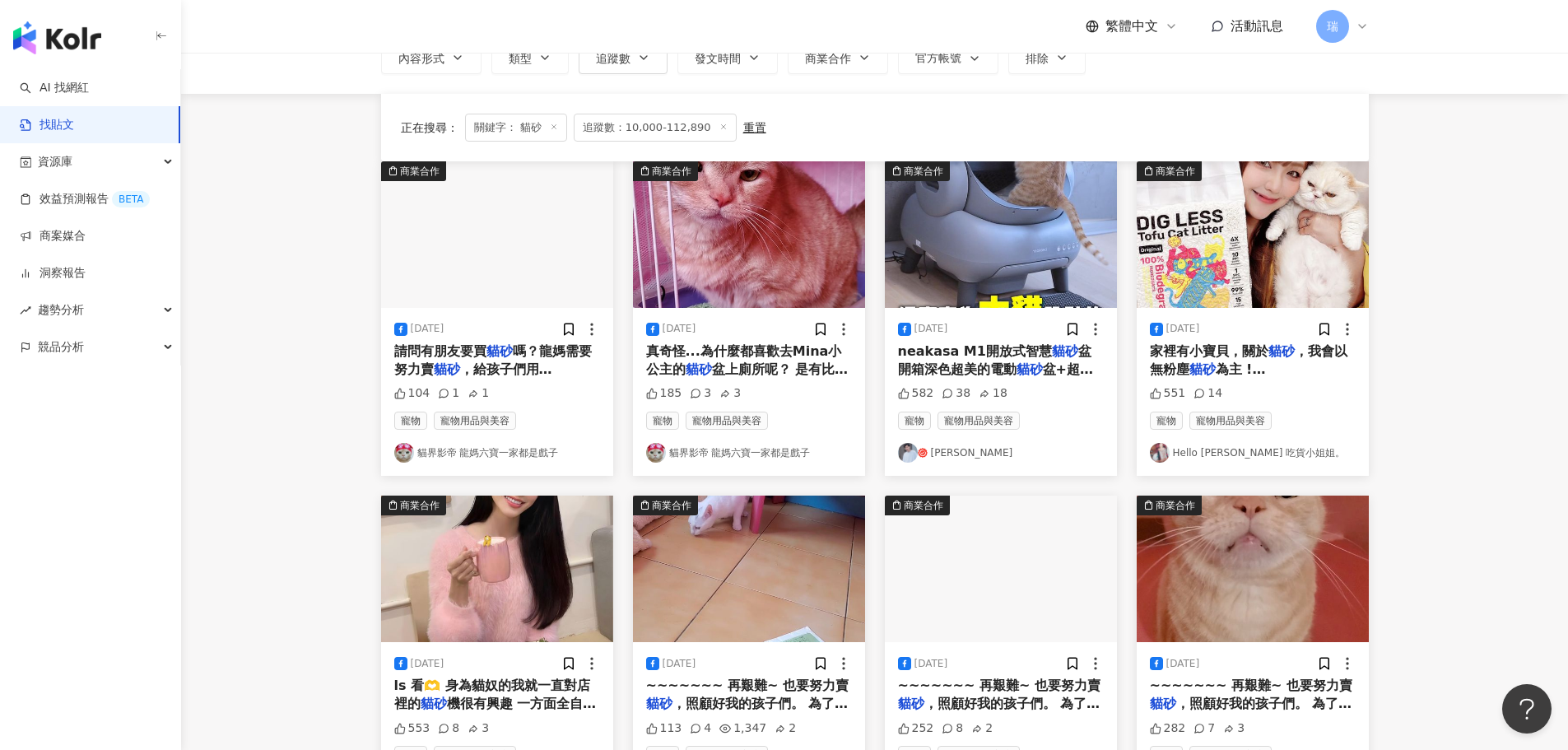
scroll to position [92, 0]
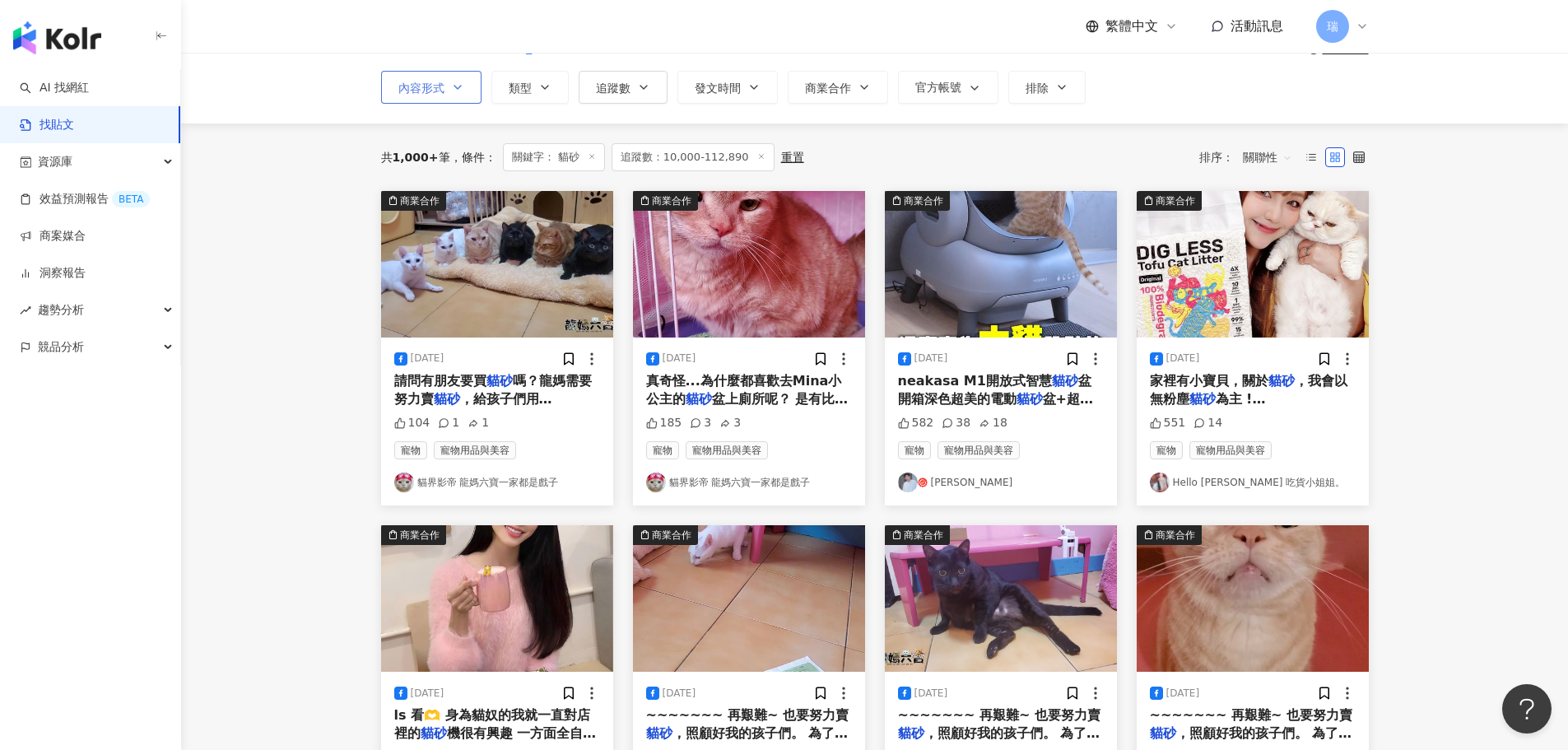
click at [463, 96] on button "內容形式" at bounding box center [431, 87] width 100 height 33
click at [538, 92] on icon "button" at bounding box center [544, 87] width 13 height 13
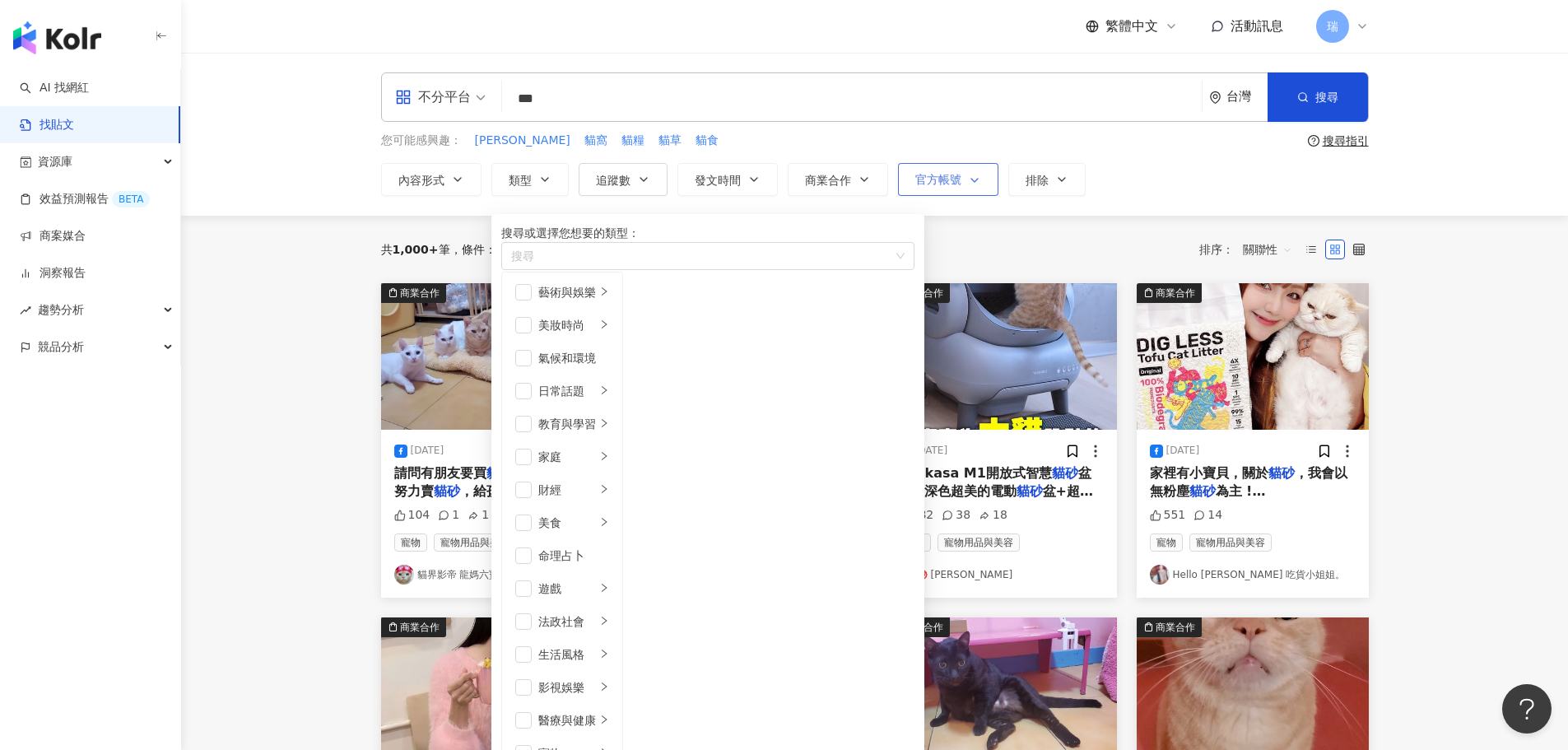
click at [974, 173] on icon "button" at bounding box center [974, 180] width 13 height 13
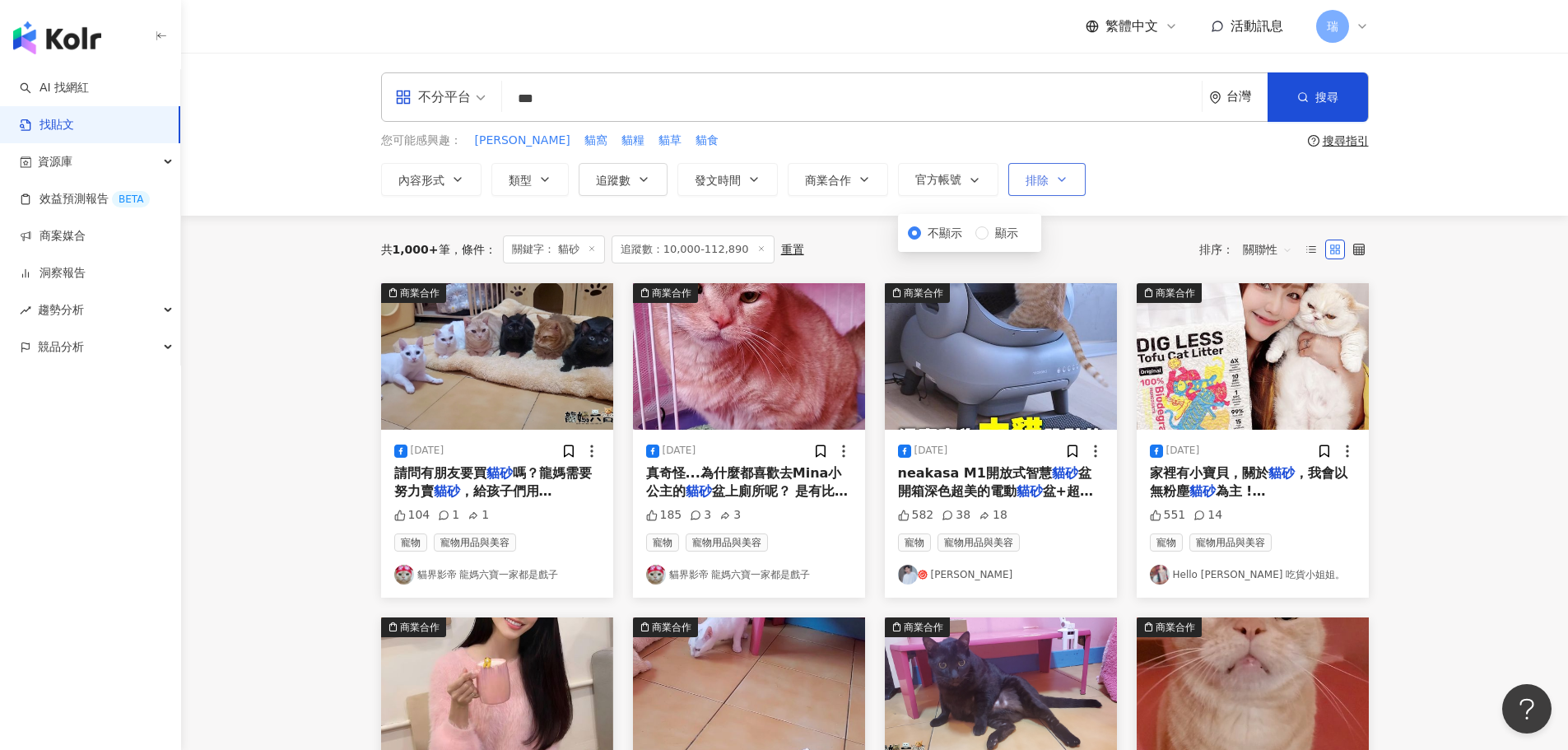
click at [1042, 183] on span "排除" at bounding box center [1037, 180] width 23 height 13
click at [856, 232] on div "共 1,000+ 筆 條件 ： 關鍵字： 貓砂 追蹤數：10,000-112,890 重置 排序： 關聯性" at bounding box center [874, 249] width 988 height 67
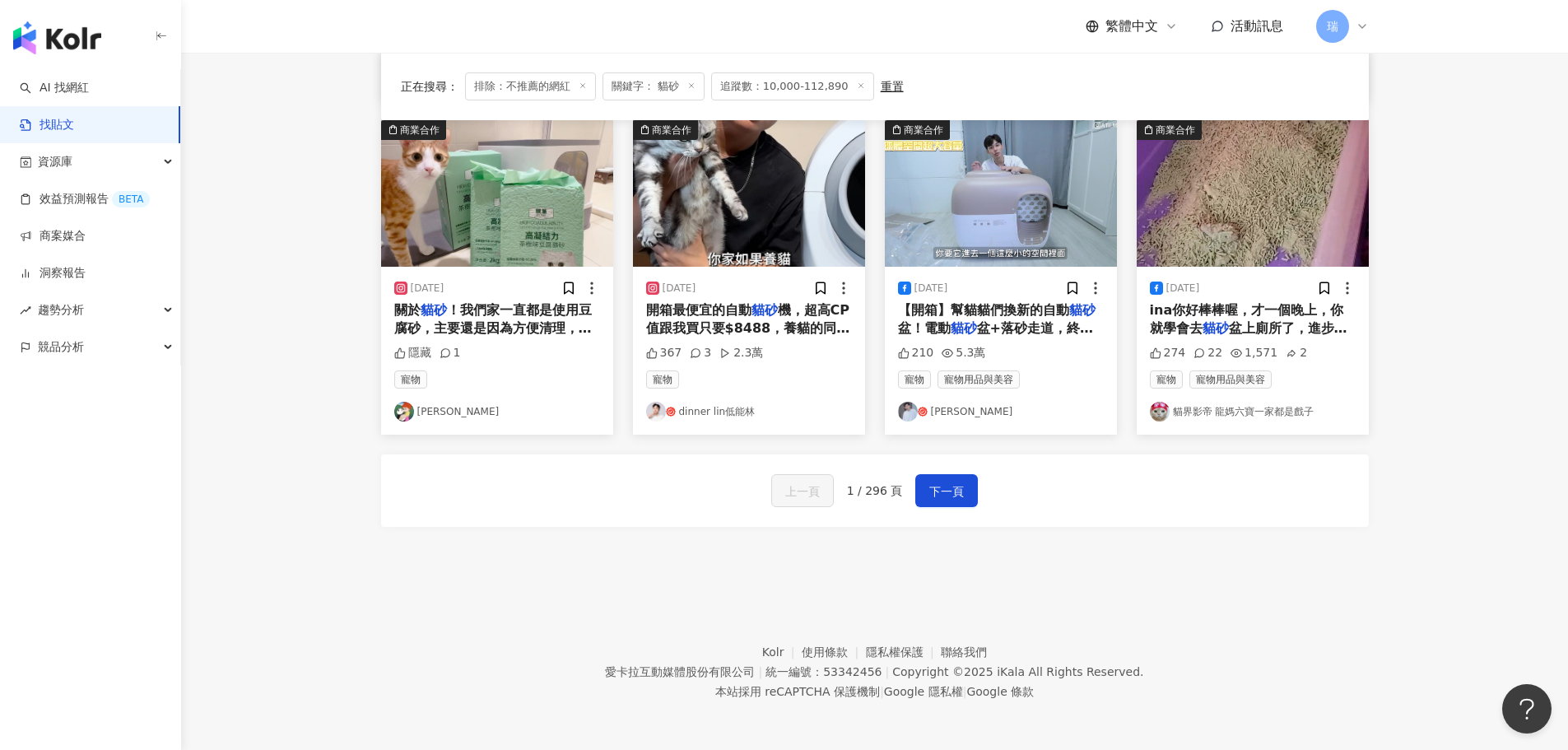
scroll to position [840, 0]
click at [940, 485] on span "下一頁" at bounding box center [946, 491] width 35 height 20
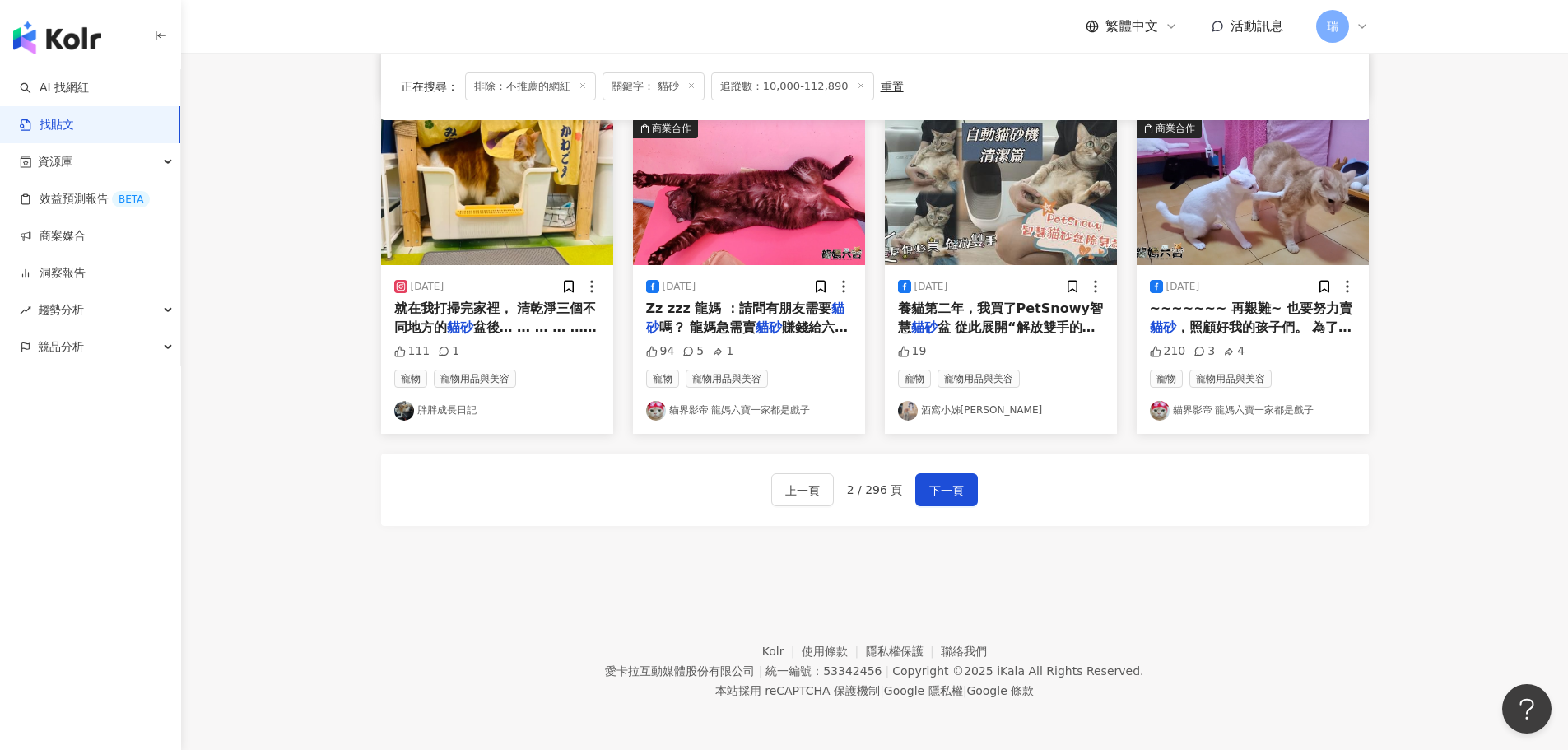
scroll to position [833, 0]
drag, startPoint x: 1278, startPoint y: 514, endPoint x: 1067, endPoint y: 501, distance: 211.4
click at [1278, 514] on div "上一頁 2 / 296 頁 下一頁" at bounding box center [874, 489] width 988 height 72
click at [948, 478] on button "下一頁" at bounding box center [947, 489] width 63 height 33
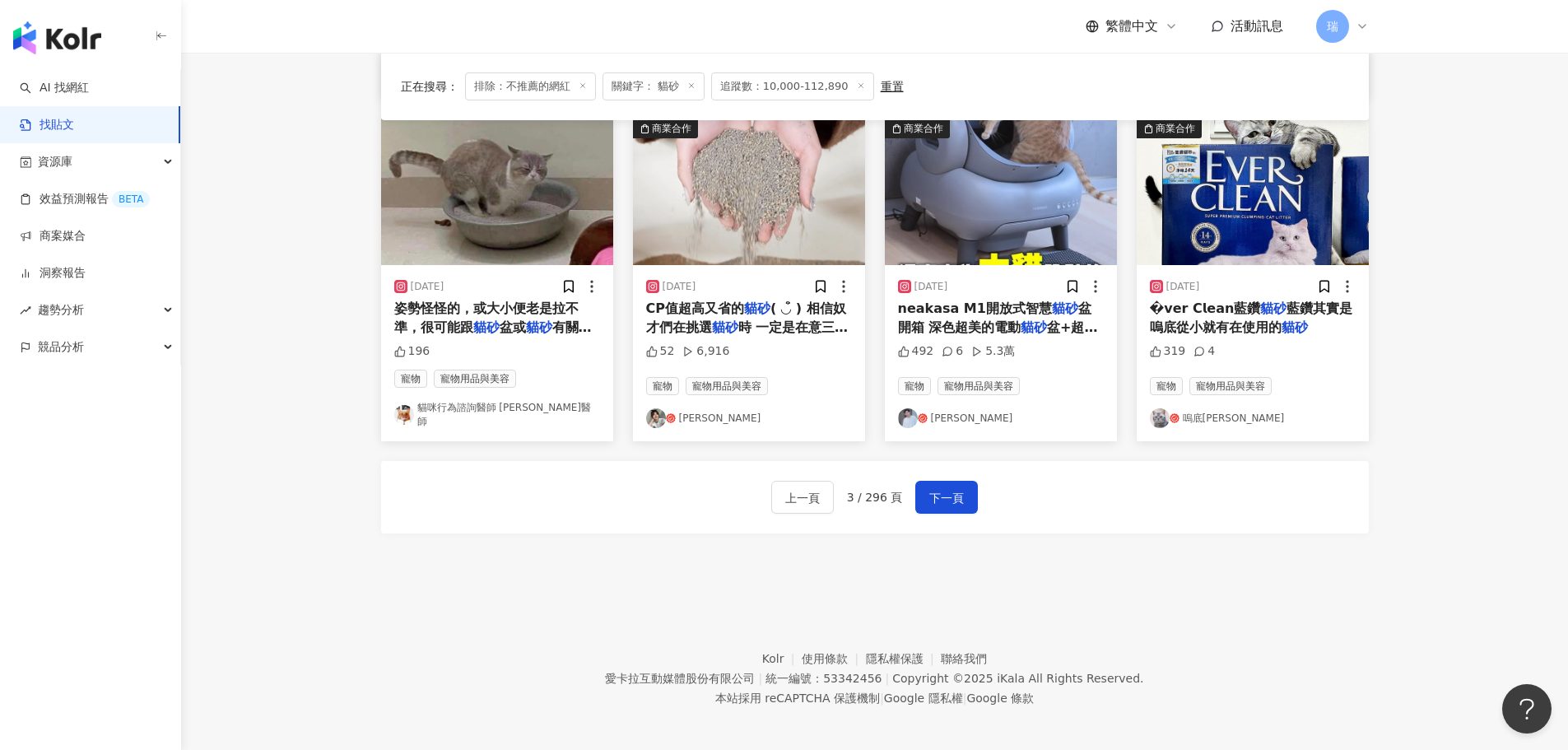
click at [856, 82] on icon at bounding box center [860, 85] width 8 height 8
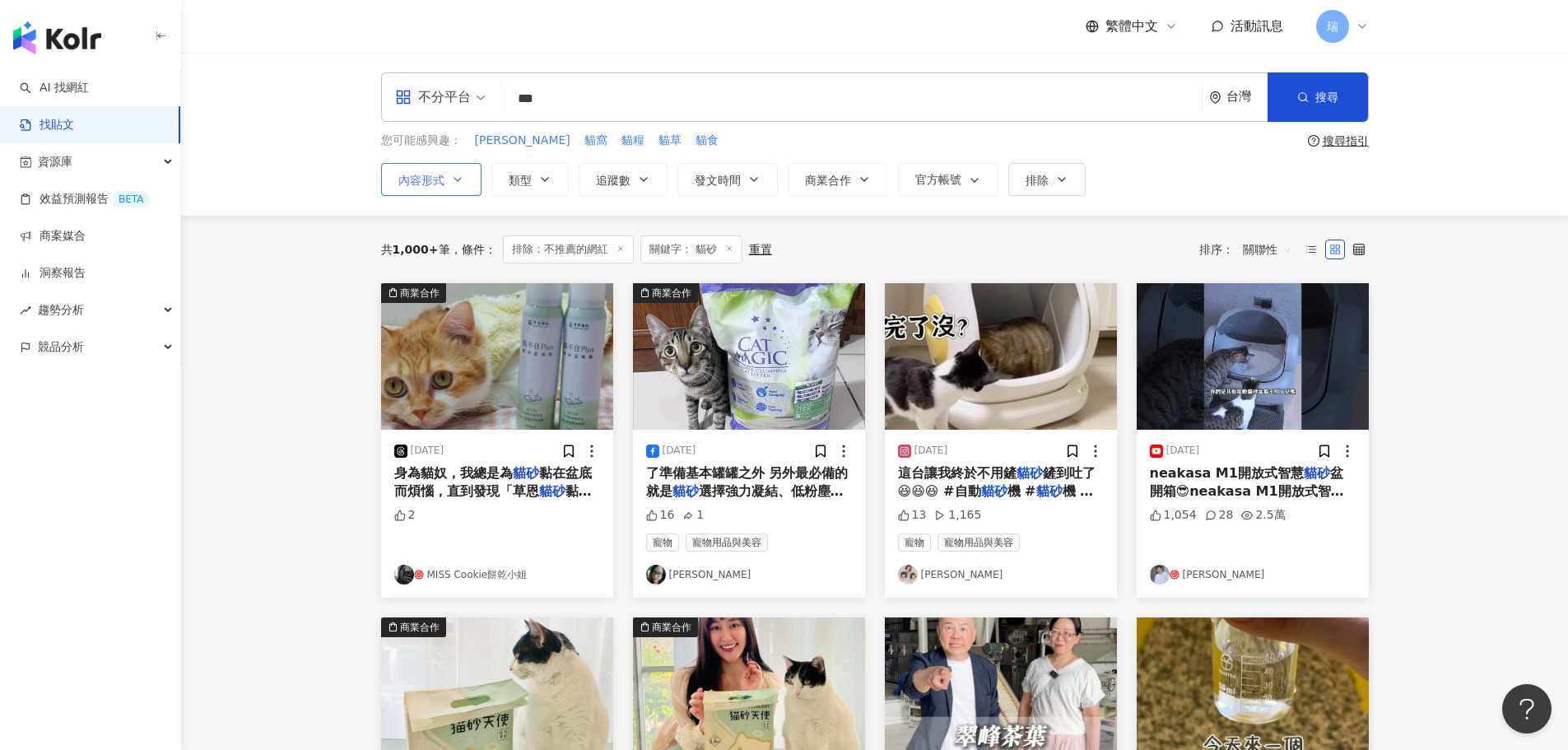
click at [439, 181] on span "內容形式" at bounding box center [422, 180] width 46 height 13
click at [619, 170] on button "追蹤數" at bounding box center [622, 179] width 89 height 33
type input "*"
type input "*******"
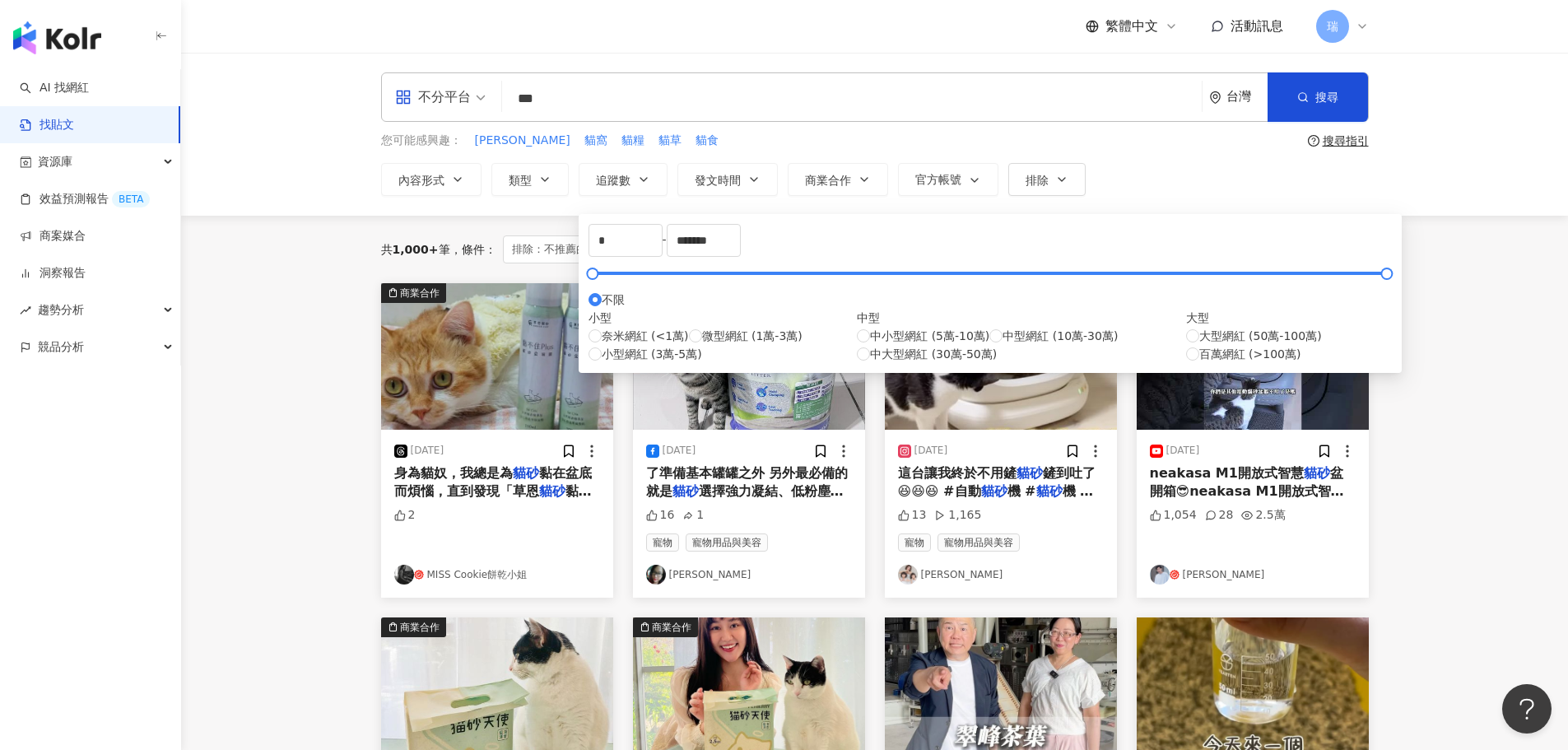
click at [1181, 192] on div "內容形式 類型 追蹤數 發文時間 商業合作 官方帳號 排除 * - ******* 不限 小型 奈米網紅 (<1萬) 微型網紅 (1萬-3萬) 小型網紅 (3…" at bounding box center [874, 179] width 988 height 33
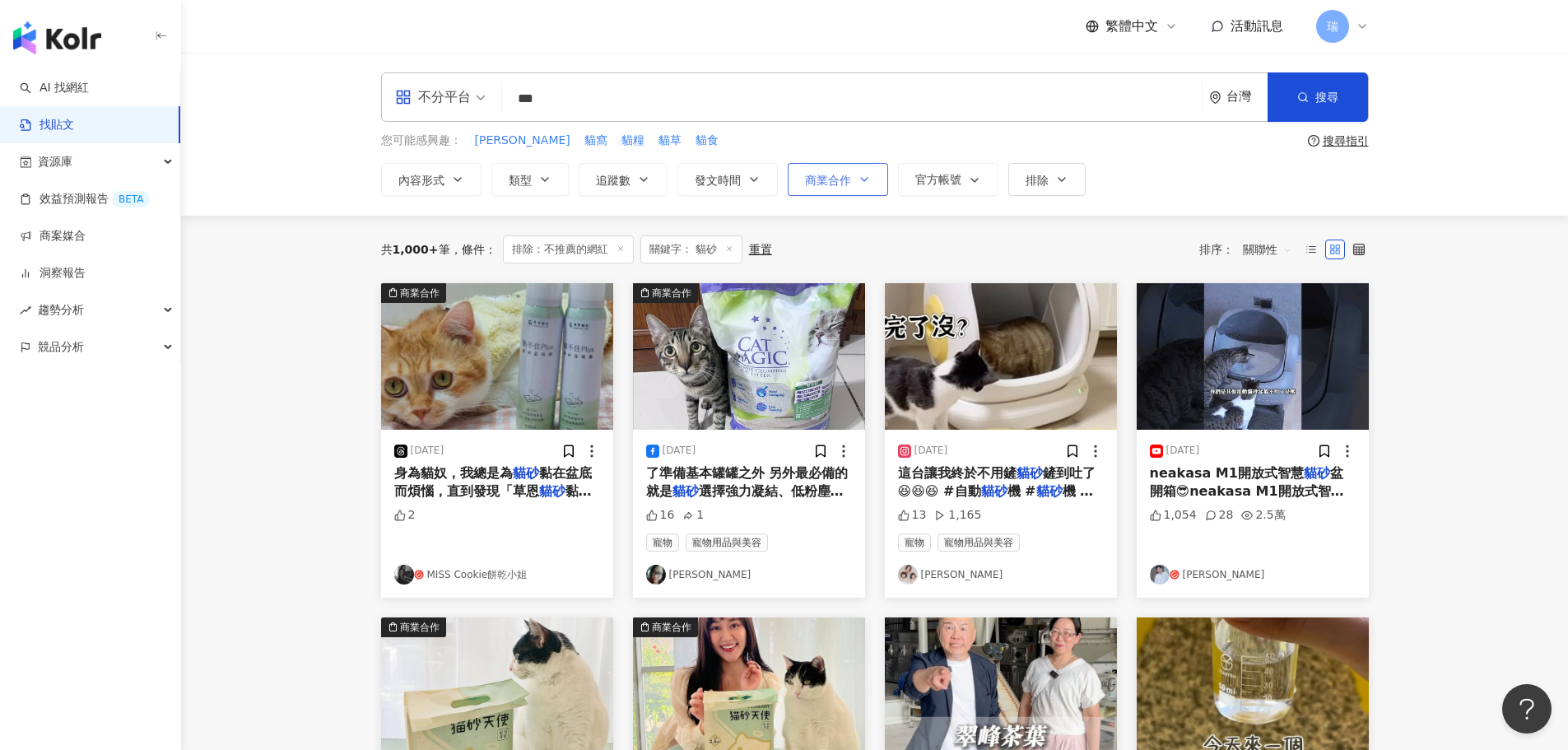
click at [846, 187] on span "商業合作" at bounding box center [828, 180] width 46 height 13
click at [637, 181] on icon "button" at bounding box center [644, 179] width 13 height 13
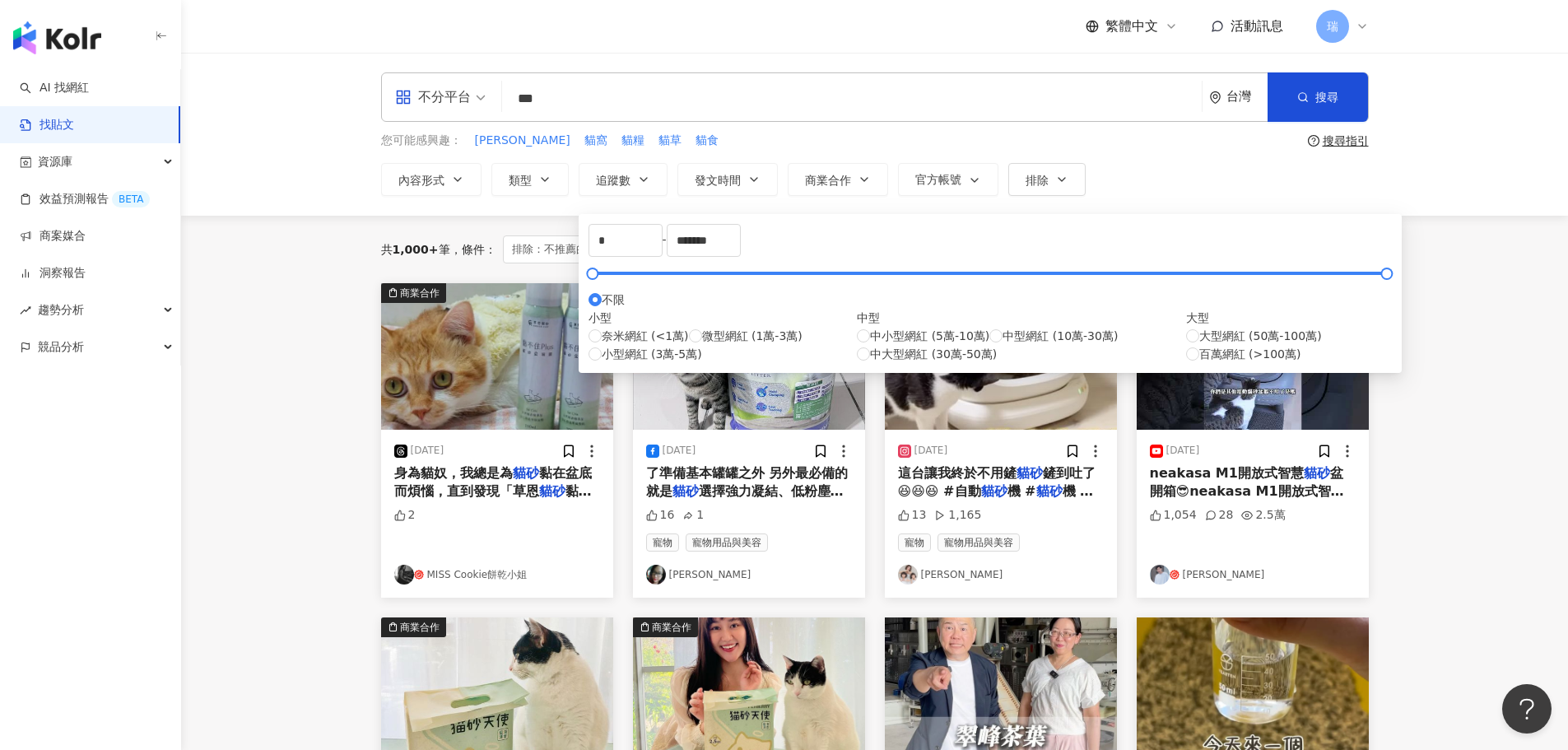
click at [1412, 166] on div "不分平台 ** 台灣 搜尋 searchOperator 插入語法 完全符合 "" 聯集 OR 交集 AND 排除 - 群組 {} 您可能感興趣： 凱舒 貓窩…" at bounding box center [874, 134] width 1387 height 163
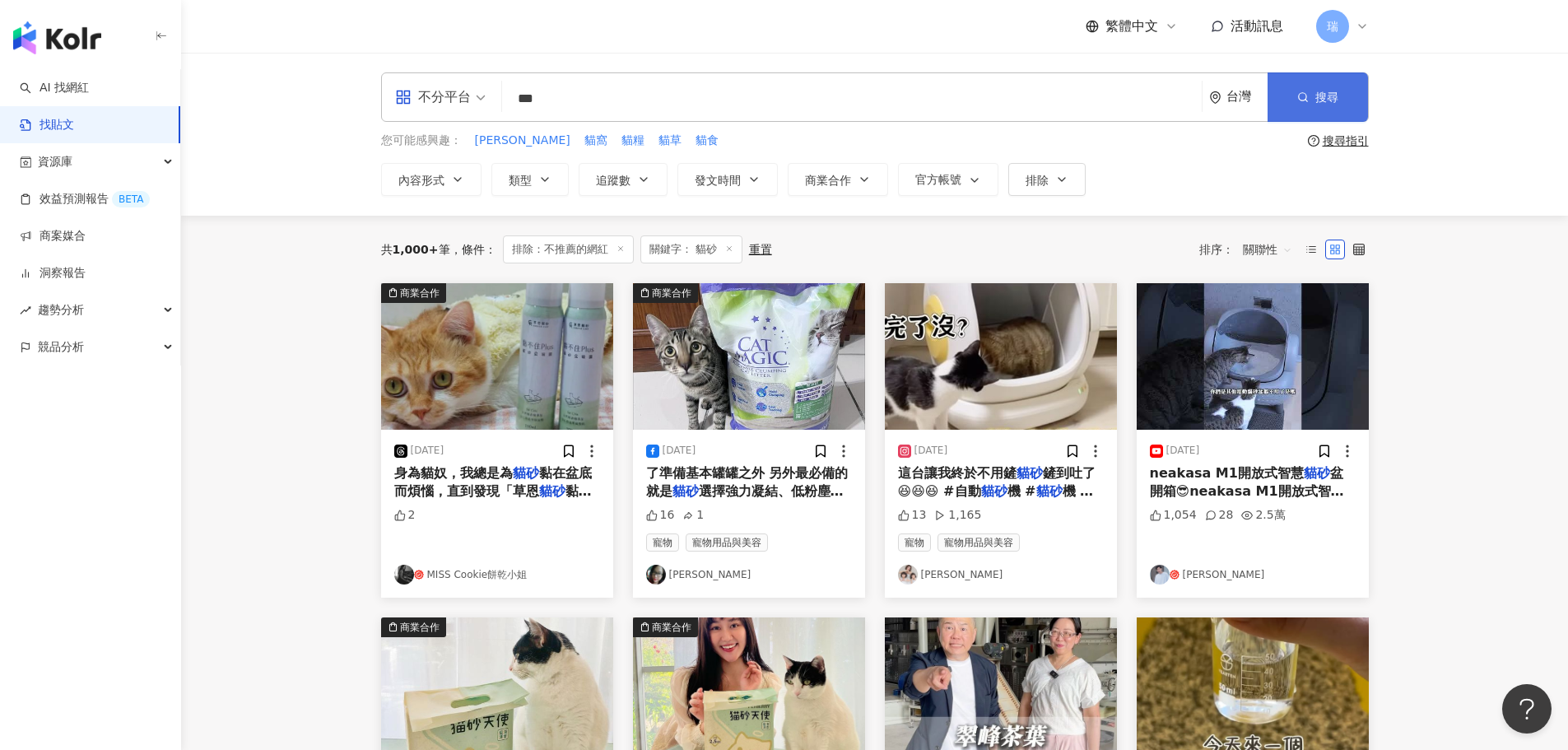
click at [1313, 108] on button "搜尋" at bounding box center [1318, 97] width 100 height 49
click at [1441, 316] on main "不分平台 ** 台灣 搜尋 searchOperator 插入語法 完全符合 "" 聯集 OR 交集 AND 排除 - 群組 {} 您可能感興趣： 凱舒 貓窩…" at bounding box center [874, 729] width 1387 height 1354
click at [619, 181] on span "追蹤數" at bounding box center [613, 180] width 35 height 13
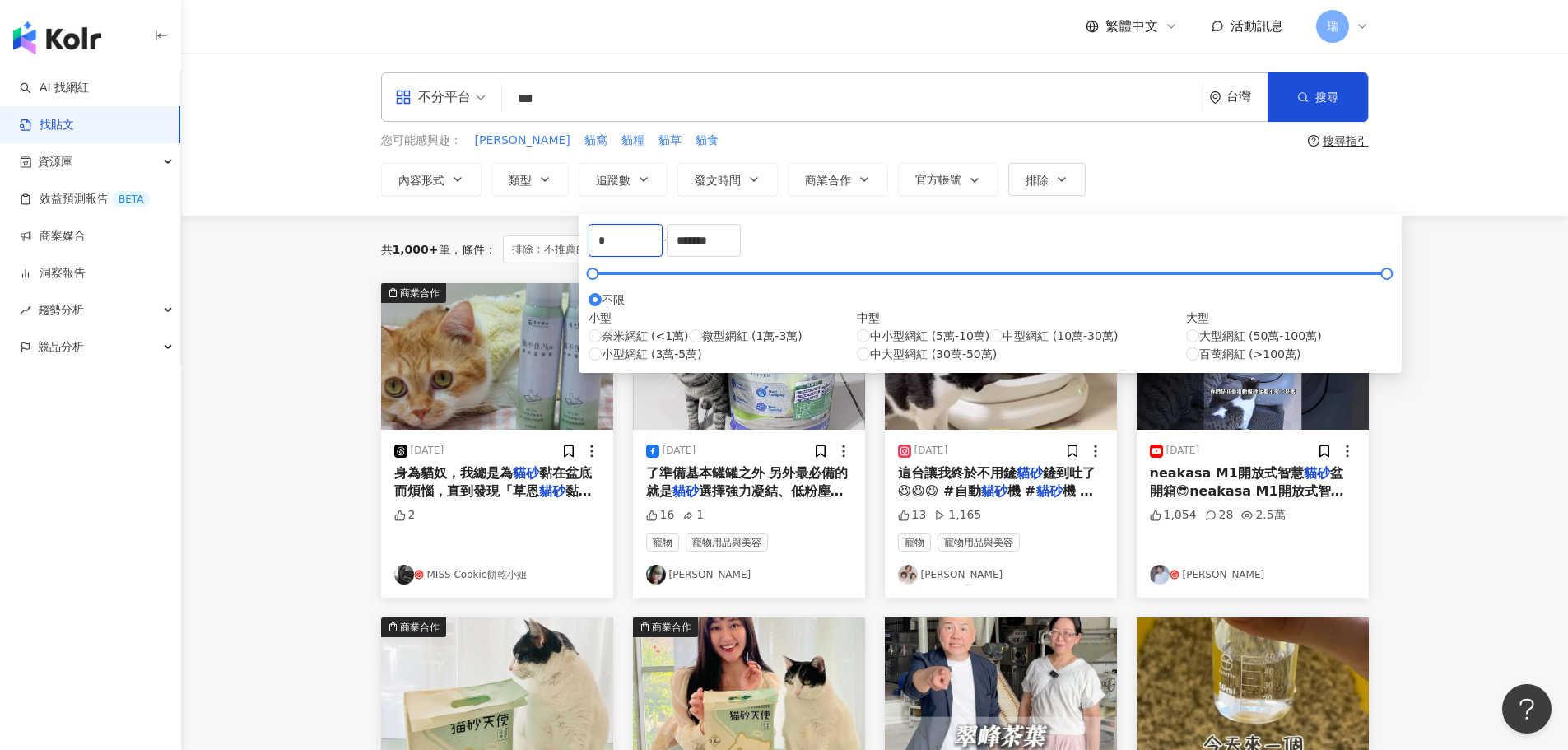
drag, startPoint x: 638, startPoint y: 257, endPoint x: 527, endPoint y: 250, distance: 111.2
click at [528, 255] on main "不分平台 ** 台灣 搜尋 searchOperator 插入語法 完全符合 "" 聯集 OR 交集 AND 排除 - 群組 {} 您可能感興趣： 凱舒 貓窩…" at bounding box center [874, 729] width 1387 height 1354
type input "*****"
click at [1341, 96] on button "搜尋" at bounding box center [1318, 97] width 100 height 49
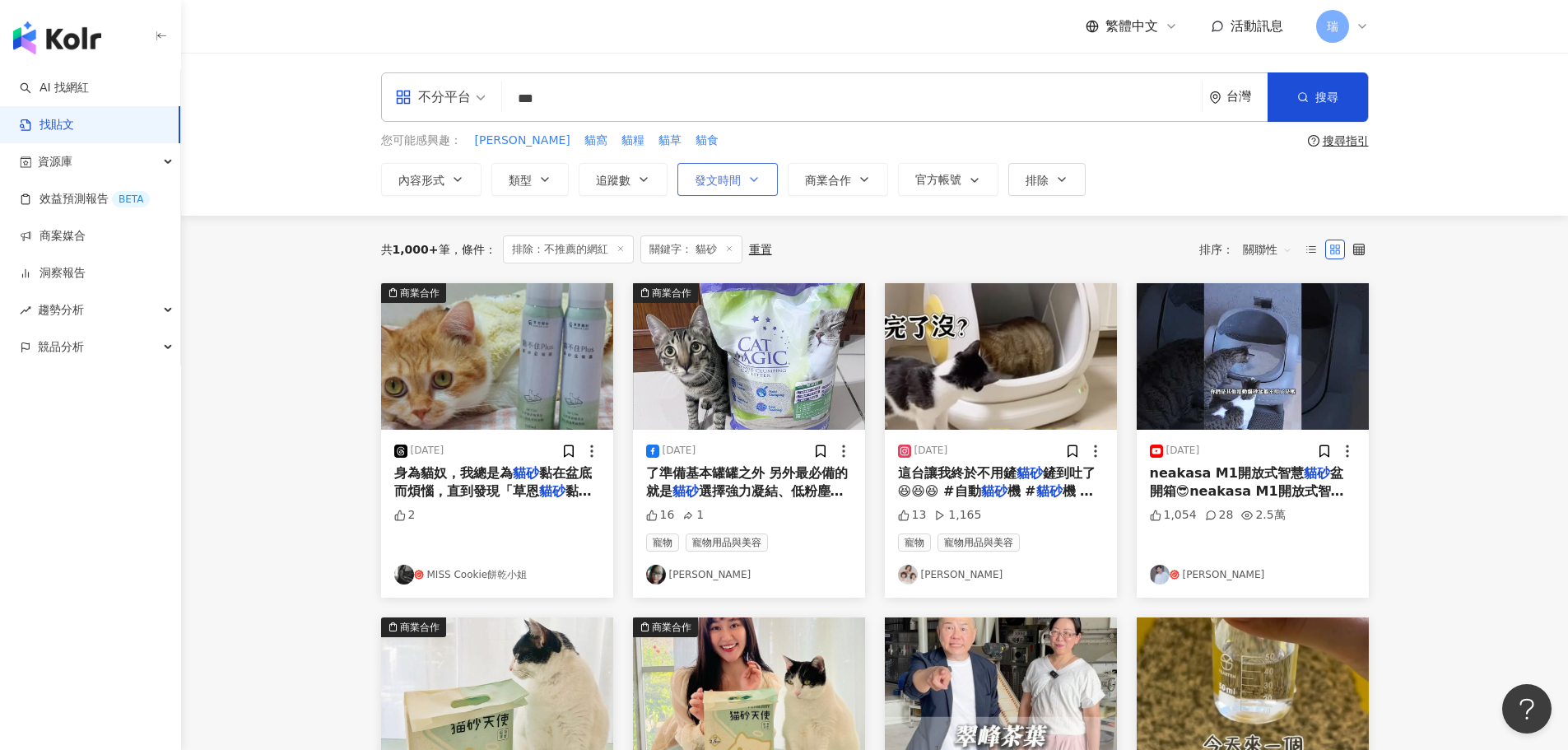
click at [736, 184] on span "發文時間" at bounding box center [718, 180] width 46 height 13
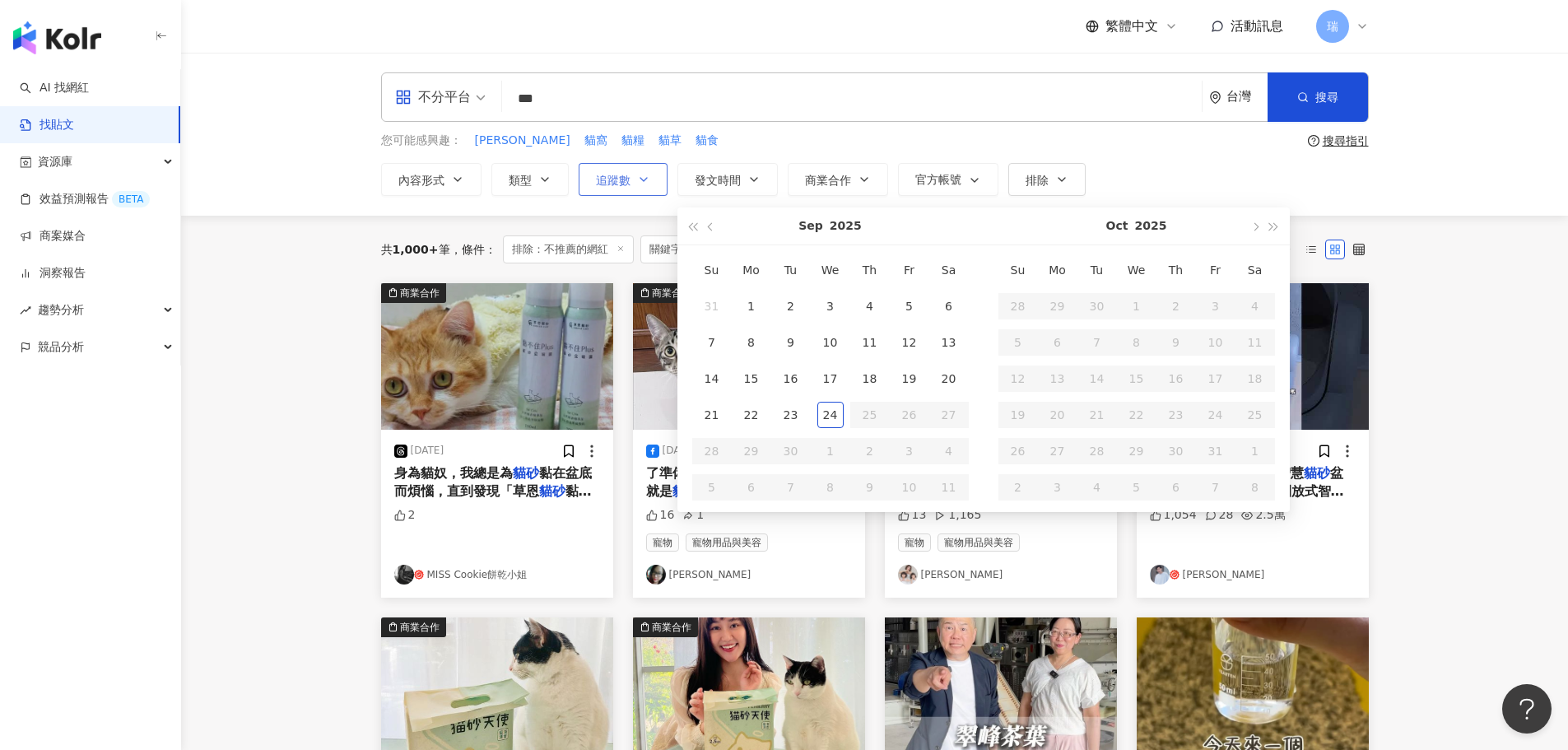
click at [639, 190] on button "追蹤數" at bounding box center [622, 179] width 89 height 33
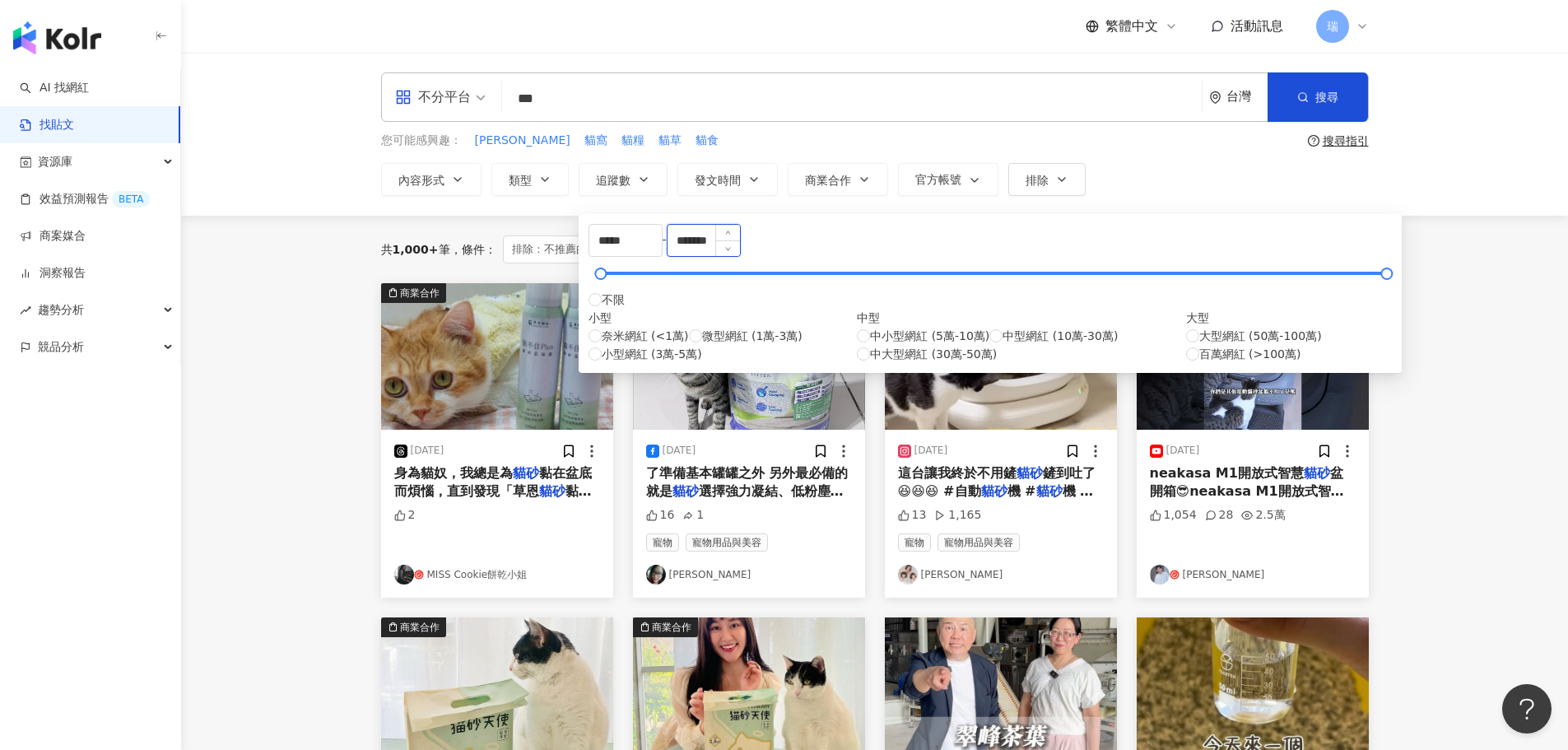
drag, startPoint x: 932, startPoint y: 251, endPoint x: 845, endPoint y: 250, distance: 87.0
click at [740, 256] on input "*******" at bounding box center [704, 240] width 72 height 31
click at [740, 249] on input "******" at bounding box center [704, 240] width 72 height 31
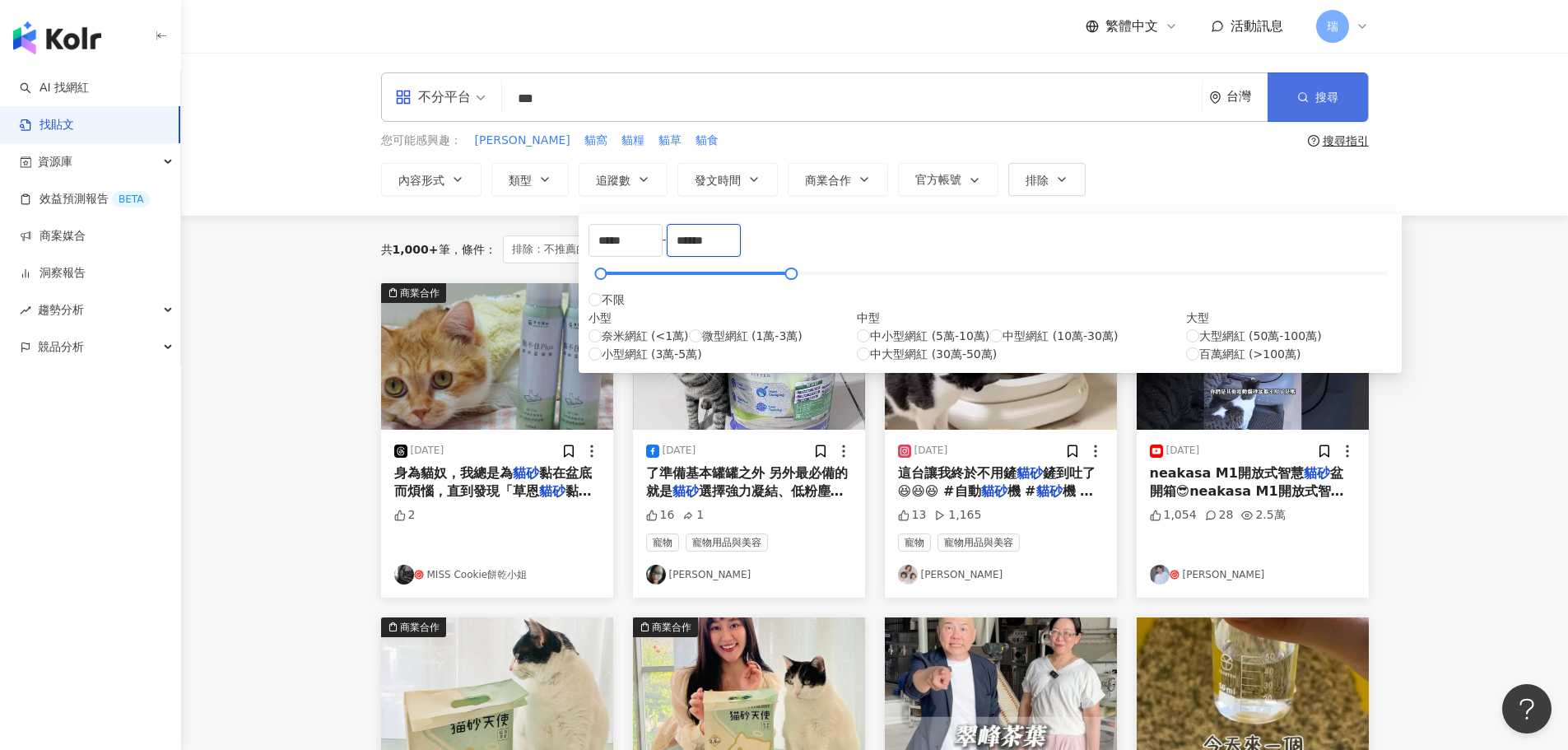
type input "******"
click at [1322, 109] on button "搜尋" at bounding box center [1318, 97] width 100 height 49
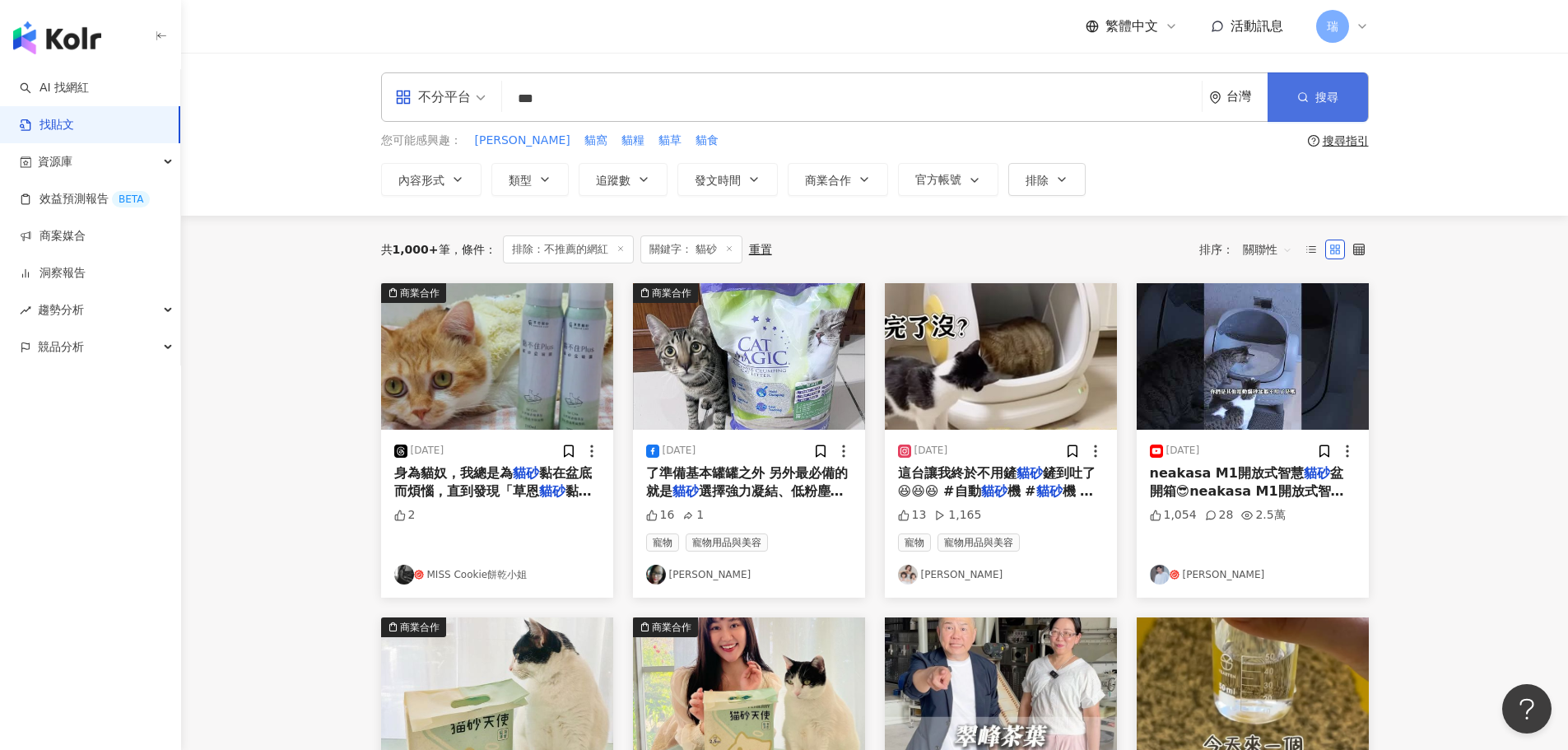
click at [1297, 98] on icon "button" at bounding box center [1302, 97] width 12 height 12
click at [652, 181] on button "追蹤數" at bounding box center [622, 179] width 89 height 33
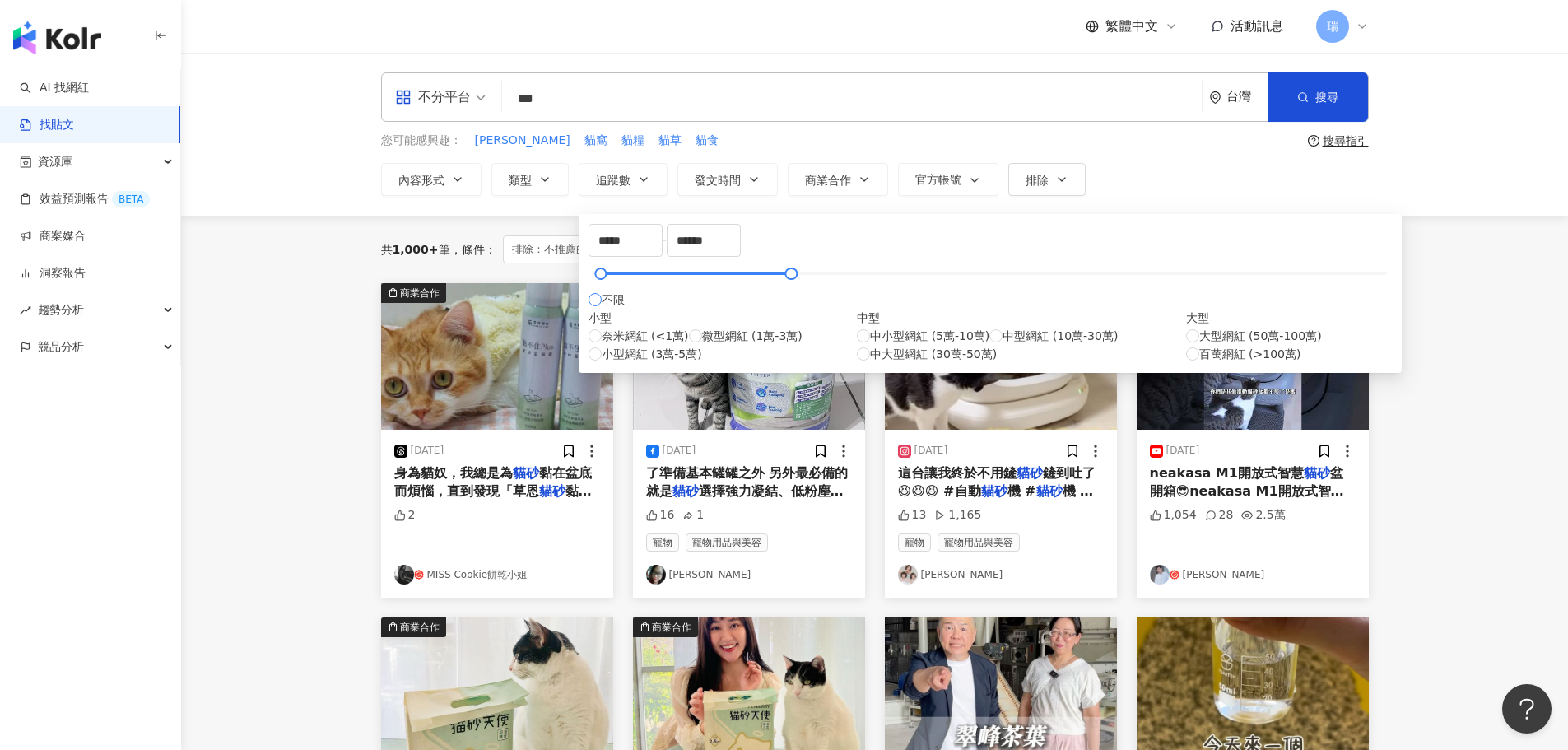
click at [625, 300] on label "不限" at bounding box center [606, 299] width 37 height 18
type input "*"
type input "*******"
click at [746, 278] on div at bounding box center [990, 273] width 794 height 10
click at [658, 278] on div at bounding box center [990, 273] width 794 height 10
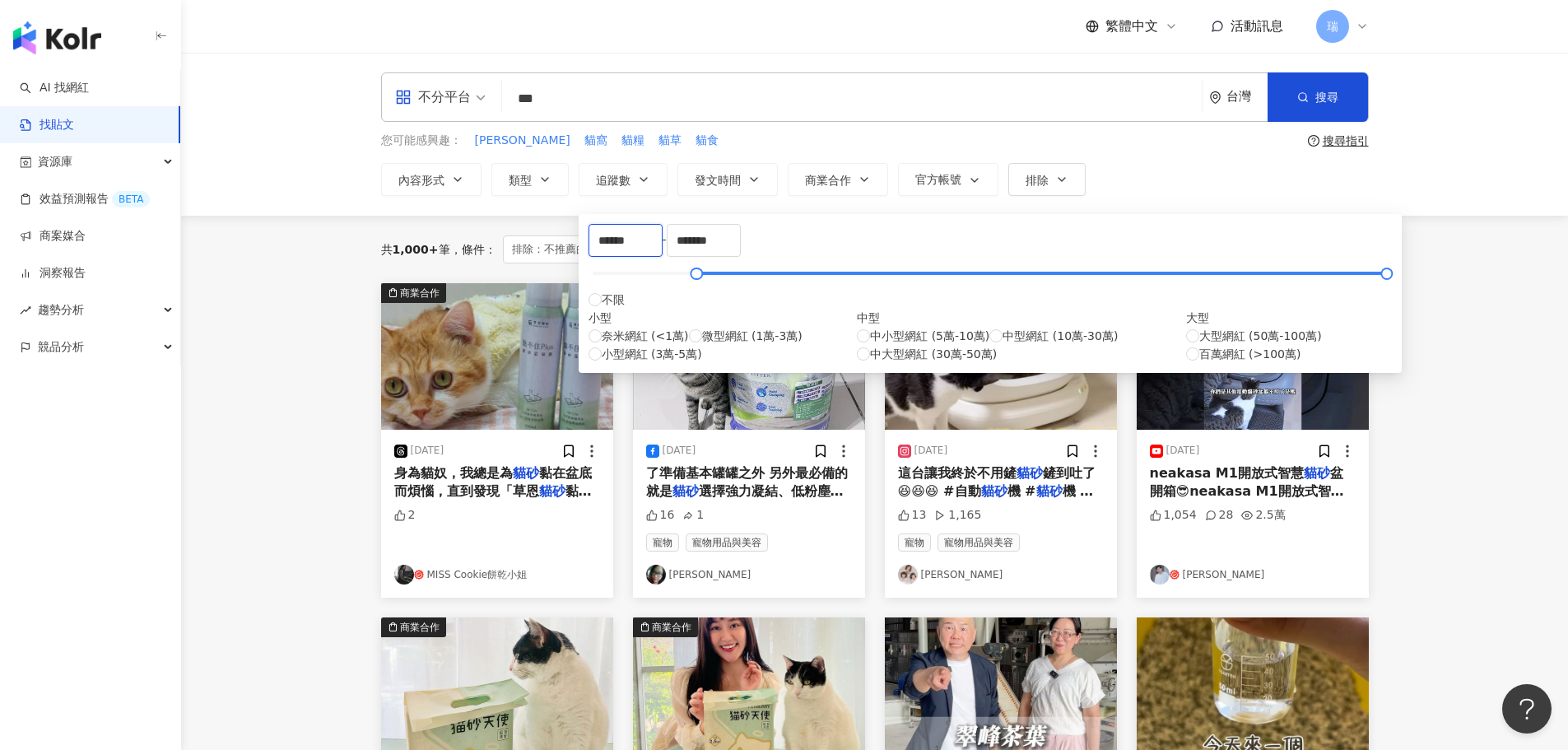
drag, startPoint x: 686, startPoint y: 250, endPoint x: 304, endPoint y: 240, distance: 382.1
click at [304, 240] on main "不分平台 ** 台灣 搜尋 searchOperator 插入語法 完全符合 "" 聯集 OR 交集 AND 排除 - 群組 {} 您可能感興趣： 凱舒 貓窩…" at bounding box center [874, 729] width 1387 height 1354
type input "*****"
drag, startPoint x: 889, startPoint y: 248, endPoint x: 472, endPoint y: 246, distance: 417.0
click at [473, 246] on main "不分平台 ** 台灣 搜尋 searchOperator 插入語法 完全符合 "" 聯集 OR 交集 AND 排除 - 群組 {} 您可能感興趣： 凱舒 貓窩…" at bounding box center [874, 729] width 1387 height 1354
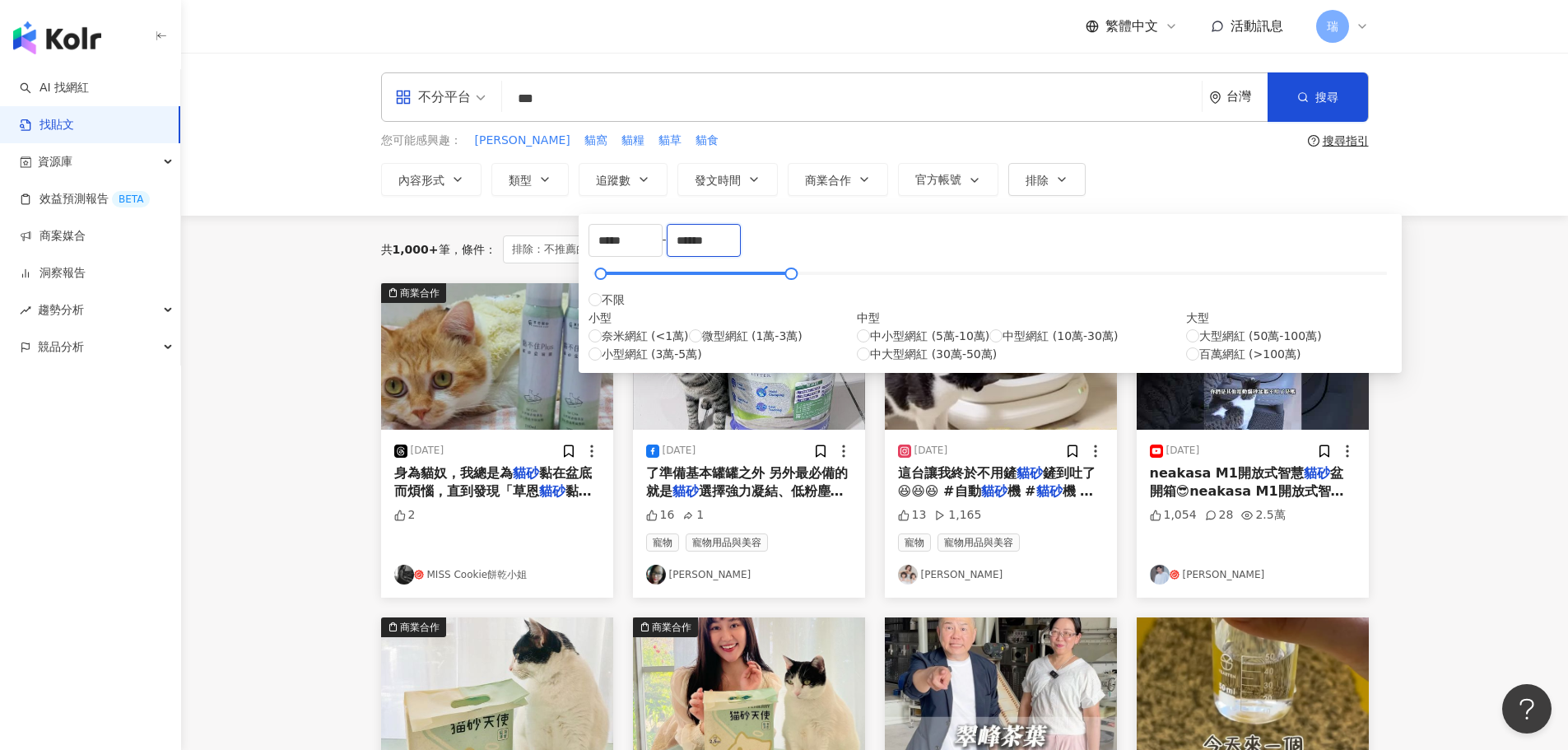
type input "******"
click at [782, 221] on div "***** - ****** 不限 小型 奈米網紅 (<1萬) 微型網紅 (1萬-3萬) 小型網紅 (3萬-5萬) 中型 中小型網紅 (5萬-10萬) 中型網…" at bounding box center [990, 293] width 823 height 159
click at [1191, 178] on div "內容形式 類型 追蹤數 發文時間 Sep 2025 Su Mo Tu We Th Fr Sa 31 1 2 3 4 5 6 7 8 9 10 11 12 13…" at bounding box center [874, 179] width 988 height 33
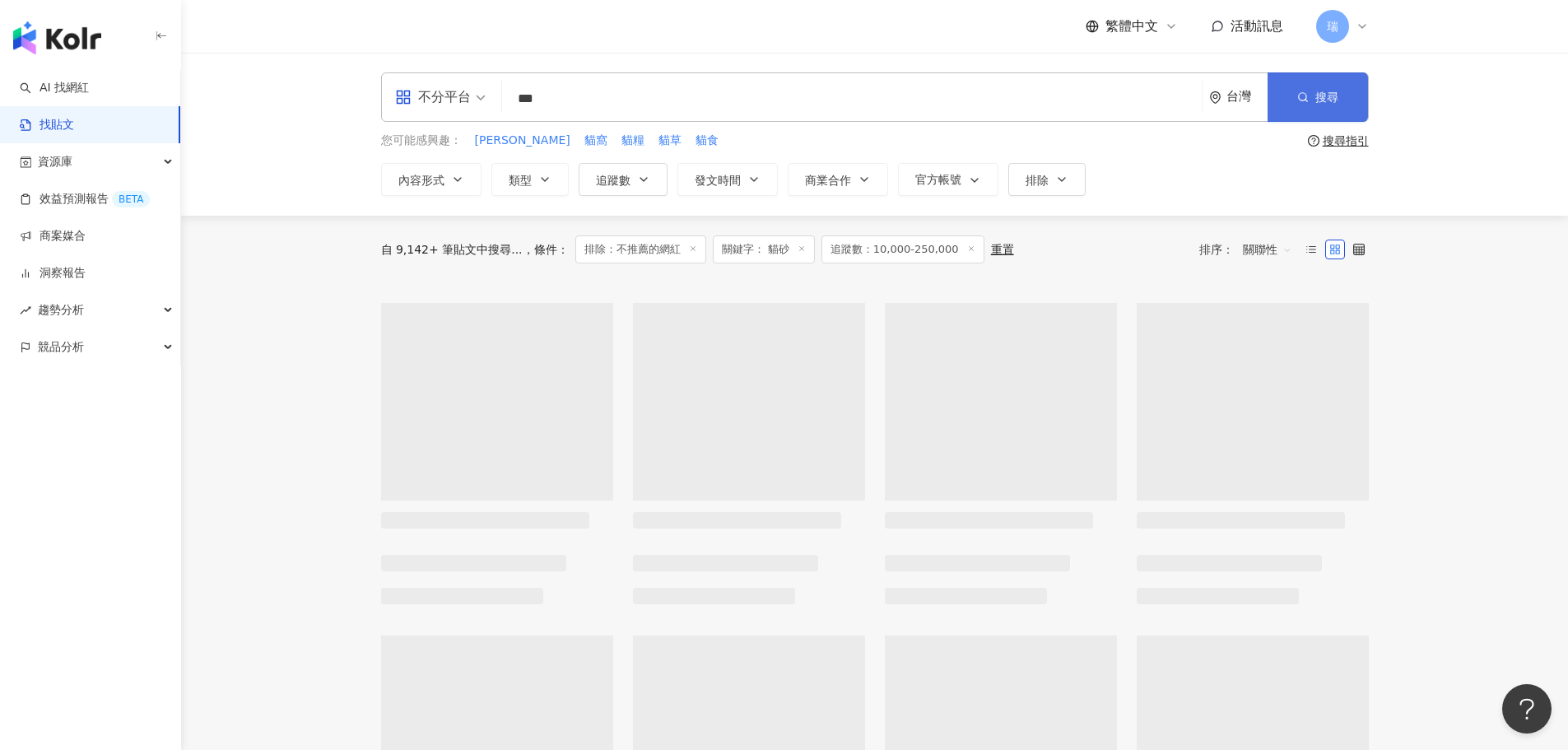
click at [1320, 104] on span "搜尋" at bounding box center [1327, 97] width 23 height 13
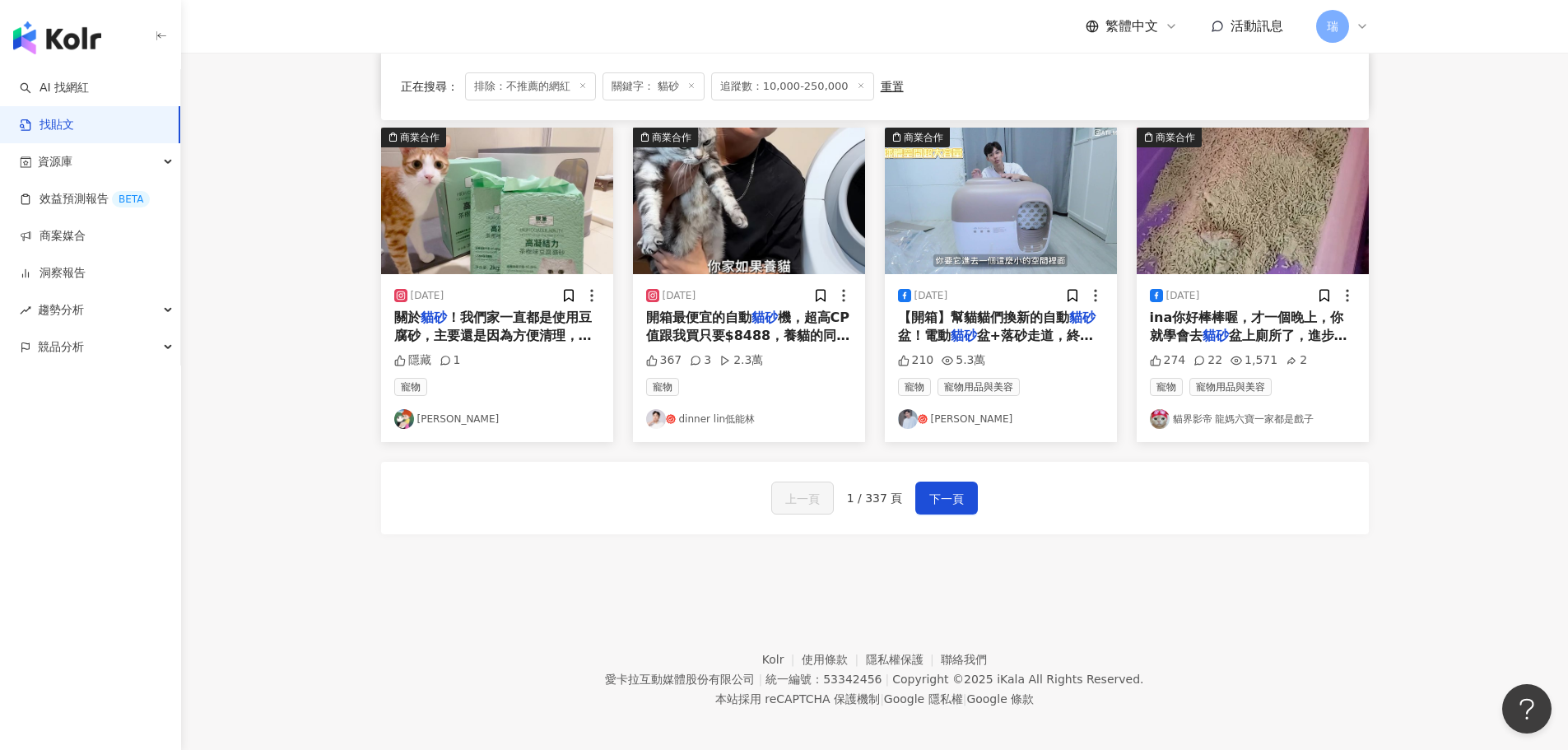
scroll to position [840, 0]
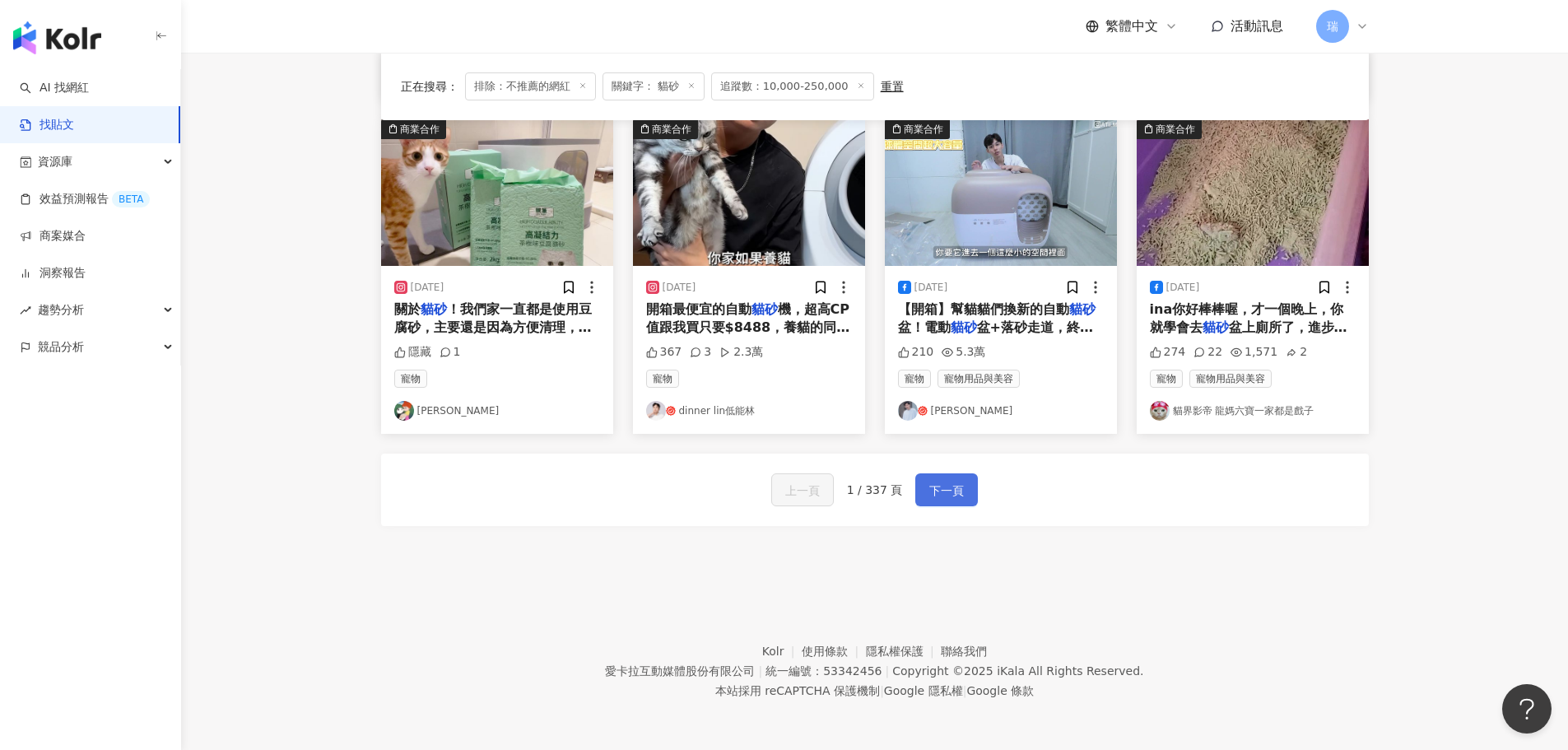
click at [943, 488] on span "下一頁" at bounding box center [946, 491] width 35 height 20
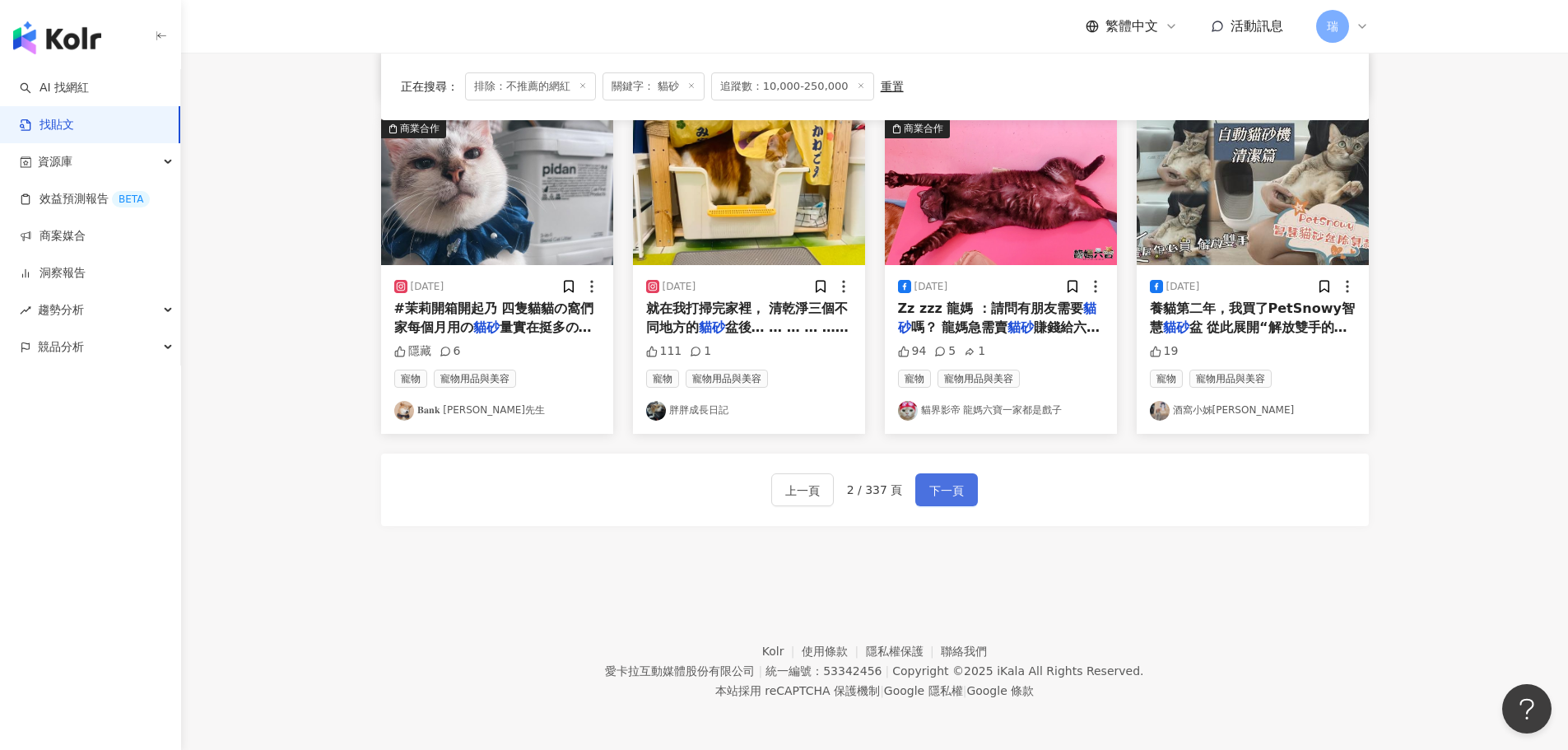
scroll to position [833, 0]
click at [943, 488] on span "下一頁" at bounding box center [946, 491] width 35 height 20
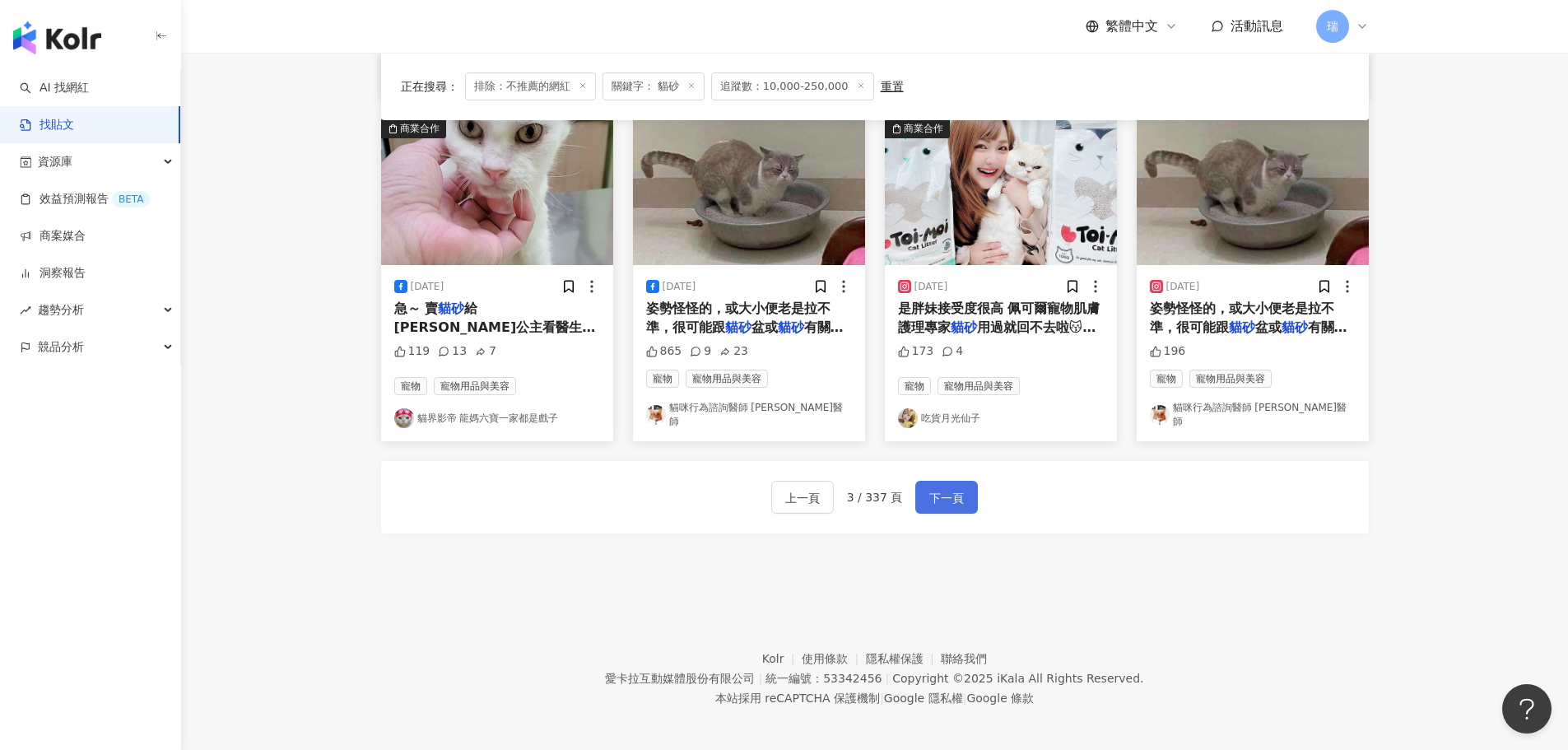
click at [943, 488] on span "下一頁" at bounding box center [946, 498] width 35 height 20
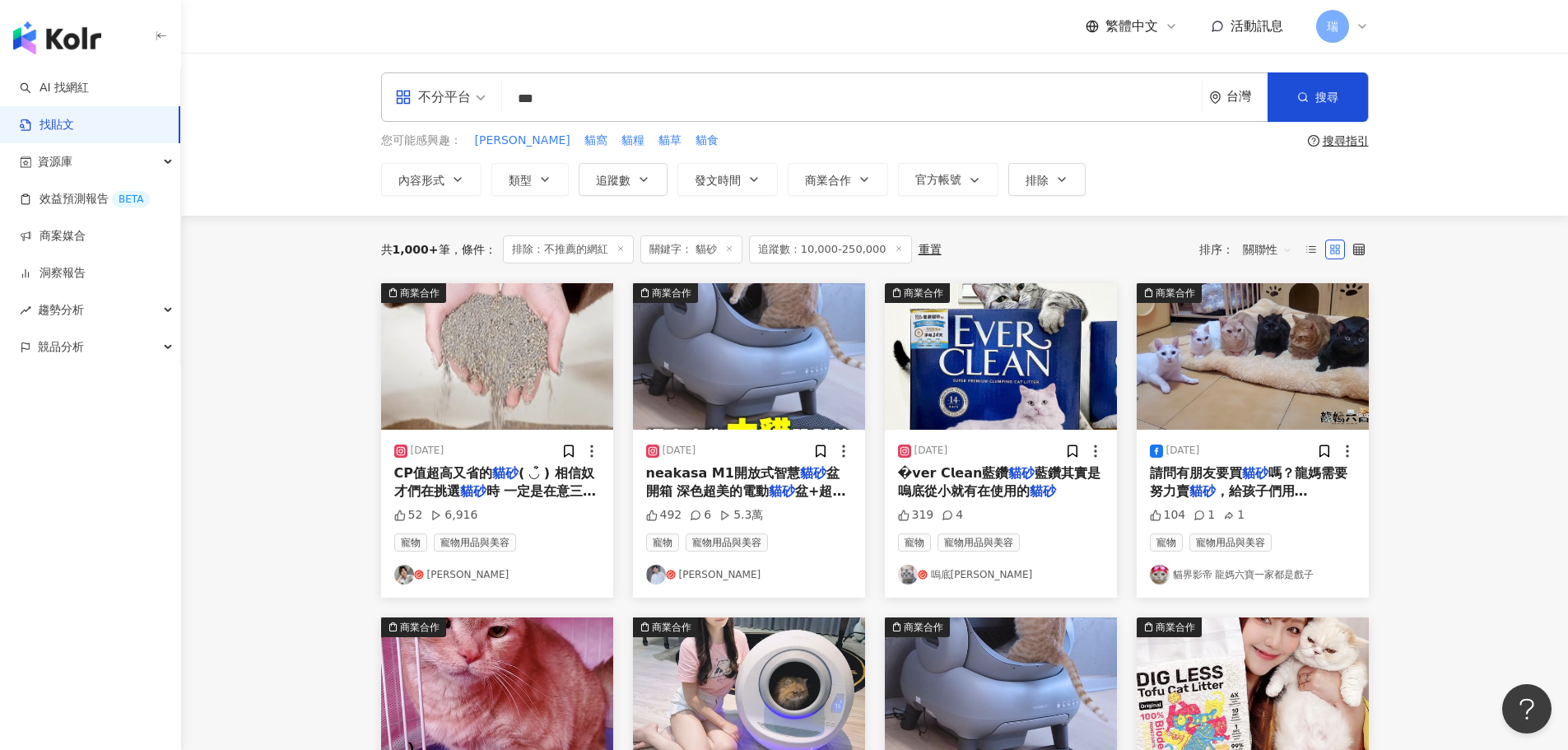
scroll to position [329, 0]
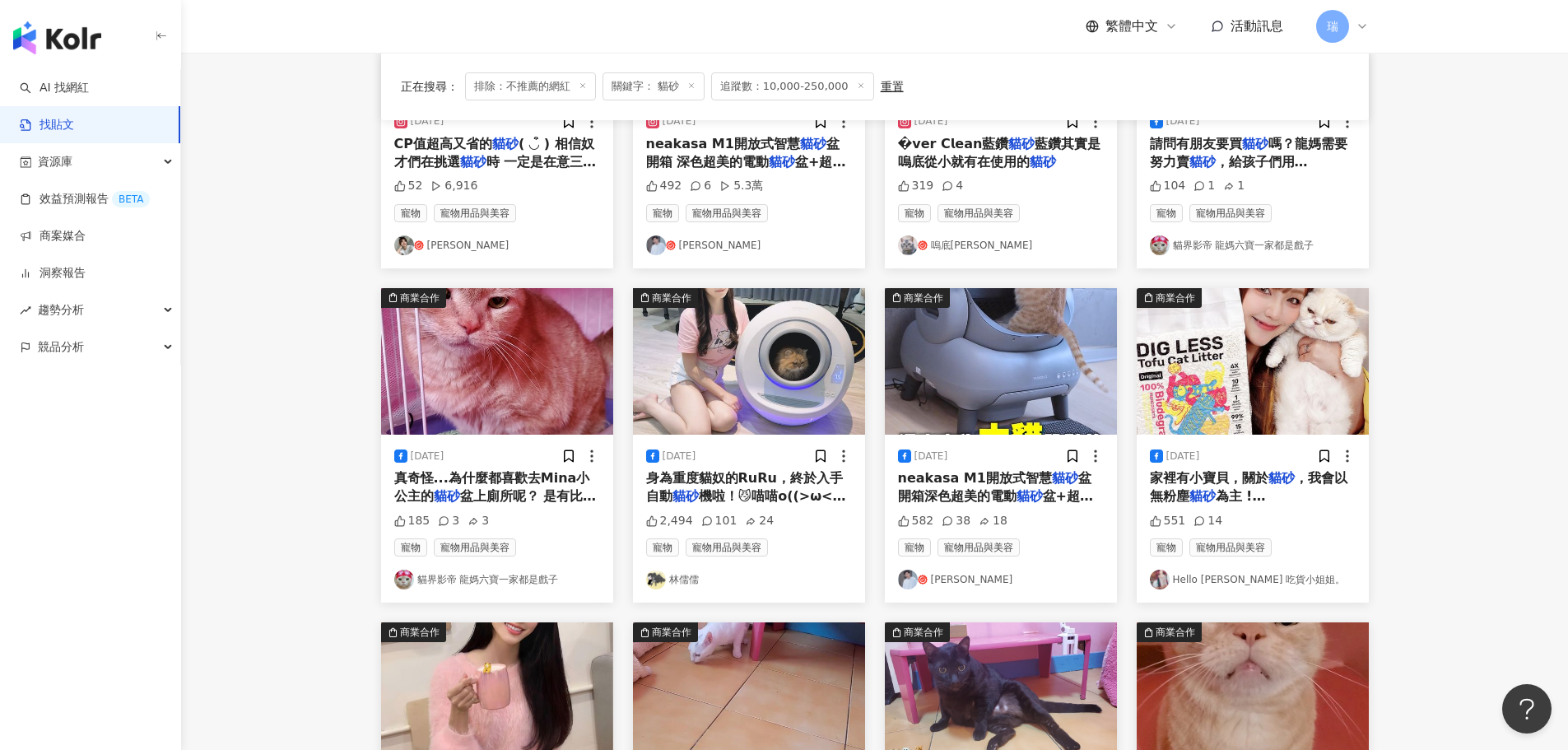
click at [1246, 576] on link "Hello Cutie 吃貨小姐姐。" at bounding box center [1252, 579] width 206 height 20
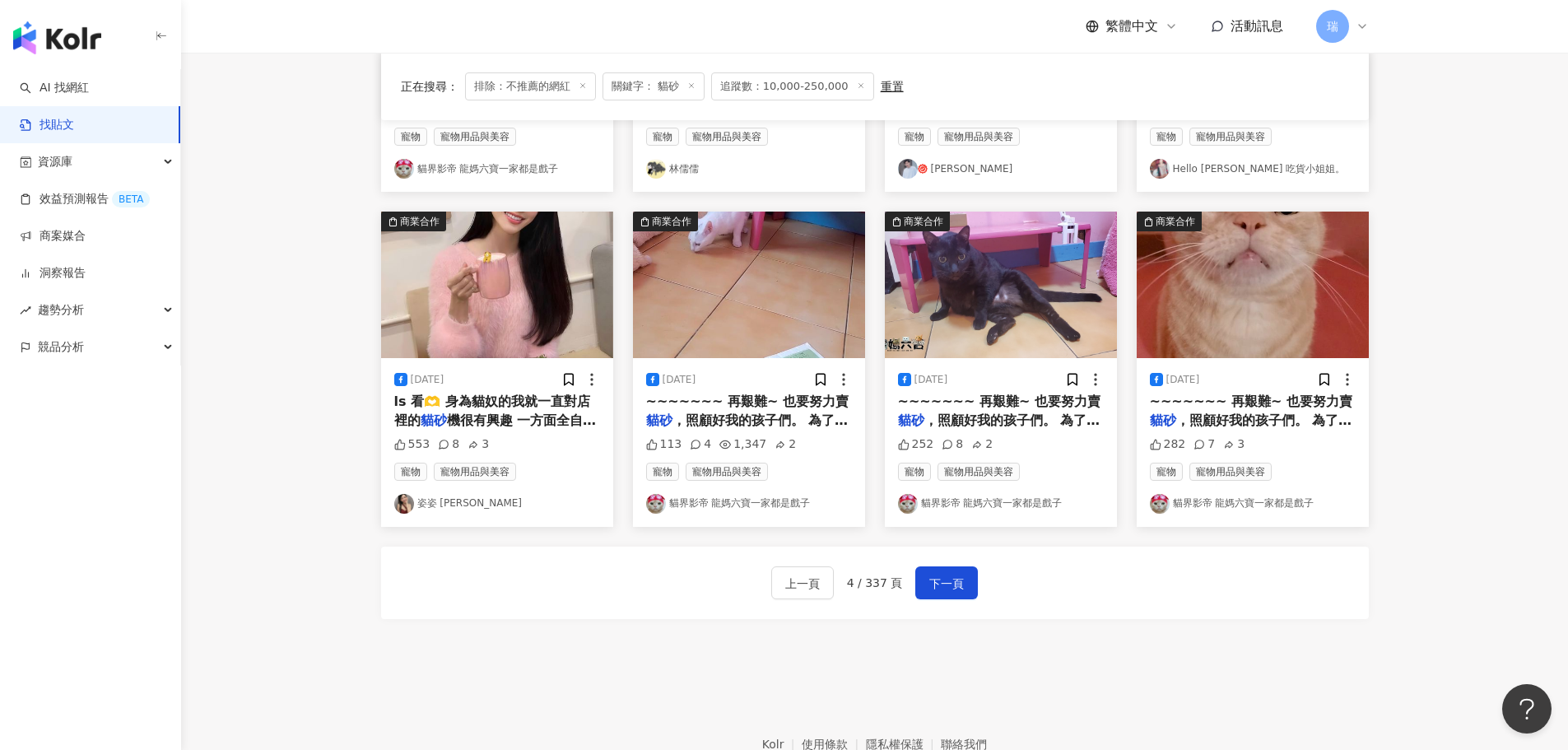
scroll to position [741, 0]
click at [929, 584] on span "下一頁" at bounding box center [946, 583] width 35 height 20
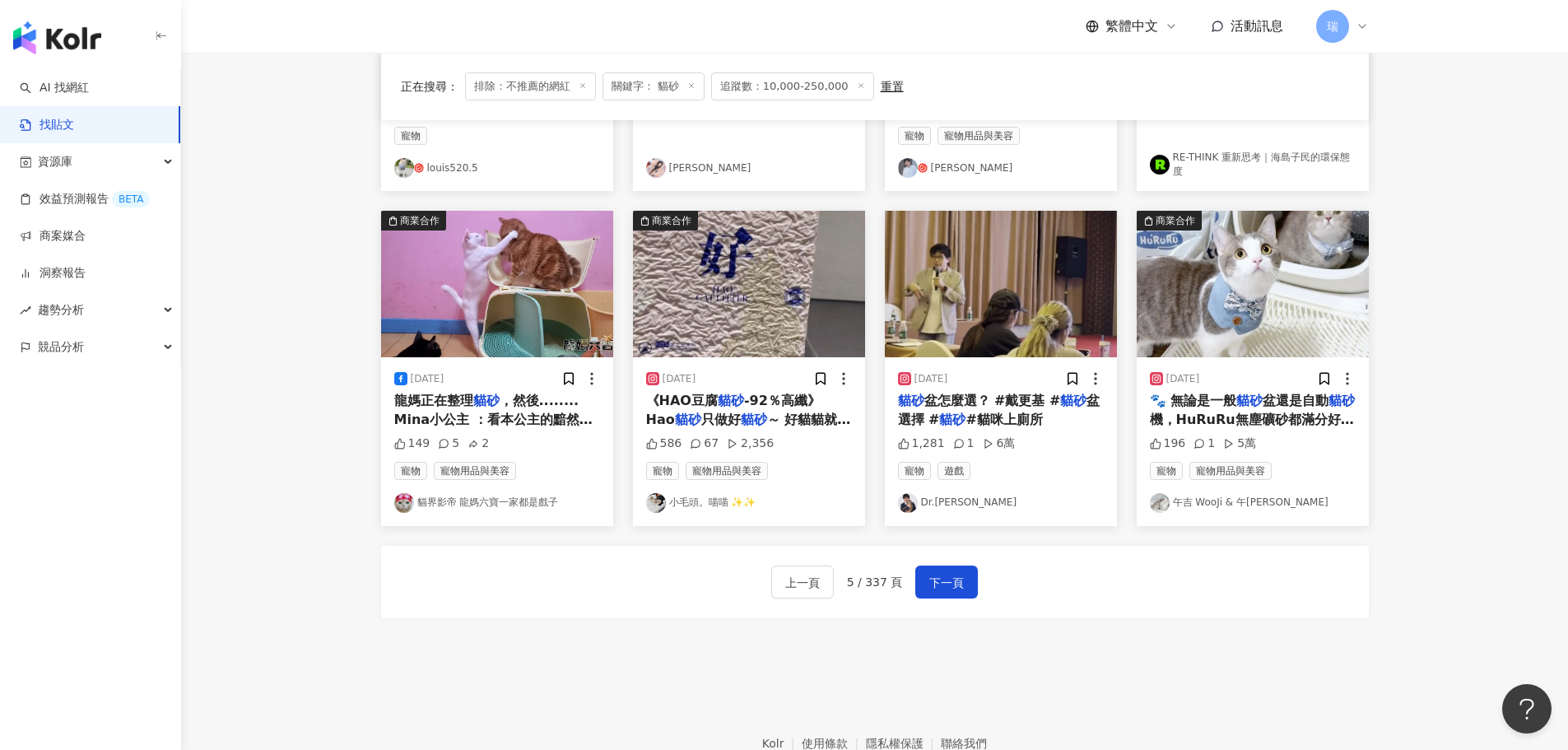
click at [712, 502] on link "小毛頭。喵喵 ✨️✨️" at bounding box center [749, 502] width 206 height 20
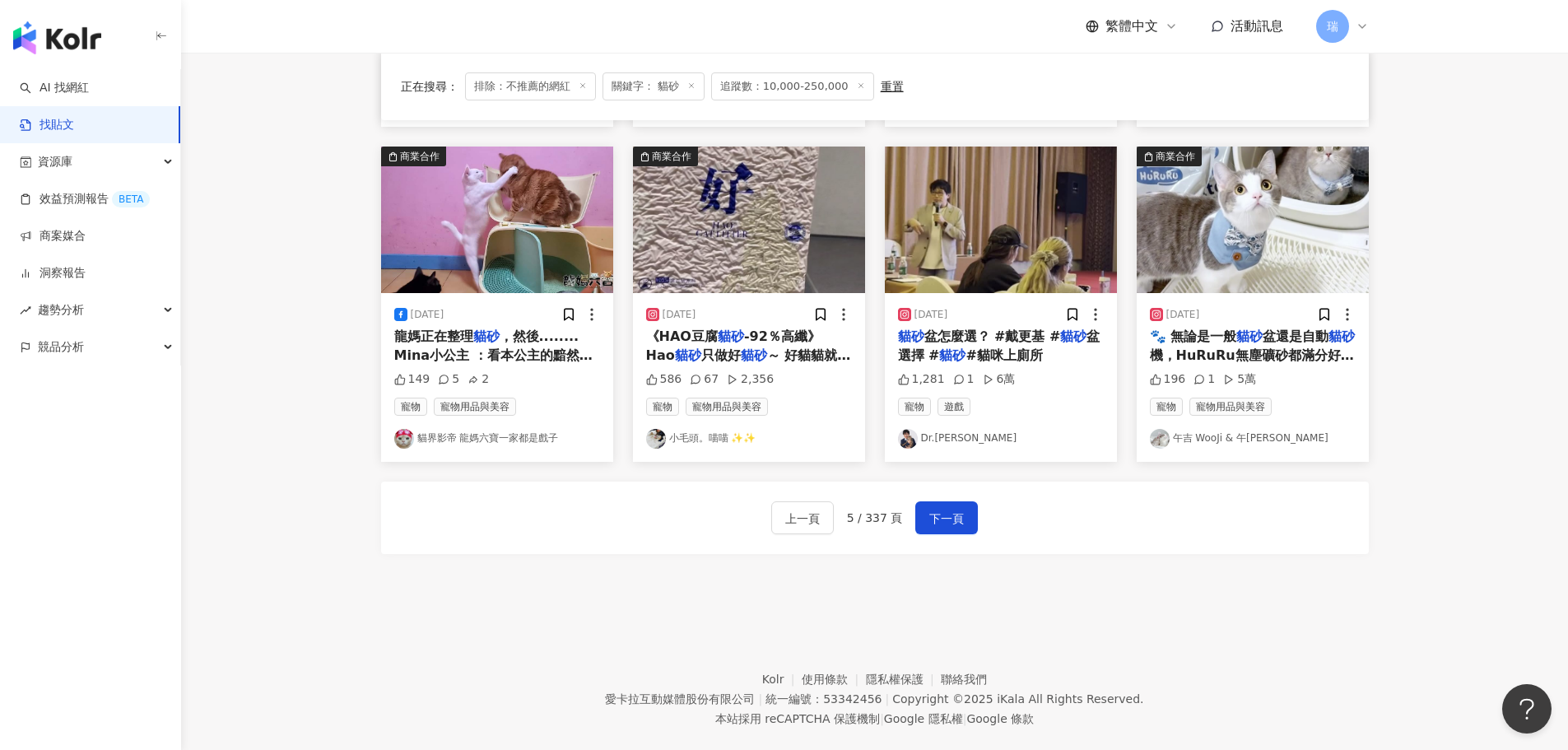
scroll to position [823, 0]
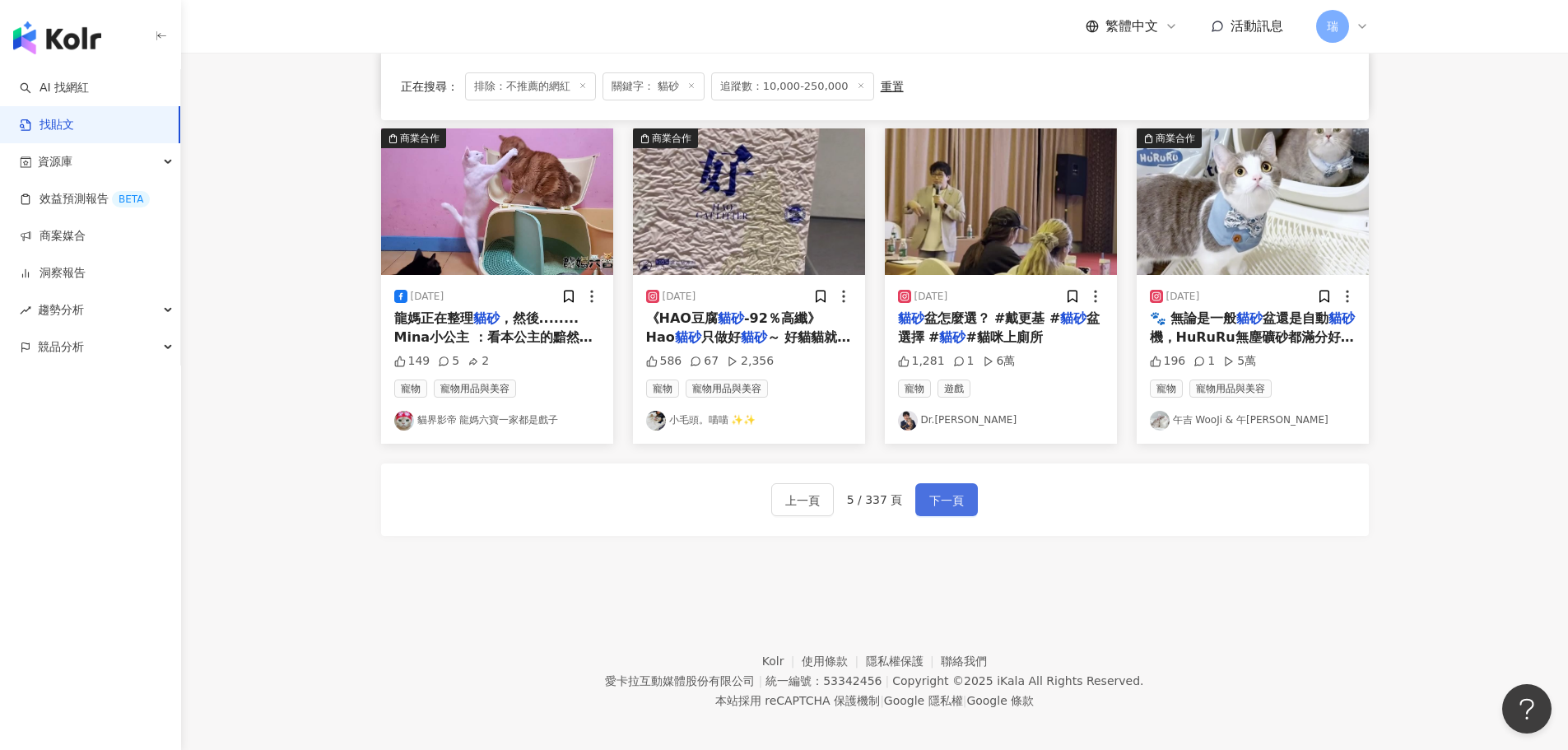
click at [949, 502] on span "下一頁" at bounding box center [946, 501] width 35 height 20
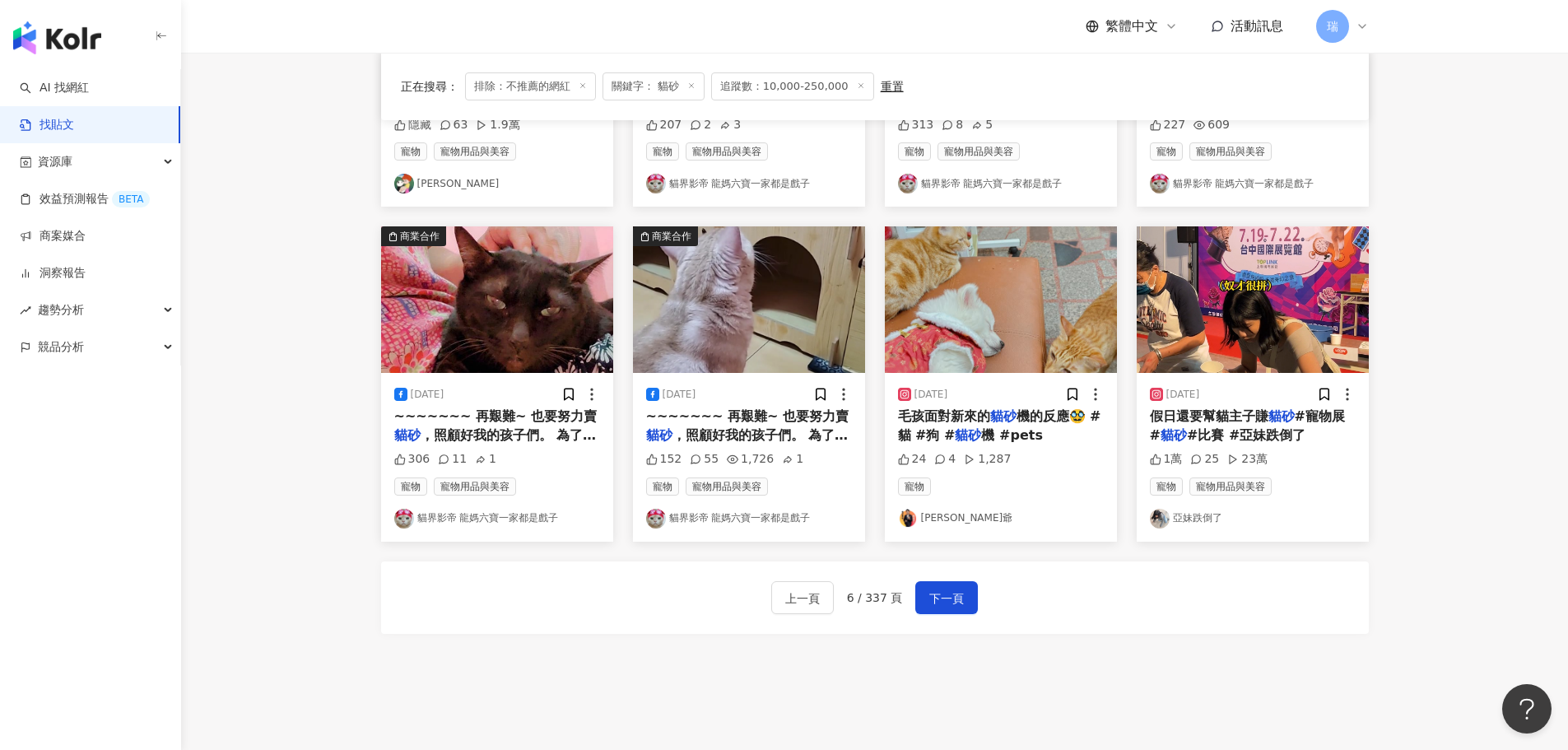
scroll to position [741, 0]
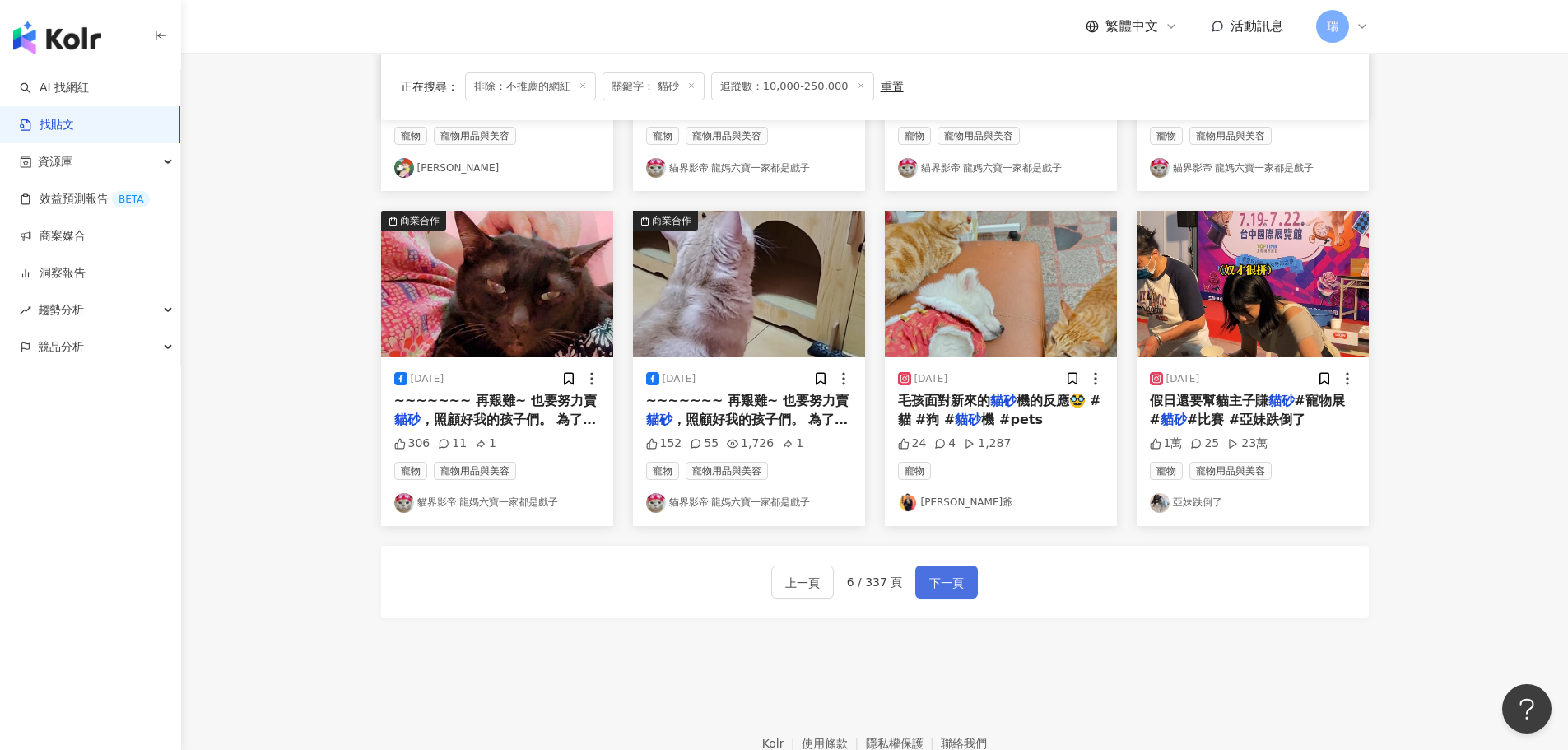
click at [963, 590] on button "下一頁" at bounding box center [947, 581] width 63 height 33
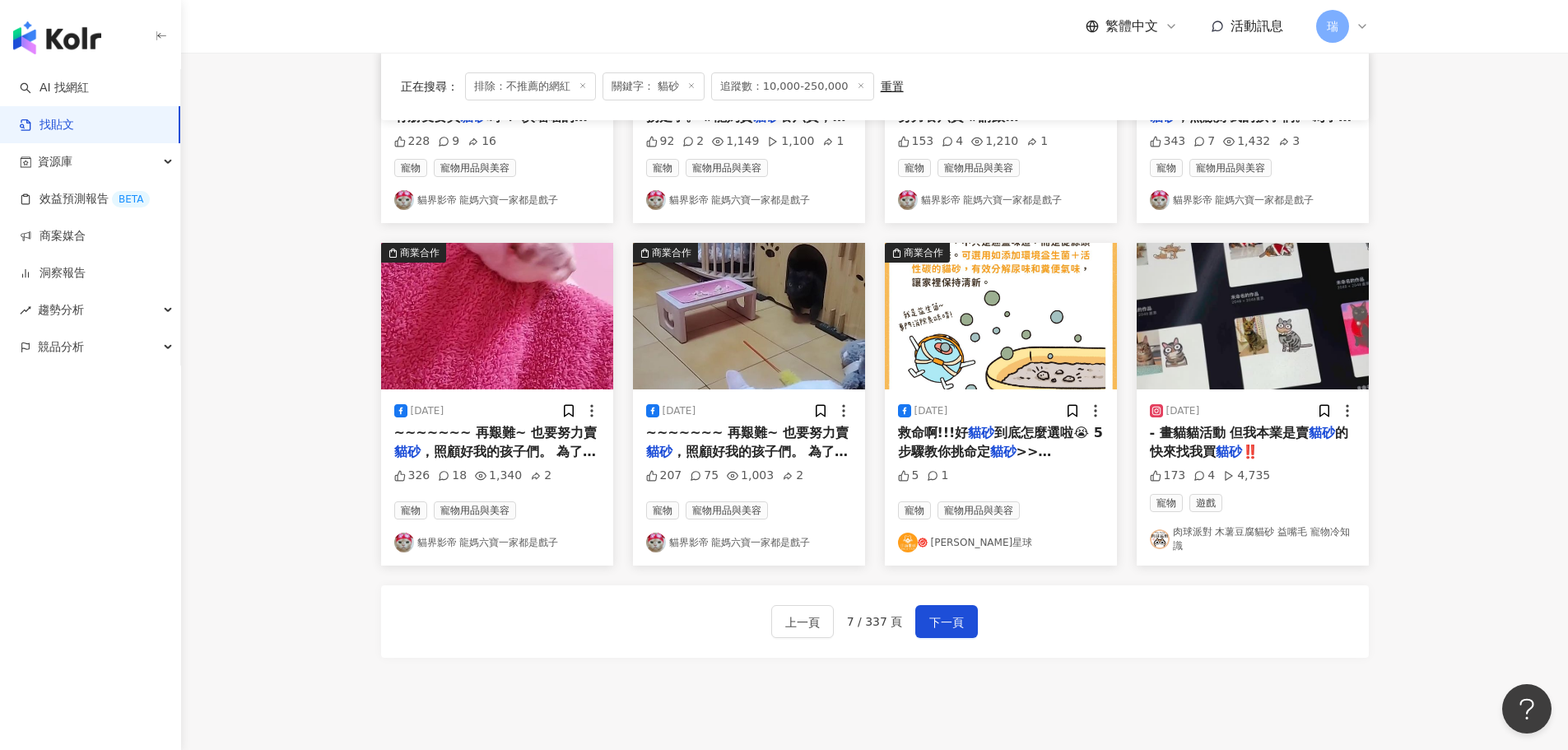
scroll to position [823, 0]
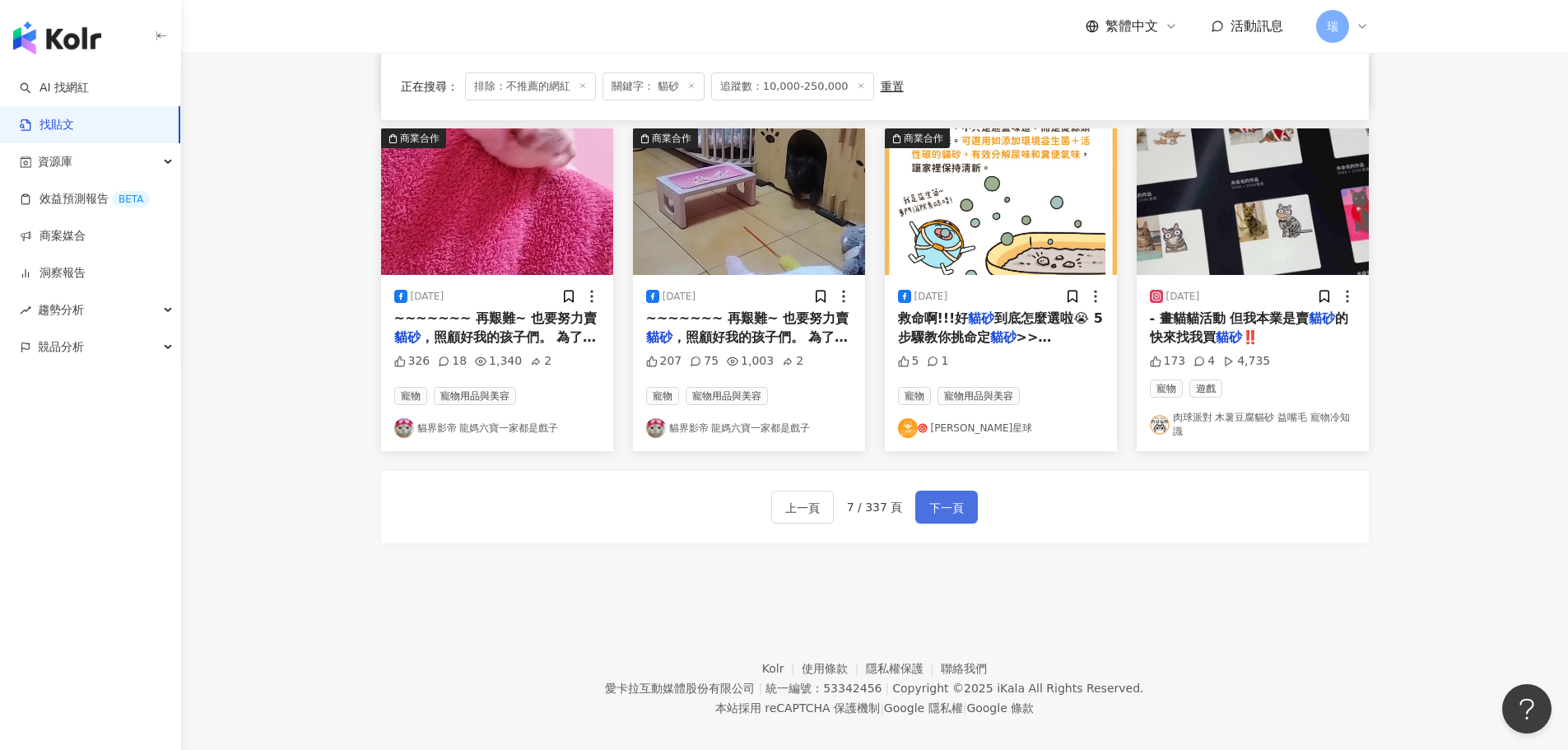
click at [934, 499] on span "下一頁" at bounding box center [946, 508] width 35 height 20
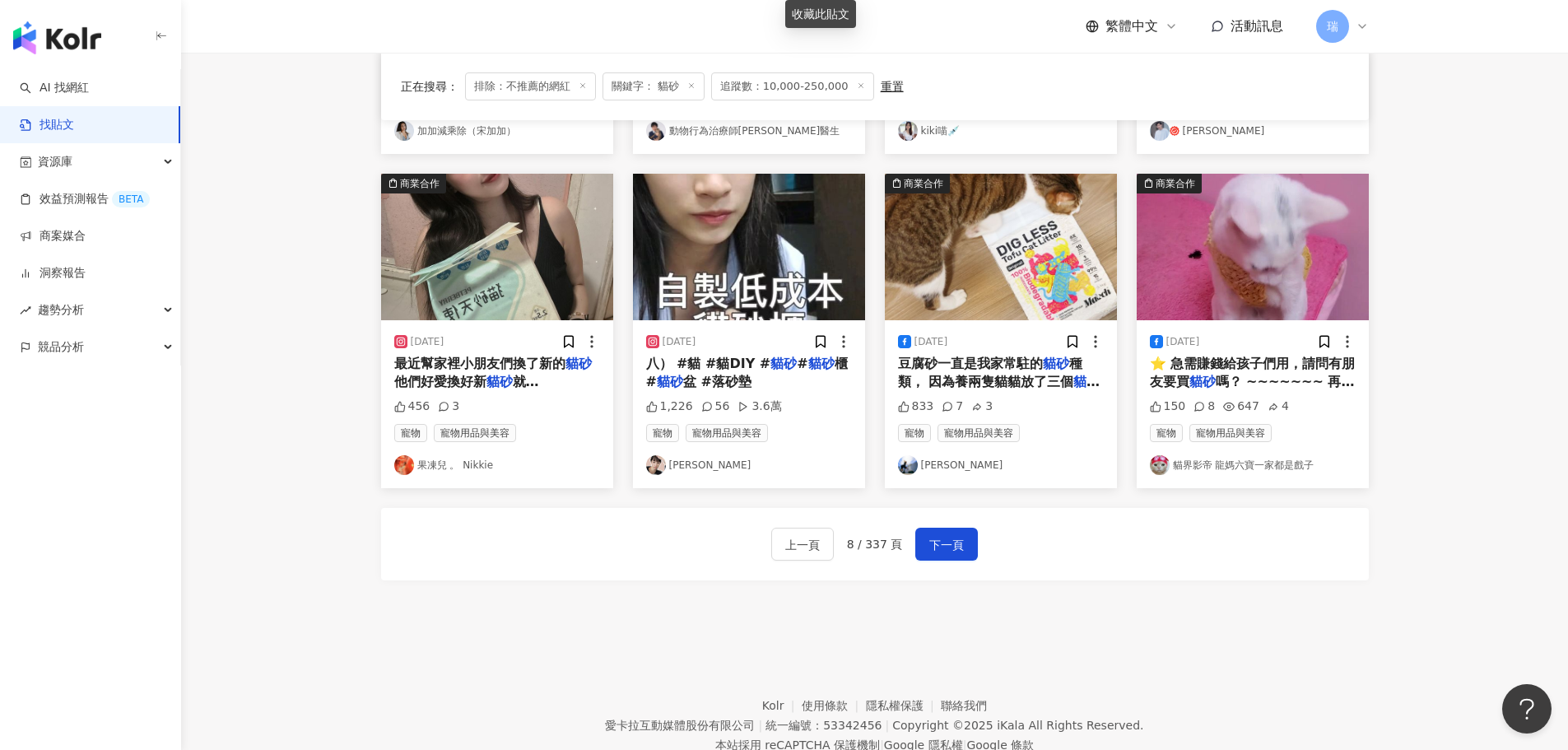
scroll to position [833, 0]
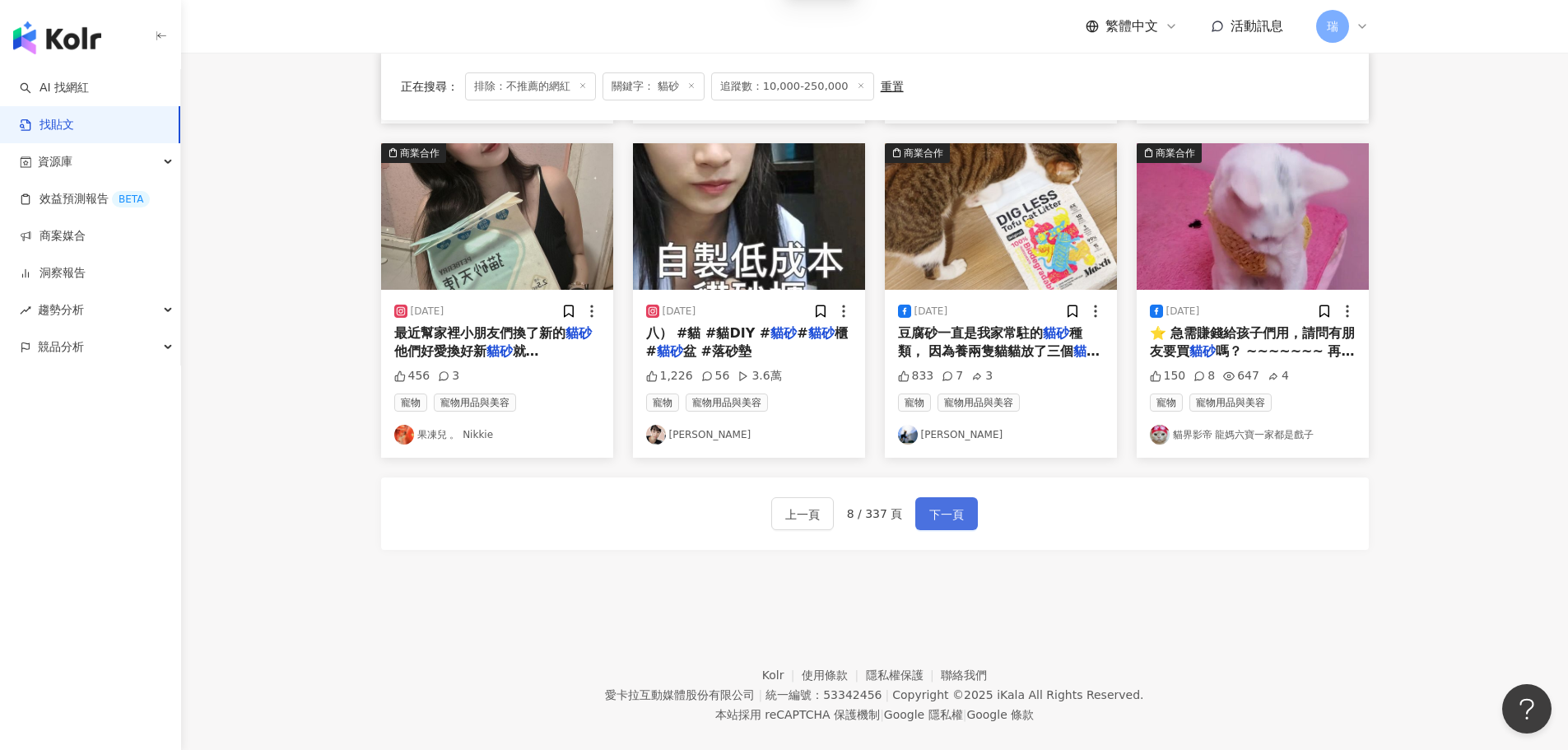
click at [956, 504] on span "下一頁" at bounding box center [946, 514] width 35 height 20
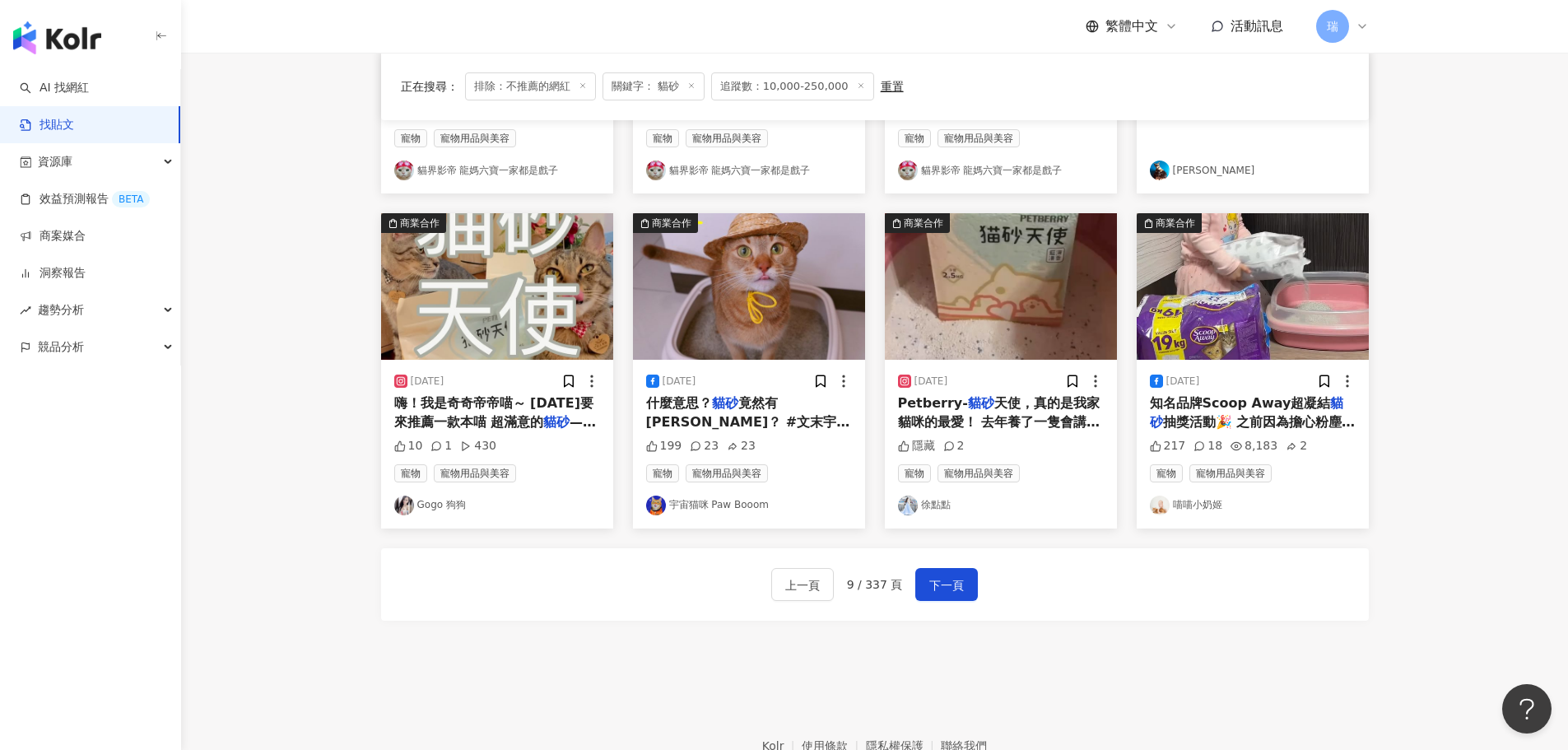
scroll to position [741, 0]
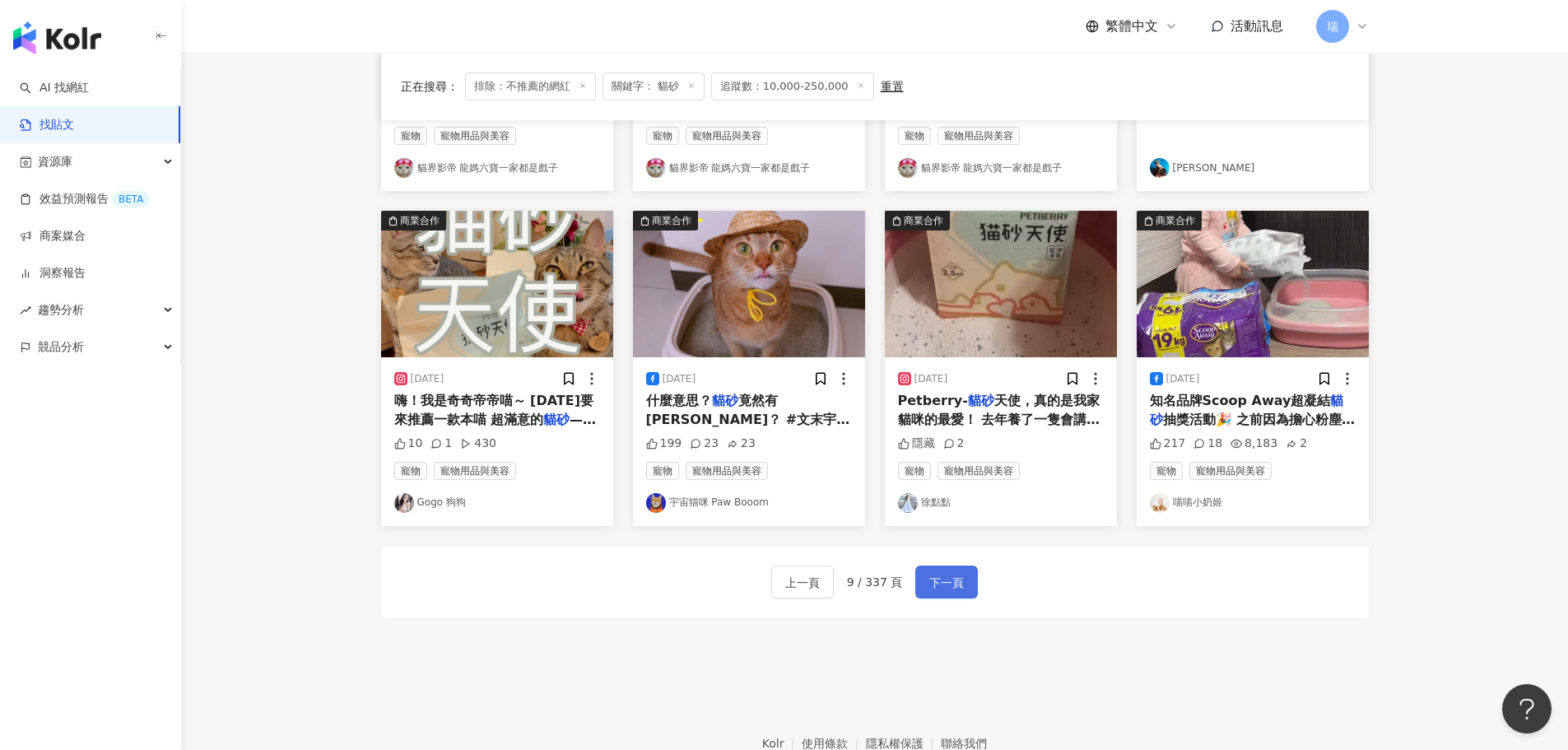
click at [952, 578] on span "下一頁" at bounding box center [946, 583] width 35 height 20
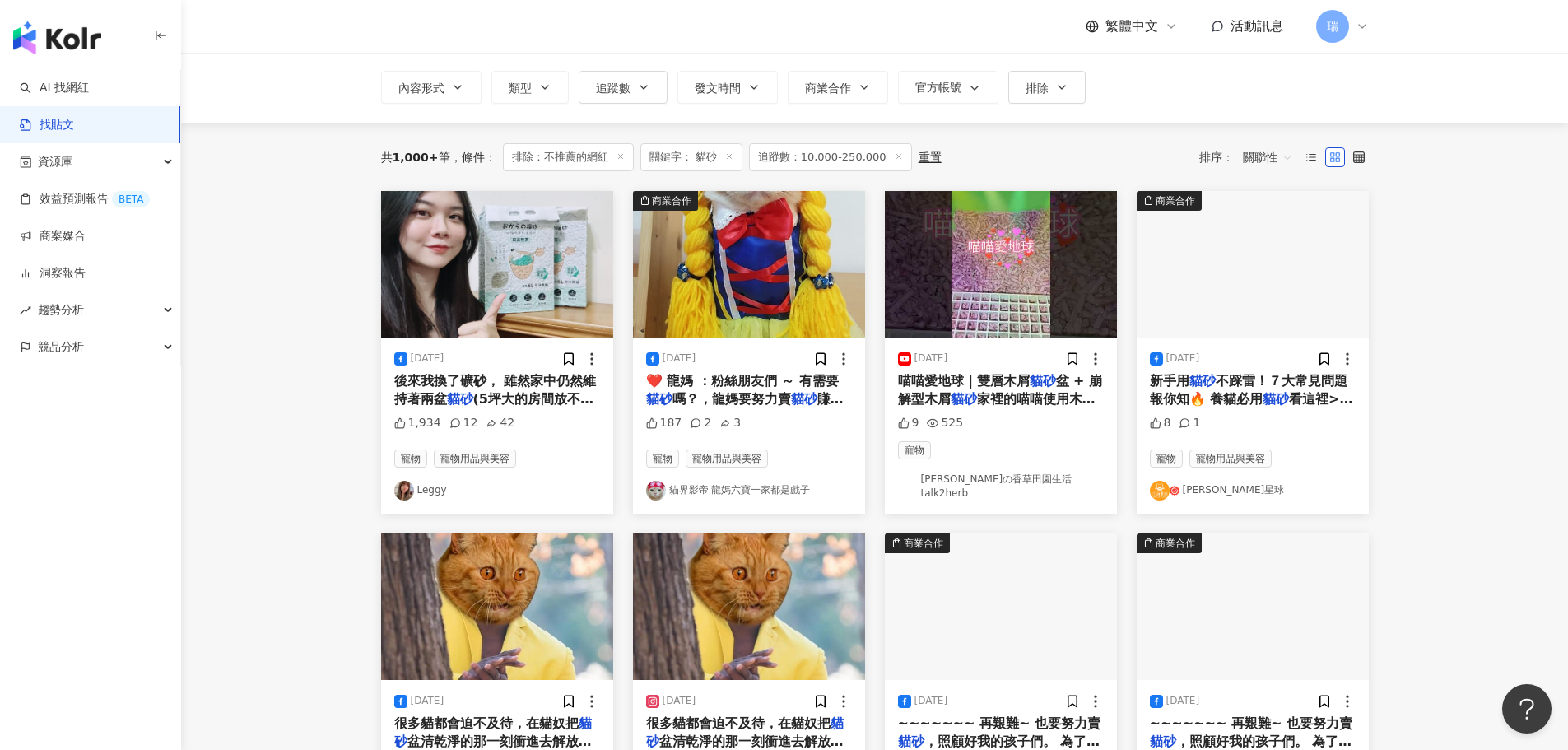
scroll to position [82, 0]
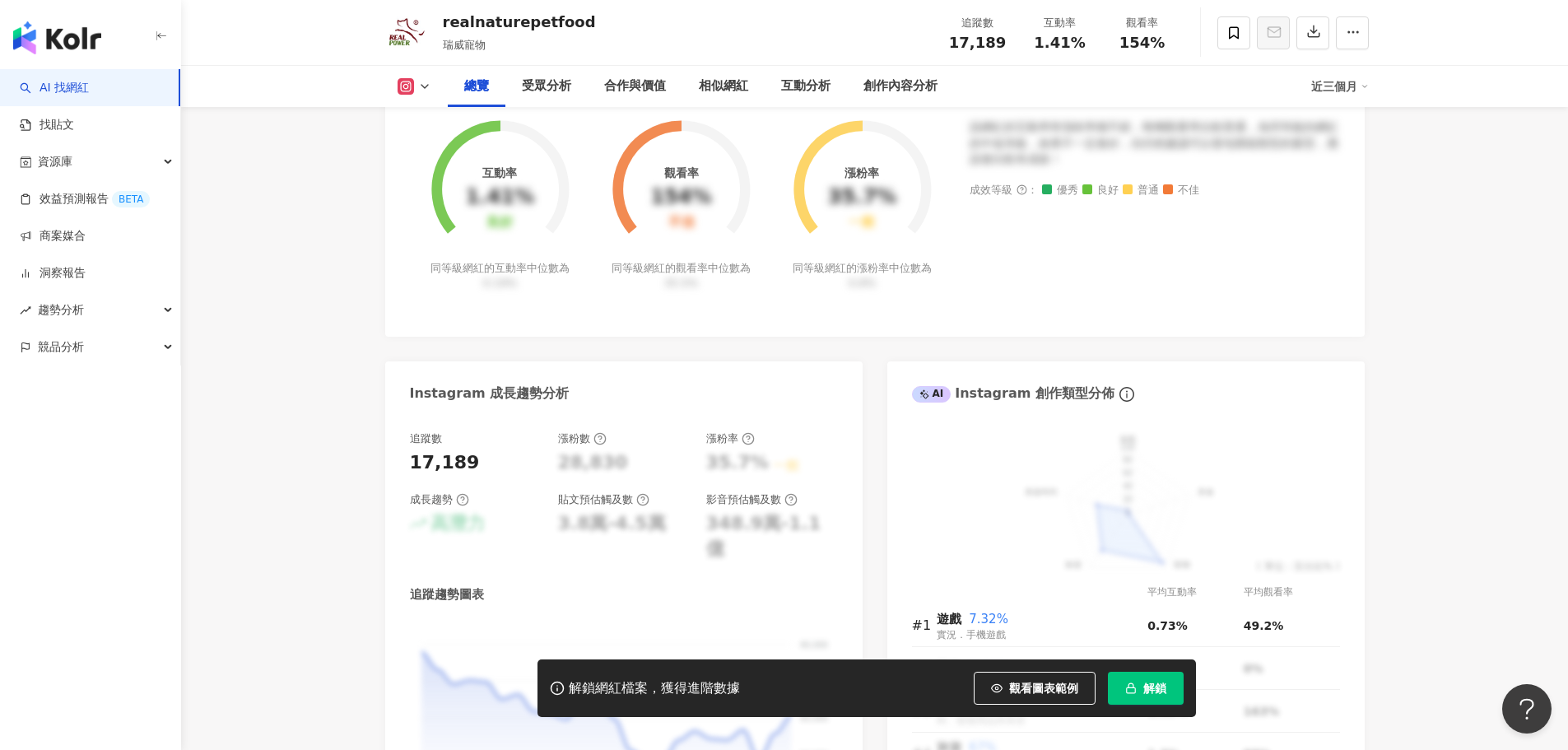
scroll to position [493, 0]
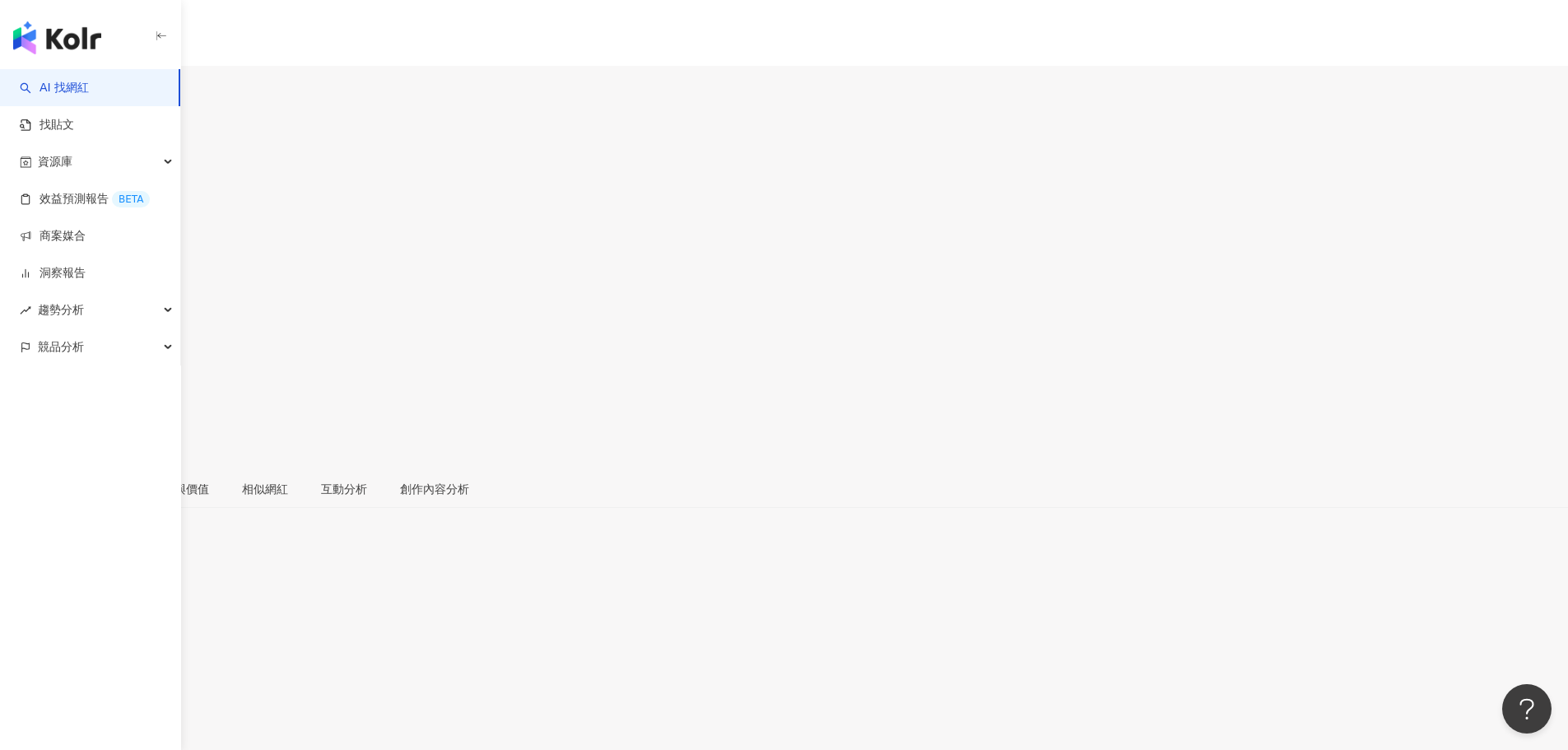
click at [145, 720] on div "[URL][DOMAIN_NAME]" at bounding box center [80, 726] width 129 height 13
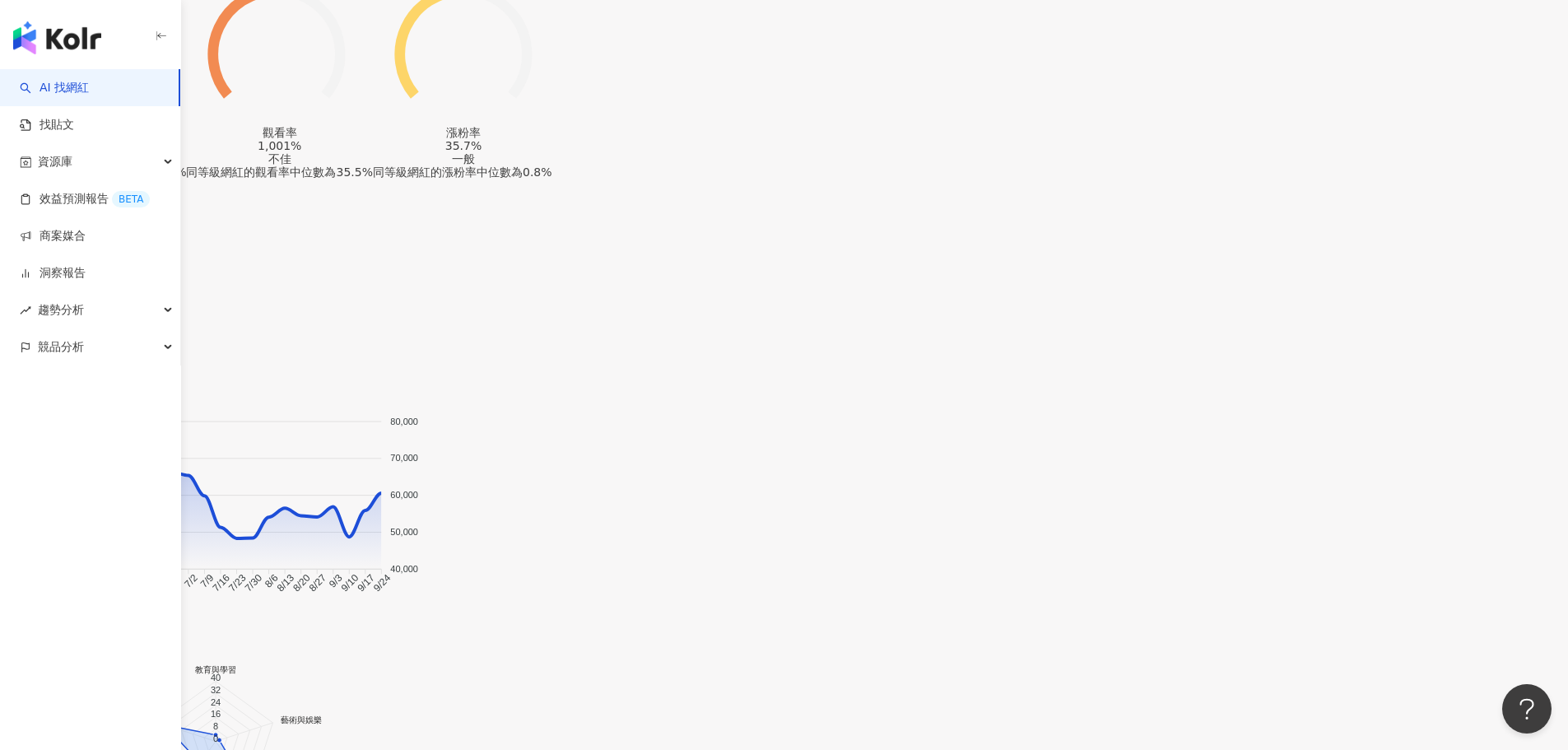
scroll to position [1481, 0]
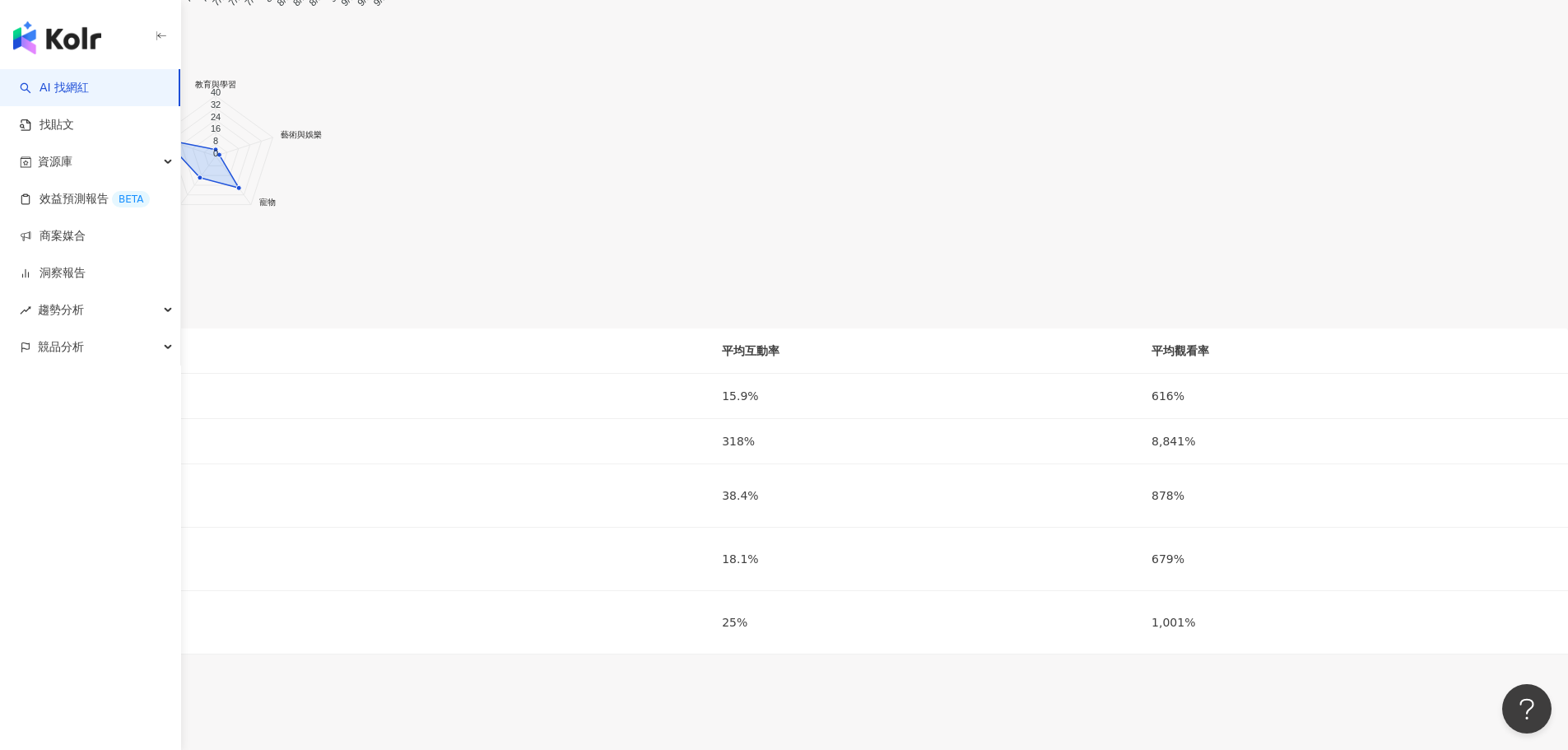
scroll to position [1482, 0]
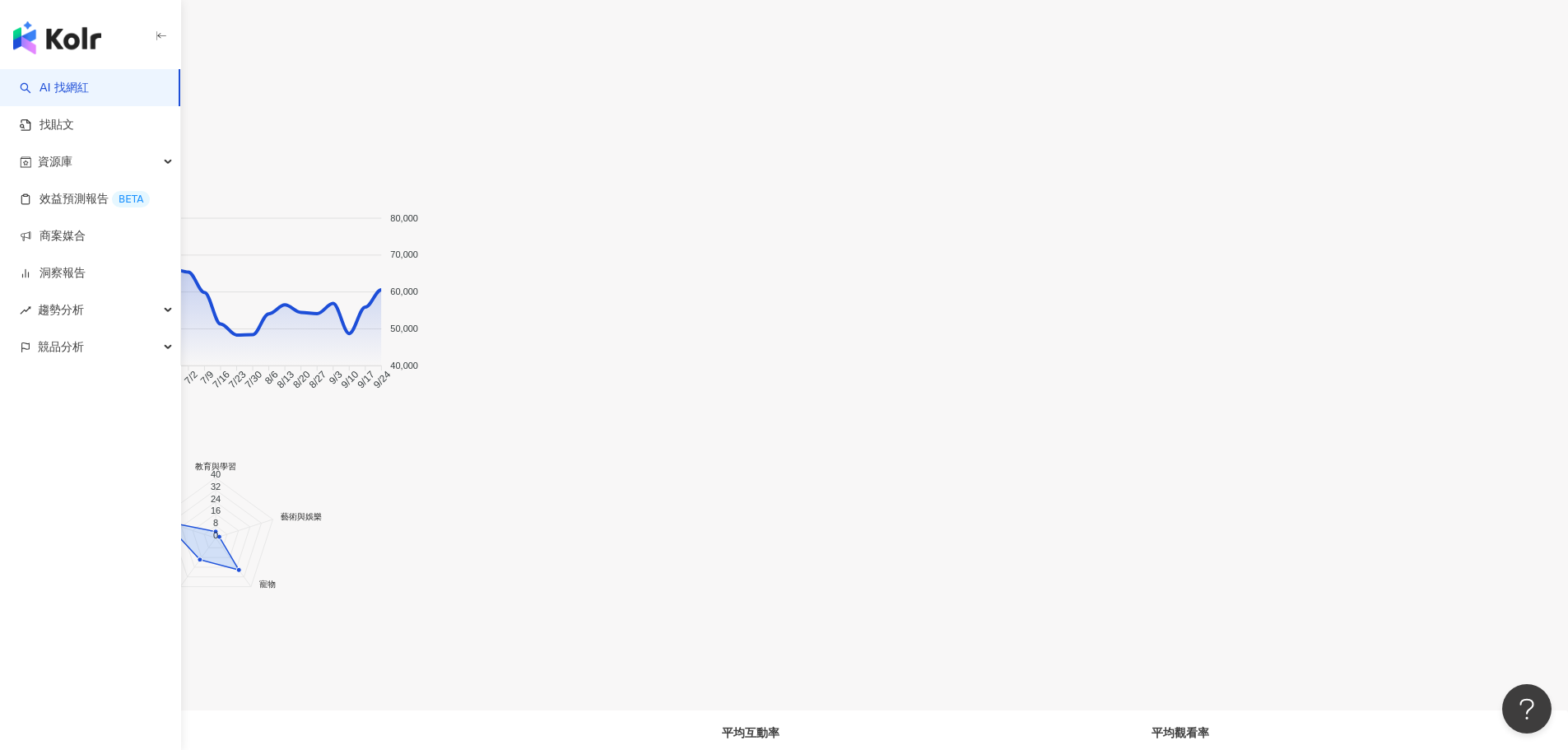
drag, startPoint x: 1034, startPoint y: 46, endPoint x: 1077, endPoint y: 37, distance: 43.9
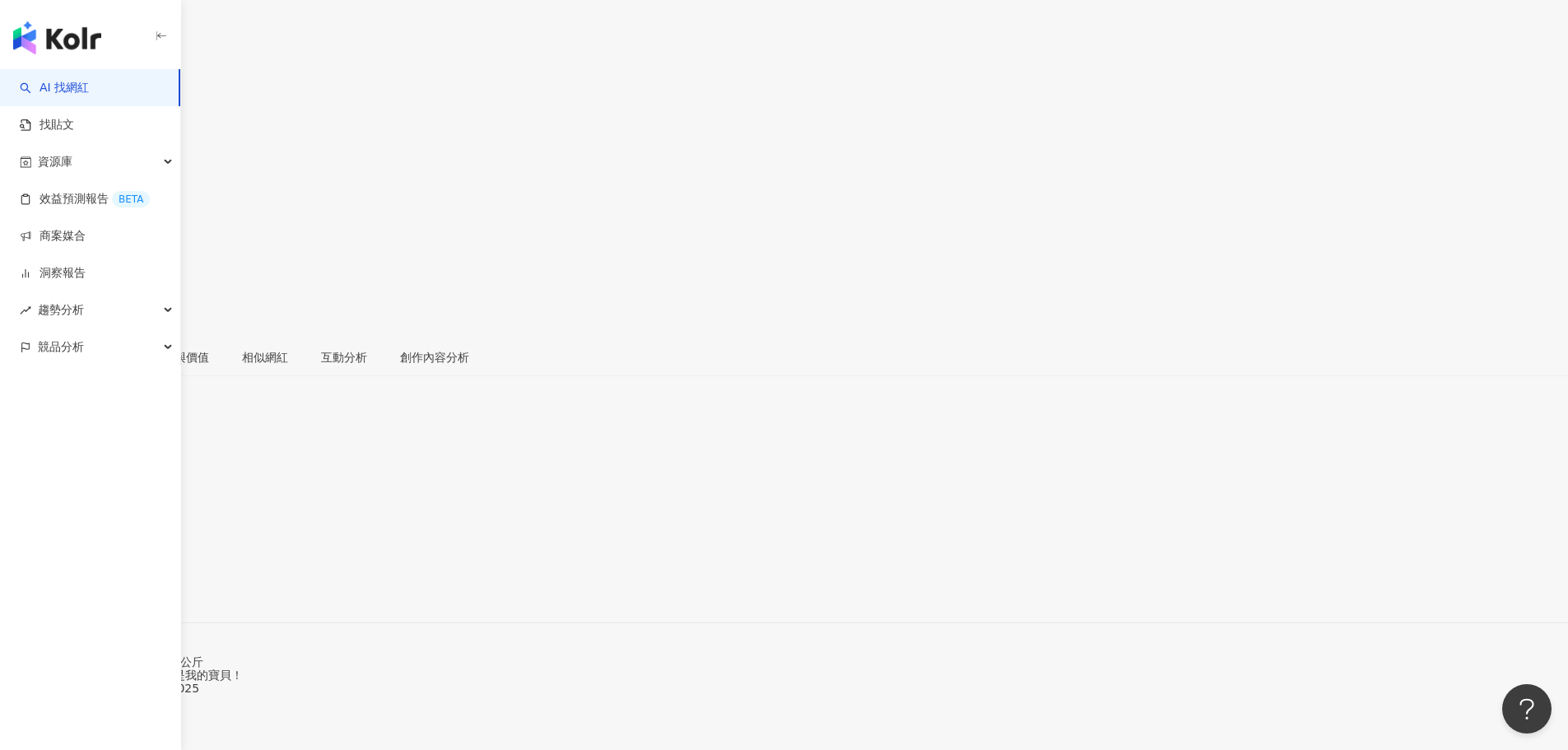
scroll to position [0, 0]
drag, startPoint x: 1116, startPoint y: 132, endPoint x: 1178, endPoint y: 138, distance: 62.3
click at [1178, 291] on div "觀看率 1,001%" at bounding box center [784, 317] width 1568 height 53
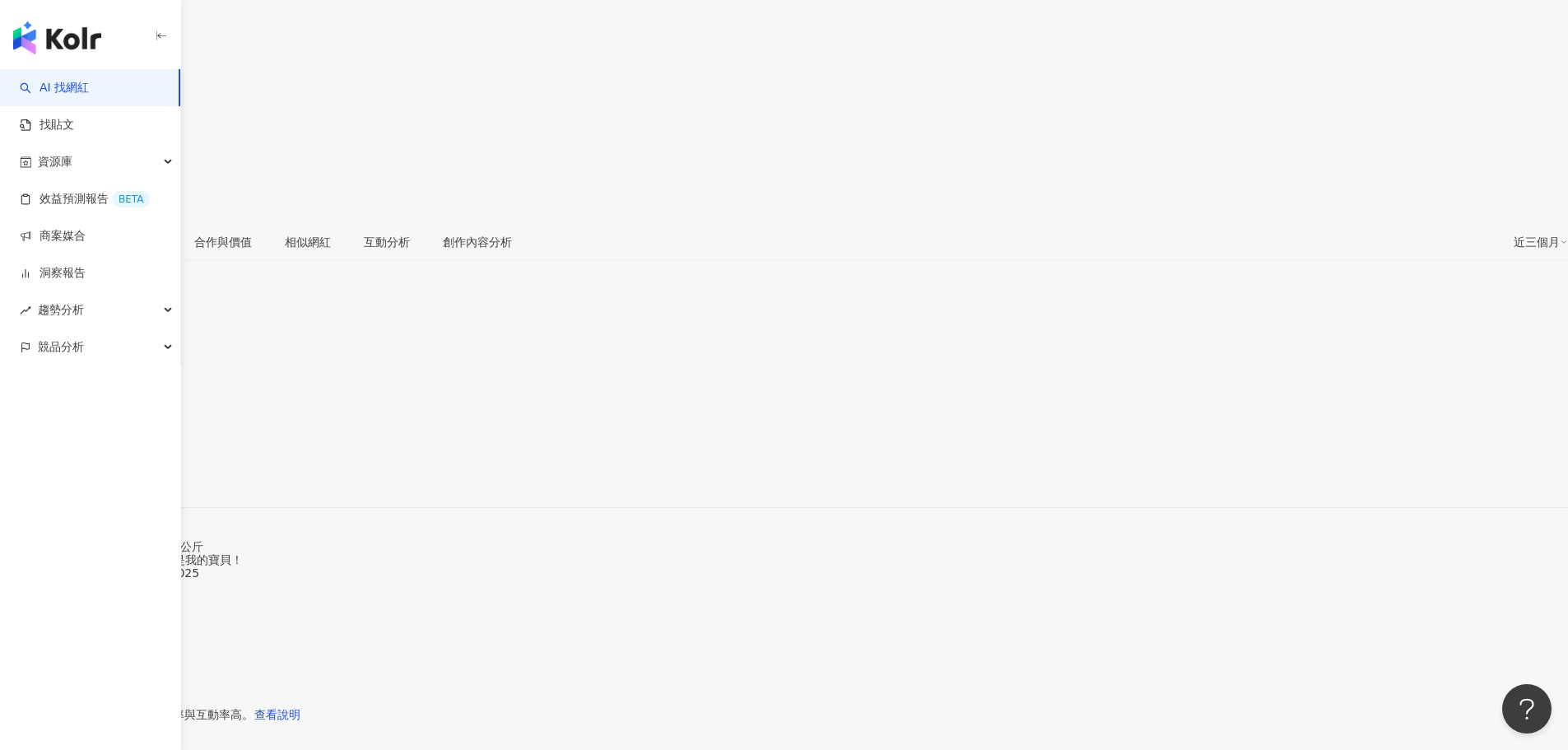
click at [35, 605] on span "看更多" at bounding box center [17, 611] width 35 height 13
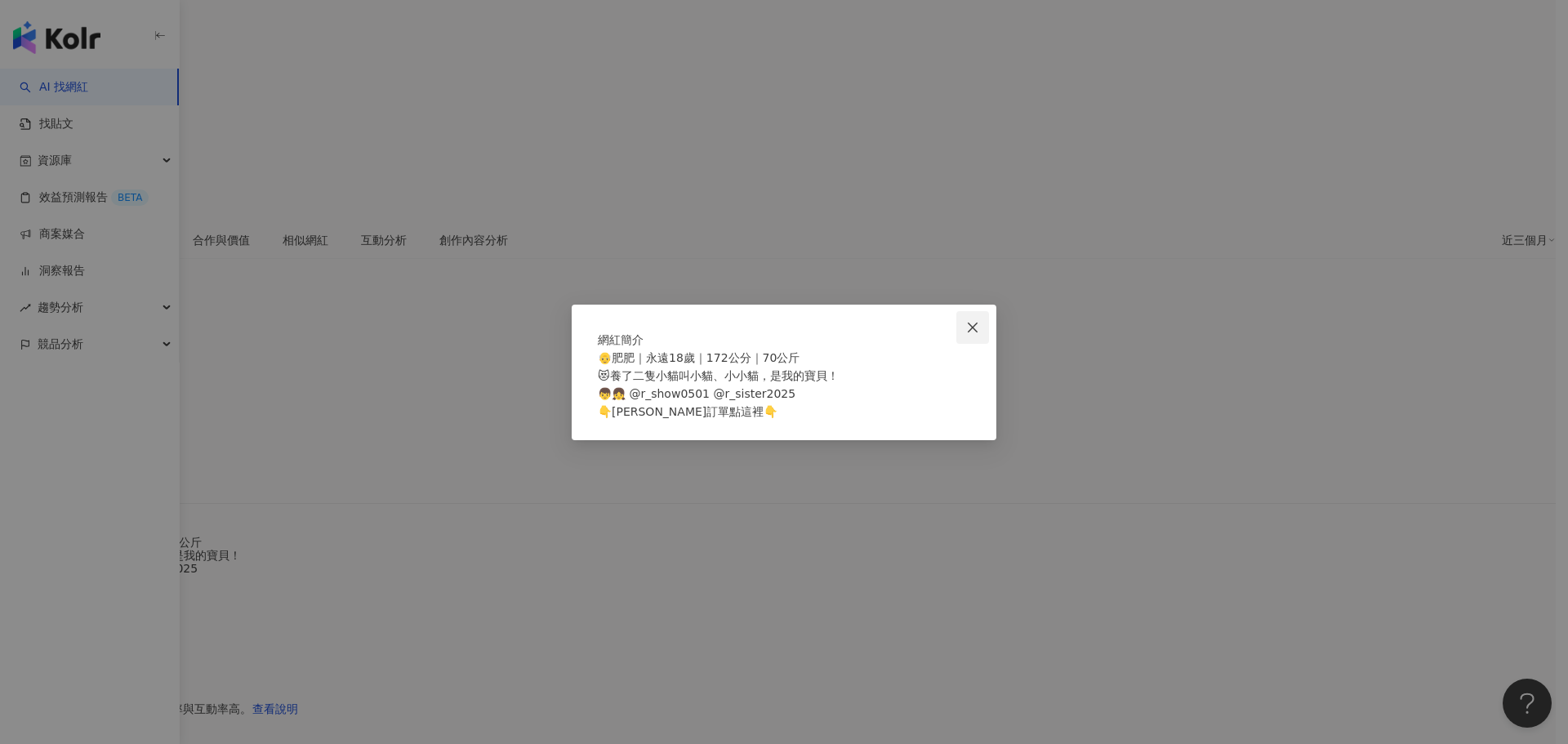
click at [965, 321] on span "Close" at bounding box center [972, 327] width 33 height 13
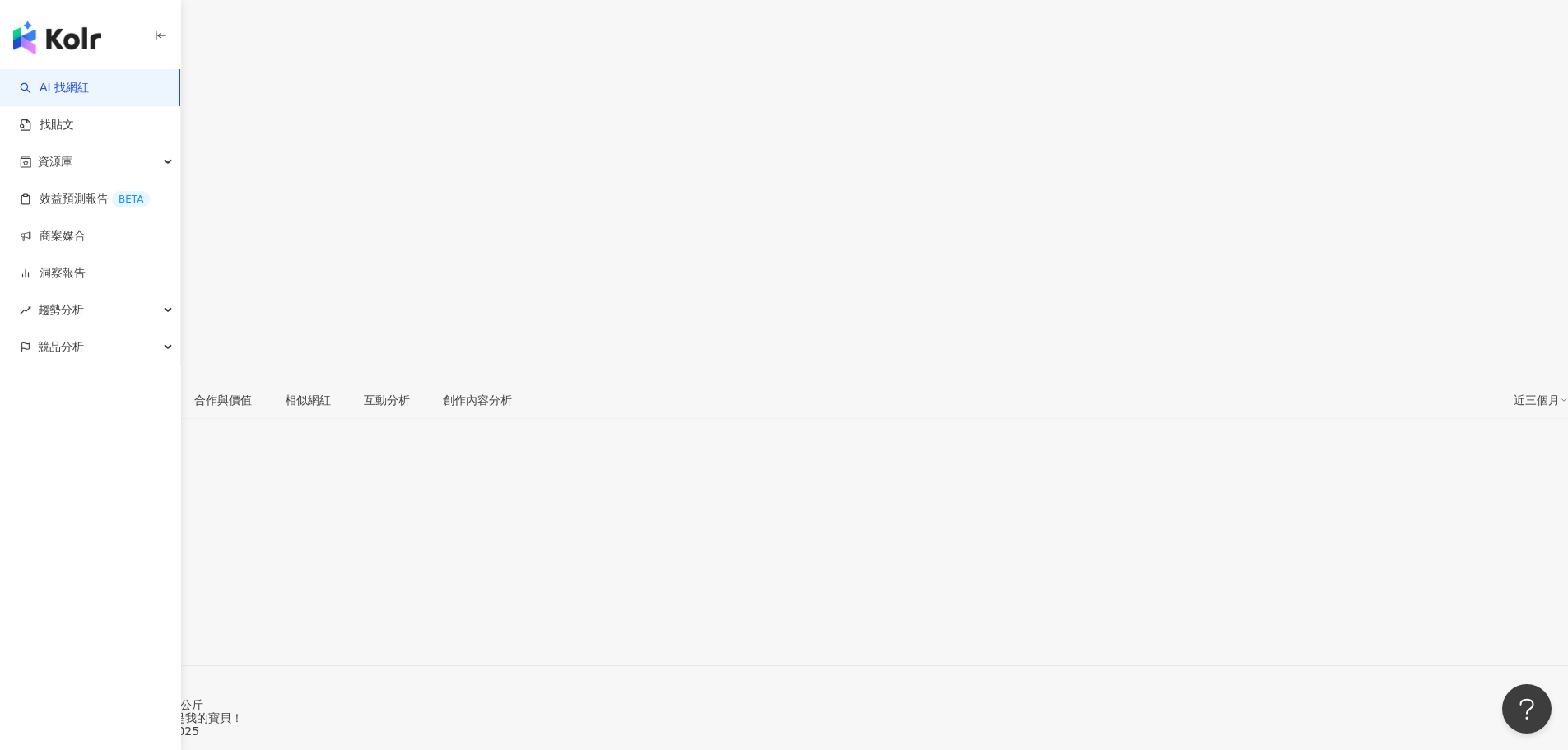
scroll to position [0, 0]
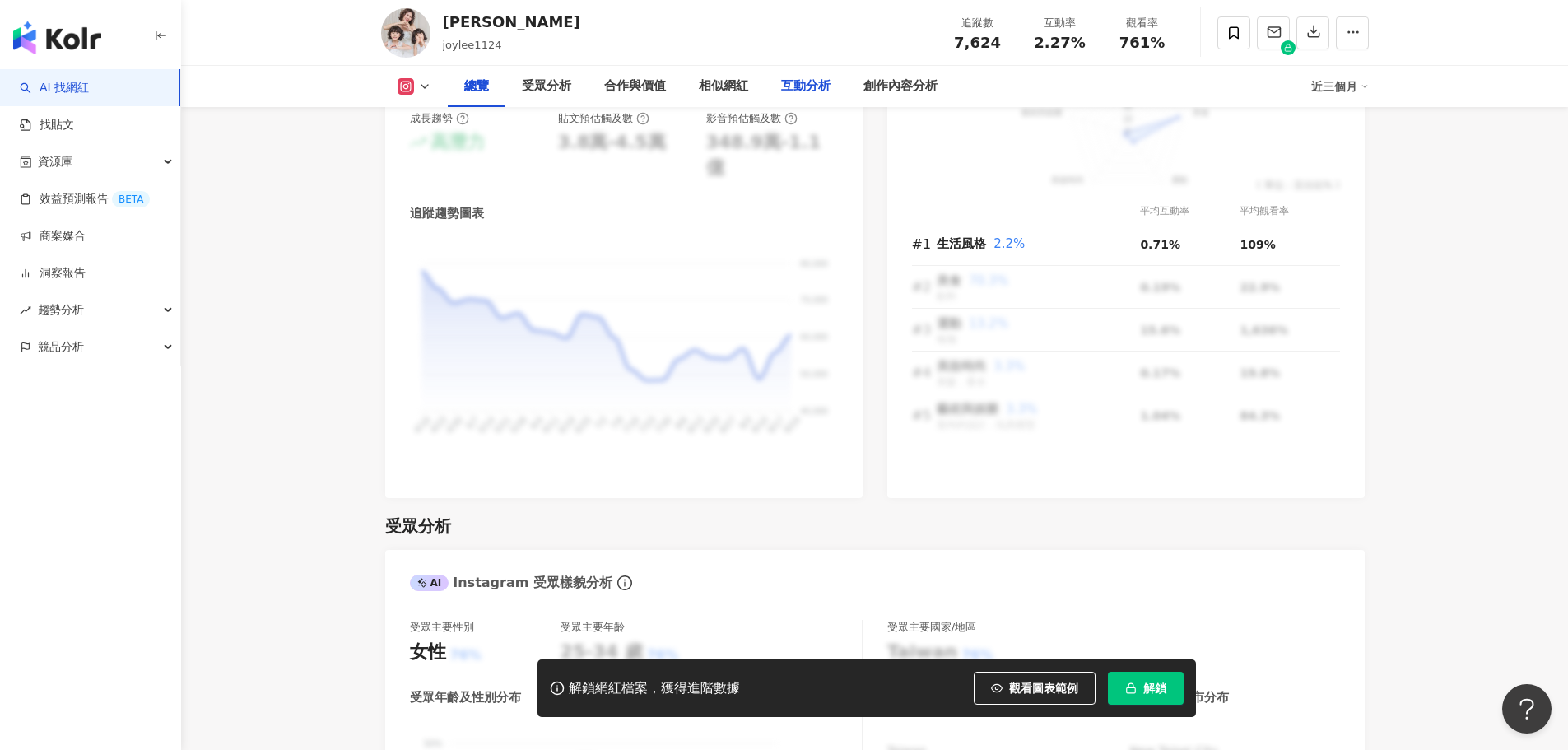
scroll to position [1317, 0]
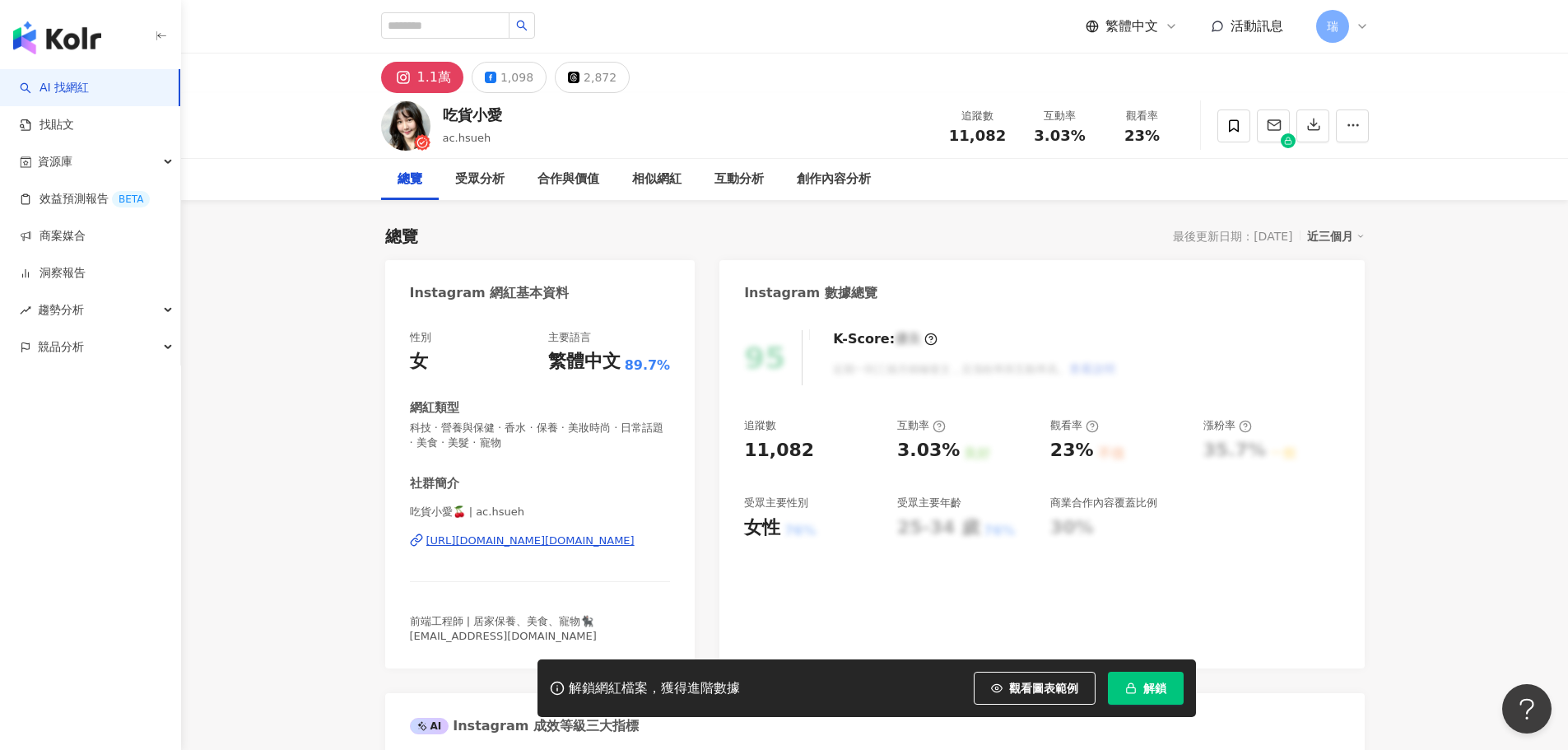
click at [580, 537] on div "https://www.instagram.com/ac.hsueh/" at bounding box center [530, 541] width 208 height 15
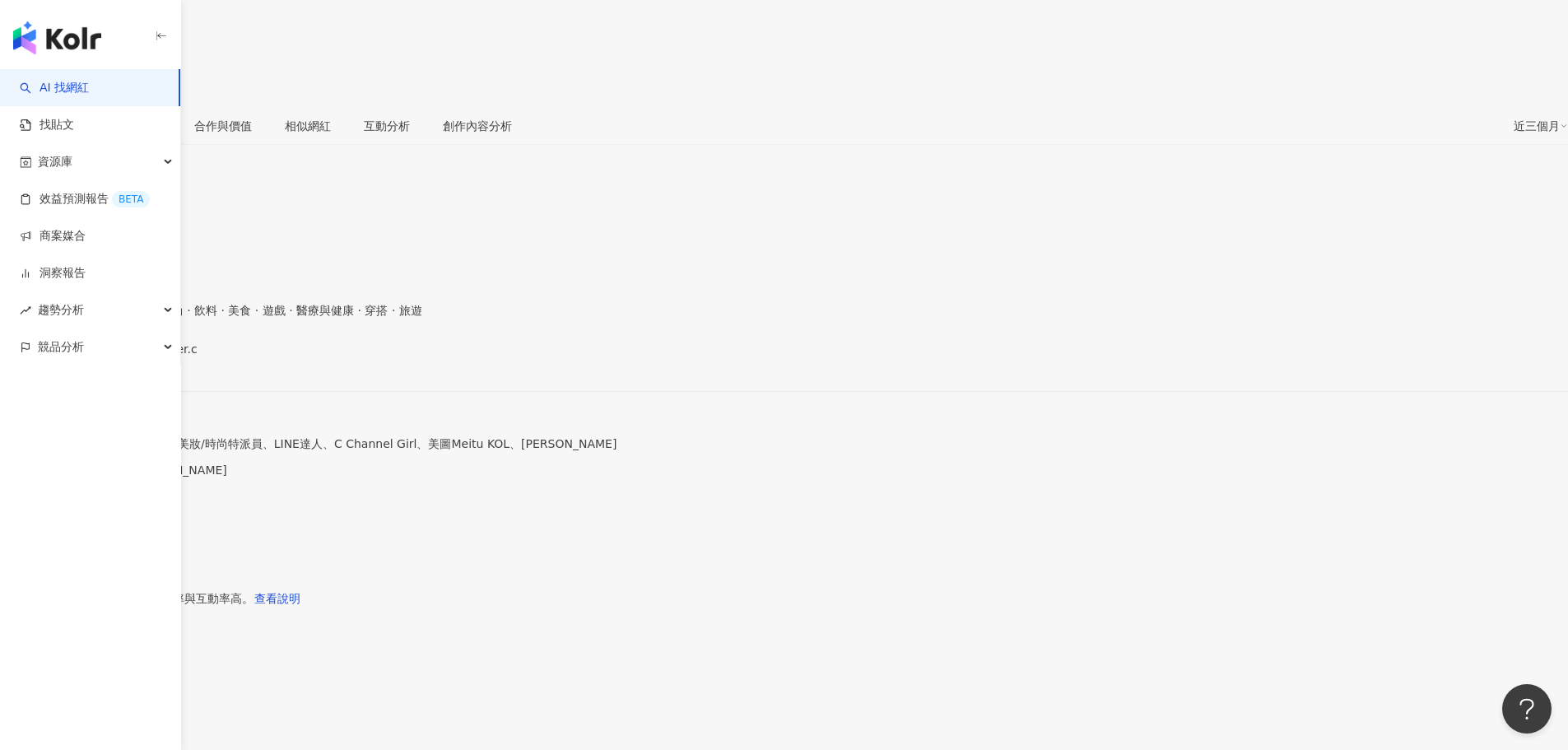
scroll to position [247, 0]
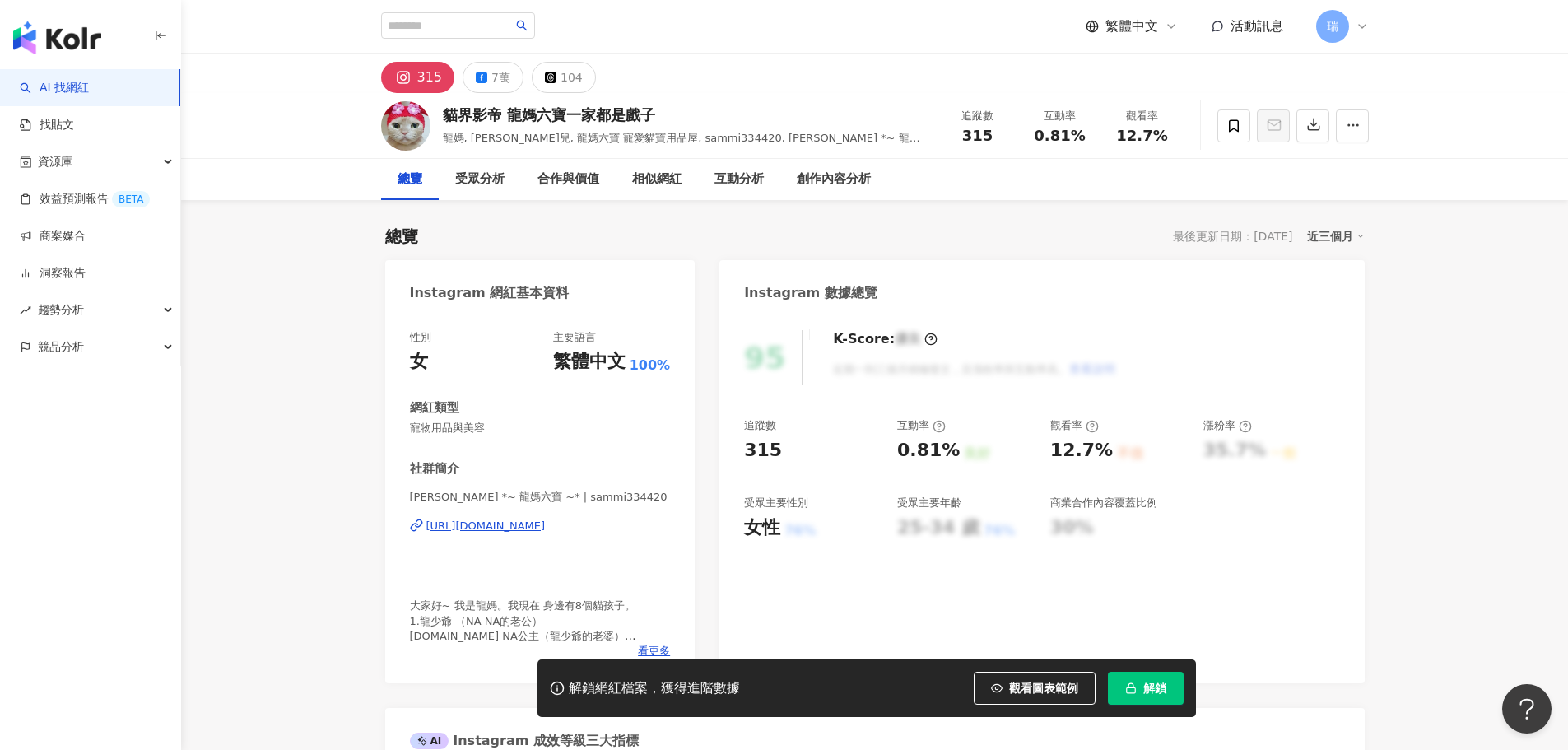
drag, startPoint x: 644, startPoint y: 545, endPoint x: 596, endPoint y: 527, distance: 51.3
click at [545, 527] on div "https://www.instagram.com/sammi334420/" at bounding box center [485, 526] width 119 height 15
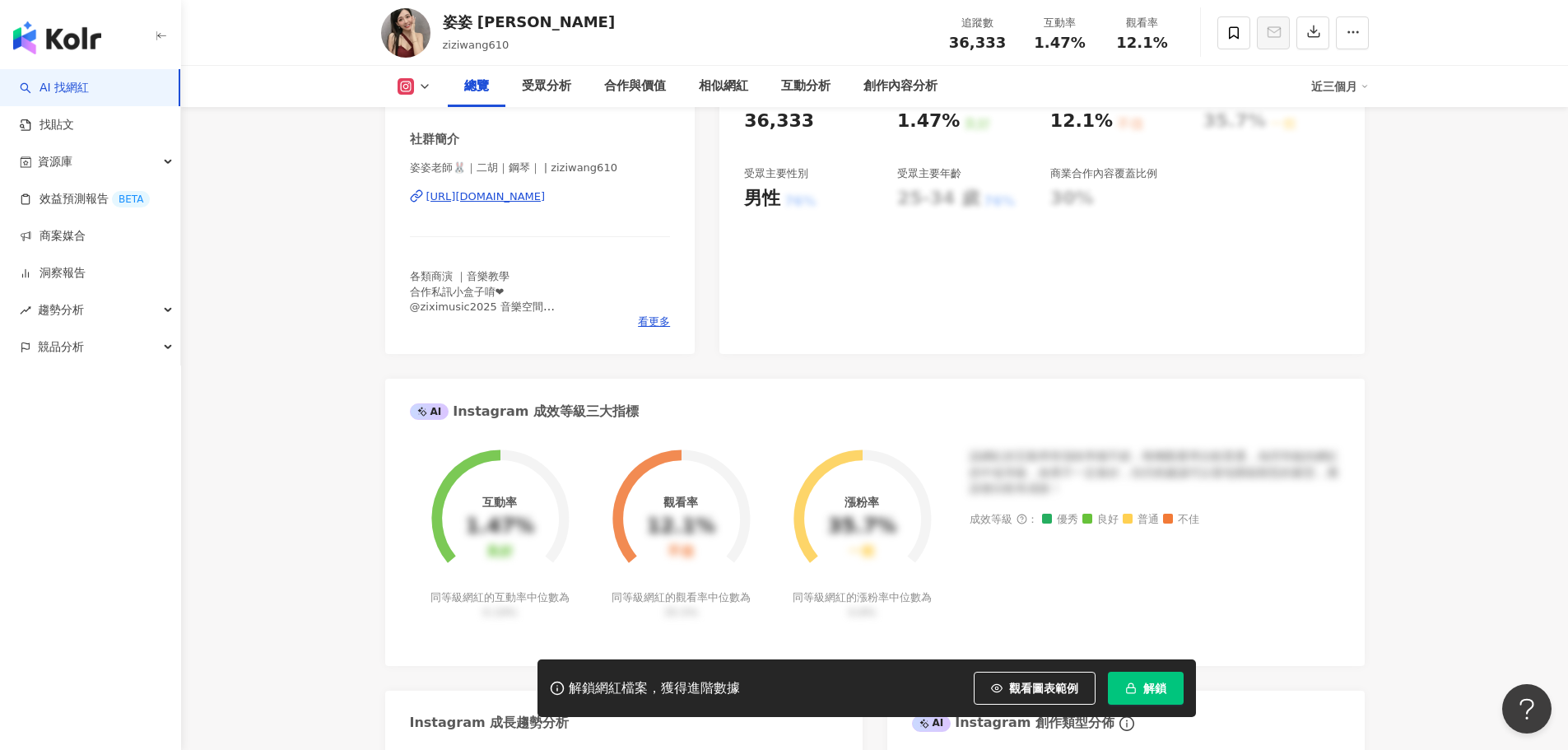
click at [544, 197] on div "https://www.instagram.com/ziziwang610/" at bounding box center [485, 197] width 119 height 15
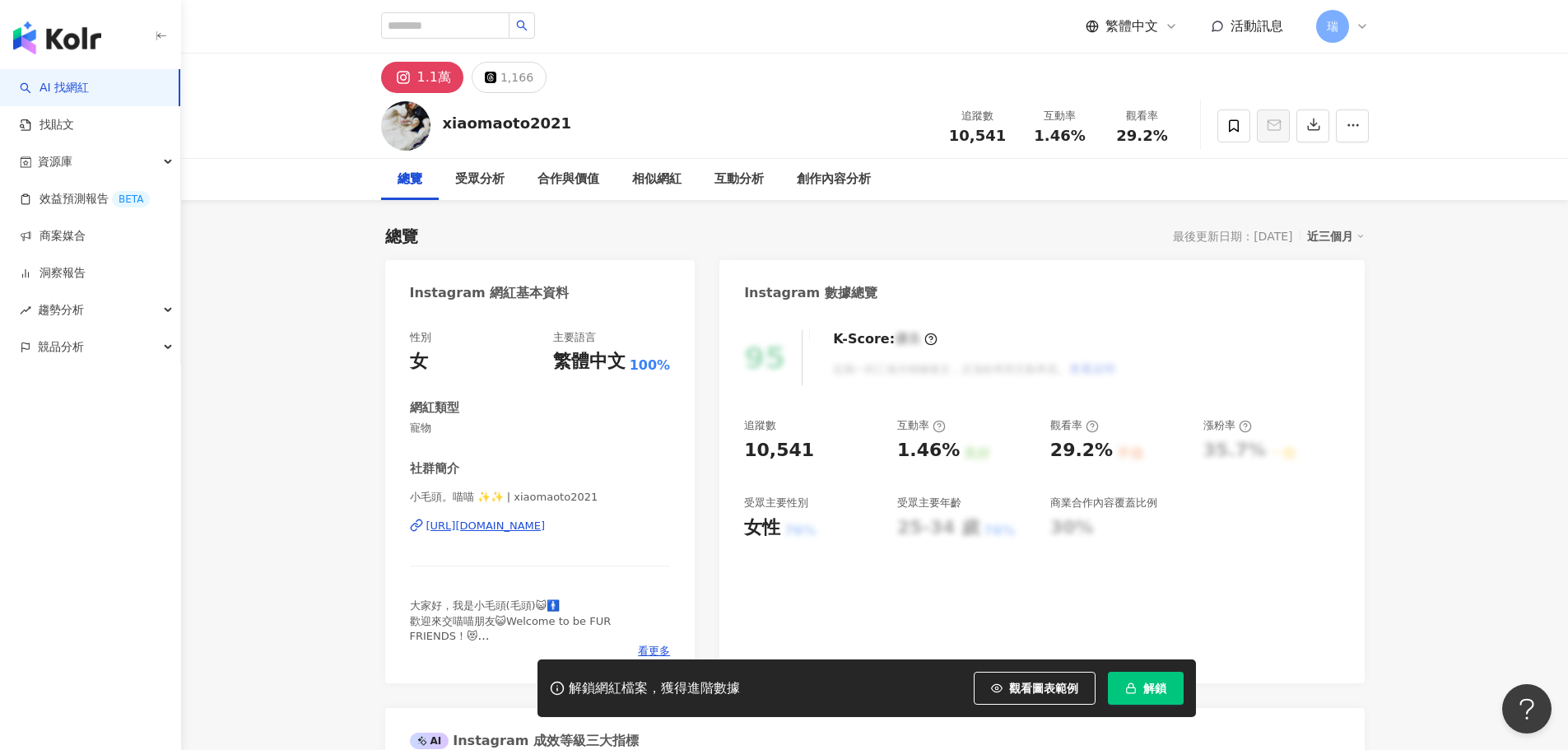
click at [545, 524] on div "https://www.instagram.com/xiaomaoto2021/" at bounding box center [485, 526] width 119 height 15
